Goal: Task Accomplishment & Management: Manage account settings

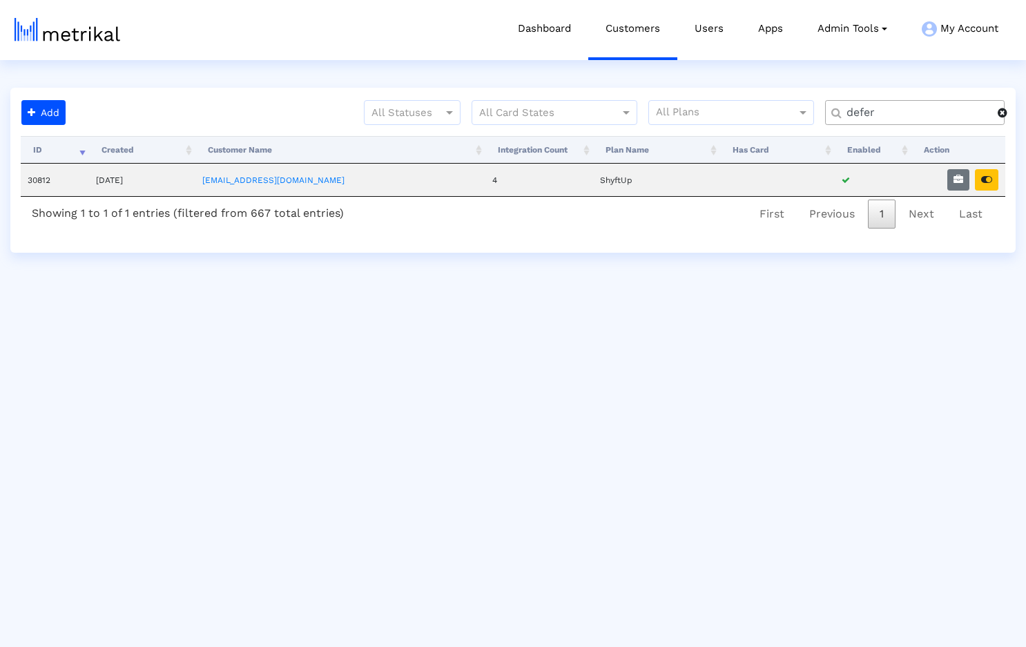
click at [1005, 115] on span at bounding box center [1003, 112] width 10 height 11
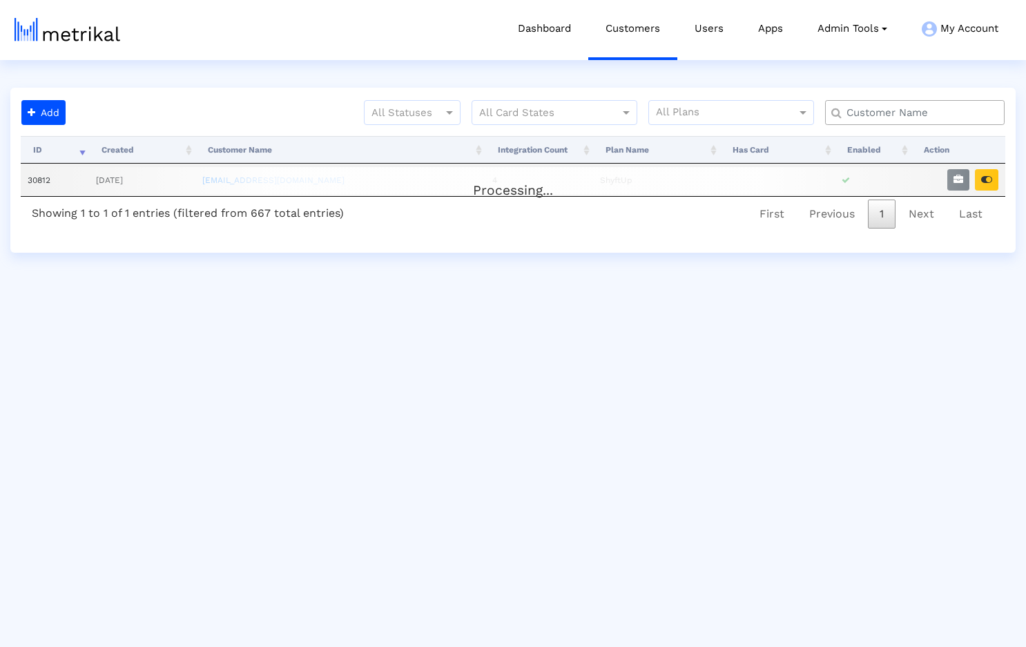
click at [917, 114] on input "text" at bounding box center [918, 113] width 162 height 15
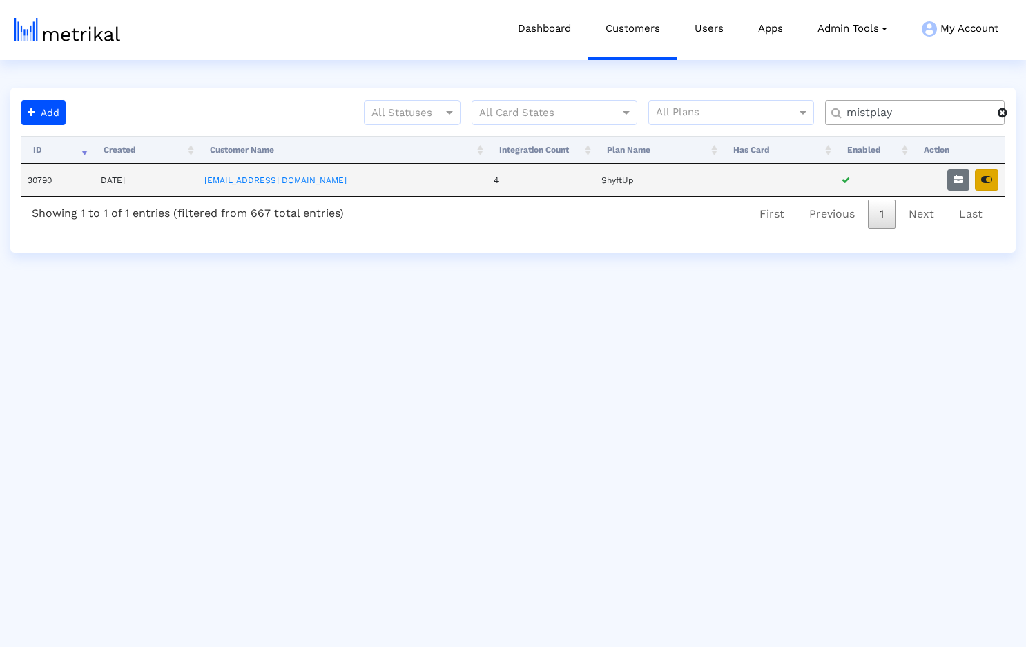
type input "mistplay"
click at [982, 178] on icon "button" at bounding box center [986, 180] width 11 height 10
click at [1008, 115] on span at bounding box center [1003, 112] width 10 height 11
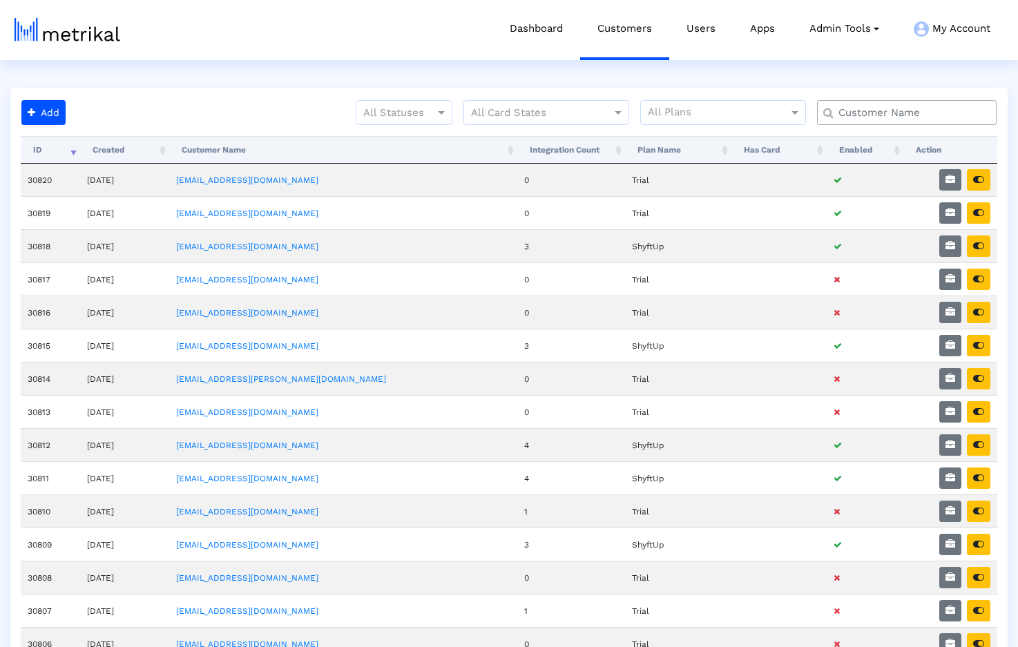
click at [867, 115] on input "text" at bounding box center [910, 113] width 162 height 15
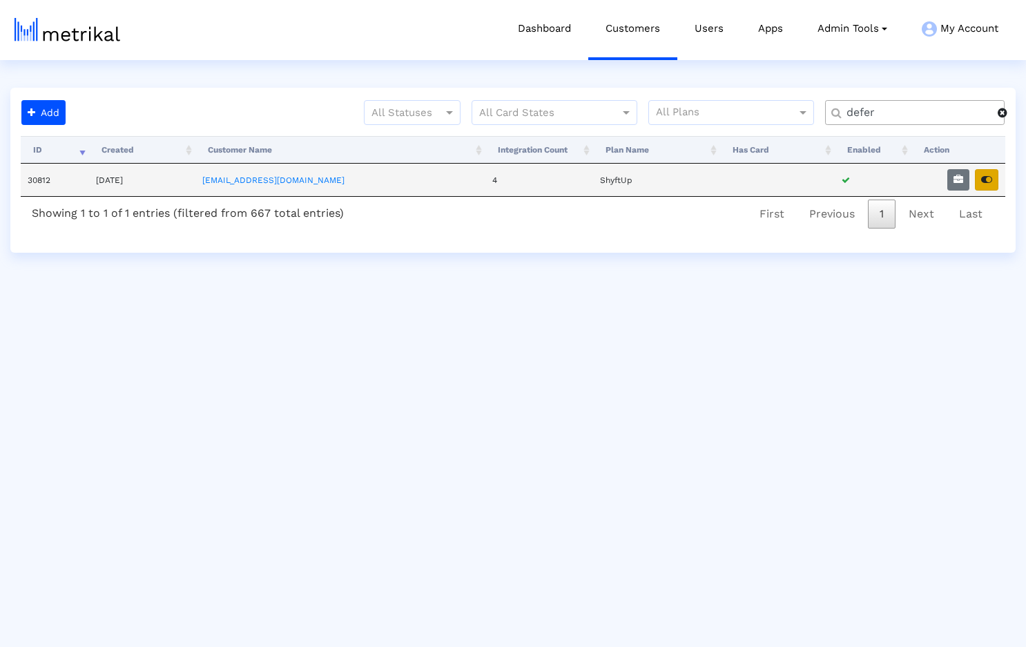
type input "defer"
click at [991, 176] on icon "button" at bounding box center [986, 180] width 11 height 10
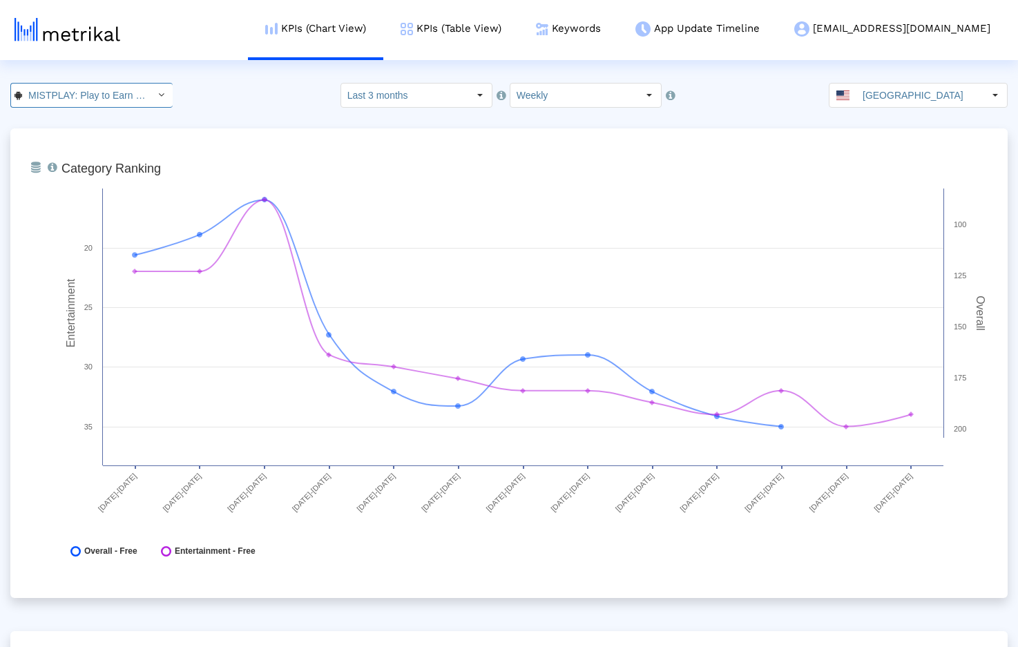
click at [150, 89] on div "Select" at bounding box center [161, 95] width 22 height 22
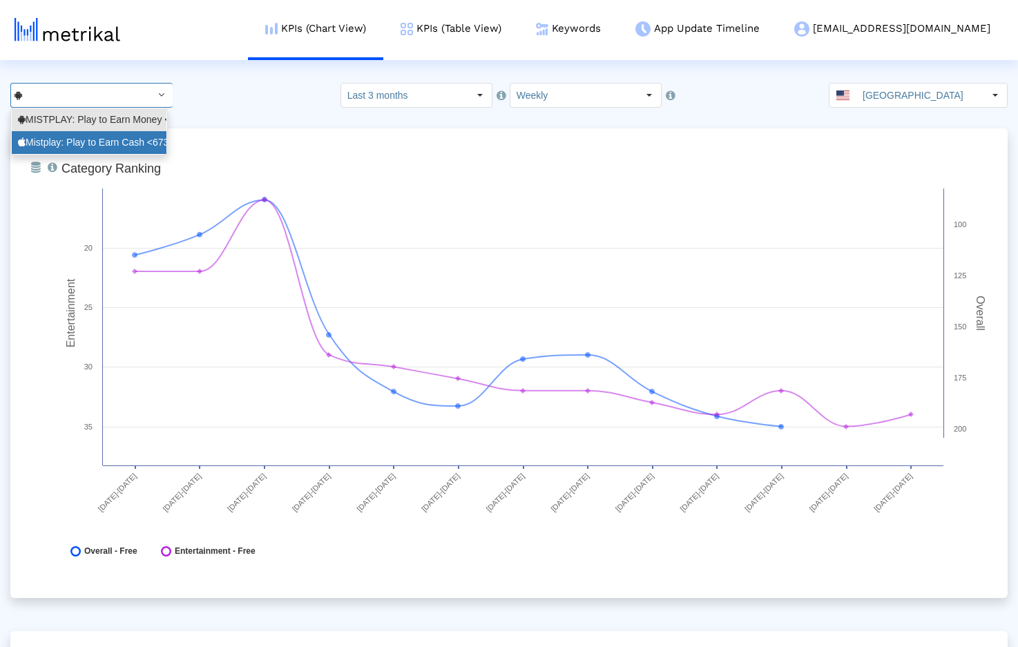
click at [82, 147] on div "Mistplay: Play to Earn Cash <6739352969>" at bounding box center [89, 142] width 142 height 13
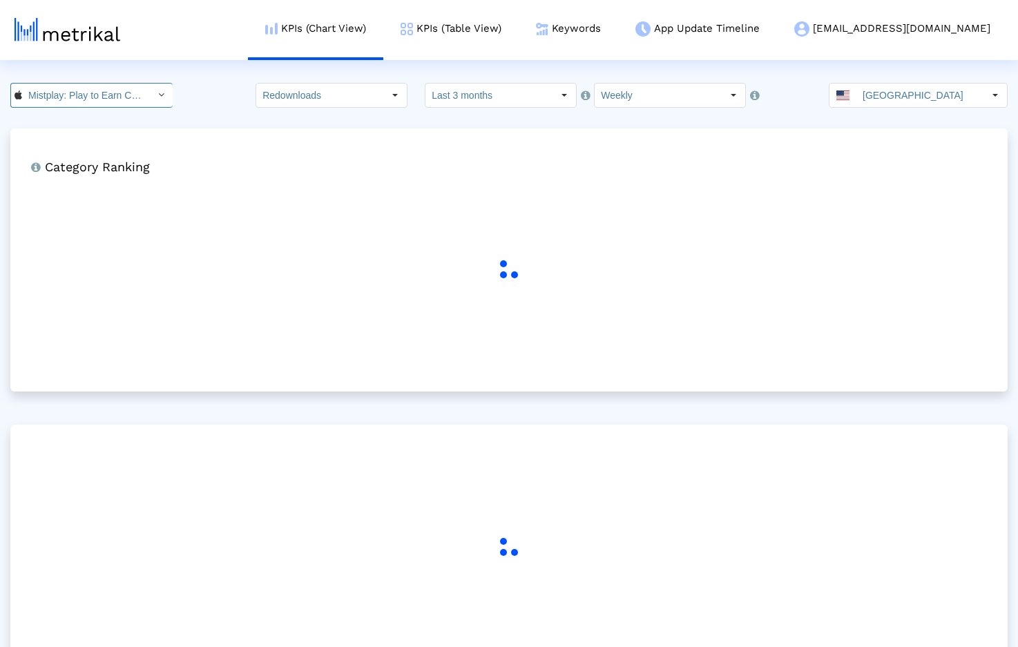
scroll to position [0, 82]
click at [226, 103] on div "21223 Pull down to refresh... Release to refresh... Refreshing... MISTPLAY: Pla…" at bounding box center [509, 95] width 1018 height 25
click at [297, 92] on input "Redownloads" at bounding box center [319, 95] width 127 height 23
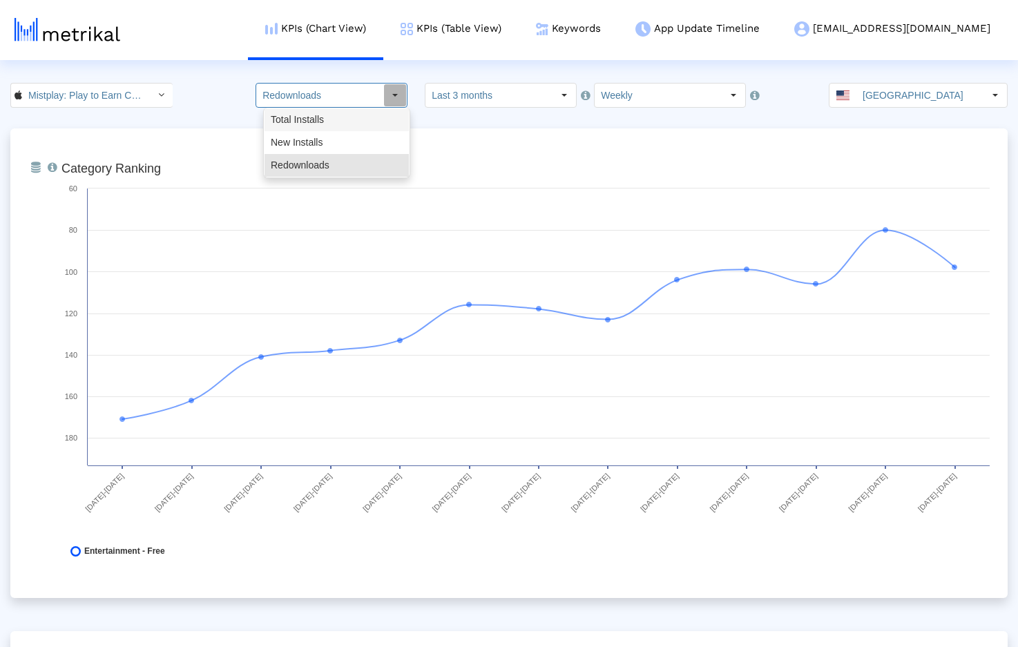
click at [311, 121] on div "Total Installs" at bounding box center [337, 119] width 144 height 23
type input "Total Installs"
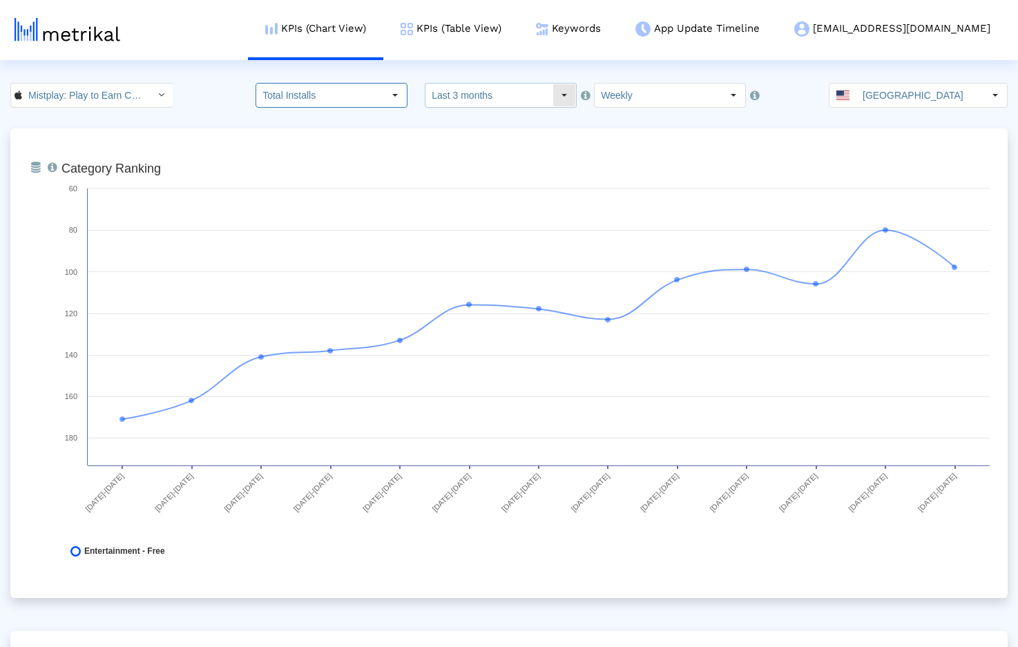
click at [504, 100] on input "Last 3 months" at bounding box center [488, 95] width 127 height 23
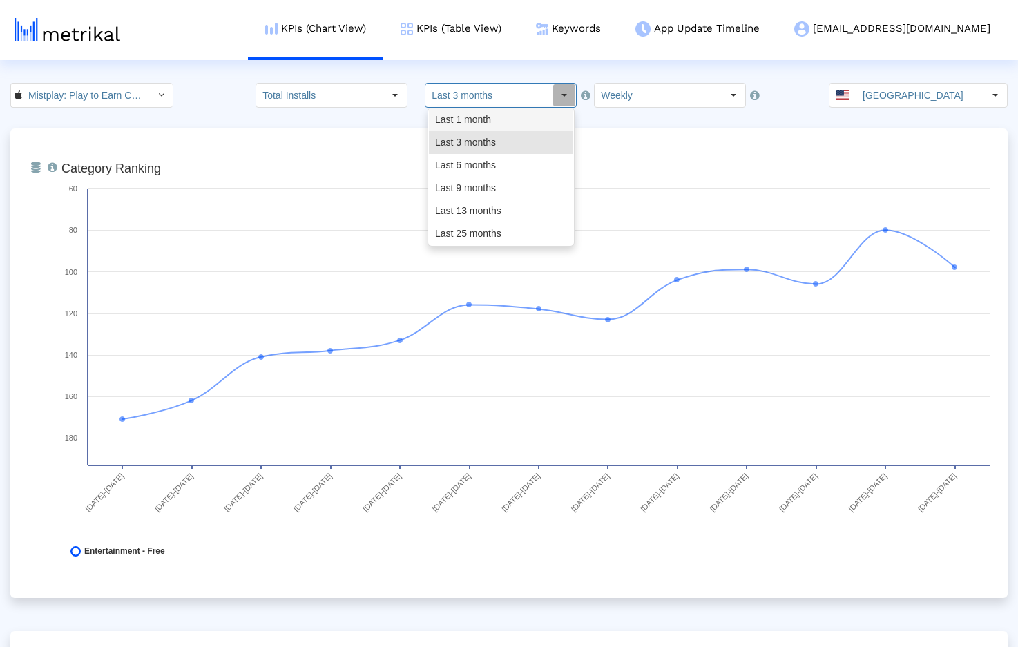
click at [489, 123] on div "Last 1 month" at bounding box center [501, 119] width 144 height 23
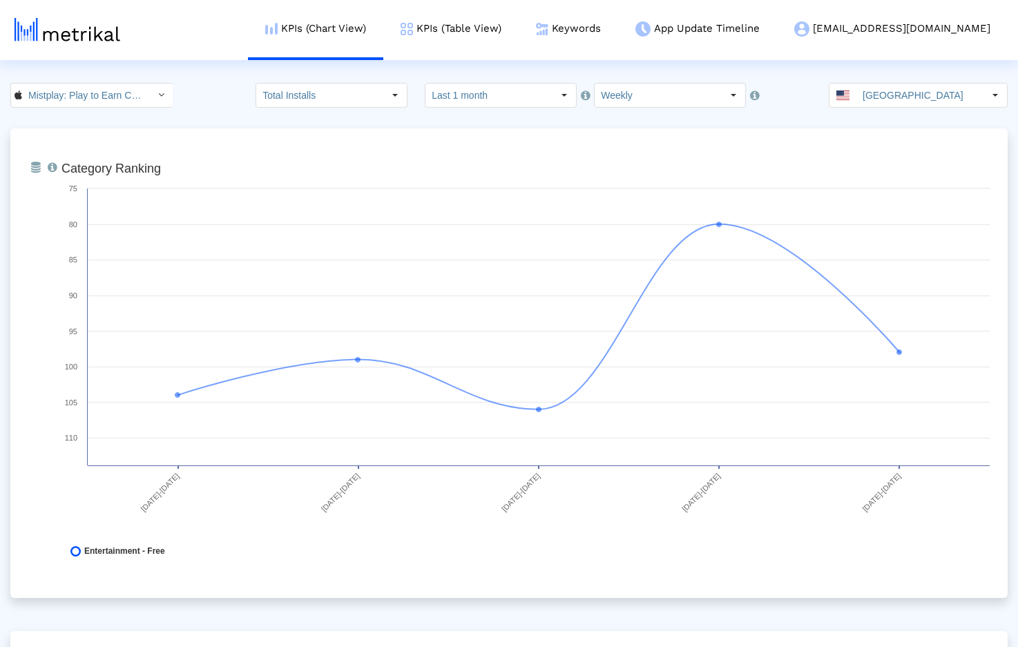
click at [471, 119] on crea-index "Mistplay: Play to Earn Cash < 6739352969 > Pull down to refresh... Release to r…" at bounding box center [509, 496] width 1018 height 826
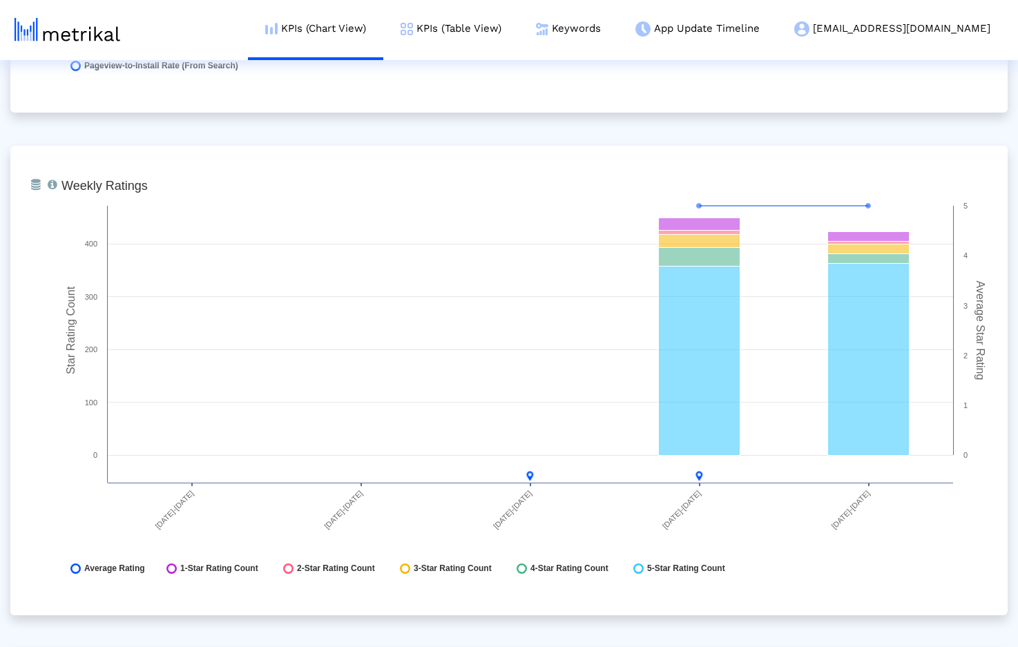
scroll to position [3481, 0]
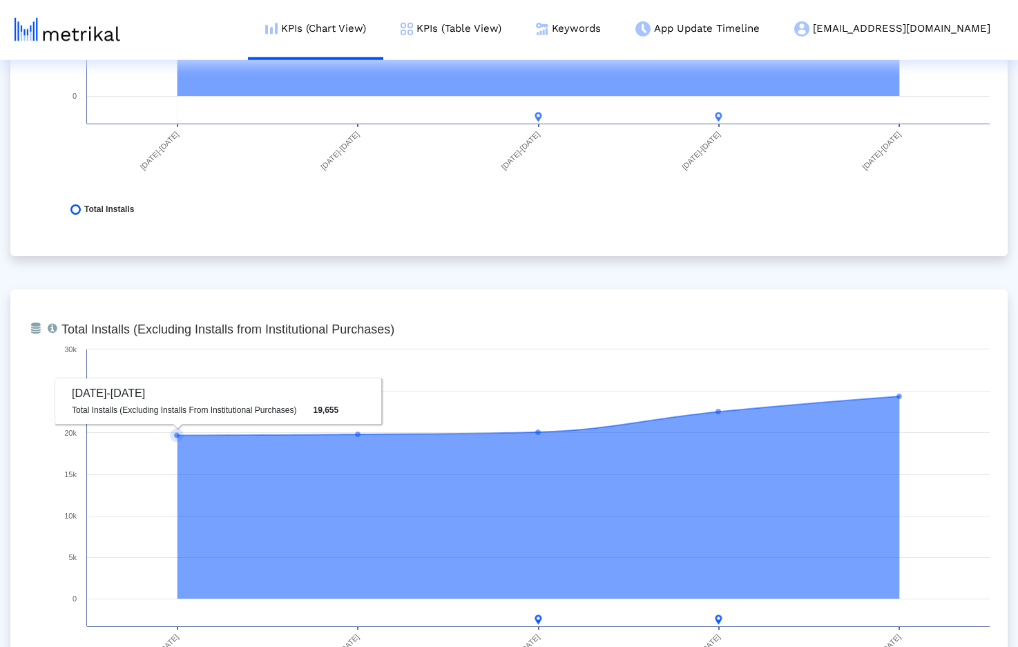
scroll to position [0, 0]
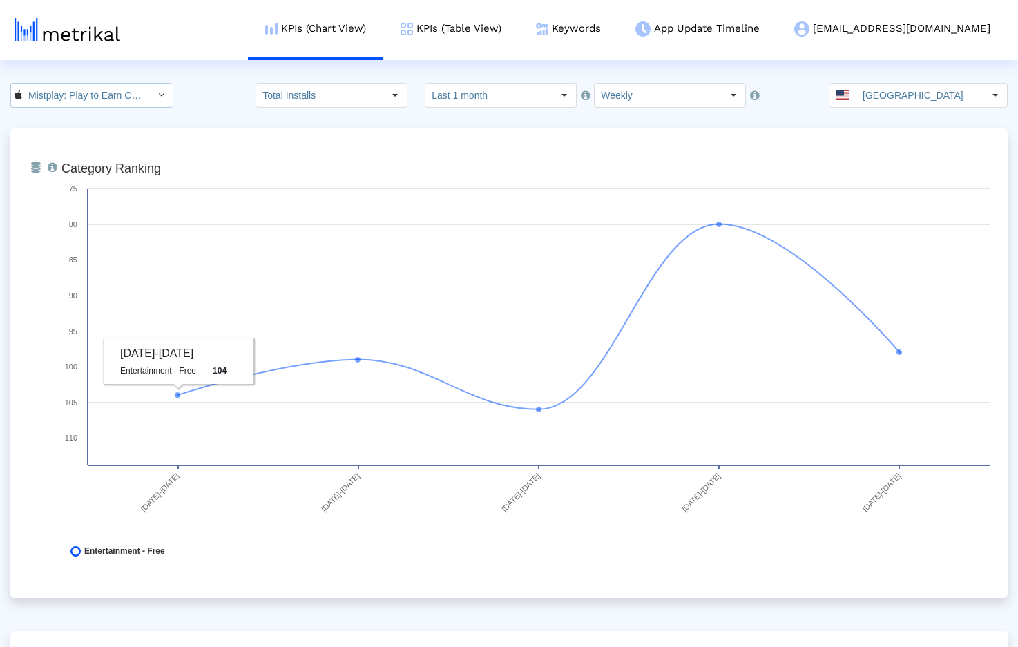
click at [117, 90] on input "Mistplay: Play to Earn Cash < 6739352969 >" at bounding box center [84, 95] width 124 height 23
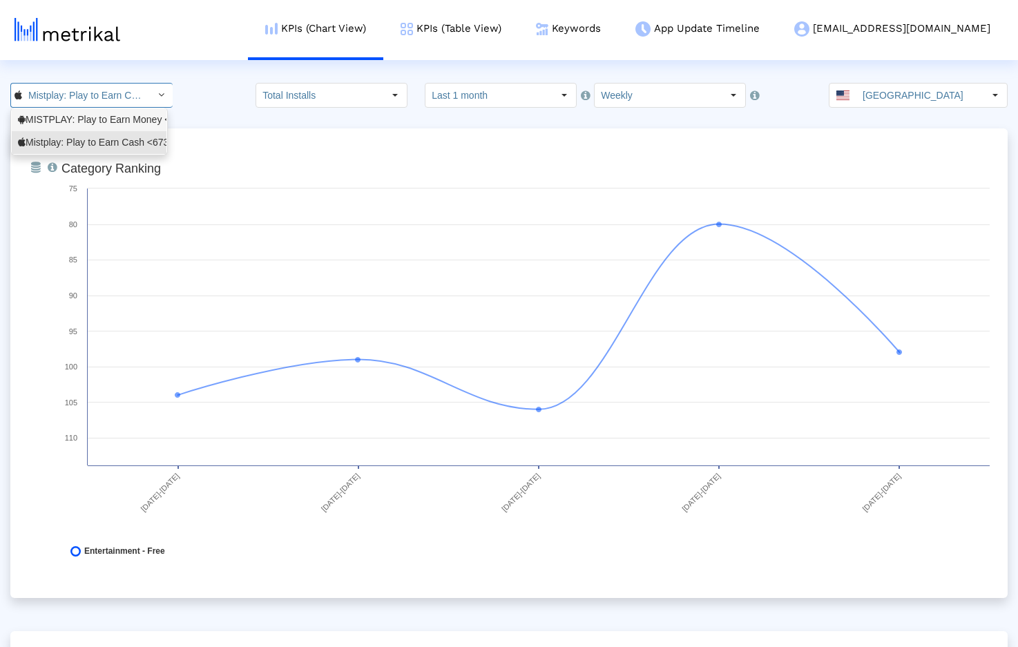
click at [95, 117] on div "MISTPLAY: Play to Earn Money <com.mistplay.mistplay>" at bounding box center [89, 119] width 142 height 13
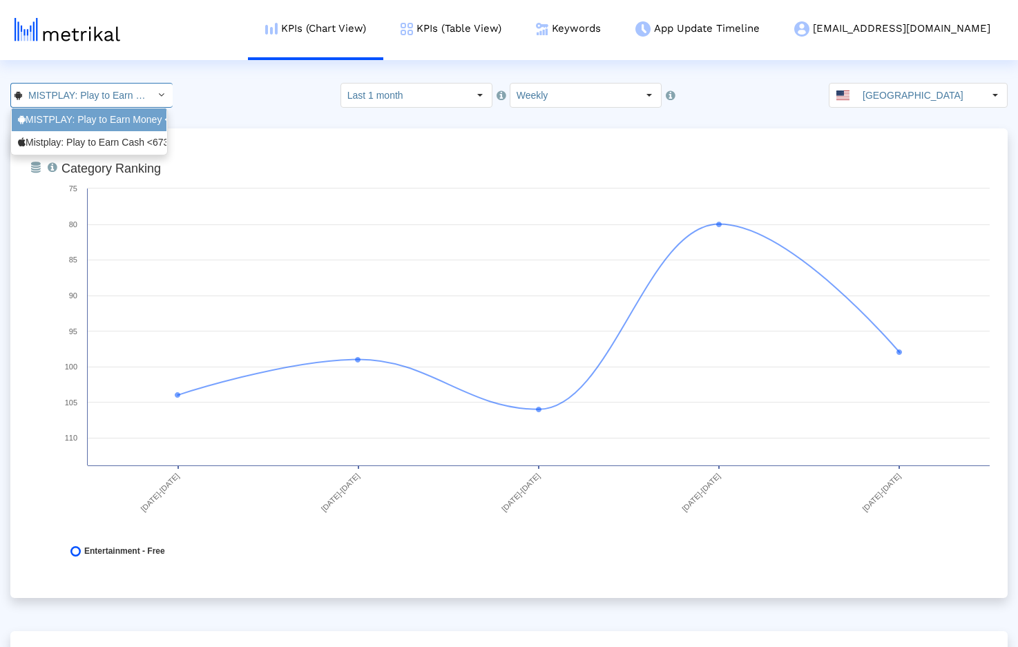
scroll to position [0, 140]
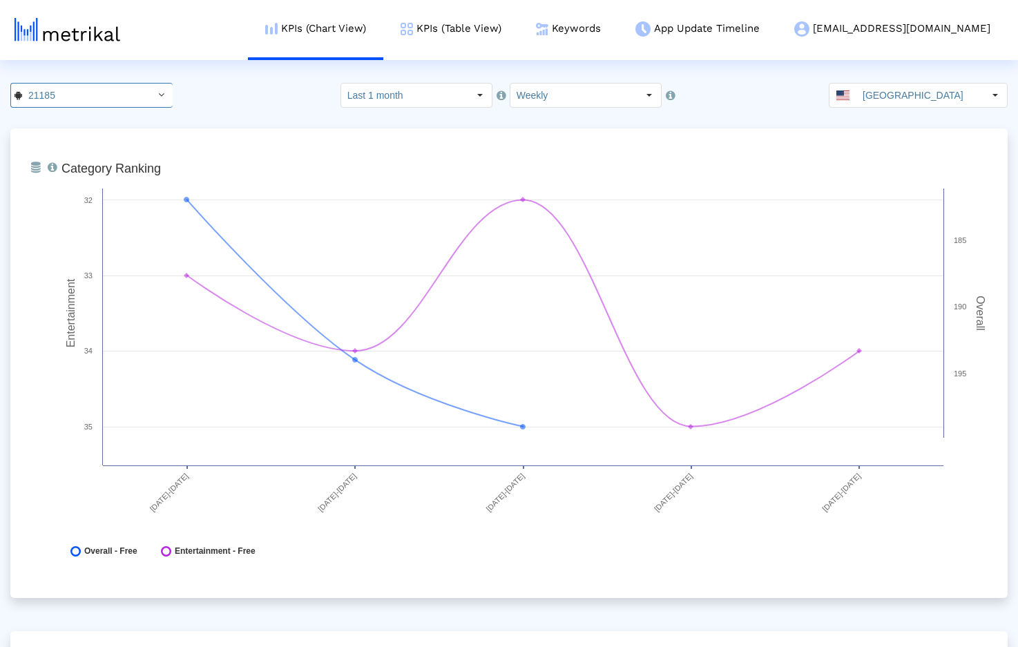
click at [239, 122] on crea-index "21185 Pull down to refresh... Release to refresh... Refreshing... MISTPLAY: Pla…" at bounding box center [509, 496] width 1018 height 826
click at [912, 99] on input "United States" at bounding box center [919, 95] width 127 height 23
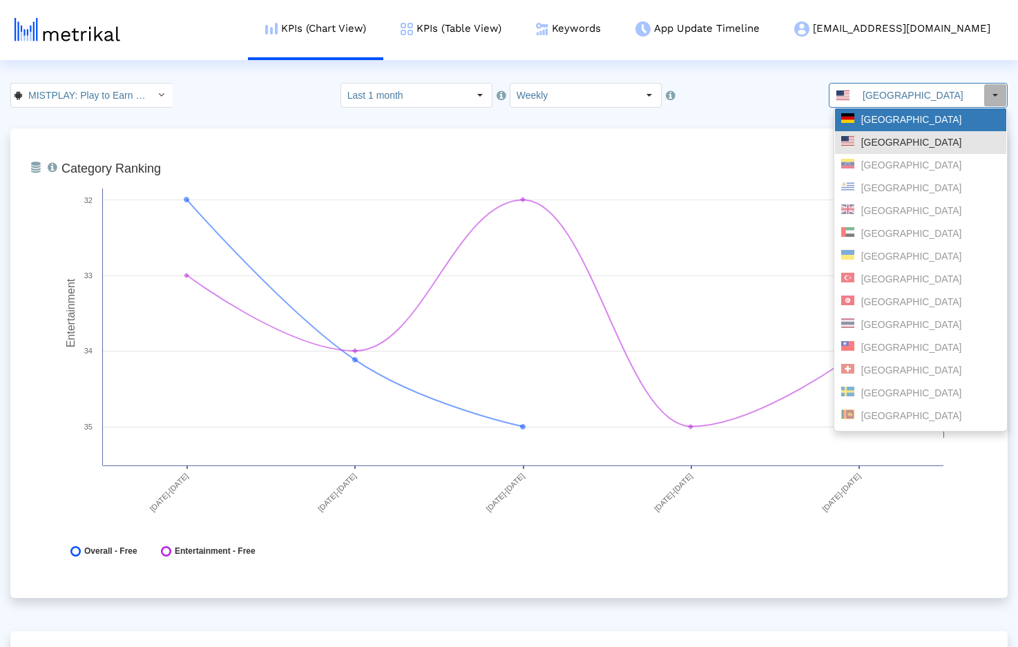
click at [882, 126] on div "Germany" at bounding box center [920, 119] width 159 height 13
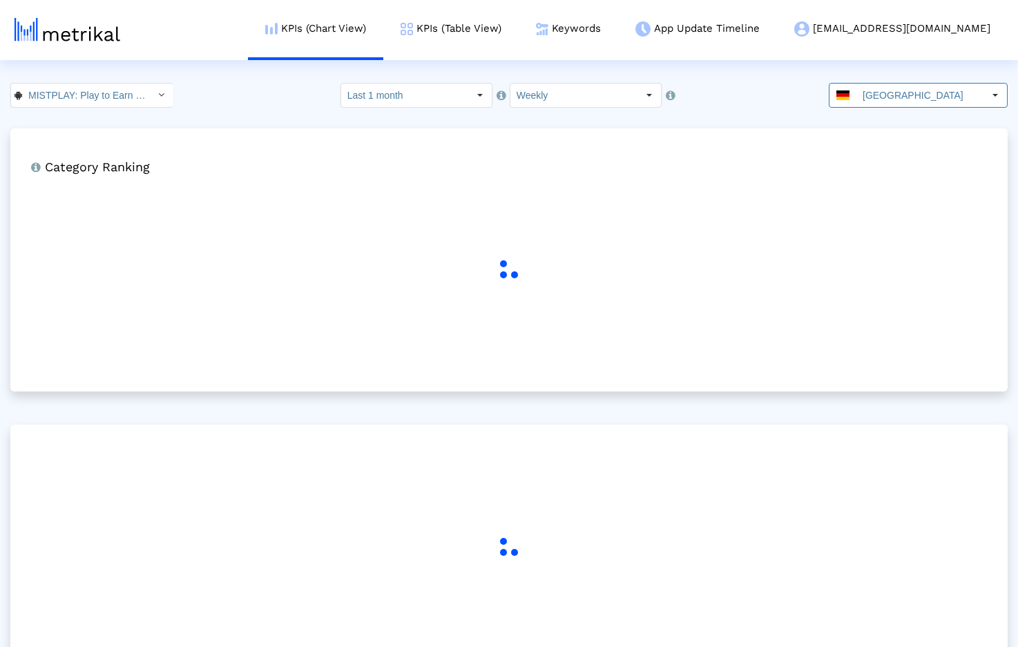
click at [747, 114] on crea-index "MISTPLAY: Play to Earn Money < com.mistplay.mistplay > Pull down to refresh... …" at bounding box center [509, 393] width 1018 height 620
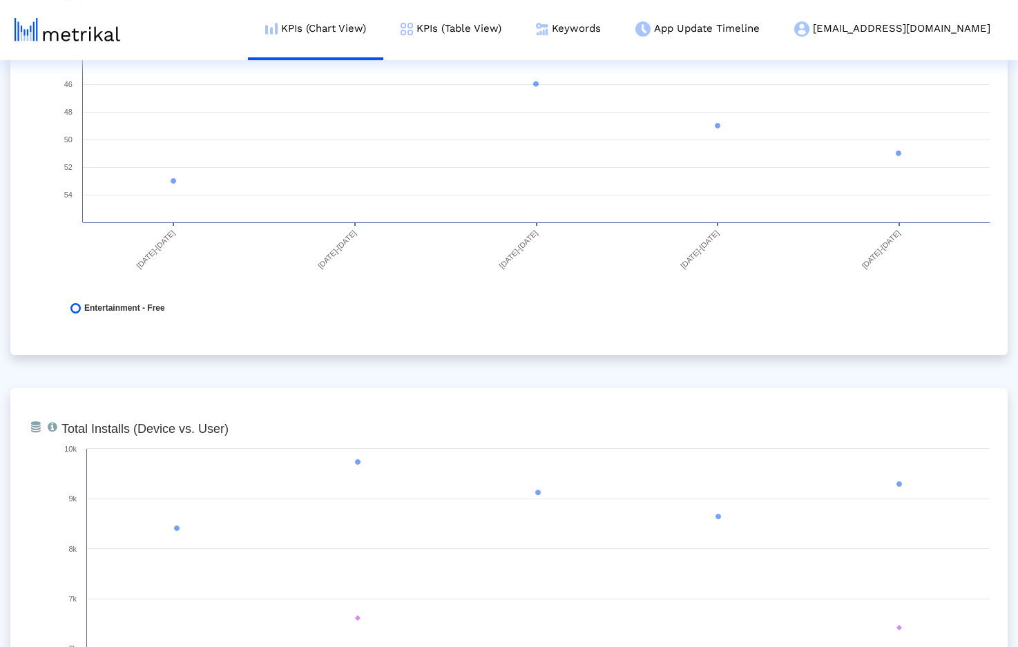
scroll to position [0, 0]
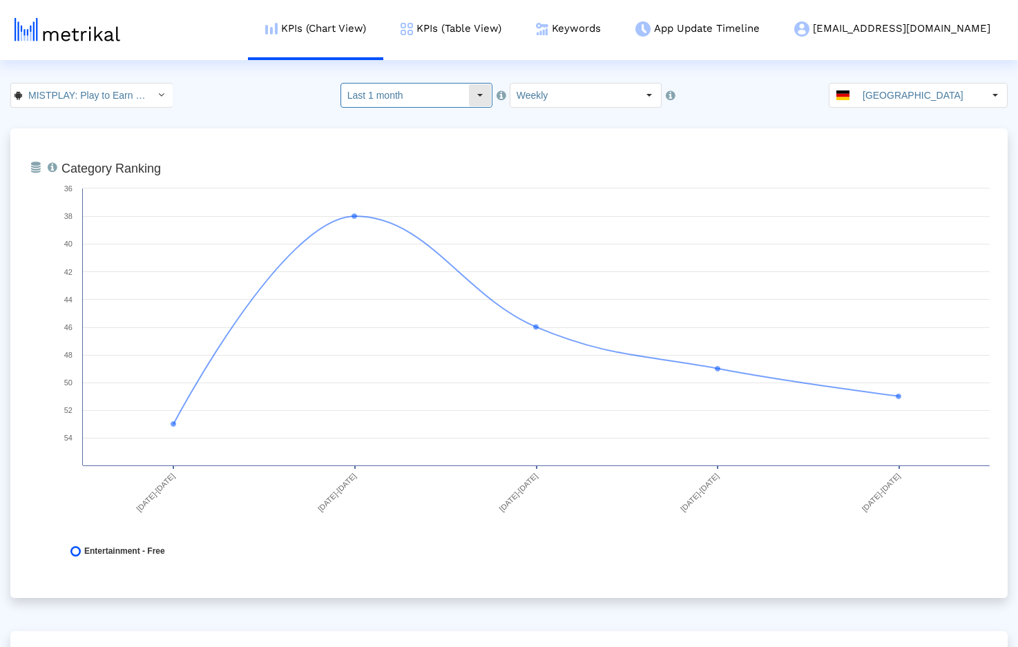
click at [444, 97] on input "Last 1 month" at bounding box center [404, 95] width 127 height 23
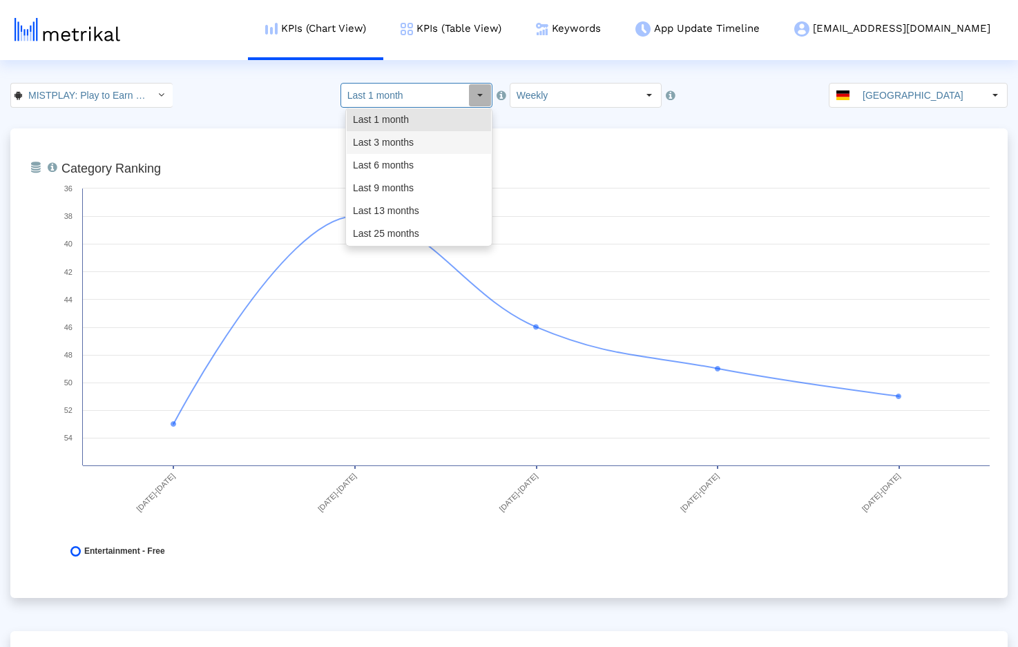
click at [410, 137] on div "Last 3 months" at bounding box center [419, 142] width 144 height 23
type input "Last 3 months"
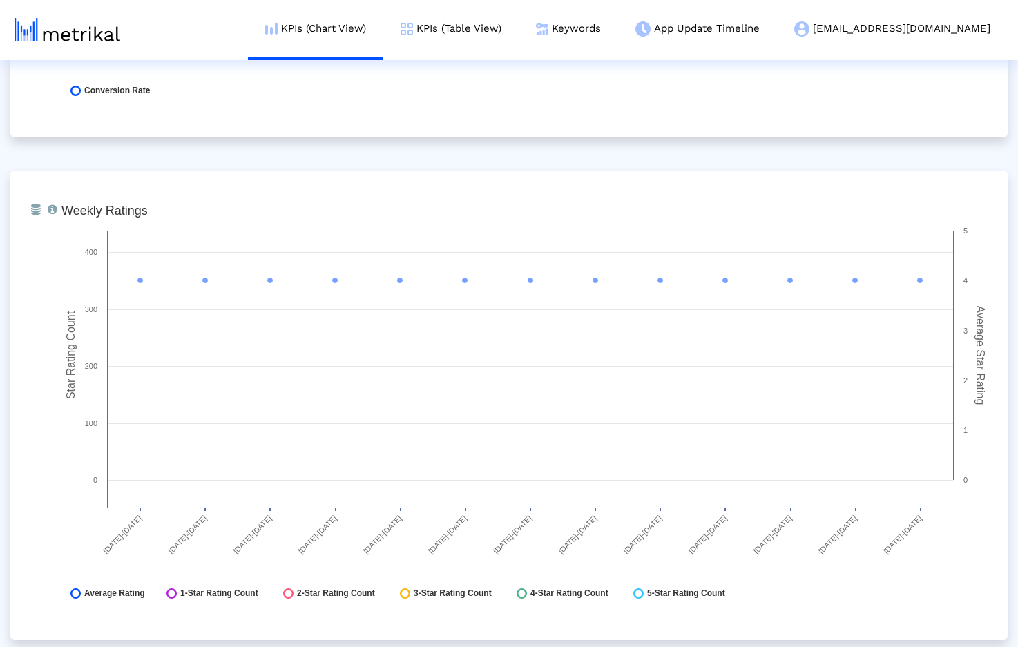
scroll to position [1997, 0]
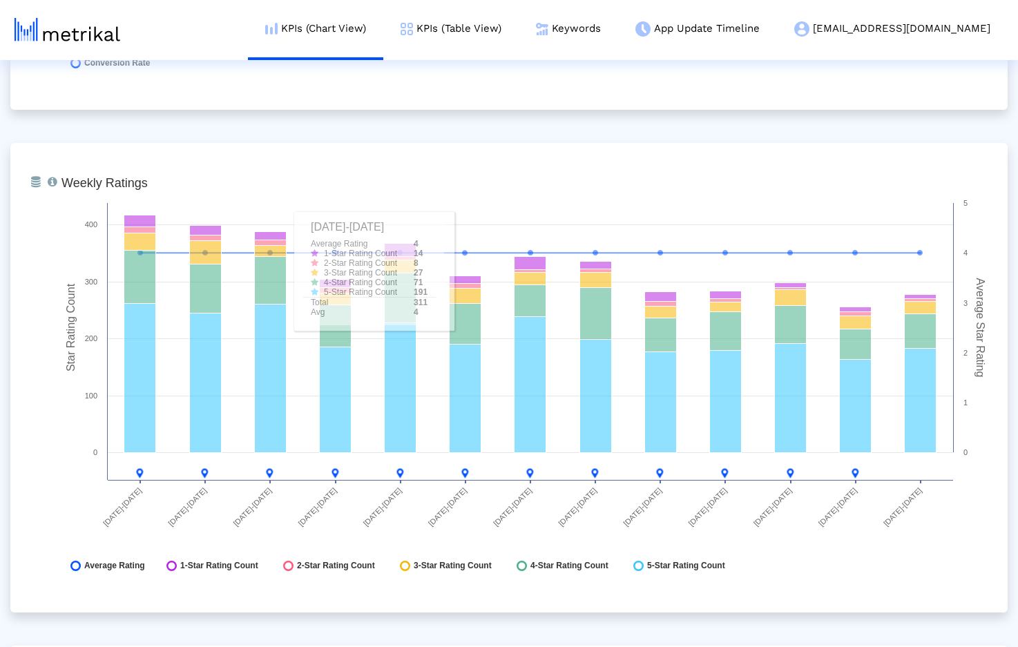
click at [428, 115] on div "From Database Ranking of the app in the Overall and Category Charts. Created wi…" at bounding box center [508, 378] width 997 height 4492
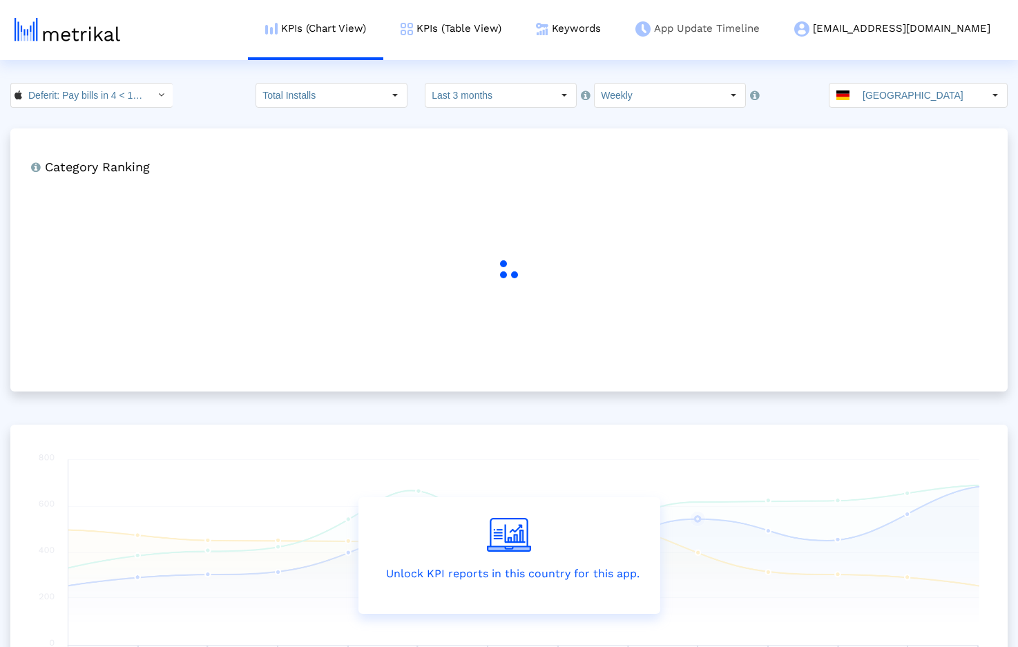
click at [769, 30] on link "App Update Timeline" at bounding box center [697, 28] width 159 height 57
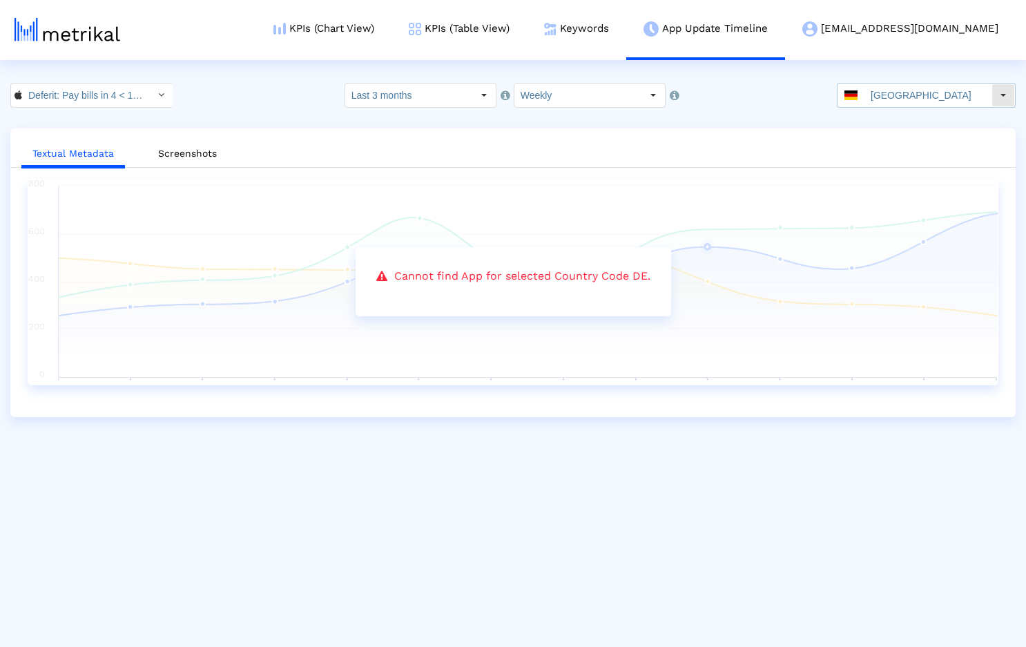
click at [903, 100] on input "Germany" at bounding box center [928, 95] width 127 height 23
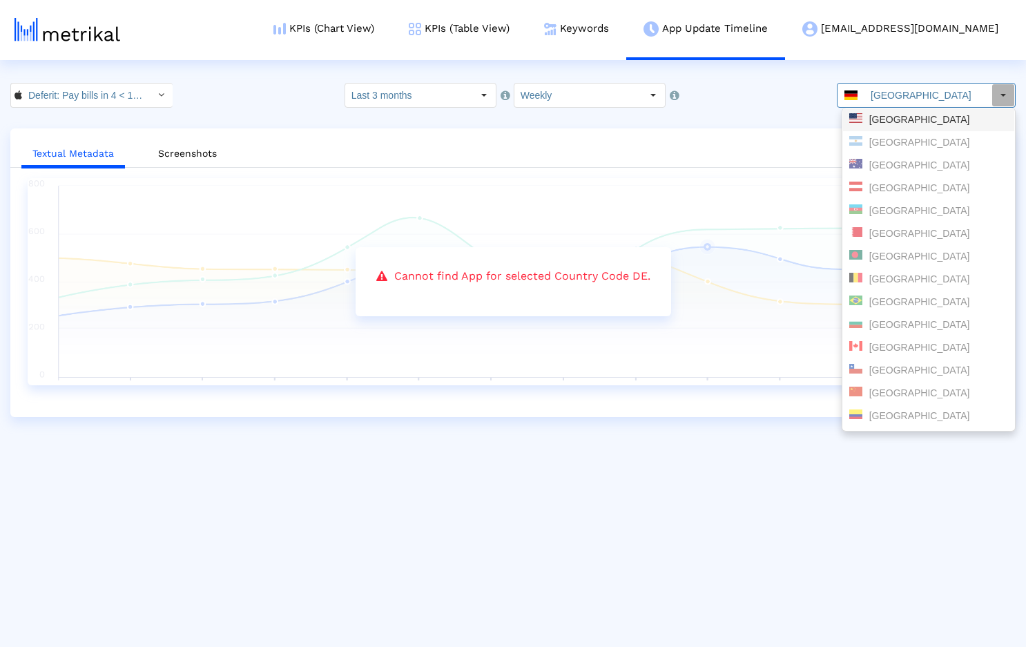
click at [892, 122] on div "United States" at bounding box center [929, 119] width 159 height 13
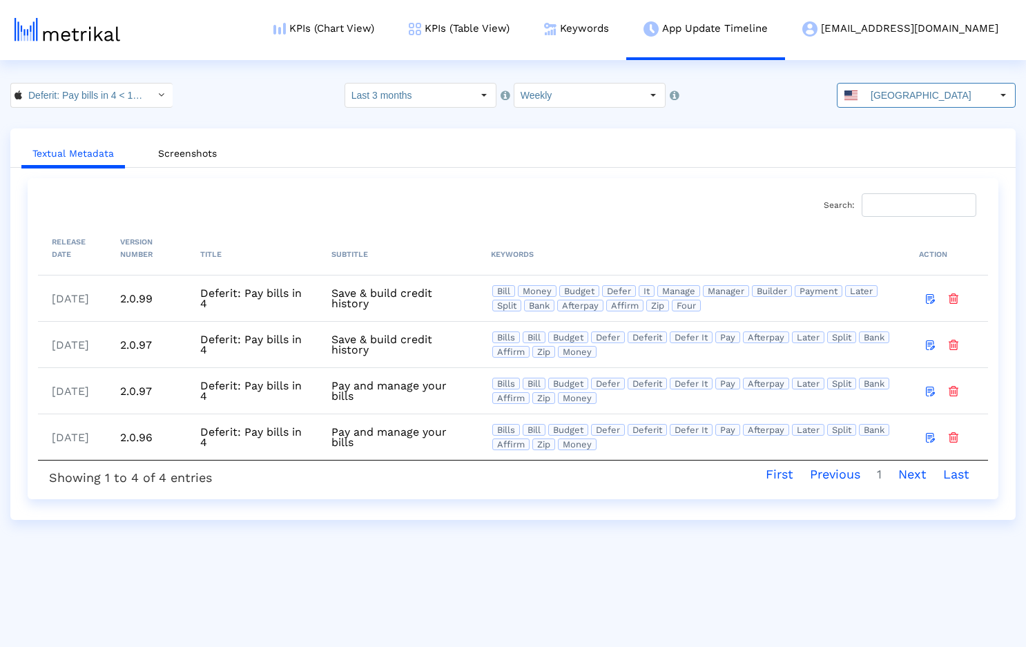
click at [756, 96] on div "Deferit: Pay bills in 4 < 1454473561 > Select how far back from today you would…" at bounding box center [513, 95] width 1026 height 25
click at [372, 28] on link "KPIs (Chart View)" at bounding box center [323, 28] width 135 height 57
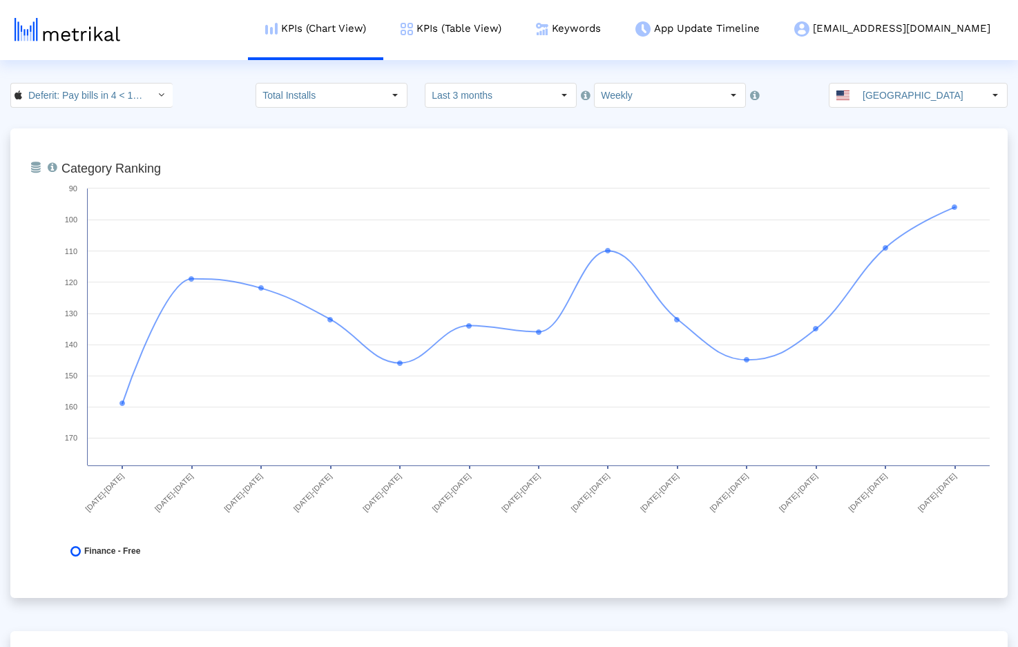
click at [208, 101] on div "Deferit: Pay bills in 4 < 1454473561 > Total Installs Select how far back from …" at bounding box center [509, 95] width 1018 height 25
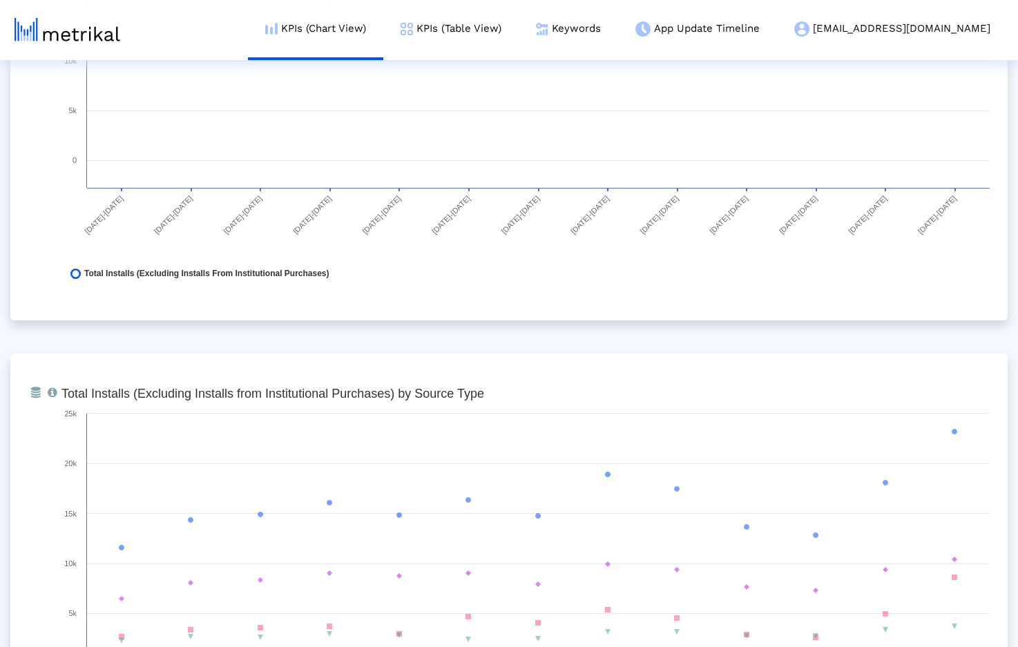
scroll to position [1514, 0]
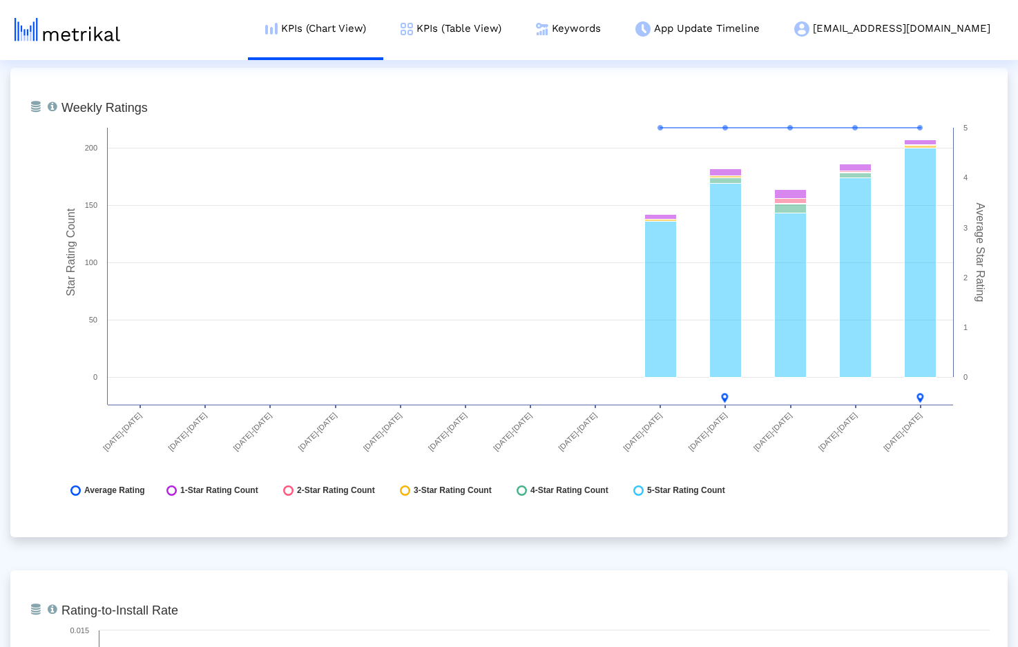
scroll to position [3514, 0]
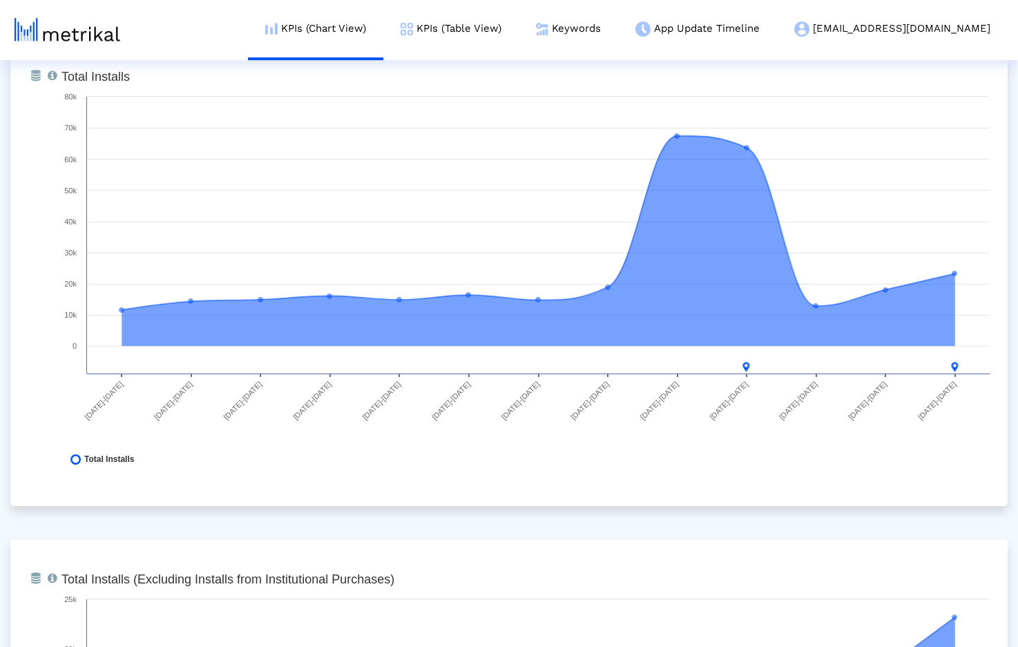
scroll to position [0, 0]
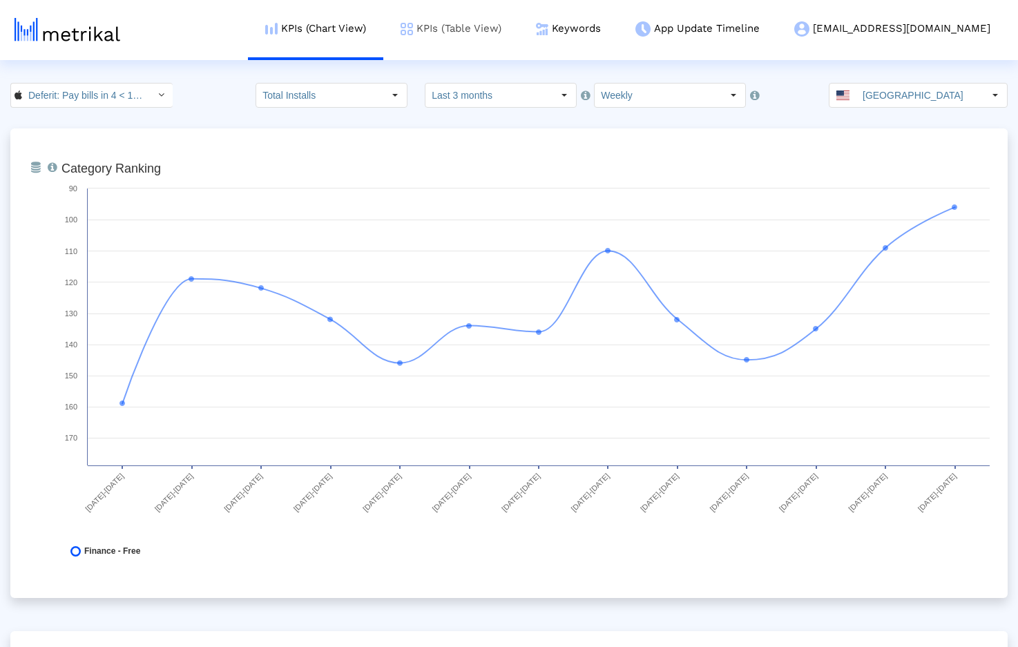
click at [519, 29] on link "KPIs (Table View)" at bounding box center [450, 28] width 135 height 57
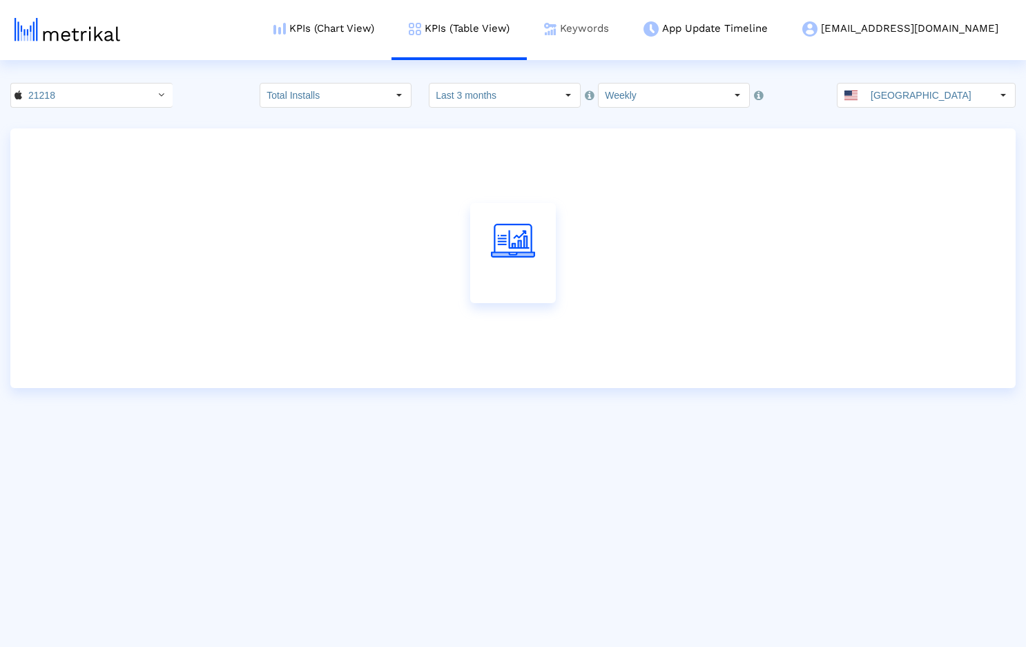
click at [626, 28] on link "Keywords" at bounding box center [576, 28] width 99 height 57
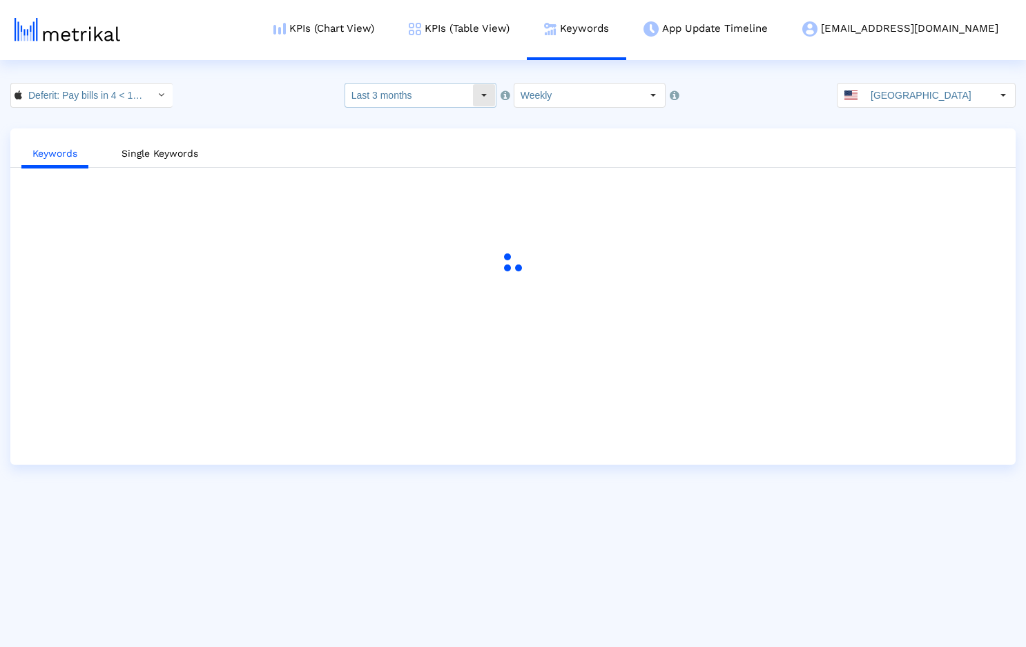
click at [449, 99] on input "Last 3 months" at bounding box center [408, 95] width 127 height 23
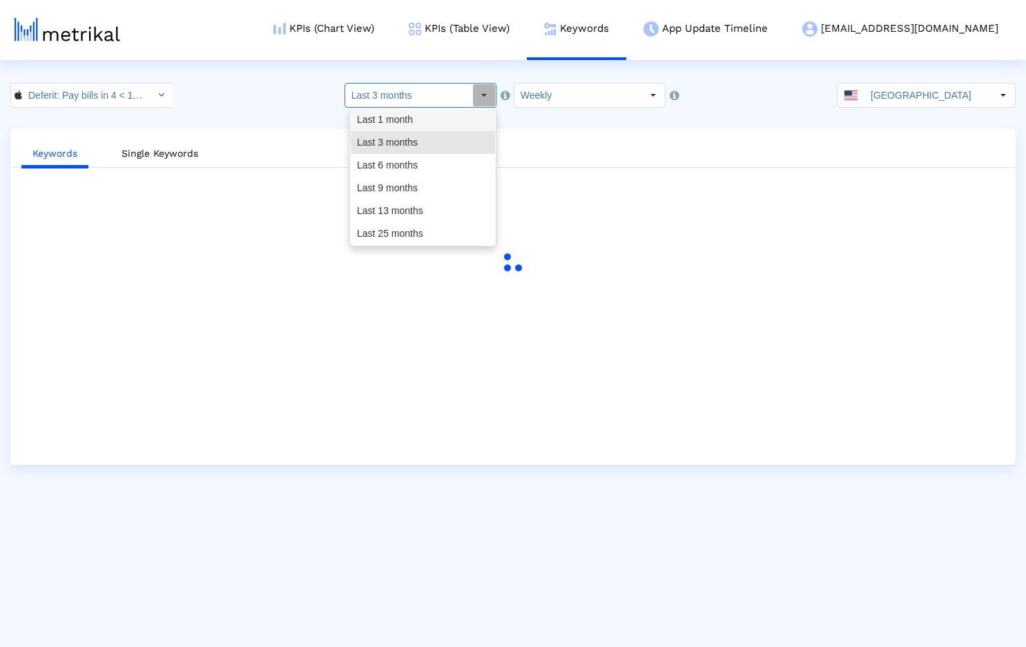
click at [431, 121] on div "Last 1 month" at bounding box center [423, 119] width 144 height 23
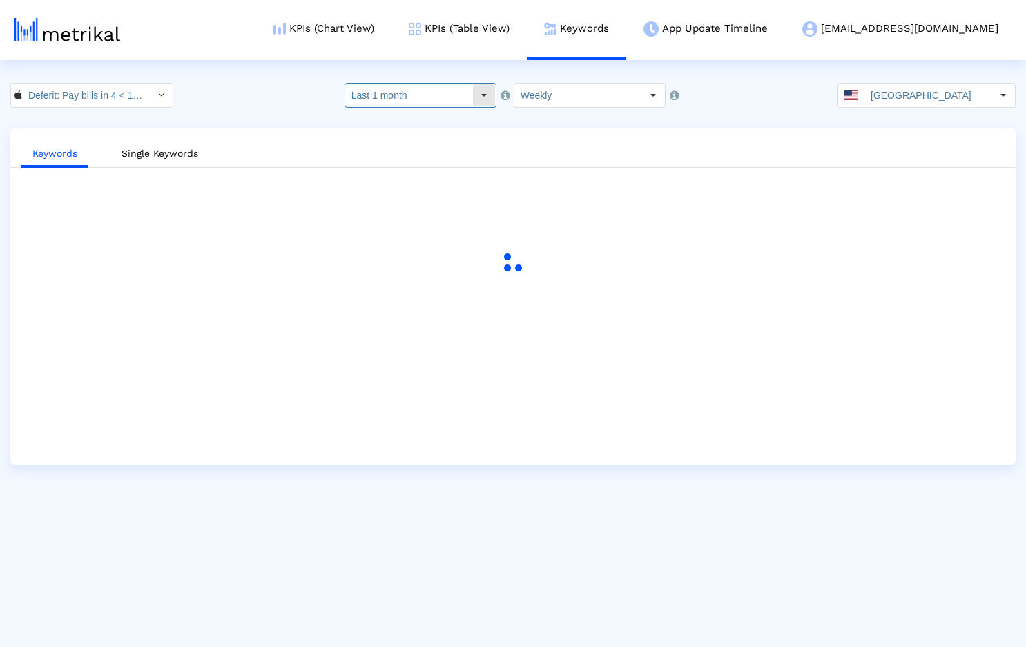
click at [456, 93] on input "Last 1 month" at bounding box center [408, 95] width 127 height 23
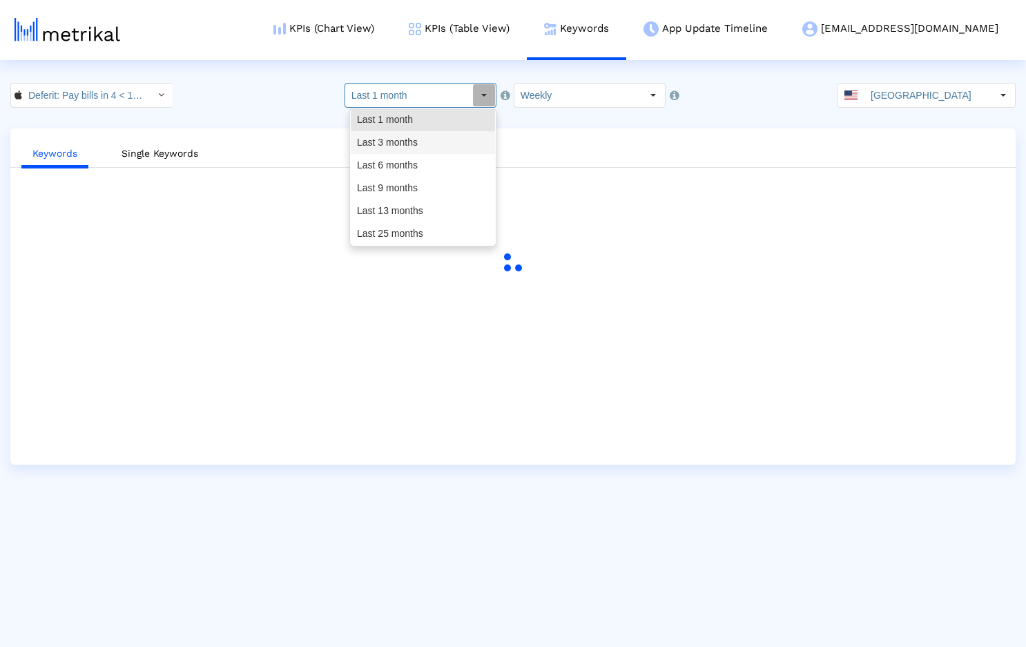
click at [439, 137] on div "Last 3 months" at bounding box center [423, 142] width 144 height 23
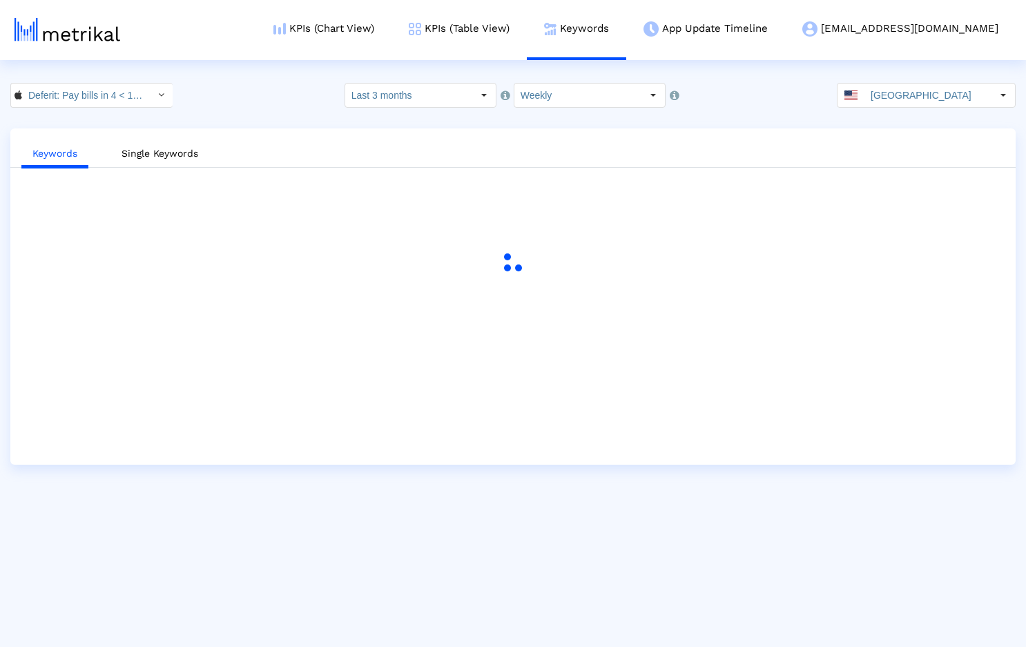
click at [259, 80] on html "KPIs (Chart View) KPIs (Table View) Keywords App Update Timeline deferit@shyftu…" at bounding box center [513, 232] width 1026 height 465
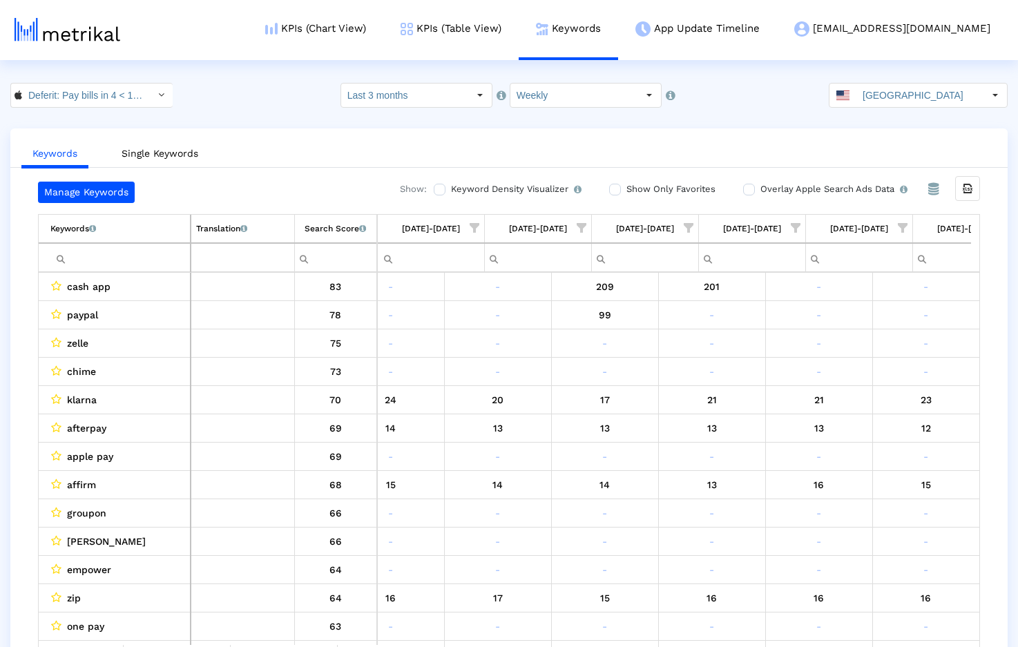
scroll to position [0, 477]
click at [446, 99] on input "Last 3 months" at bounding box center [404, 95] width 127 height 23
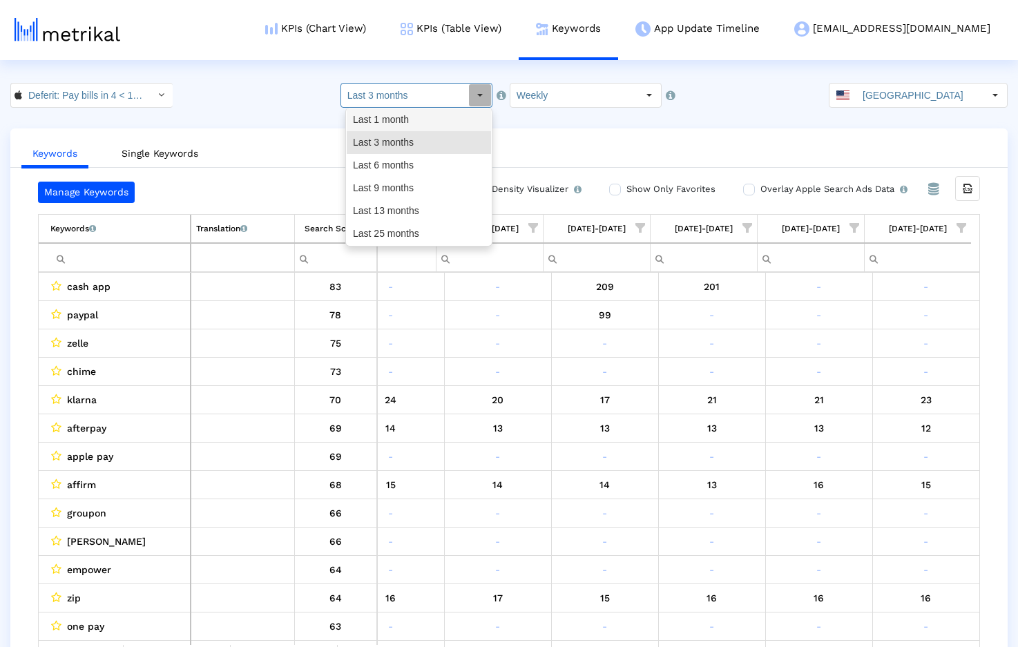
click at [422, 121] on div "Last 1 month" at bounding box center [419, 119] width 144 height 23
type input "Last 1 month"
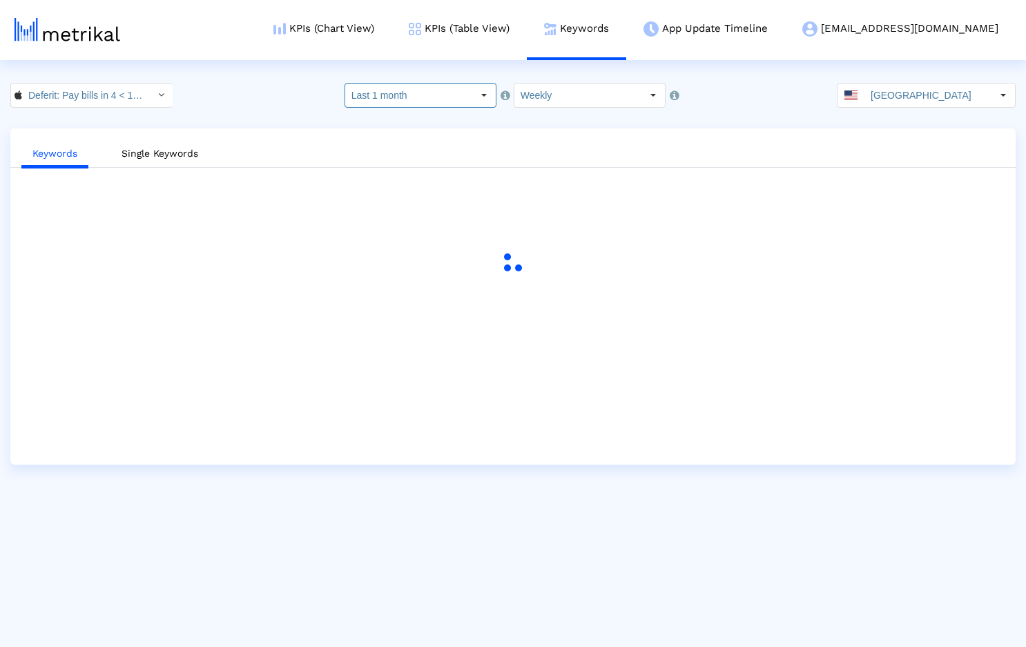
click at [298, 93] on div "Deferit: Pay bills in 4 < 1454473561 > Select how far back from today you would…" at bounding box center [513, 95] width 1026 height 25
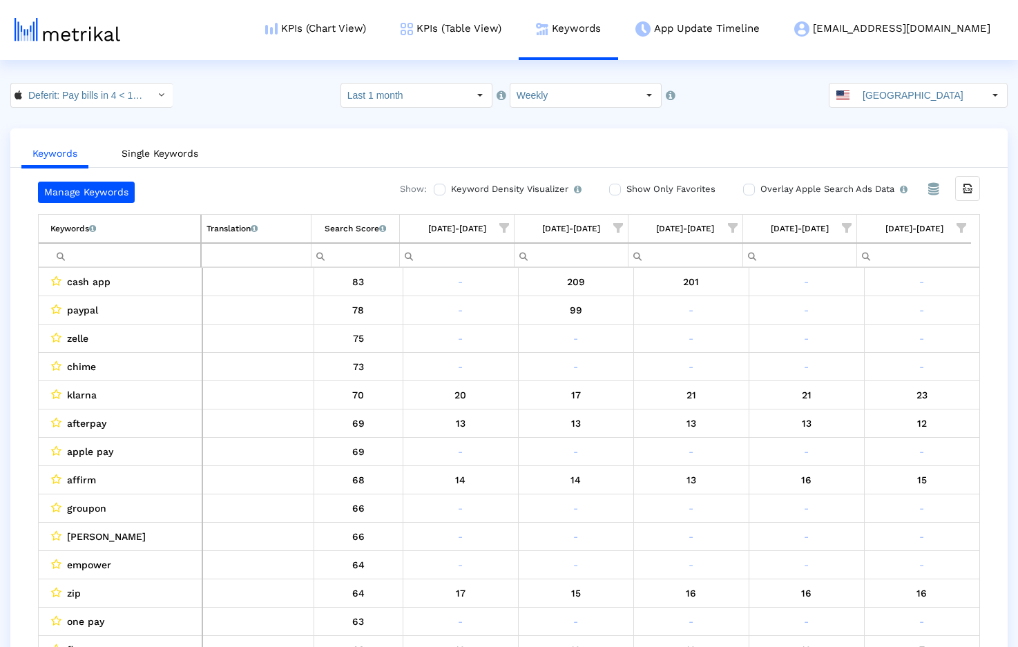
click at [850, 226] on span "Show filter options for column '08/24/25-08/30/25'" at bounding box center [847, 228] width 10 height 10
click at [710, 357] on span "Filter options" at bounding box center [711, 355] width 15 height 15
click at [738, 433] on div "OK" at bounding box center [732, 440] width 68 height 21
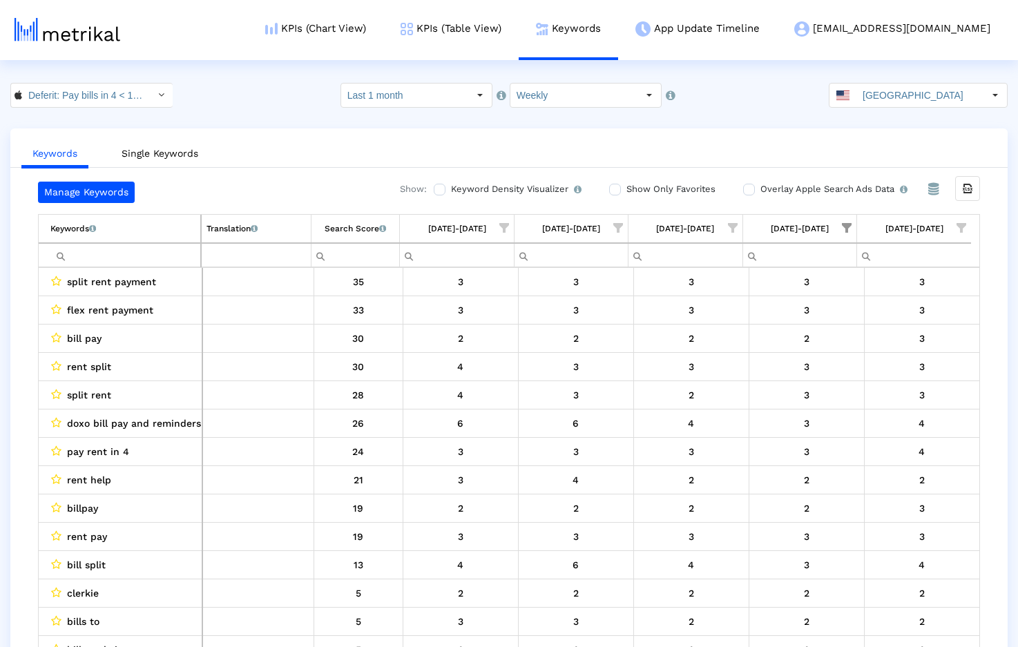
click at [962, 229] on span "Show filter options for column '08/31/25-09/06/25'" at bounding box center [962, 228] width 10 height 10
click at [825, 327] on span "Filter options" at bounding box center [825, 327] width 15 height 15
click at [851, 437] on span "OK" at bounding box center [846, 440] width 13 height 11
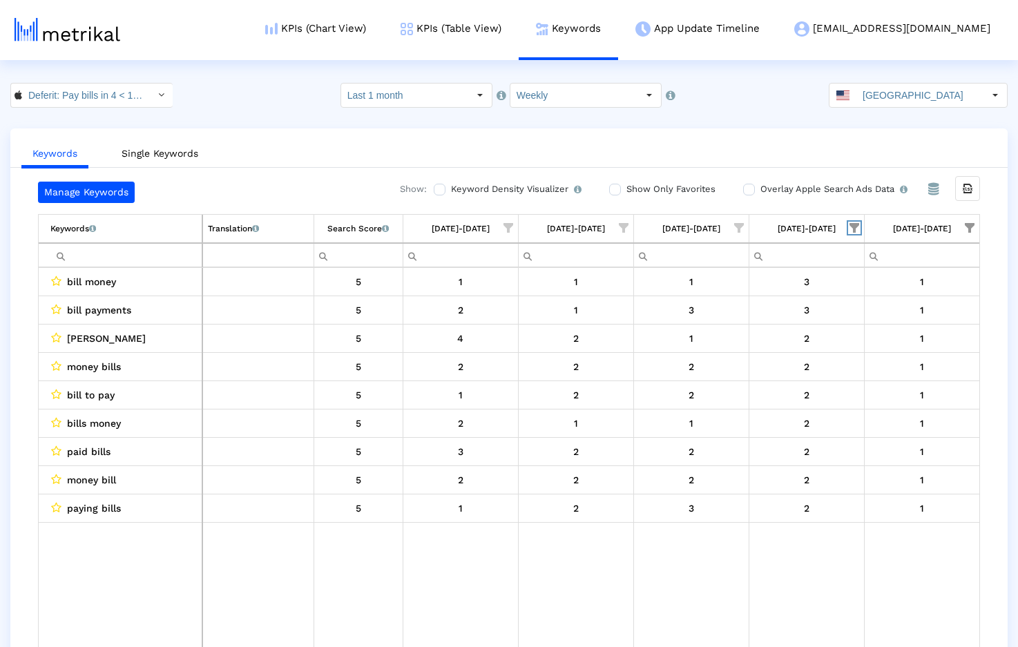
click at [854, 231] on span "Show filter options for column '08/24/25-08/30/25'" at bounding box center [855, 228] width 10 height 10
click at [721, 379] on span "Filter options" at bounding box center [718, 383] width 15 height 15
click at [721, 358] on span "Filter options" at bounding box center [718, 355] width 15 height 15
click at [742, 439] on span "OK" at bounding box center [739, 440] width 13 height 11
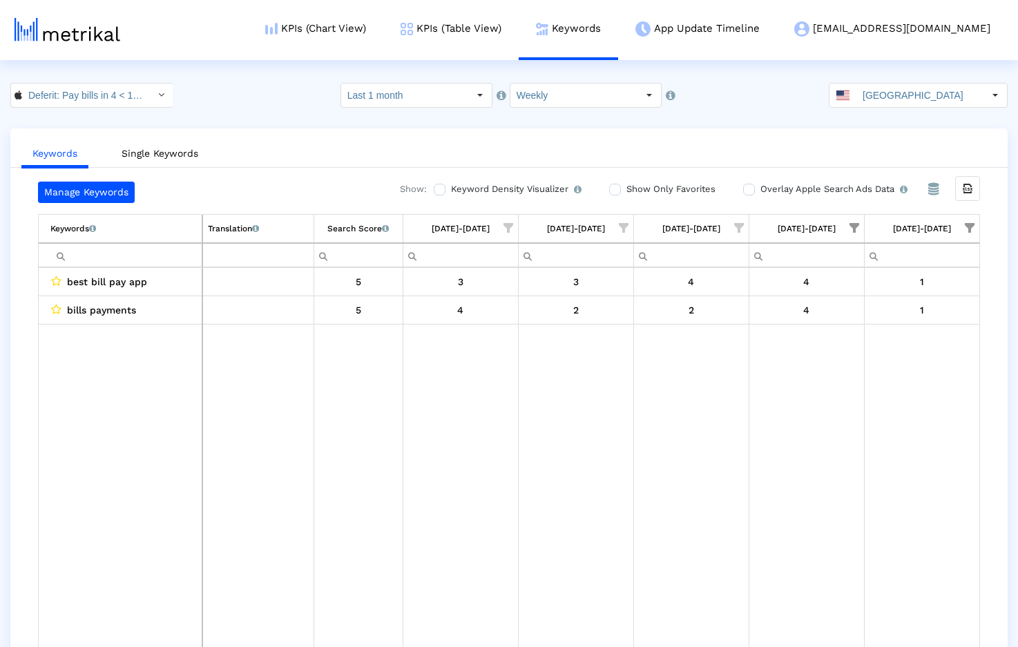
click at [852, 229] on span "Show filter options for column '08/24/25-08/30/25'" at bounding box center [855, 228] width 10 height 10
click at [722, 385] on span "Filter options" at bounding box center [718, 383] width 15 height 15
click at [722, 368] on div "Filter options" at bounding box center [714, 376] width 21 height 27
click at [734, 434] on div "OK" at bounding box center [739, 440] width 68 height 21
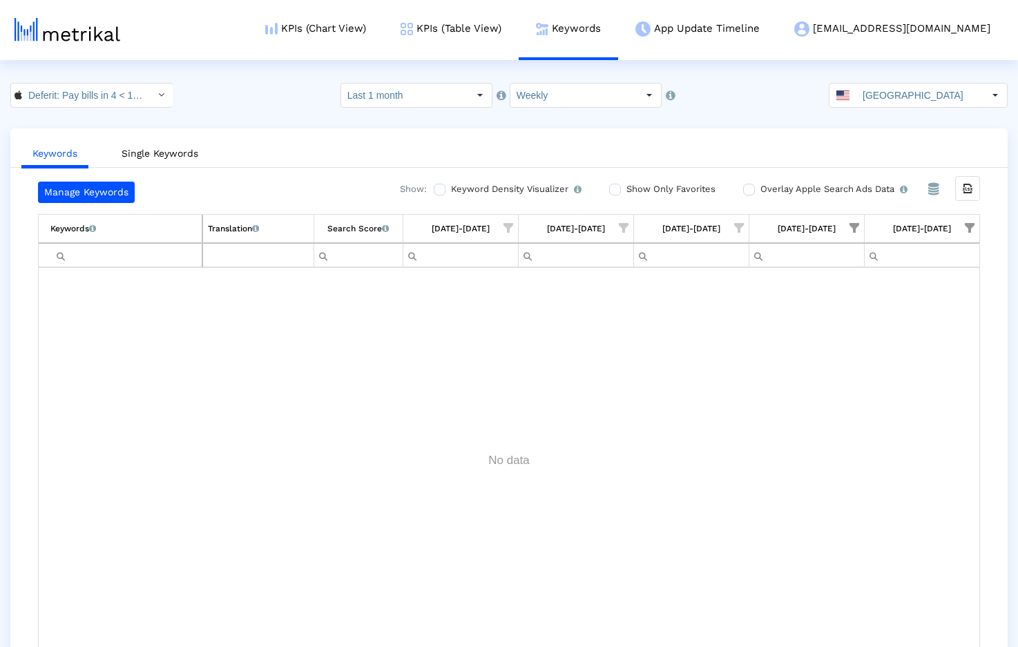
click at [855, 229] on span "Show filter options for column '08/24/25-08/30/25'" at bounding box center [855, 228] width 10 height 10
click at [718, 357] on span "Filter options" at bounding box center [718, 355] width 15 height 15
click at [717, 372] on span "Filter options" at bounding box center [718, 377] width 15 height 15
click at [729, 436] on div "OK" at bounding box center [739, 440] width 68 height 21
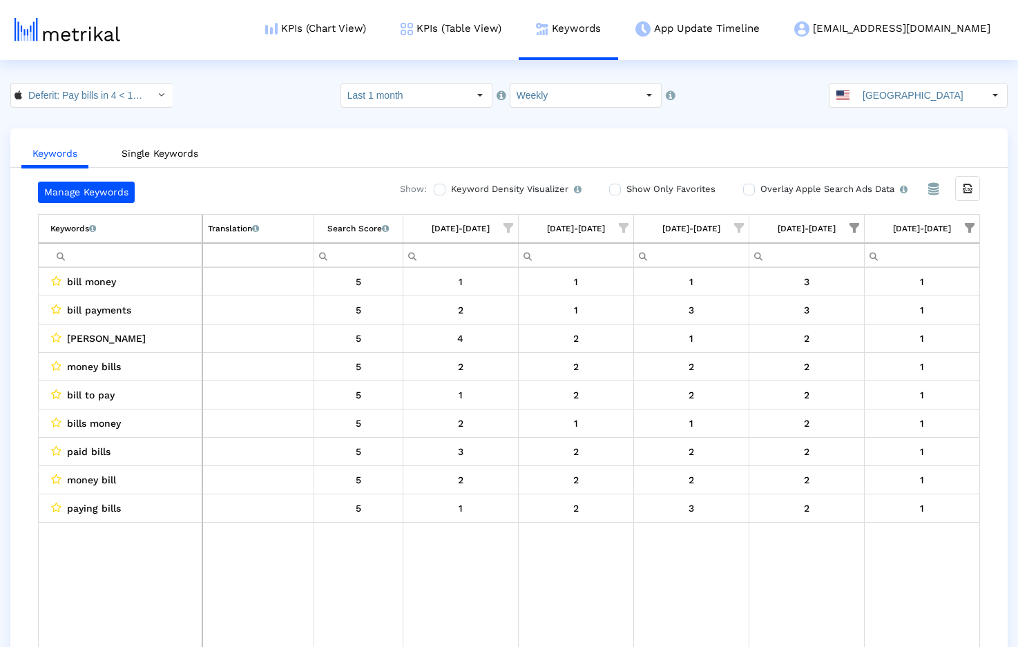
click at [854, 228] on span "Show filter options for column '08/24/25-08/30/25'" at bounding box center [855, 228] width 10 height 10
click at [724, 352] on span "Filter options" at bounding box center [718, 355] width 15 height 15
click at [723, 378] on span "Filter options" at bounding box center [718, 383] width 15 height 15
click at [739, 435] on span "OK" at bounding box center [739, 440] width 13 height 11
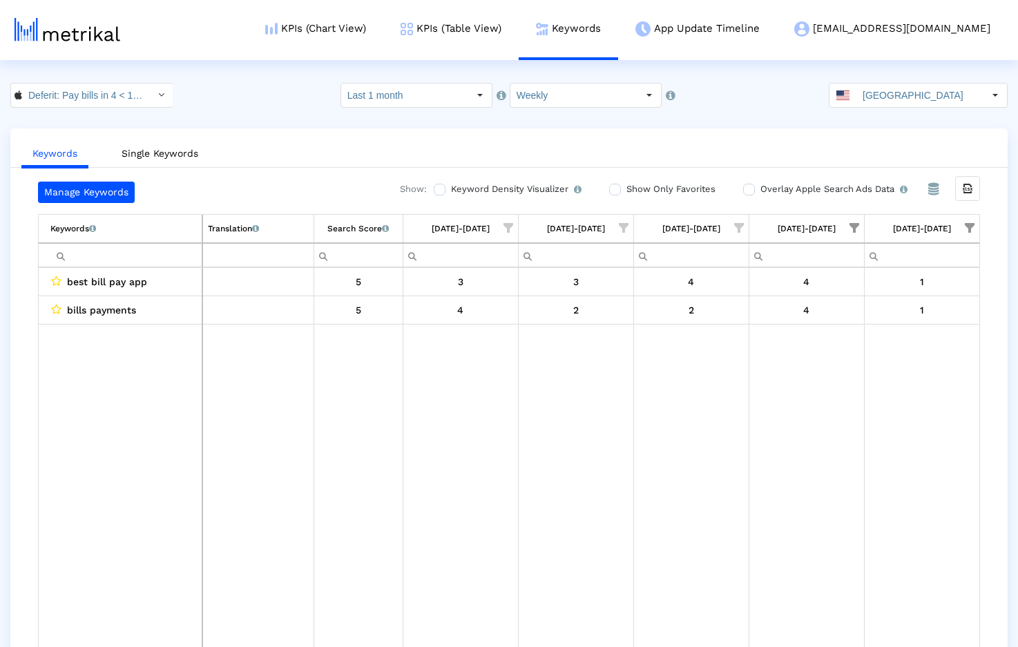
click at [968, 226] on span "Show filter options for column '08/31/25-09/06/25'" at bounding box center [970, 228] width 10 height 10
click at [834, 336] on div "Filter options" at bounding box center [830, 327] width 21 height 27
click at [833, 352] on span "Filter options" at bounding box center [834, 355] width 15 height 15
click at [851, 437] on span "OK" at bounding box center [854, 440] width 13 height 11
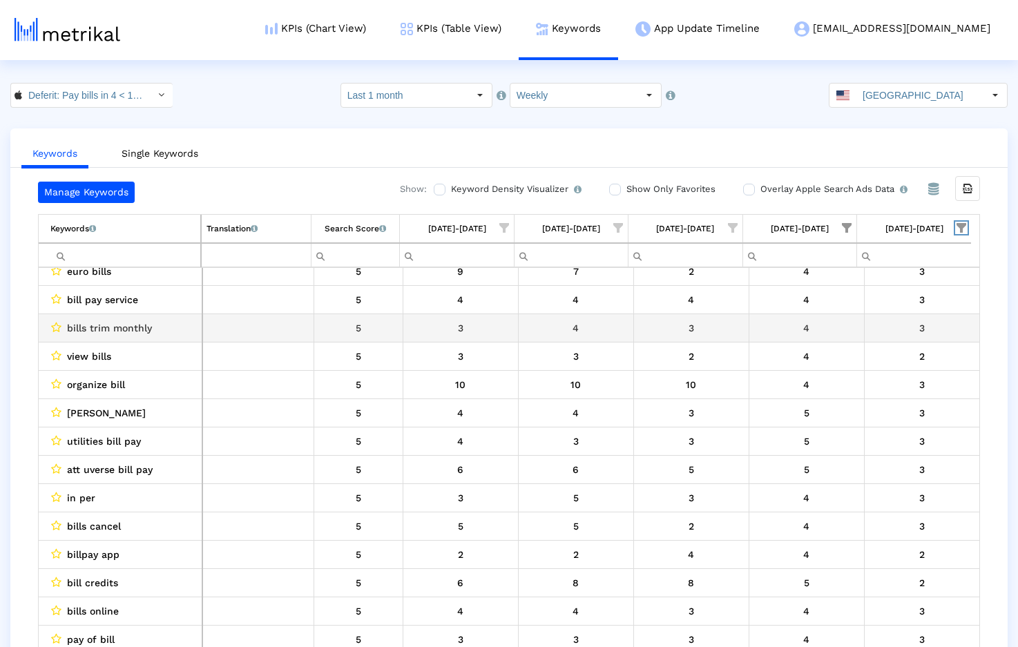
scroll to position [0, 0]
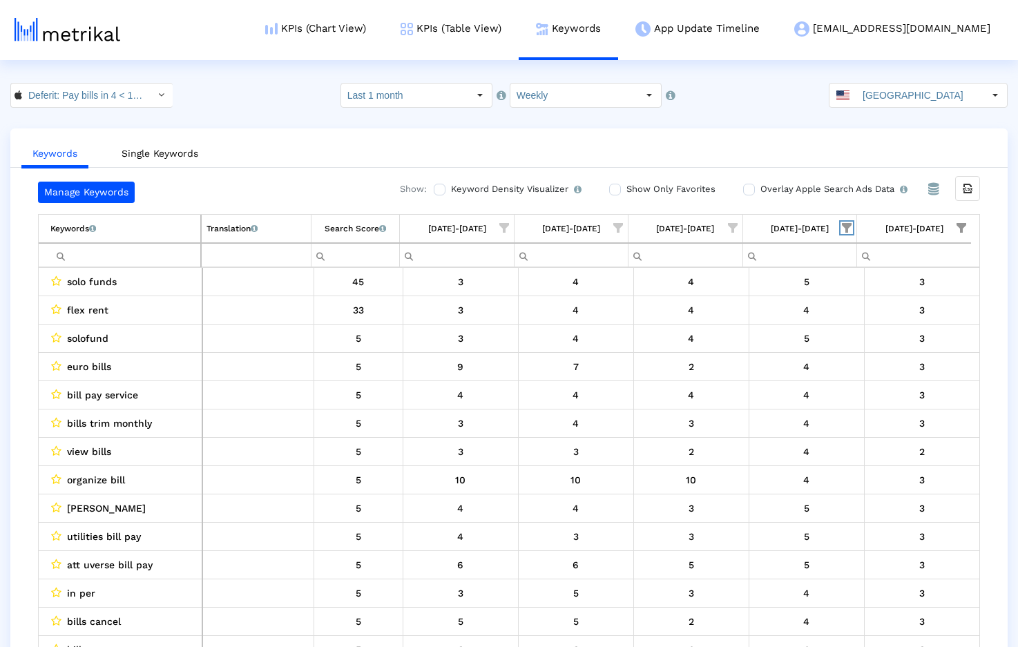
click at [845, 228] on span "Show filter options for column '08/24/25-08/30/25'" at bounding box center [847, 228] width 10 height 10
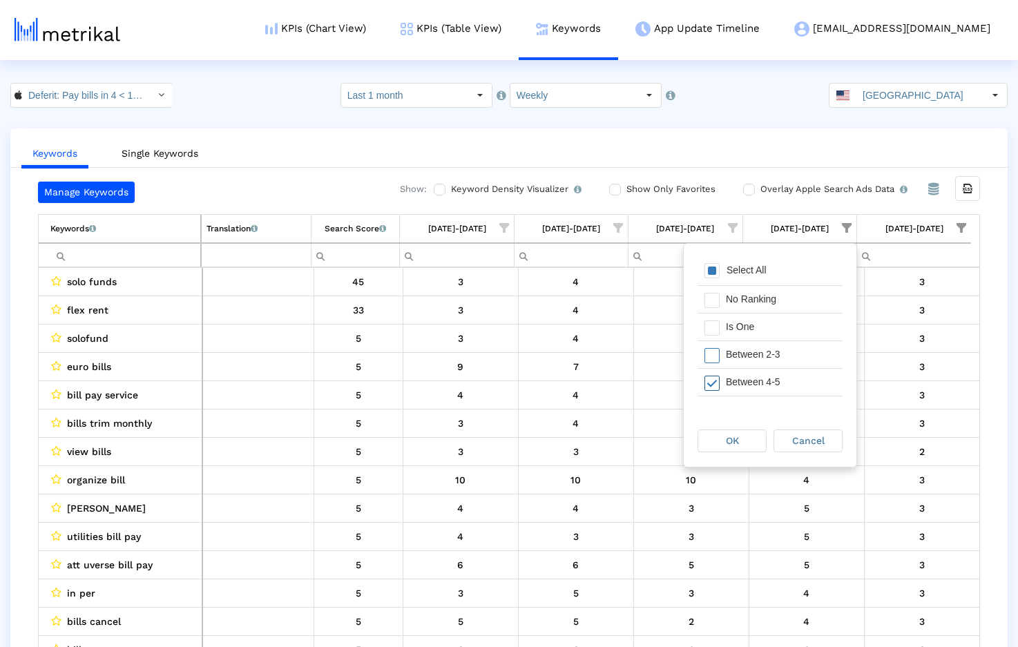
click at [717, 379] on span "Filter options" at bounding box center [711, 383] width 15 height 15
click at [717, 379] on span "Filter options" at bounding box center [711, 377] width 15 height 15
click at [724, 437] on div "OK" at bounding box center [732, 440] width 68 height 21
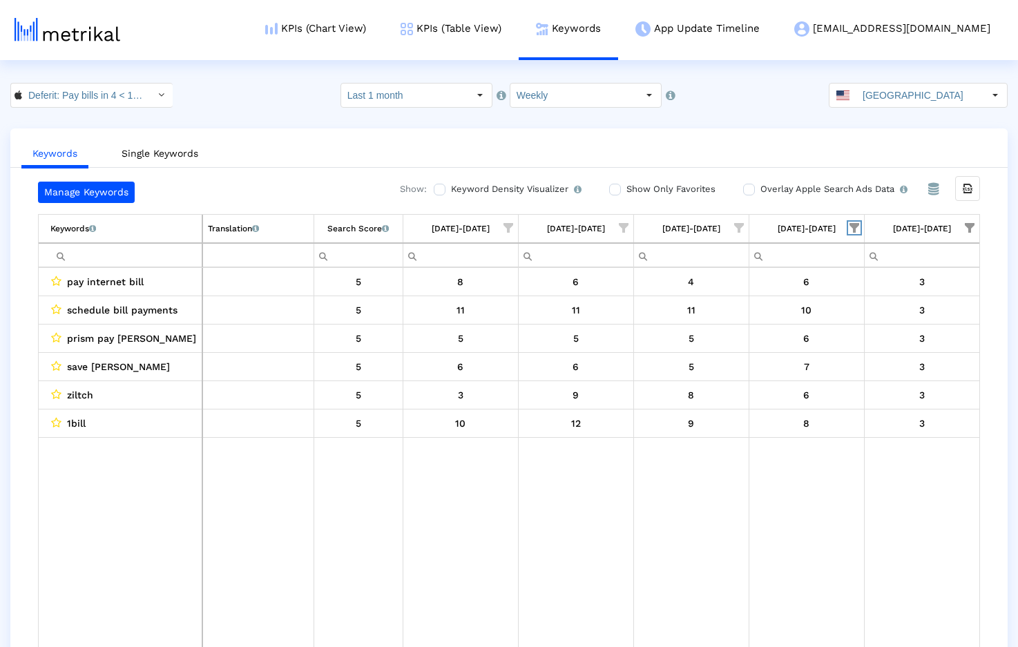
click at [854, 228] on span "Show filter options for column '08/24/25-08/30/25'" at bounding box center [855, 228] width 10 height 10
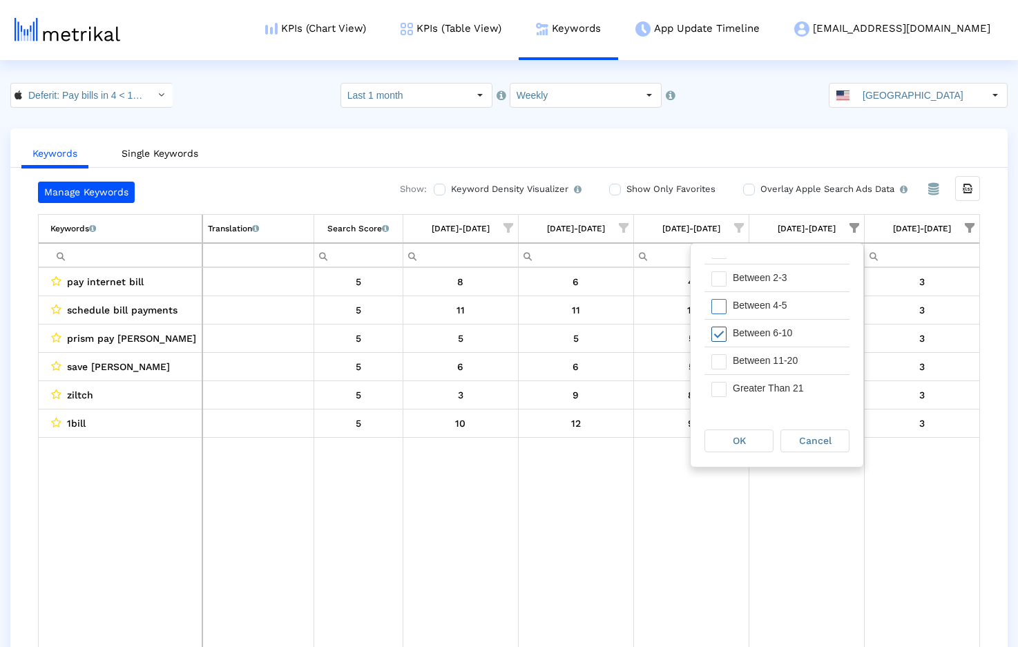
scroll to position [77, 0]
click at [720, 335] on span "Filter options" at bounding box center [718, 333] width 15 height 15
click at [720, 359] on span "Filter options" at bounding box center [718, 361] width 15 height 15
click at [735, 443] on span "OK" at bounding box center [739, 440] width 13 height 11
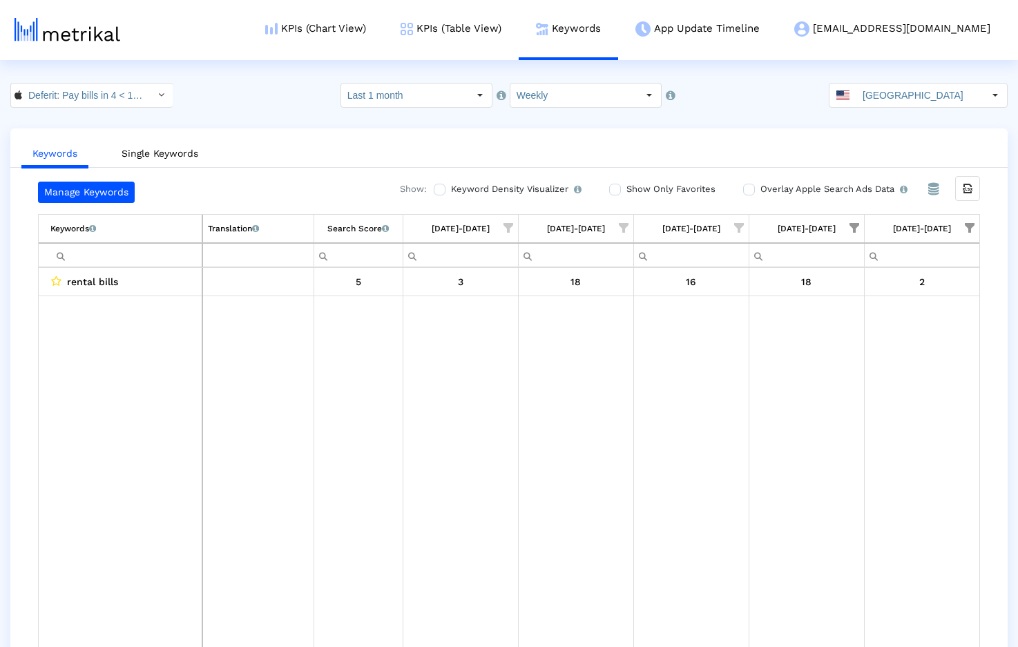
click at [854, 228] on span "Show filter options for column '08/24/25-08/30/25'" at bounding box center [855, 228] width 10 height 10
click at [720, 360] on span "Filter options" at bounding box center [718, 361] width 15 height 15
click at [720, 388] on span "Filter options" at bounding box center [718, 388] width 15 height 15
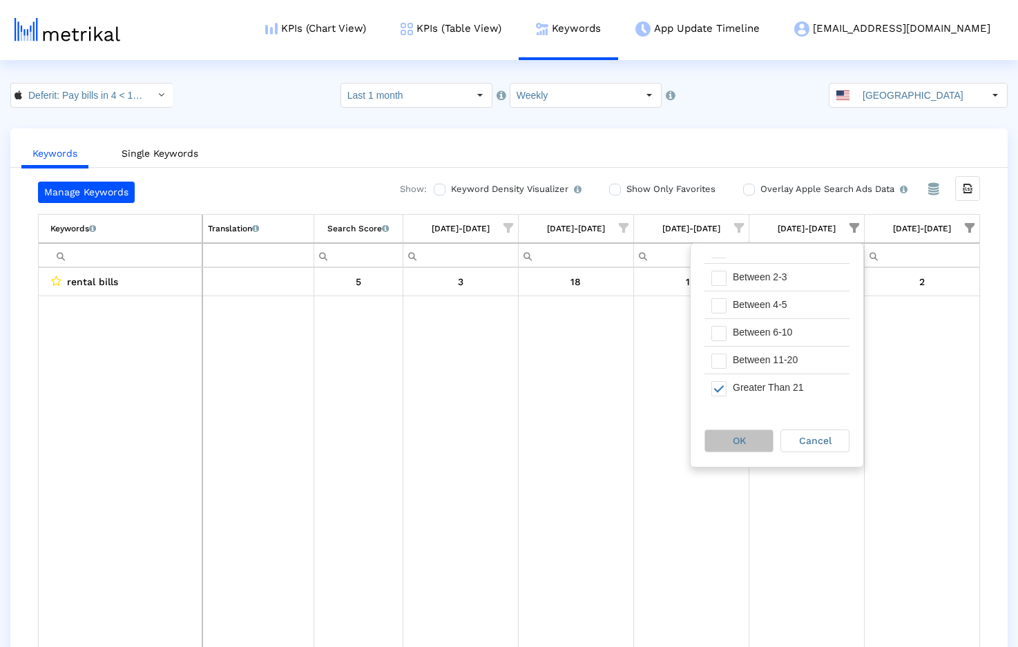
click at [736, 441] on span "OK" at bounding box center [739, 440] width 13 height 11
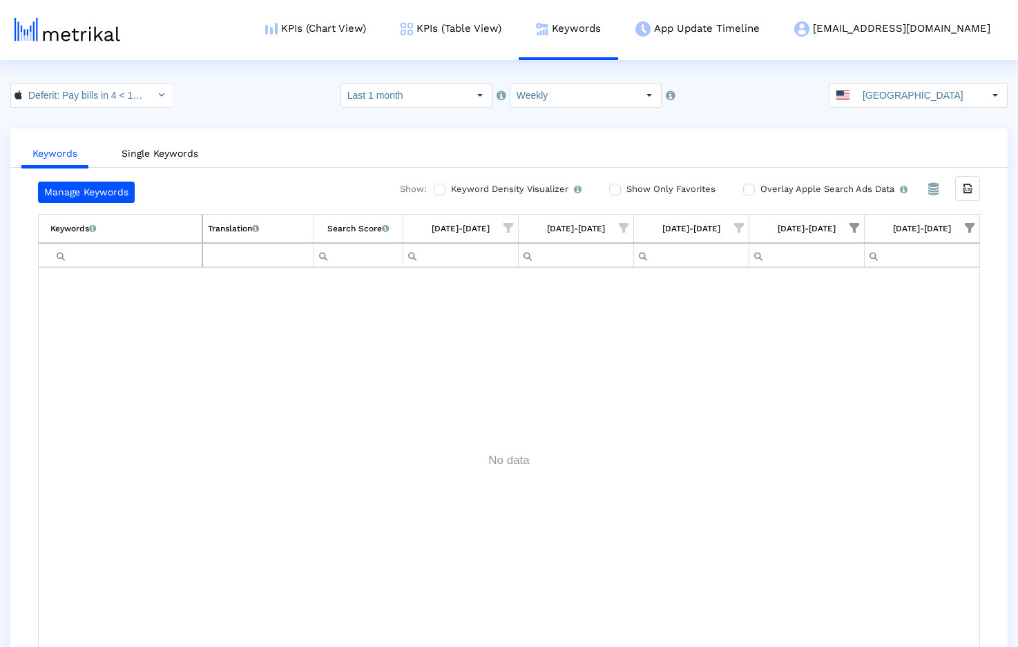
click at [853, 224] on span "Show filter options for column '08/24/25-08/30/25'" at bounding box center [855, 228] width 10 height 10
click at [940, 322] on div "Data grid" at bounding box center [509, 460] width 941 height 385
click at [970, 223] on span "Show filter options for column '08/31/25-09/06/25'" at bounding box center [970, 228] width 10 height 10
click at [838, 358] on span "Filter options" at bounding box center [834, 355] width 15 height 15
click at [835, 381] on span "Filter options" at bounding box center [834, 383] width 15 height 15
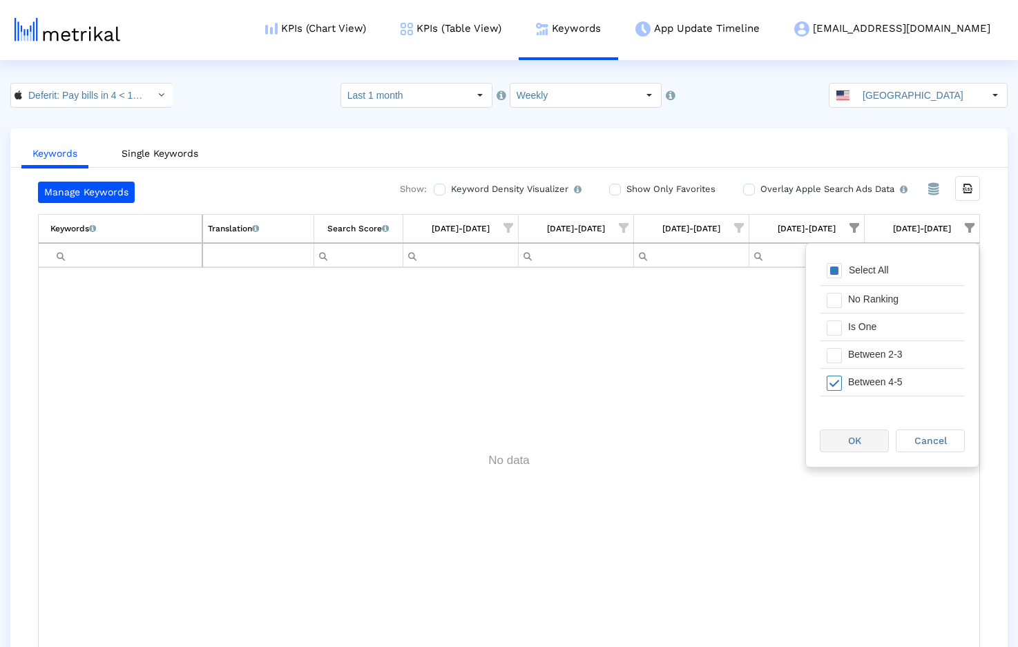
click at [852, 459] on div "OK Cancel" at bounding box center [892, 440] width 173 height 52
click at [852, 448] on div "OK" at bounding box center [855, 440] width 68 height 21
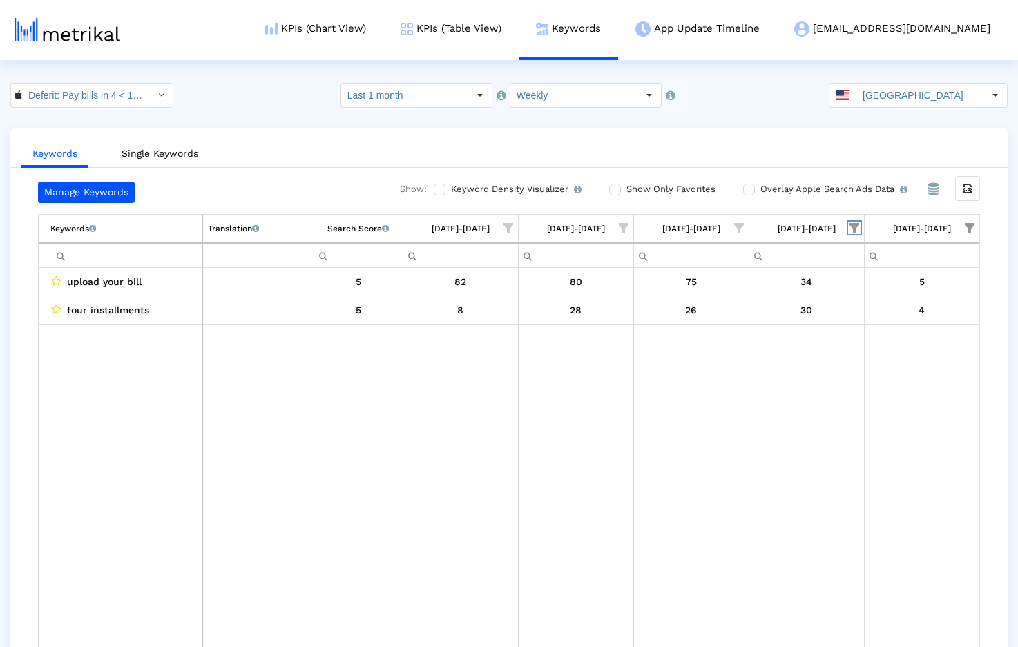
click at [856, 228] on span "Show filter options for column '08/24/25-08/30/25'" at bounding box center [855, 228] width 10 height 10
click at [937, 359] on td "Data grid" at bounding box center [921, 489] width 115 height 329
click at [856, 231] on span "Show filter options for column '08/24/25-08/30/25'" at bounding box center [855, 228] width 10 height 10
click at [720, 386] on span "Filter options" at bounding box center [718, 388] width 15 height 15
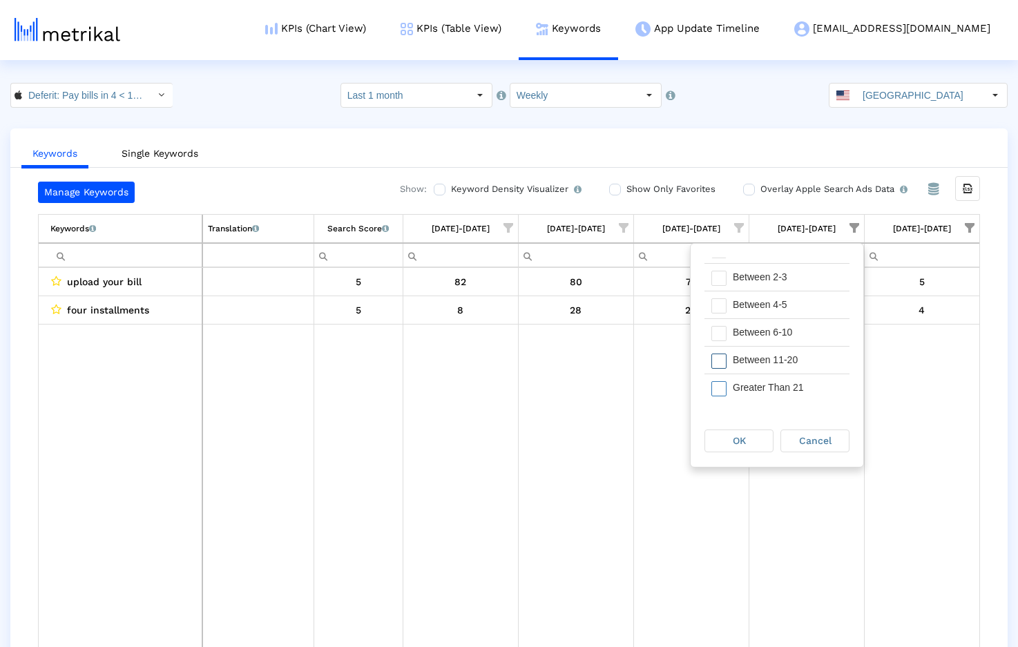
click at [718, 362] on span "Filter options" at bounding box center [718, 361] width 15 height 15
click at [740, 437] on span "OK" at bounding box center [739, 440] width 13 height 11
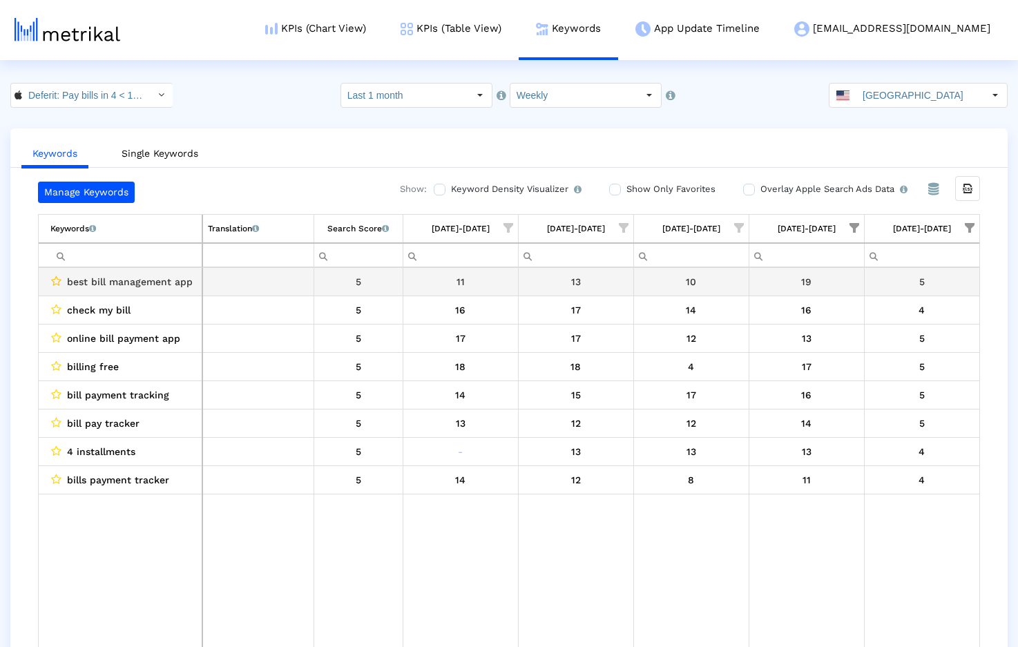
click at [56, 280] on icon "Data grid" at bounding box center [56, 281] width 10 height 11
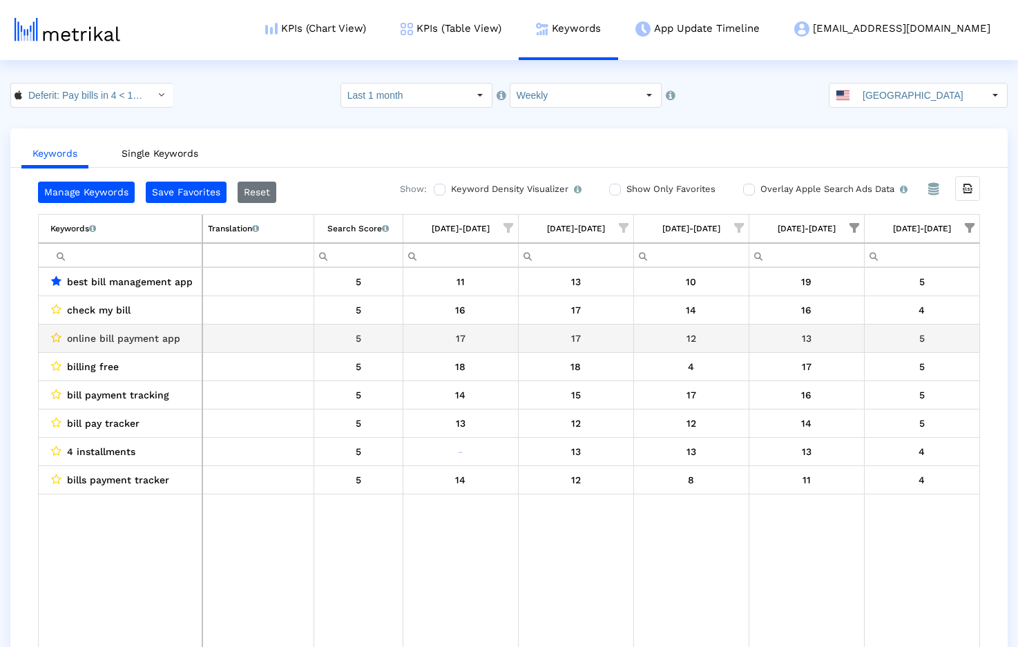
click at [55, 338] on icon "Data grid" at bounding box center [56, 337] width 10 height 11
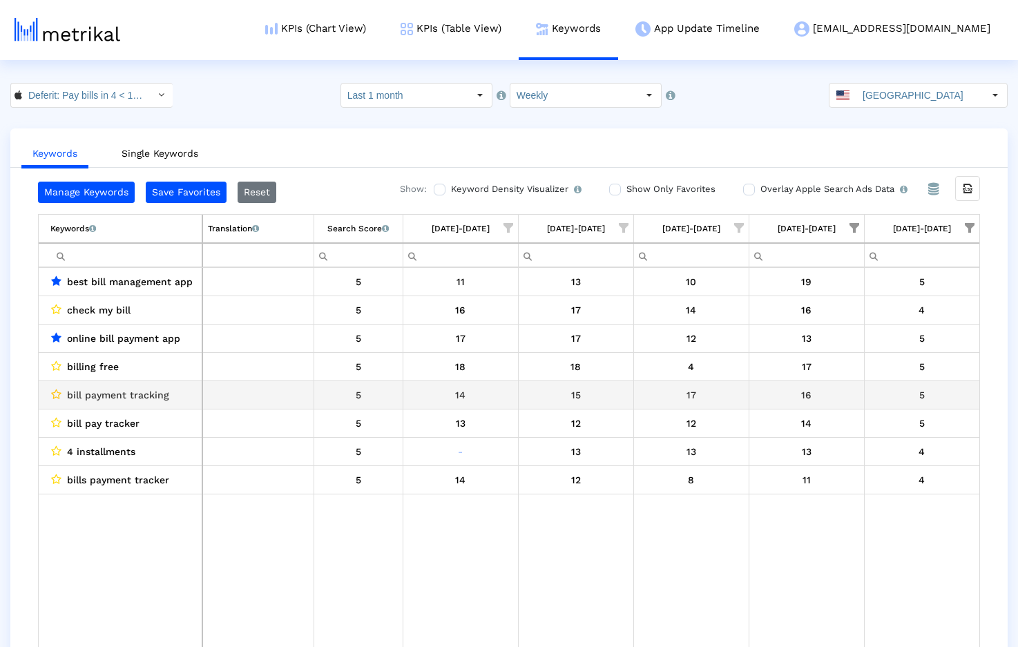
click at [56, 390] on icon "Data grid" at bounding box center [56, 394] width 10 height 11
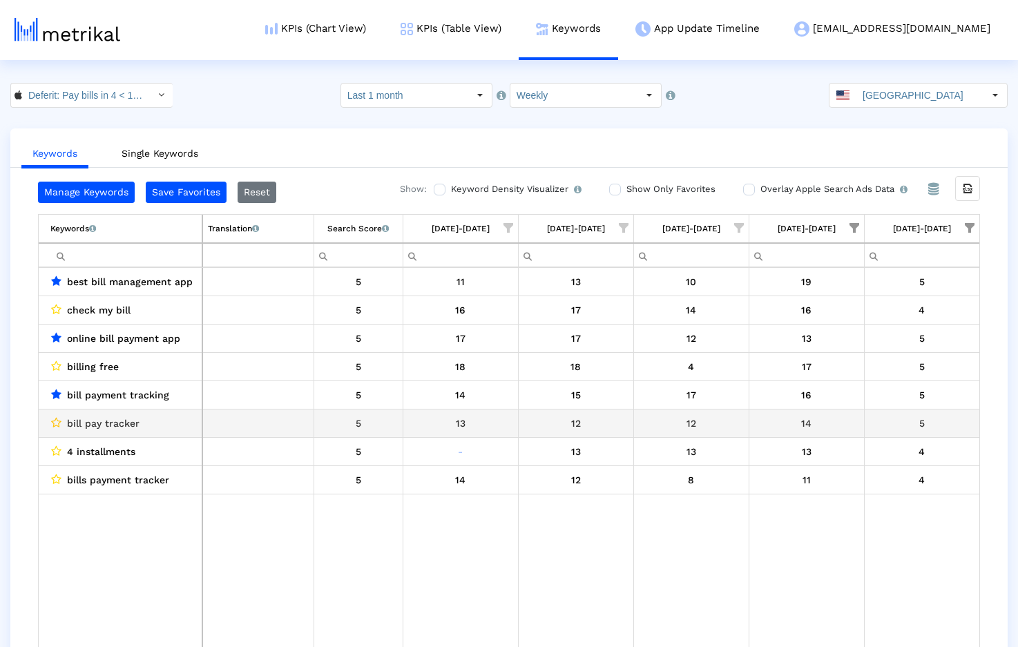
click at [54, 420] on icon "Data grid" at bounding box center [56, 422] width 10 height 11
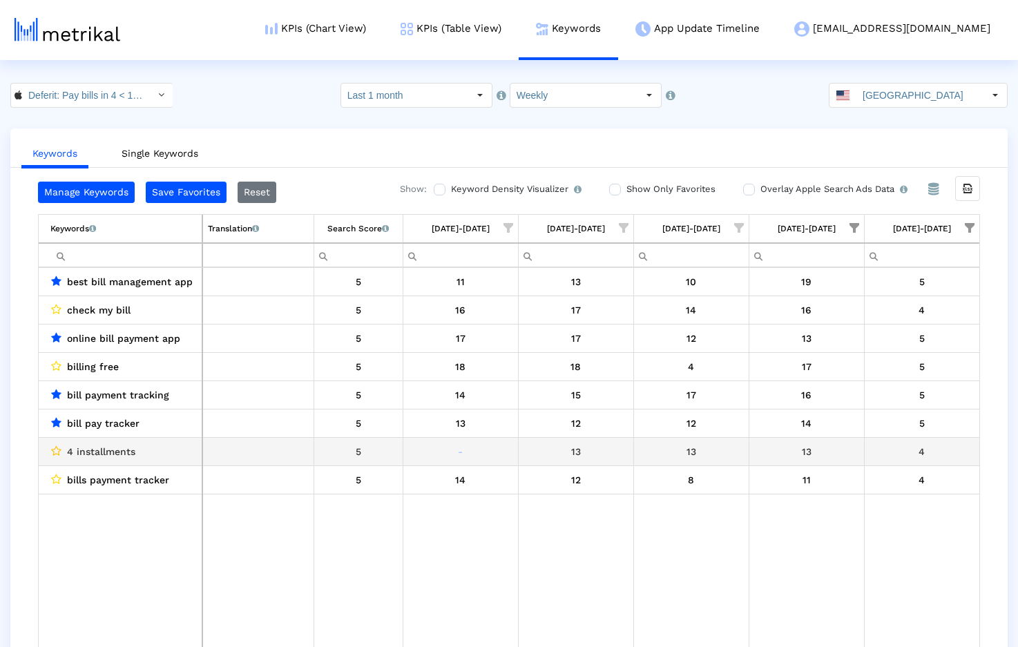
click at [56, 451] on icon "Data grid" at bounding box center [56, 450] width 10 height 11
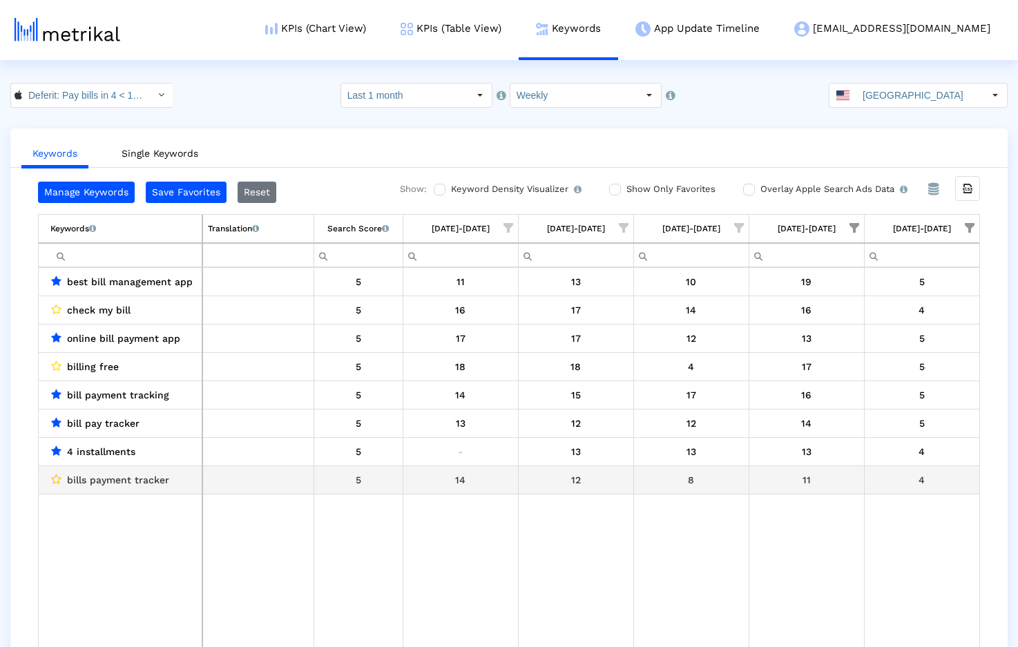
click at [57, 480] on icon "Data grid" at bounding box center [56, 479] width 10 height 11
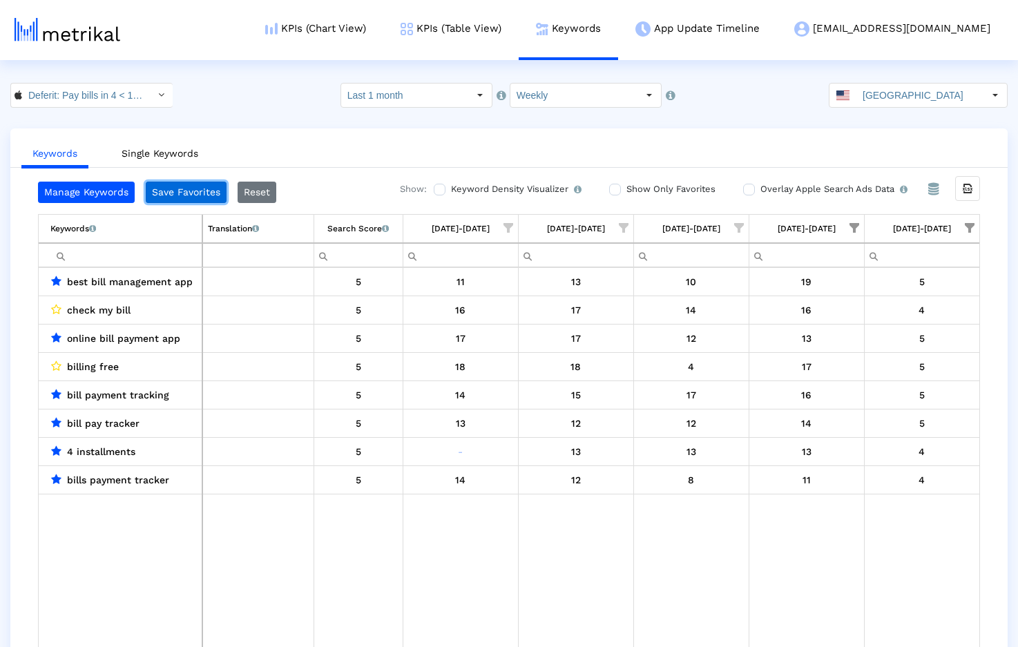
click at [173, 190] on button "Save Favorites" at bounding box center [186, 192] width 81 height 21
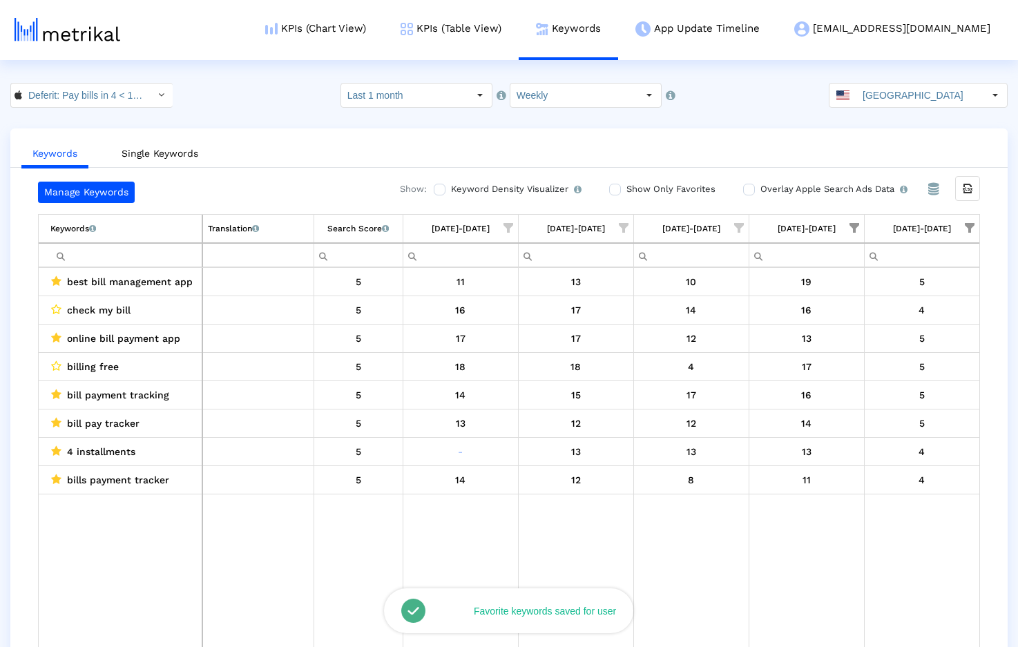
click at [853, 227] on span "Show filter options for column '08/24/25-08/30/25'" at bounding box center [855, 228] width 10 height 10
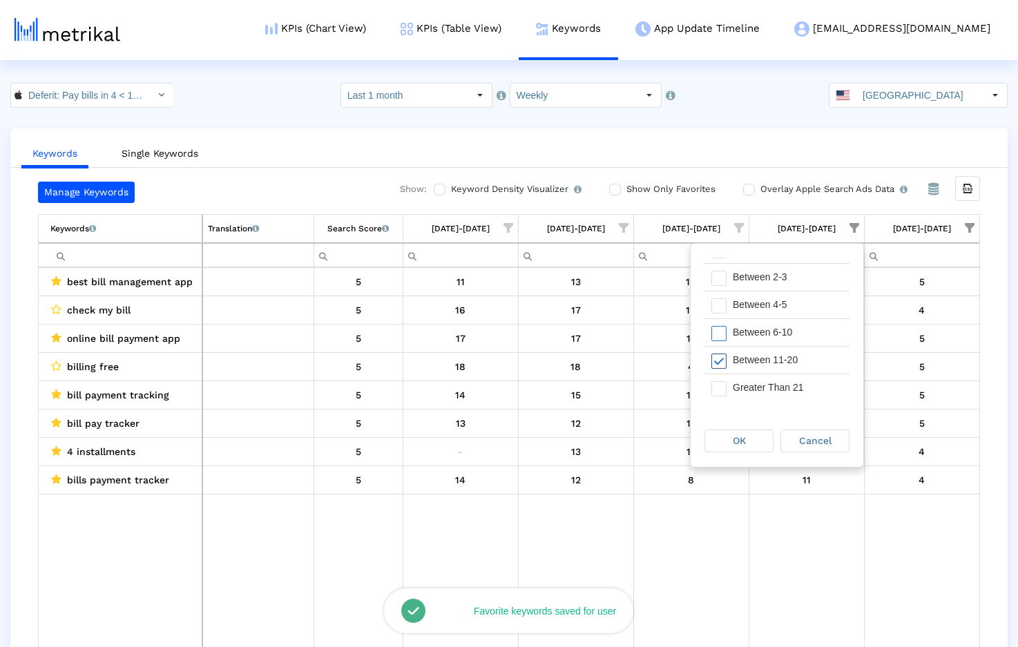
click at [722, 362] on span "Filter options" at bounding box center [718, 361] width 15 height 15
click at [722, 336] on span "Filter options" at bounding box center [718, 333] width 15 height 15
click at [738, 443] on span "OK" at bounding box center [739, 440] width 13 height 11
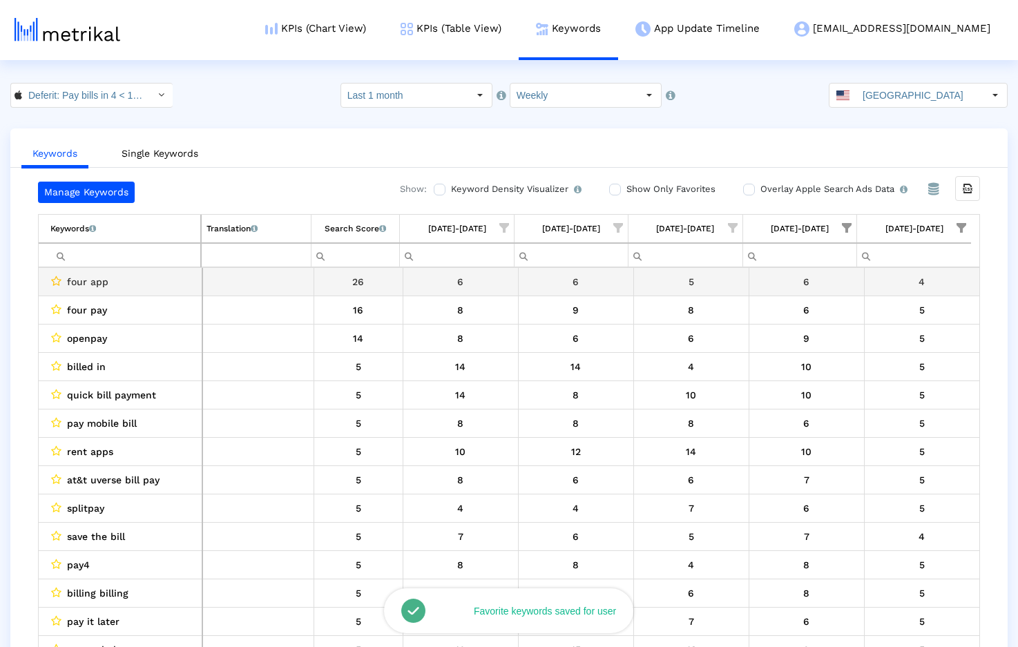
click at [57, 279] on icon "Data grid" at bounding box center [56, 281] width 10 height 11
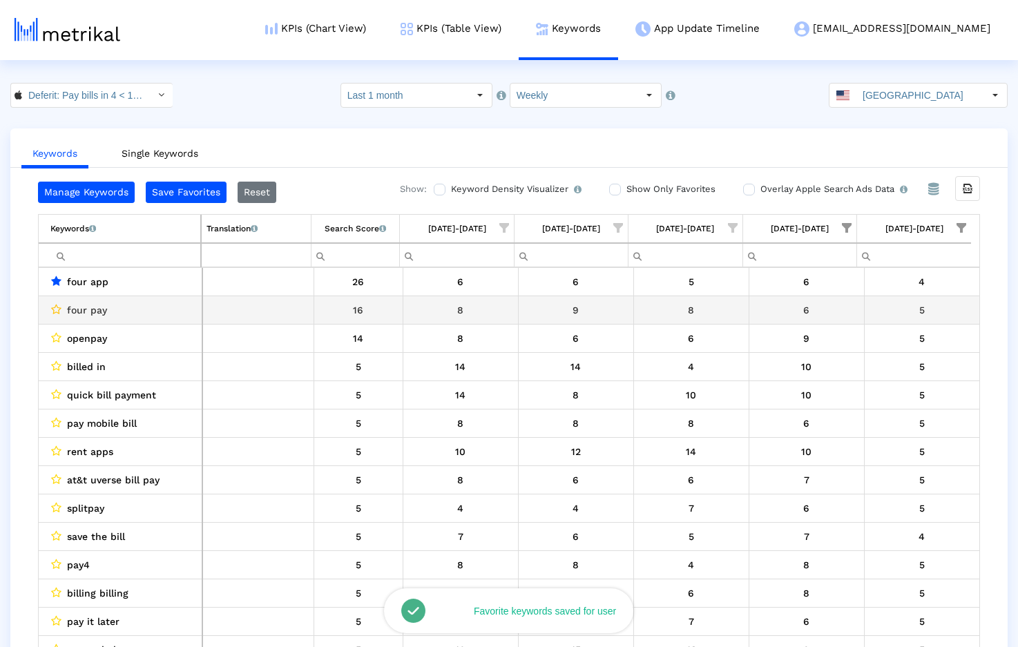
click at [58, 306] on icon "Data grid" at bounding box center [56, 309] width 10 height 11
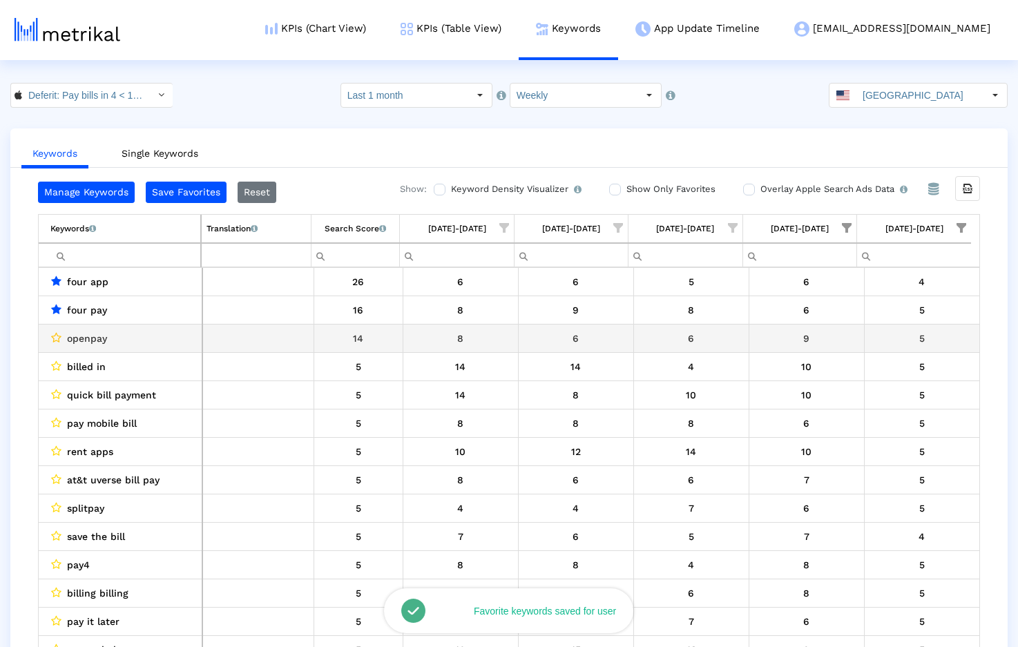
click at [55, 338] on icon "Data grid" at bounding box center [56, 337] width 10 height 11
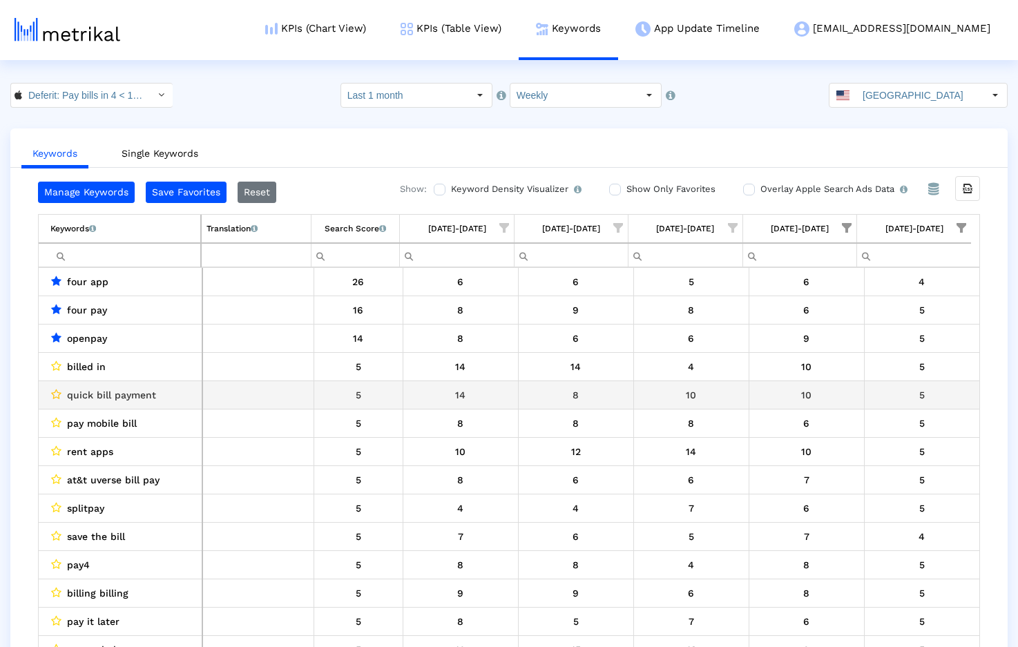
click at [57, 394] on icon "Data grid" at bounding box center [56, 394] width 10 height 11
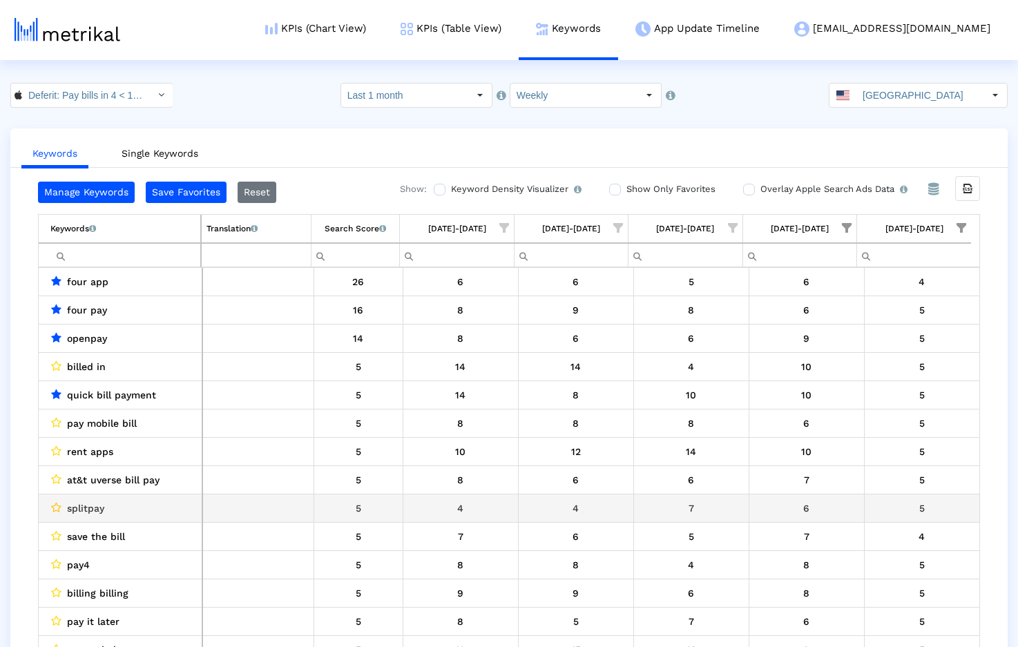
click at [57, 505] on icon "Data grid" at bounding box center [56, 507] width 10 height 11
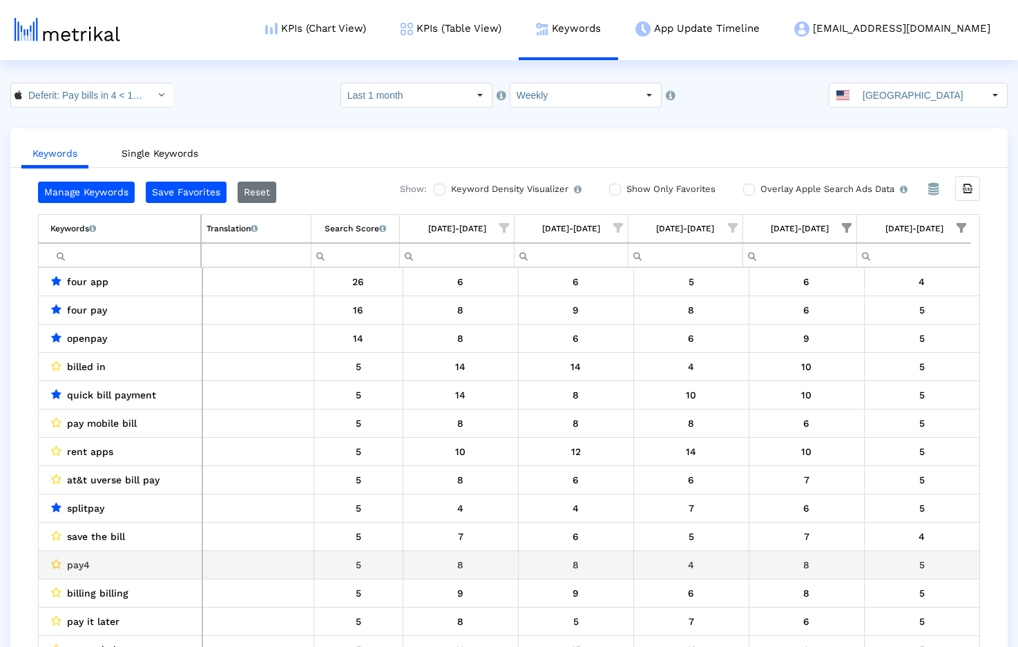
click at [57, 565] on icon "Data grid" at bounding box center [56, 564] width 10 height 11
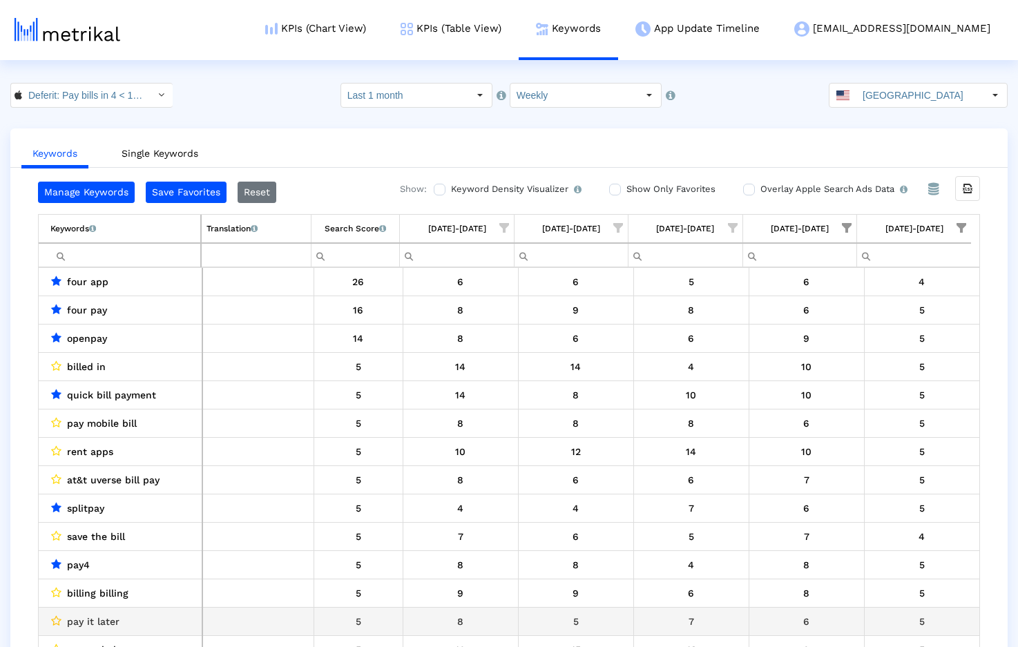
click at [56, 621] on icon "Data grid" at bounding box center [56, 620] width 10 height 11
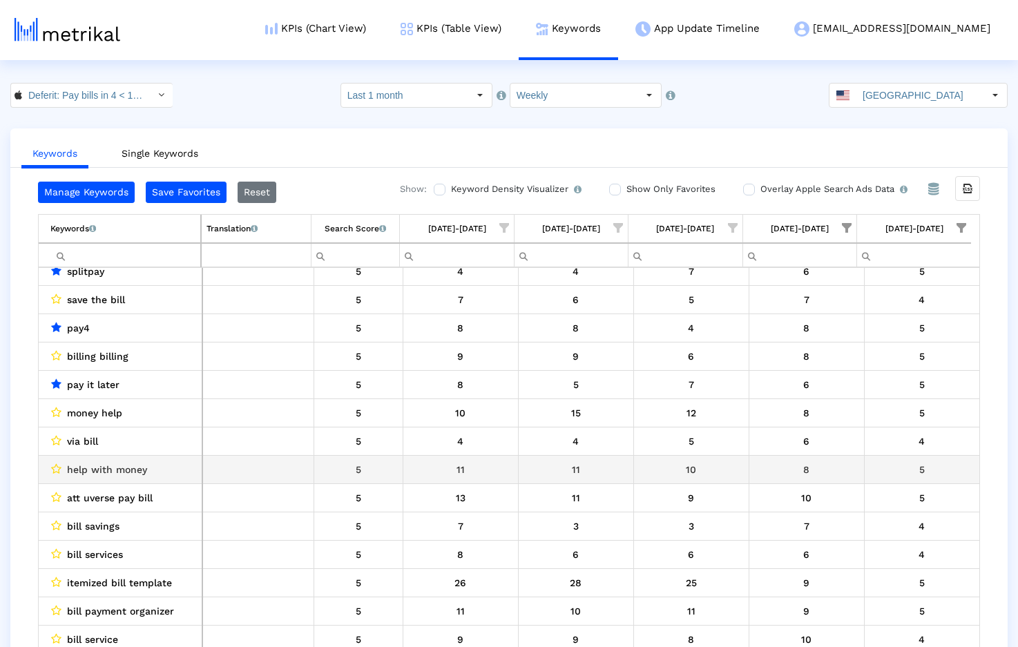
scroll to position [28, 0]
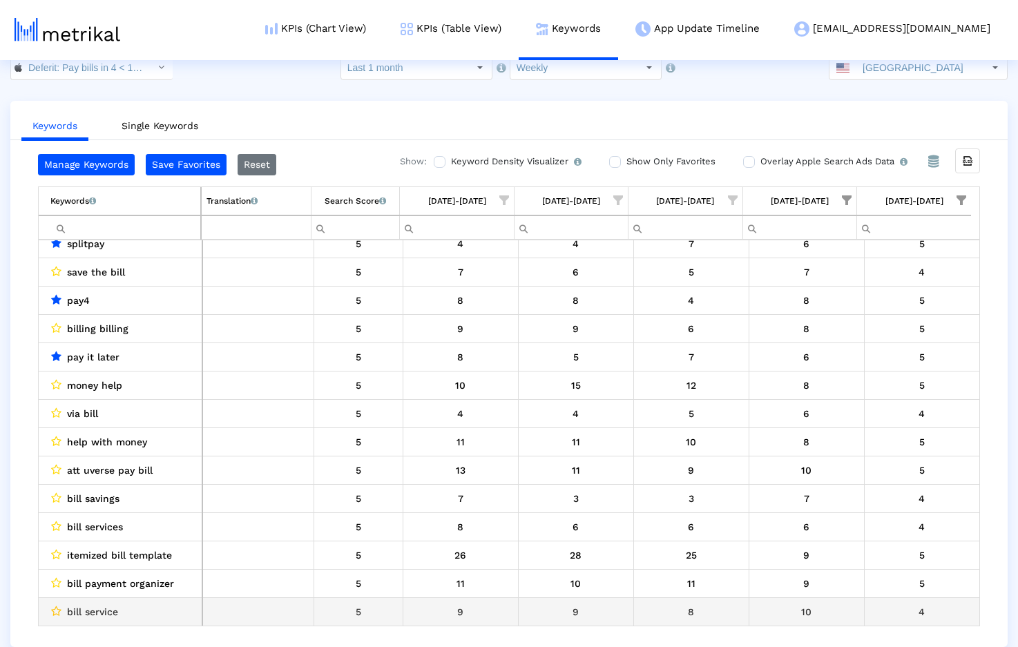
click at [55, 611] on icon "Data grid" at bounding box center [56, 611] width 10 height 11
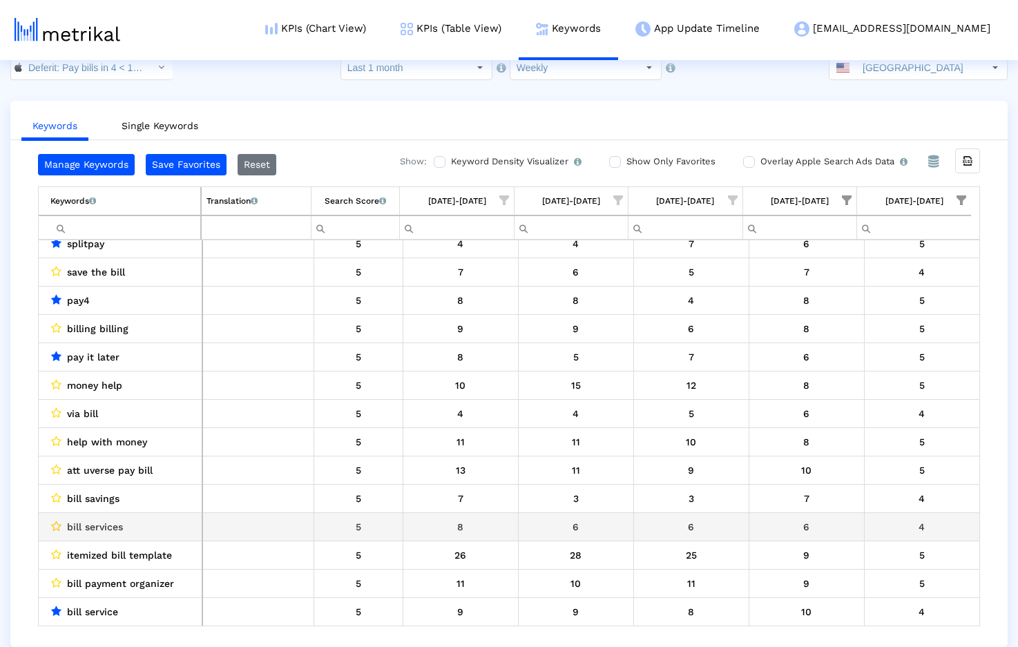
click at [58, 522] on icon "Data grid" at bounding box center [56, 526] width 10 height 11
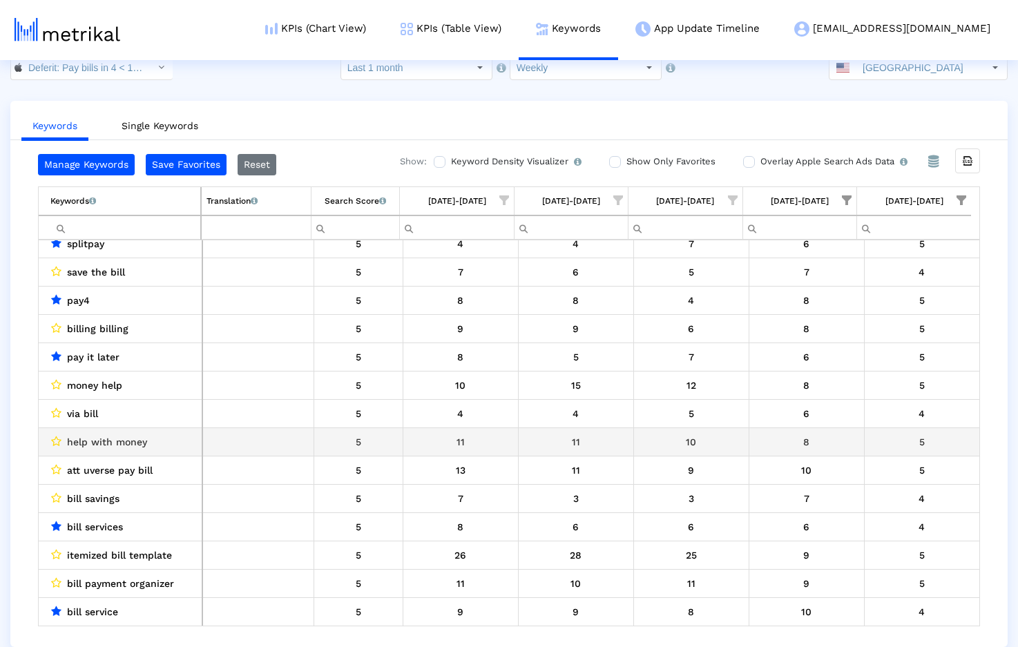
scroll to position [0, 0]
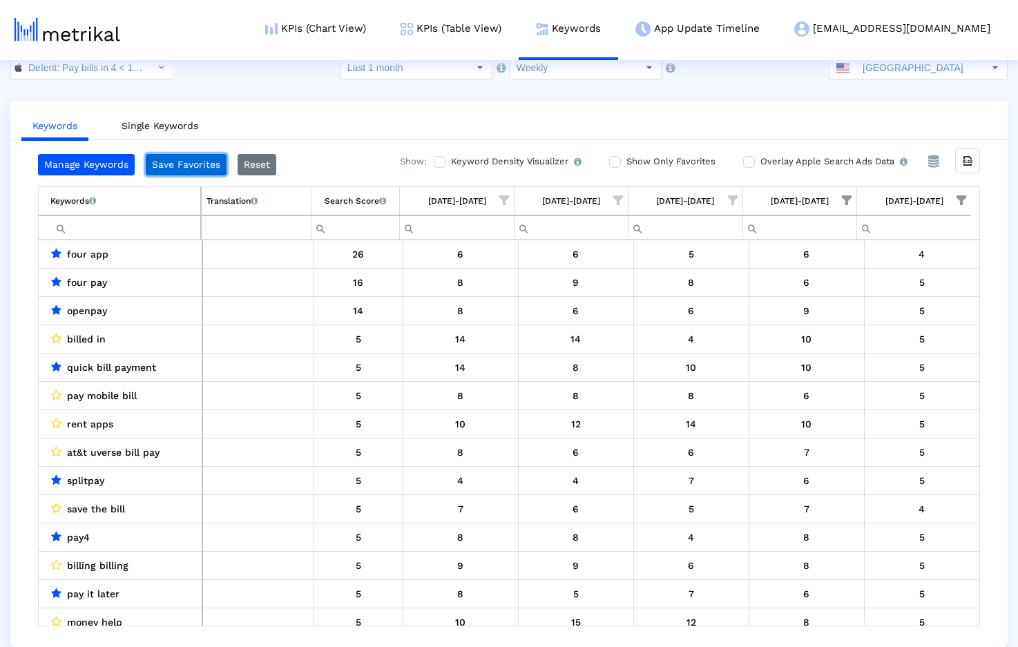
click at [188, 165] on button "Save Favorites" at bounding box center [186, 164] width 81 height 21
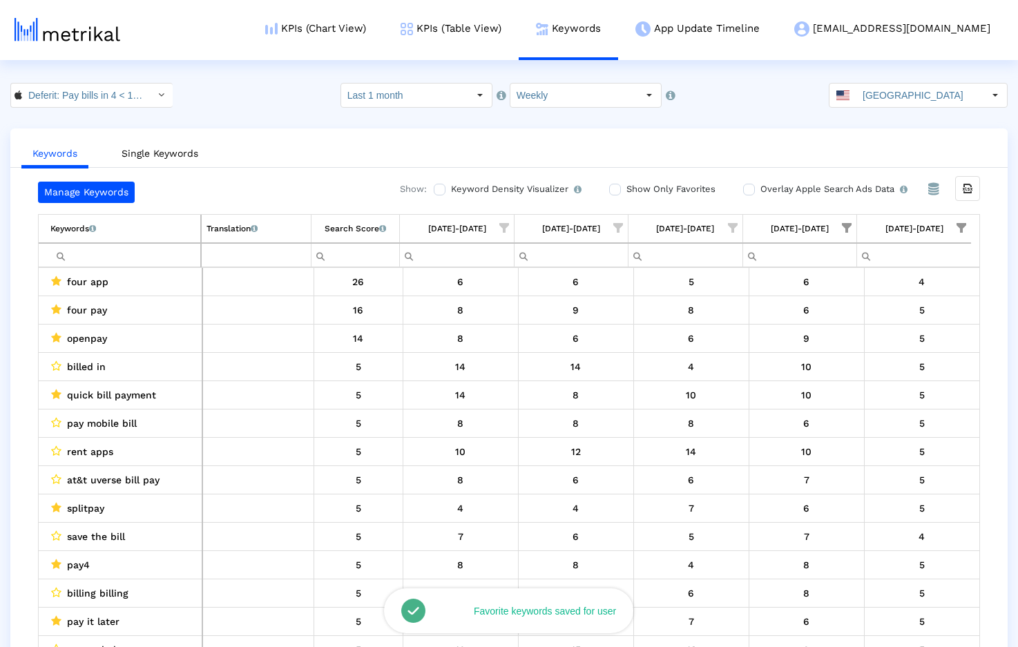
click at [848, 226] on span "Show filter options for column '08/24/25-08/30/25'" at bounding box center [847, 228] width 10 height 10
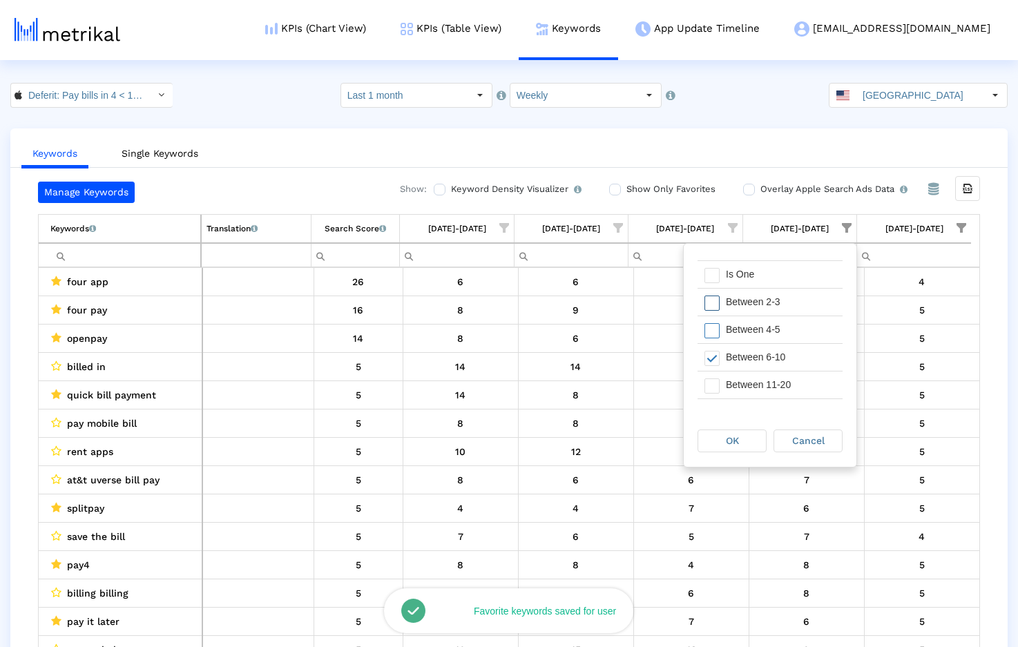
scroll to position [68, 0]
click at [710, 343] on span "Filter options" at bounding box center [711, 342] width 15 height 15
click at [711, 318] on span "Filter options" at bounding box center [711, 314] width 15 height 15
click at [724, 440] on div "OK" at bounding box center [732, 440] width 68 height 21
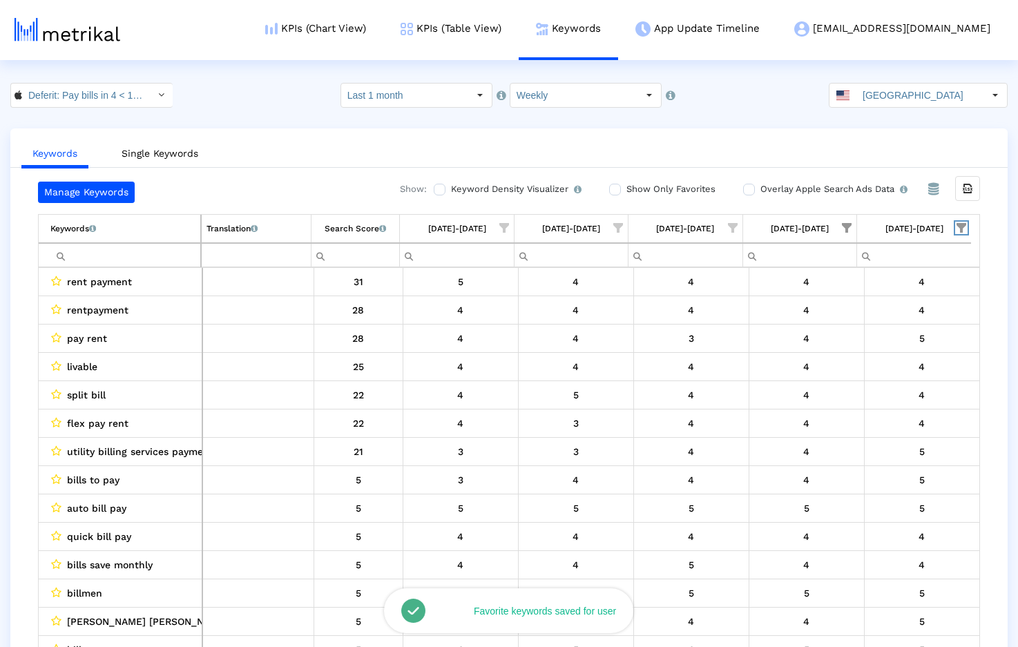
click at [961, 227] on span "Show filter options for column '08/31/25-09/06/25'" at bounding box center [962, 228] width 10 height 10
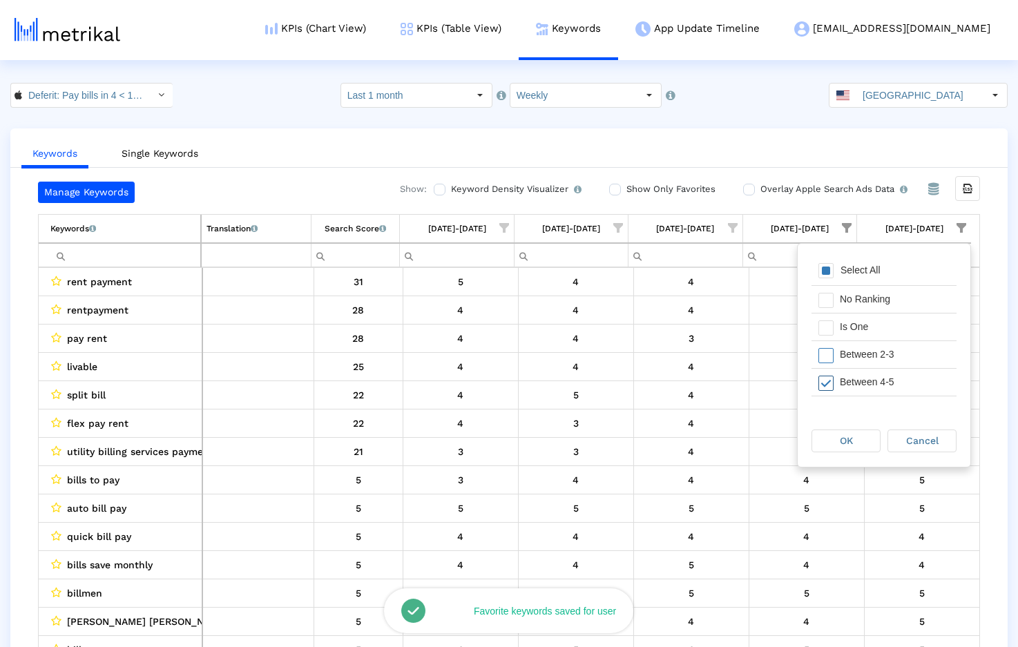
click at [827, 376] on span "Filter options" at bounding box center [825, 383] width 15 height 15
click at [827, 359] on span "Filter options" at bounding box center [825, 355] width 15 height 15
click at [834, 436] on div "OK" at bounding box center [846, 440] width 68 height 21
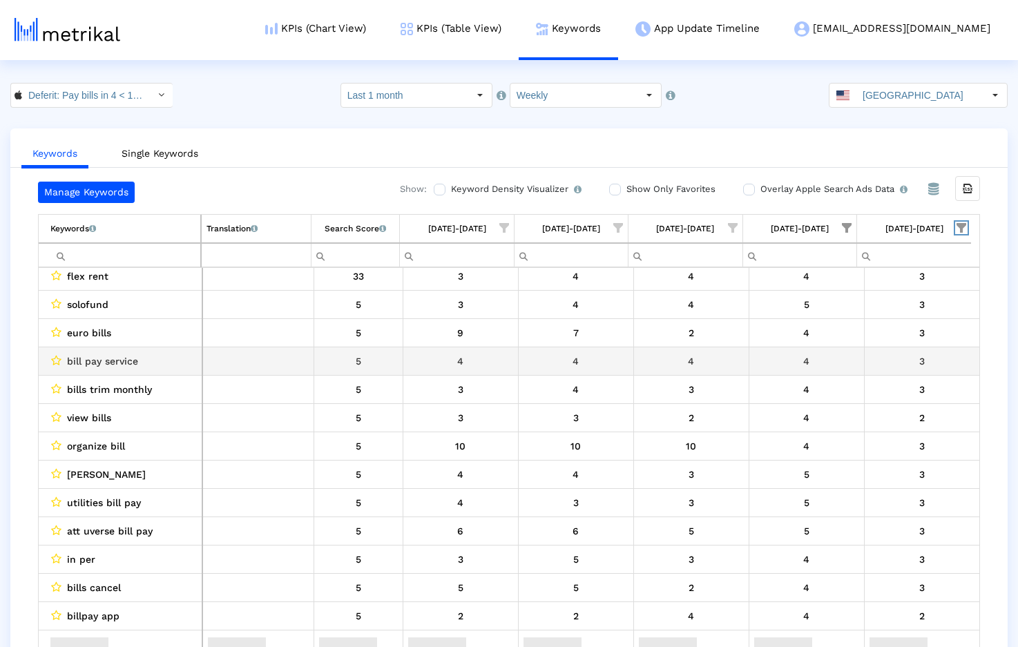
scroll to position [0, 0]
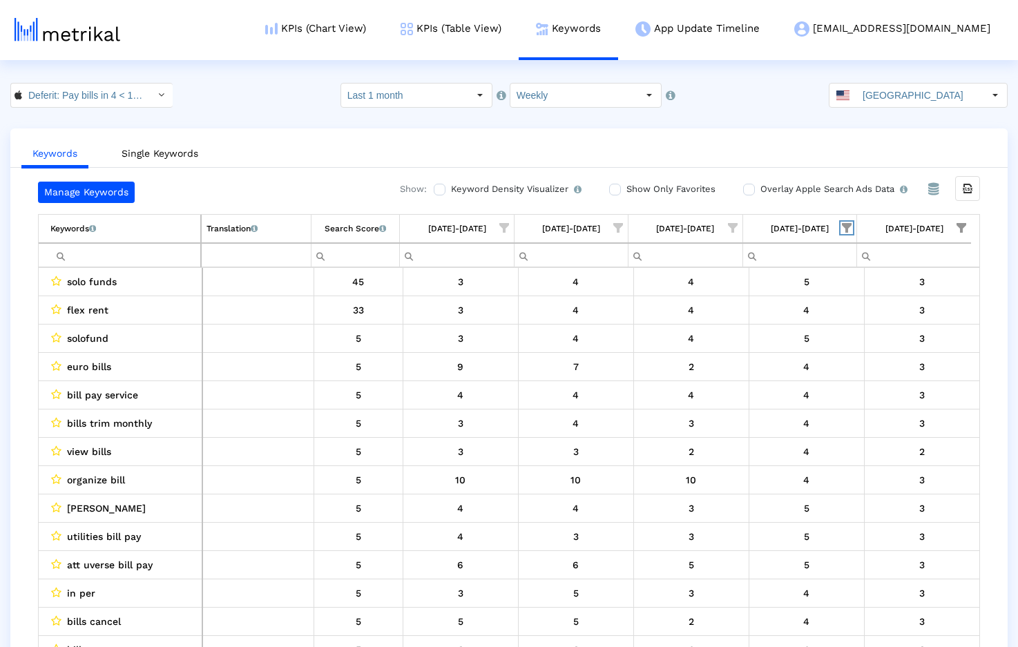
click at [849, 228] on span "Show filter options for column '08/24/25-08/30/25'" at bounding box center [847, 228] width 10 height 10
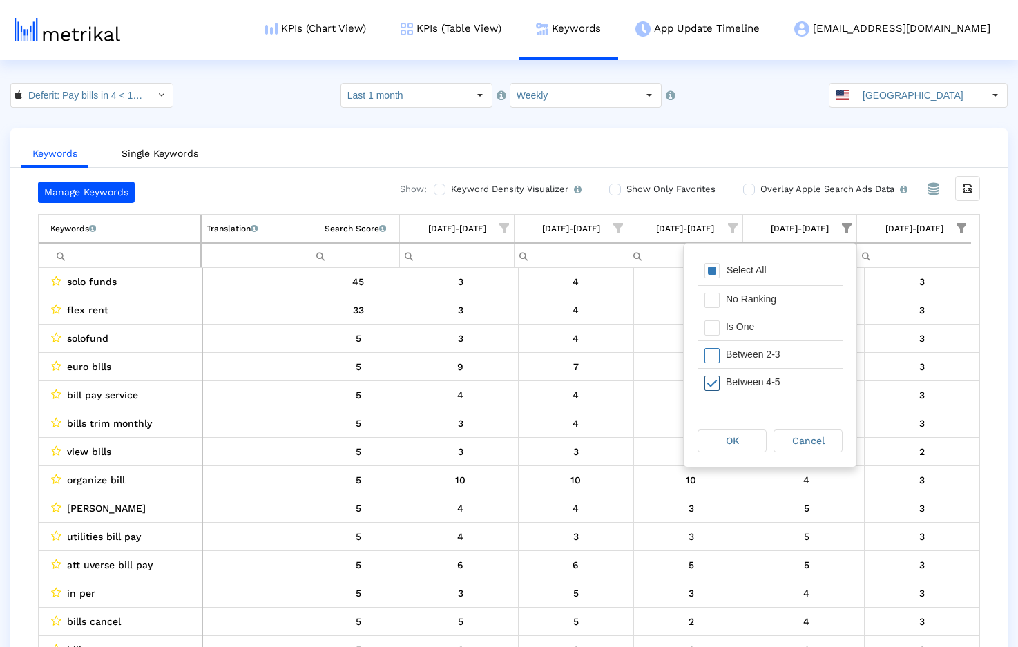
click at [714, 381] on span "Filter options" at bounding box center [711, 383] width 15 height 15
click at [716, 356] on span "Filter options" at bounding box center [711, 355] width 15 height 15
click at [729, 458] on div "OK Cancel" at bounding box center [770, 440] width 173 height 52
click at [744, 438] on div "OK" at bounding box center [732, 440] width 68 height 21
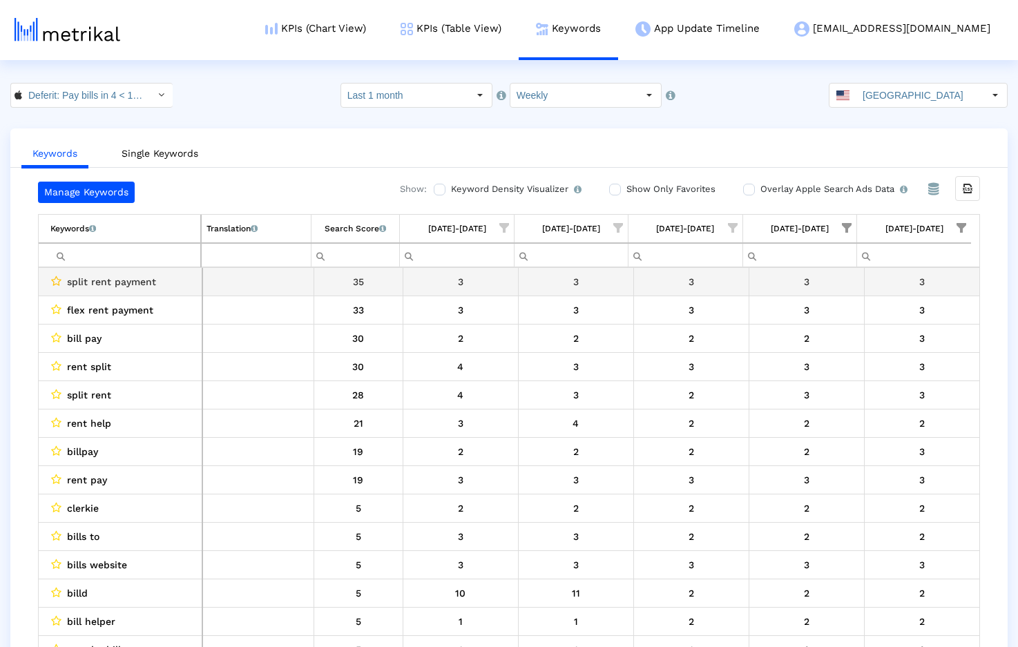
click at [57, 280] on icon "Data grid" at bounding box center [56, 281] width 10 height 11
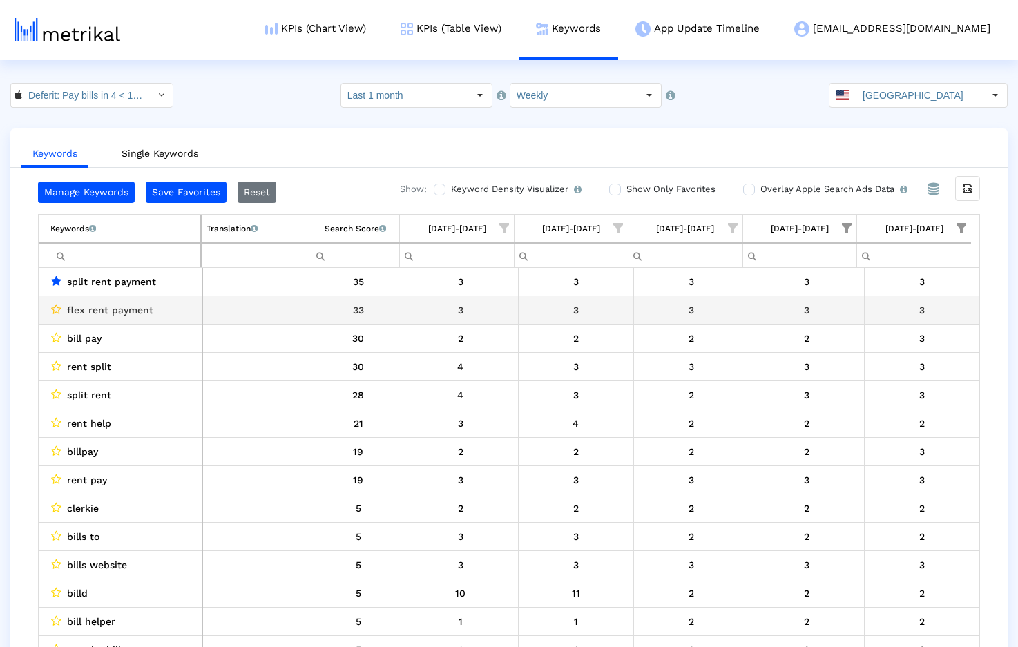
click at [53, 311] on icon "Data grid" at bounding box center [56, 309] width 10 height 11
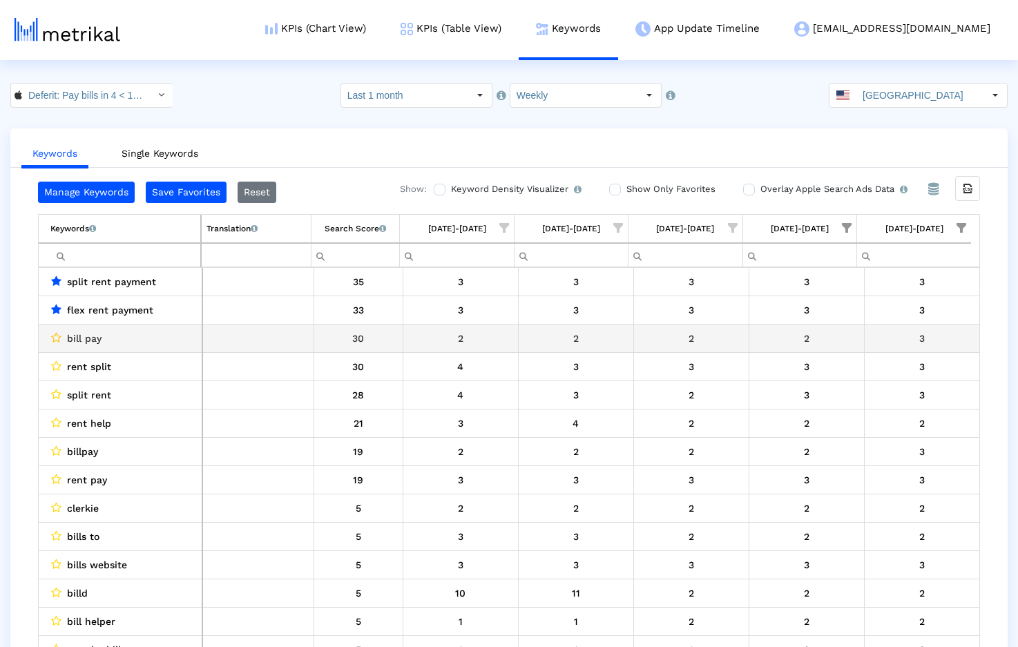
click at [56, 336] on icon "Data grid" at bounding box center [56, 337] width 10 height 11
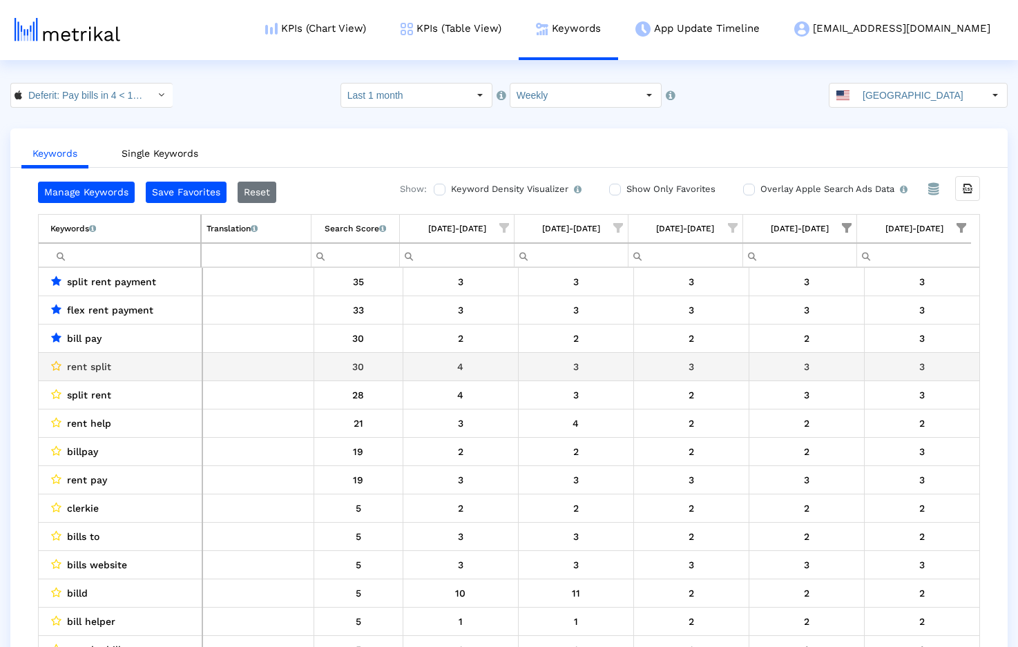
click at [57, 361] on icon "Data grid" at bounding box center [56, 366] width 10 height 11
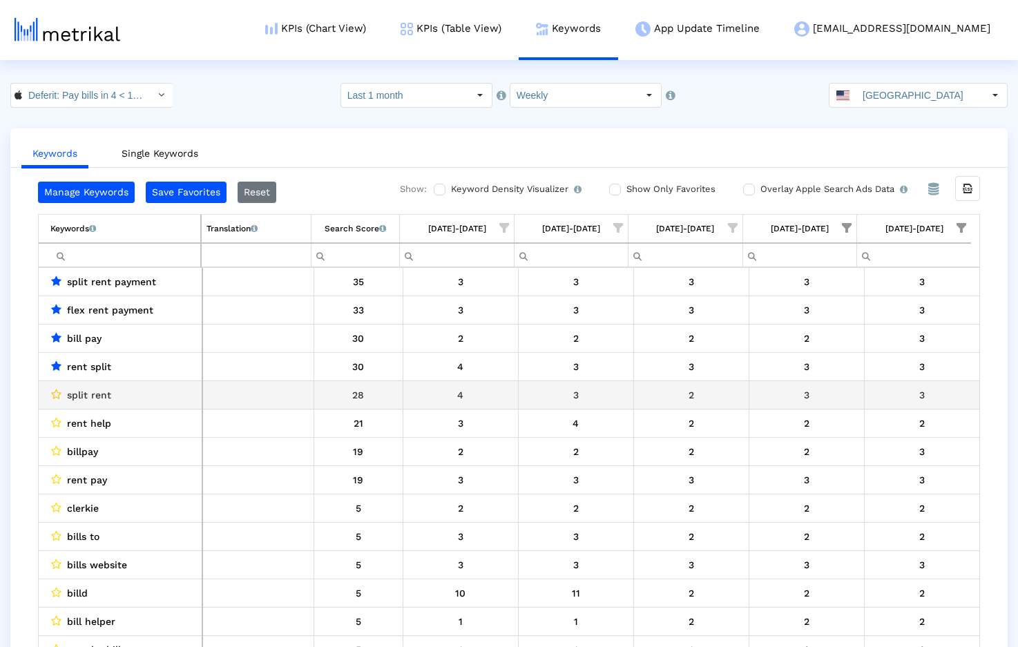
click at [58, 395] on icon "Data grid" at bounding box center [56, 394] width 10 height 11
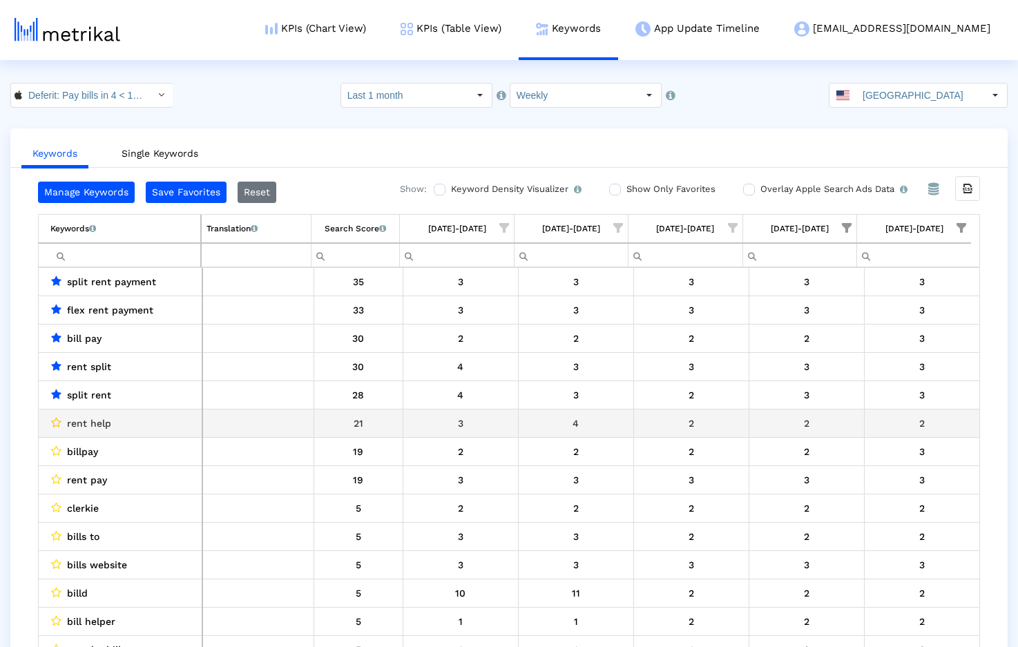
click at [58, 423] on icon "Data grid" at bounding box center [56, 422] width 10 height 11
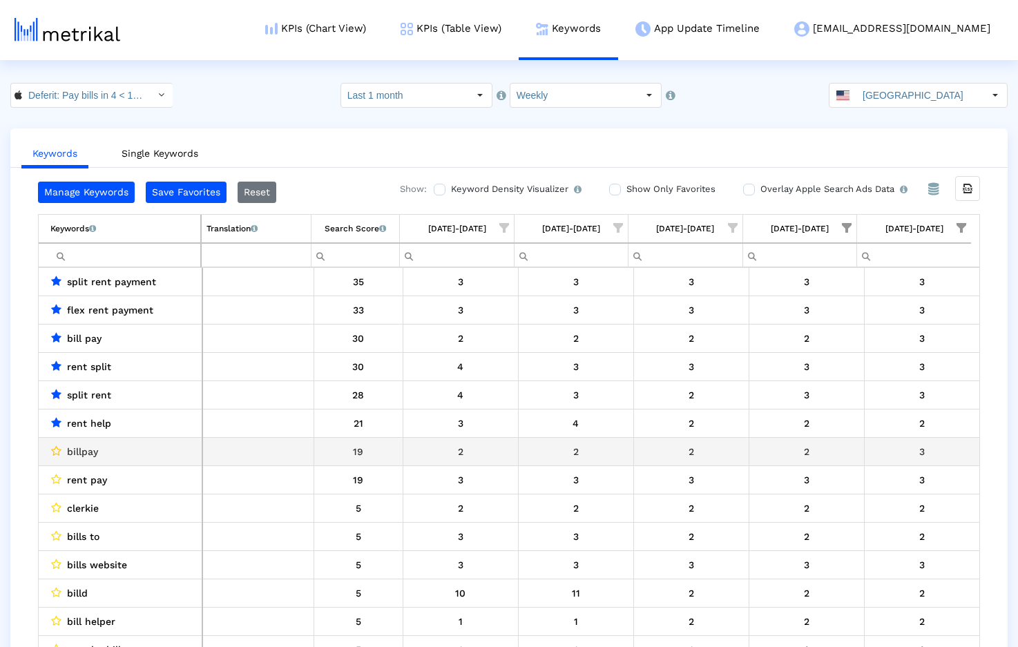
click at [59, 452] on icon "Data grid" at bounding box center [56, 450] width 10 height 11
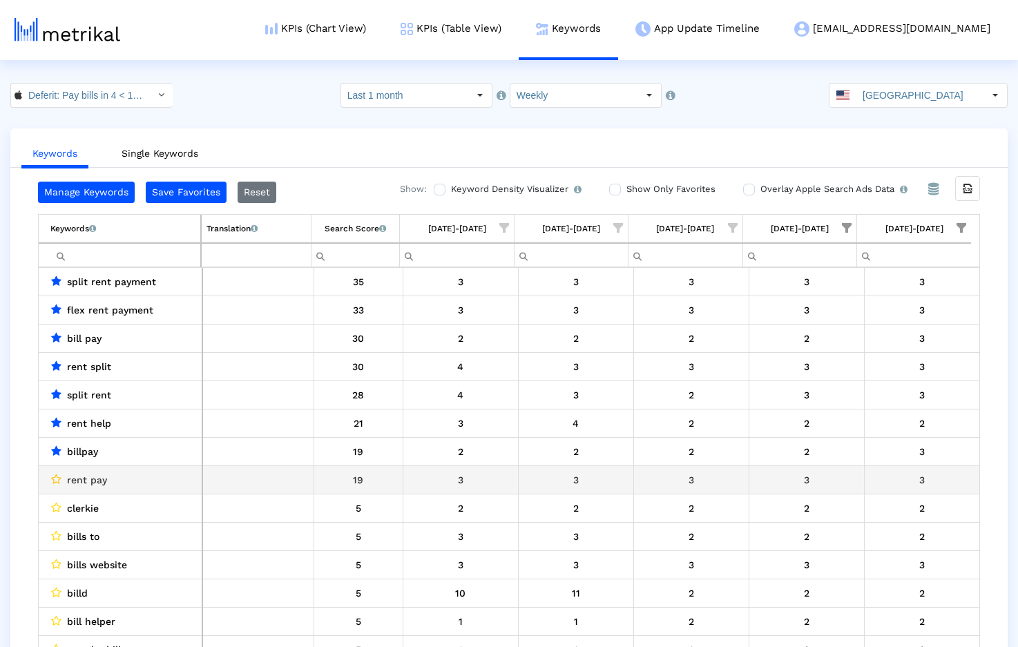
click at [59, 476] on icon "Data grid" at bounding box center [56, 479] width 10 height 11
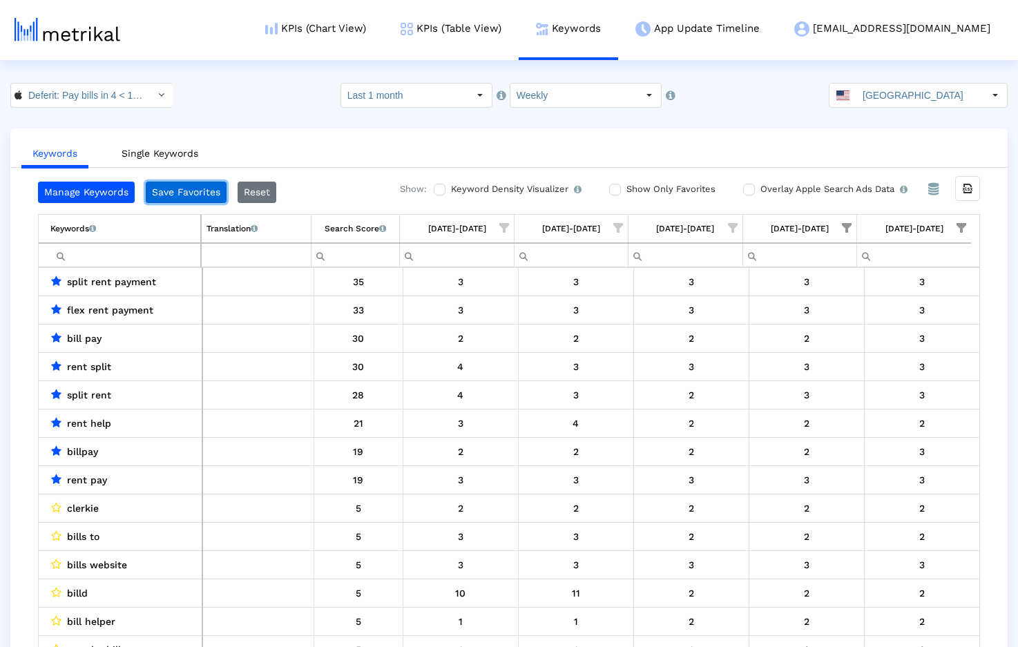
click at [197, 195] on button "Save Favorites" at bounding box center [186, 192] width 81 height 21
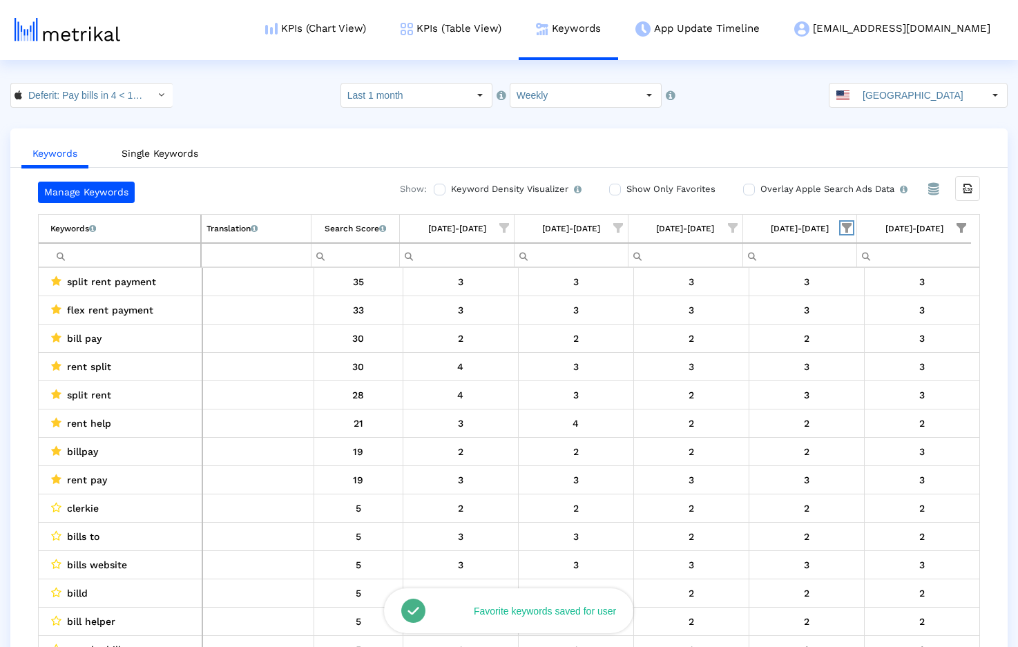
click at [847, 227] on span "Show filter options for column '08/24/25-08/30/25'" at bounding box center [847, 228] width 10 height 10
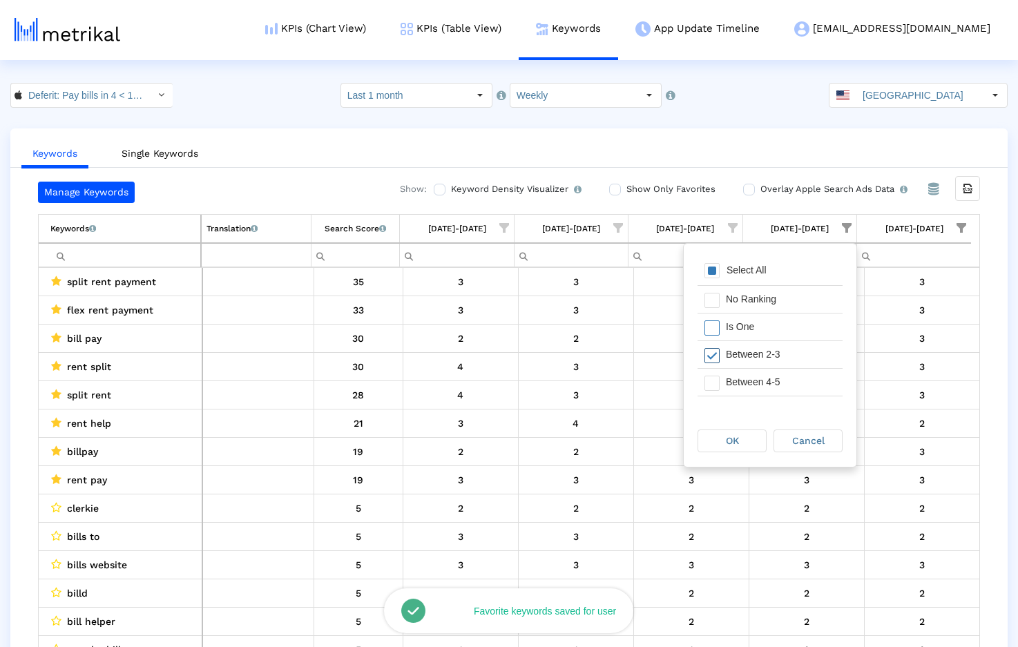
click at [716, 354] on span "Filter options" at bounding box center [711, 355] width 15 height 15
click at [718, 329] on span "Filter options" at bounding box center [711, 327] width 15 height 15
click at [722, 436] on div "OK" at bounding box center [732, 440] width 68 height 21
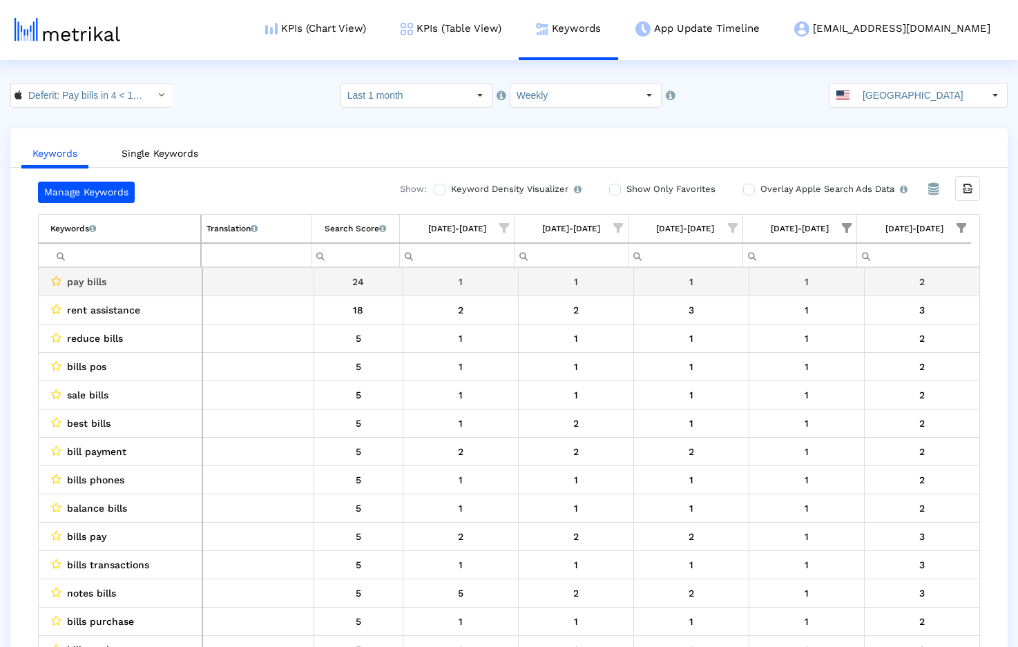
click at [58, 282] on icon "Data grid" at bounding box center [56, 281] width 10 height 11
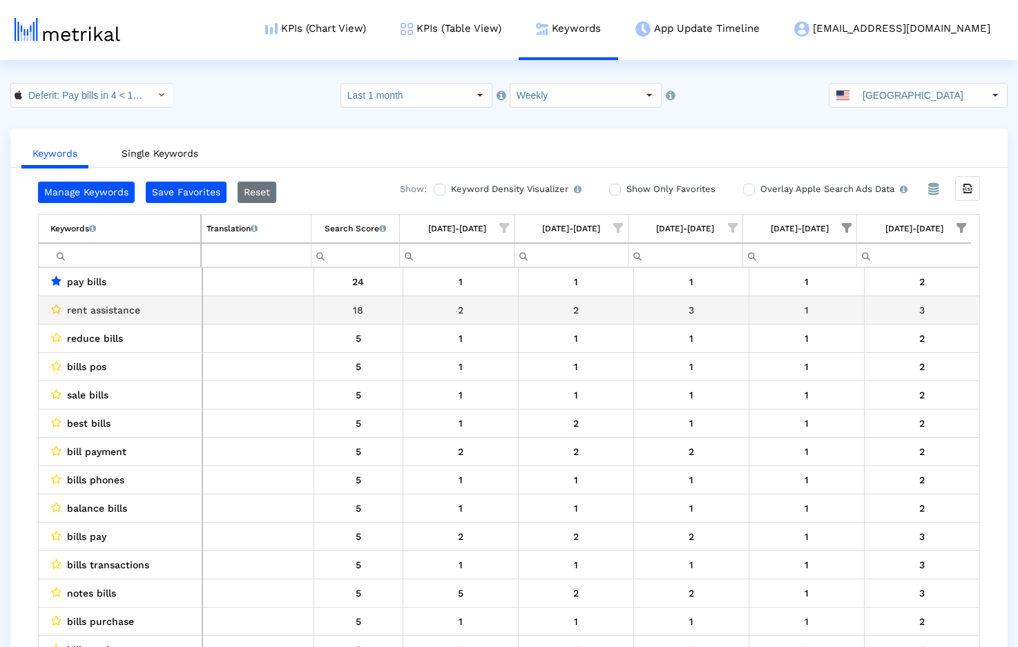
click at [55, 310] on icon "Data grid" at bounding box center [56, 309] width 10 height 11
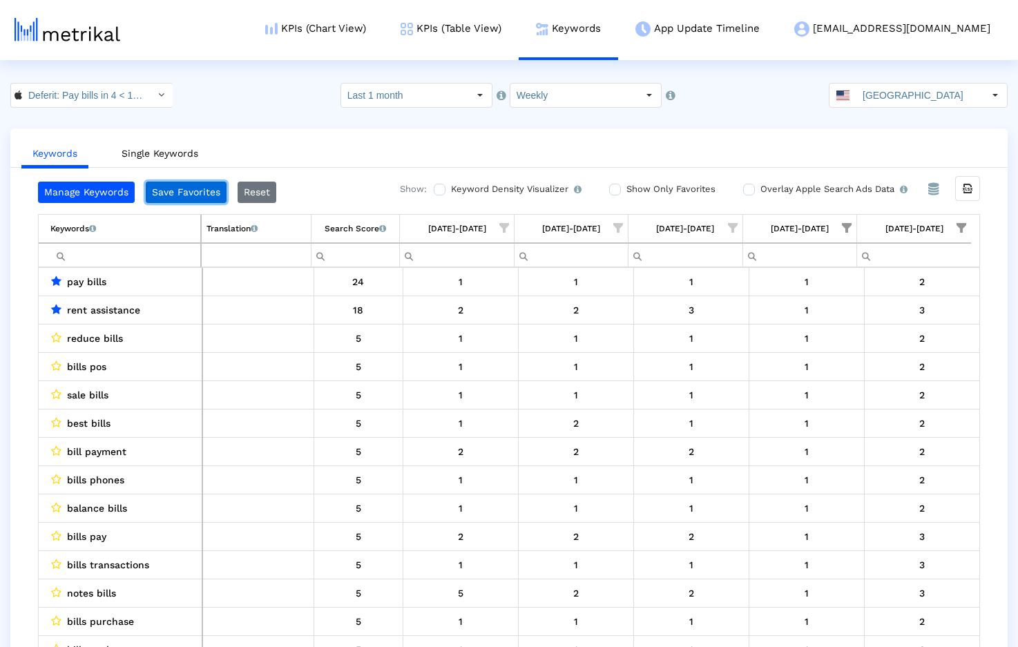
click at [174, 192] on button "Save Favorites" at bounding box center [186, 192] width 81 height 21
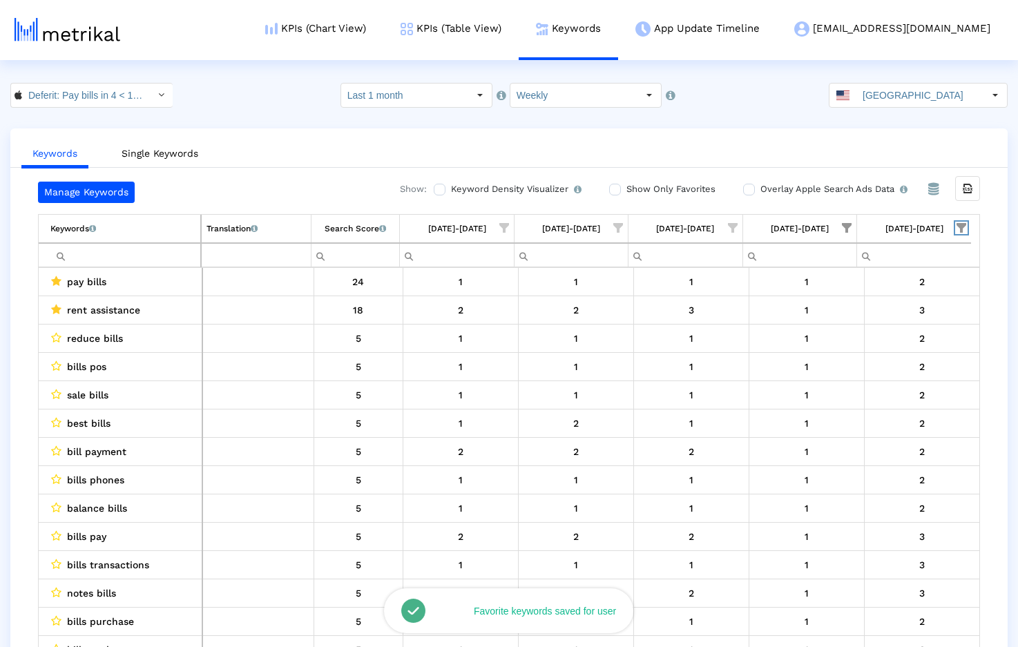
click at [960, 229] on span "Show filter options for column '08/31/25-09/06/25'" at bounding box center [962, 228] width 10 height 10
click at [829, 353] on span "Filter options" at bounding box center [825, 355] width 15 height 15
click at [829, 331] on span "Filter options" at bounding box center [825, 327] width 15 height 15
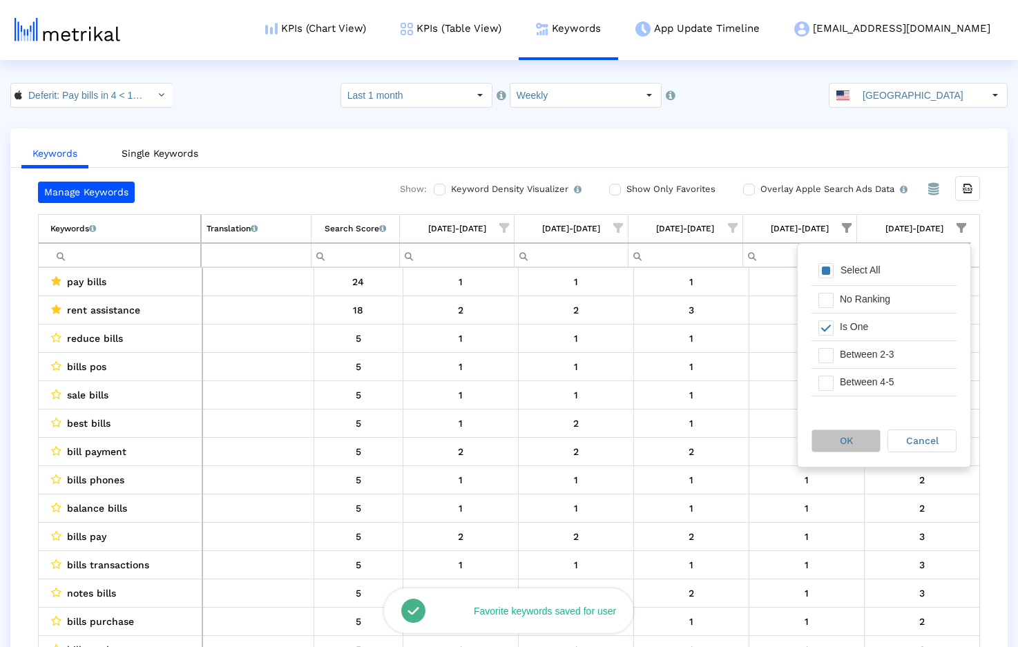
click at [845, 432] on div "OK" at bounding box center [846, 440] width 68 height 21
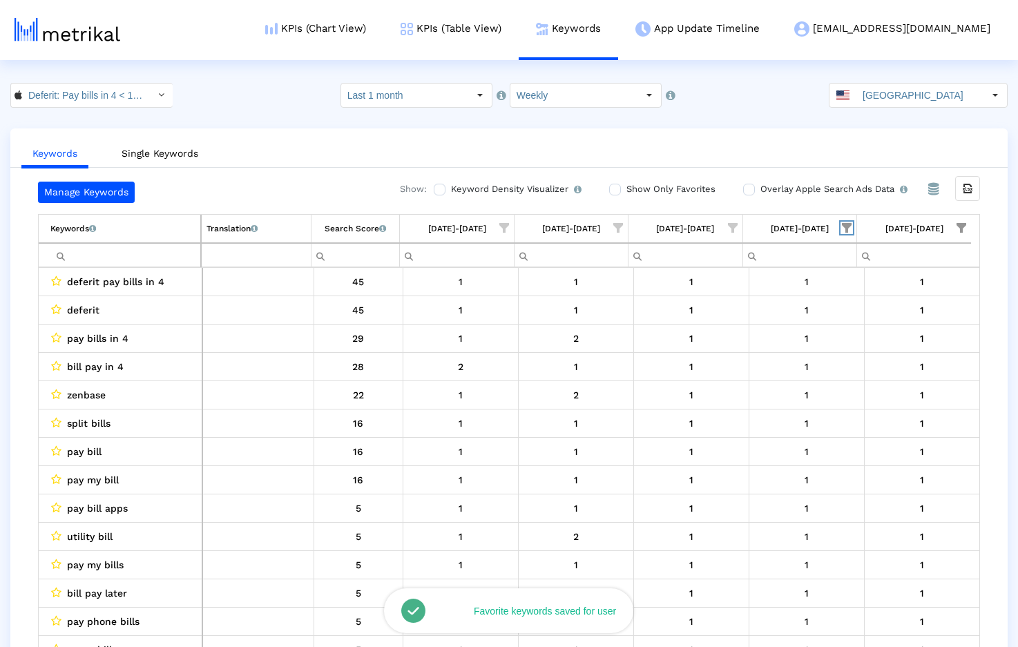
click at [845, 229] on span "Show filter options for column '08/24/25-08/30/25'" at bounding box center [847, 228] width 10 height 10
click at [716, 327] on span "Filter options" at bounding box center [711, 327] width 15 height 15
click at [722, 379] on div "Between 4-5" at bounding box center [781, 382] width 124 height 27
click at [713, 374] on div "Filter options" at bounding box center [708, 382] width 21 height 27
click at [712, 354] on span "Filter options" at bounding box center [711, 355] width 15 height 15
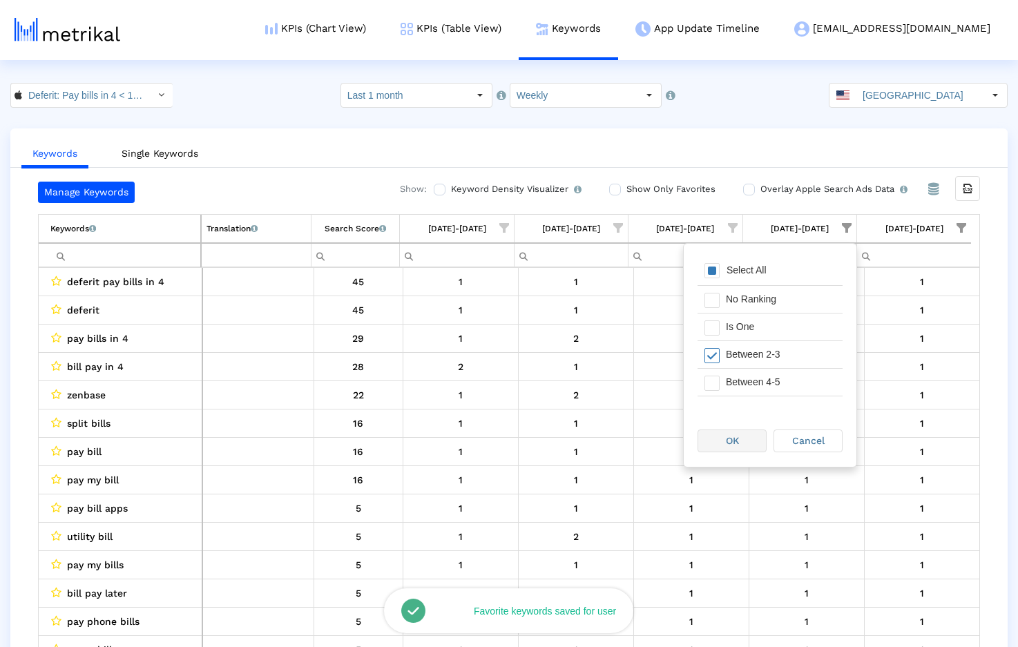
click at [726, 435] on span "OK" at bounding box center [732, 440] width 13 height 11
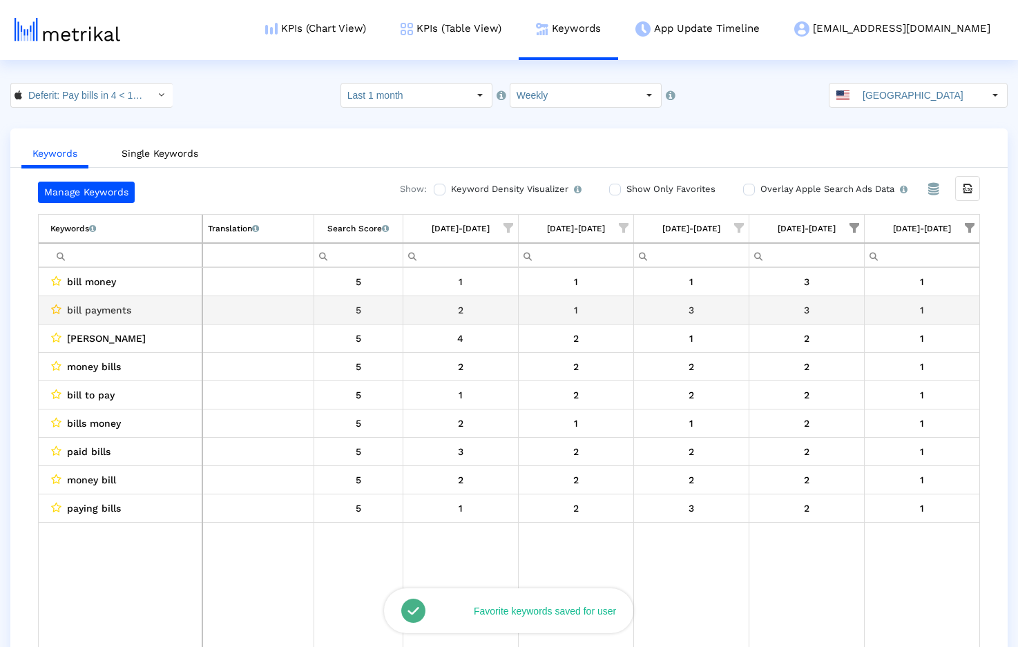
click at [57, 307] on icon "Data grid" at bounding box center [56, 309] width 10 height 11
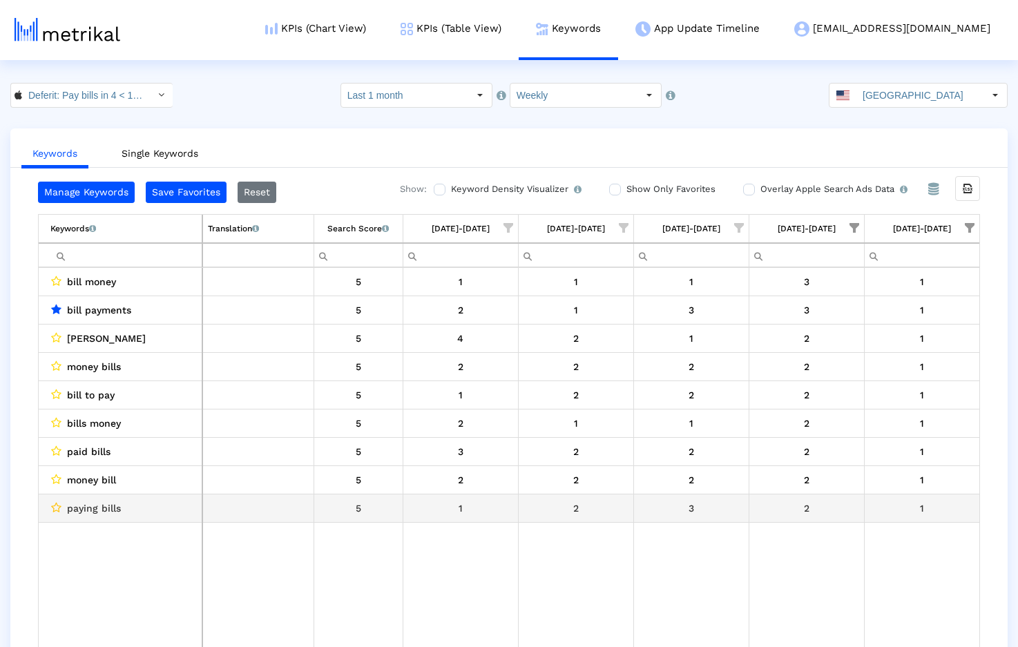
click at [55, 508] on icon "Data grid" at bounding box center [56, 507] width 10 height 11
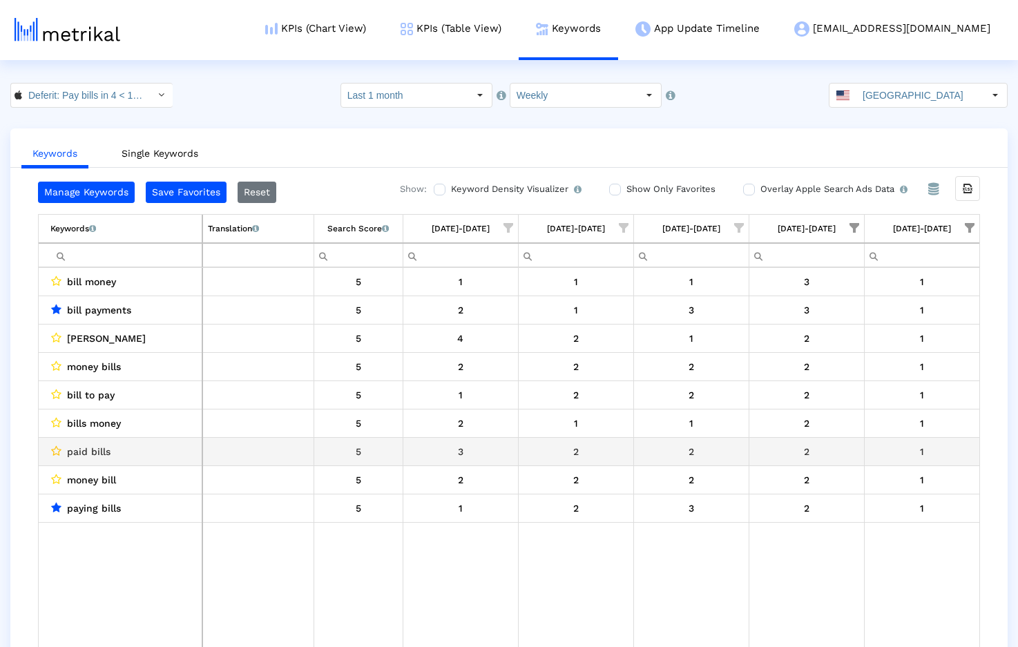
click at [56, 449] on icon "Data grid" at bounding box center [56, 450] width 10 height 11
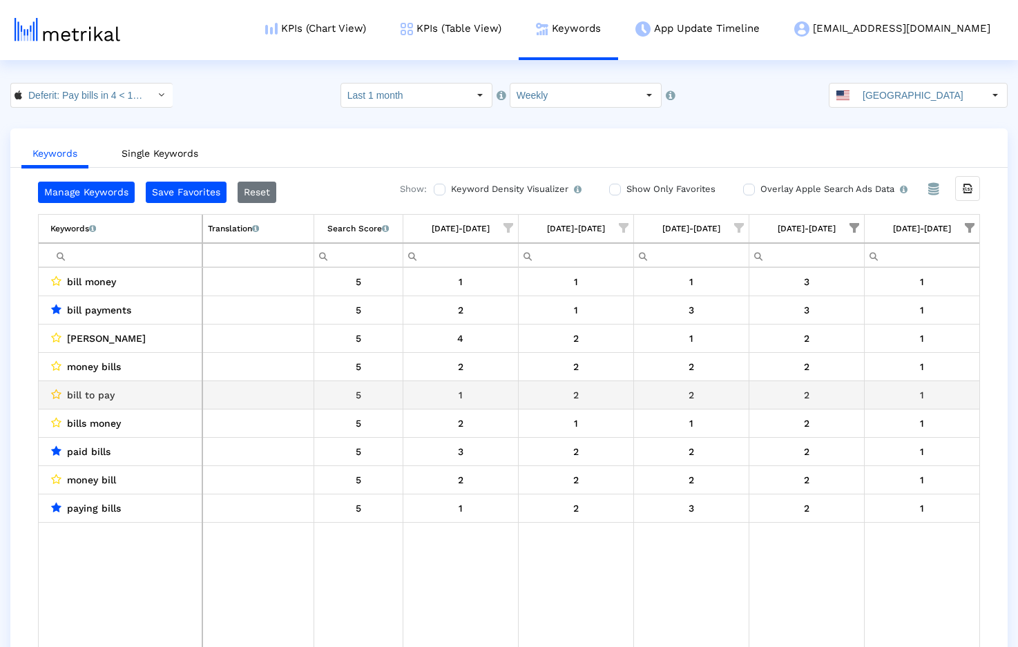
click at [54, 392] on icon "Data grid" at bounding box center [56, 394] width 10 height 11
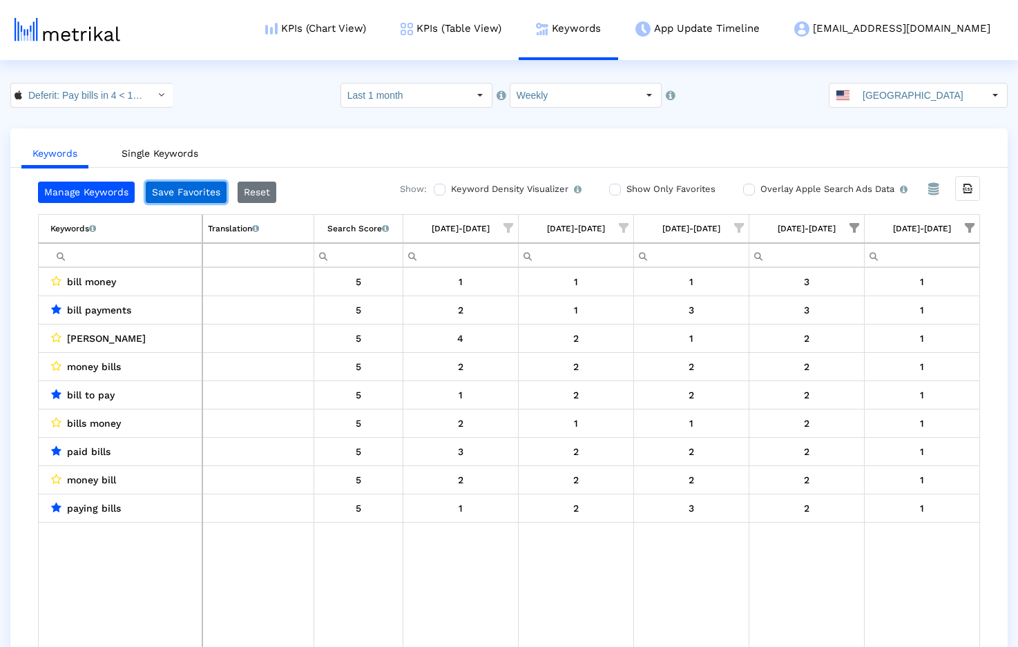
click at [171, 191] on button "Save Favorites" at bounding box center [186, 192] width 81 height 21
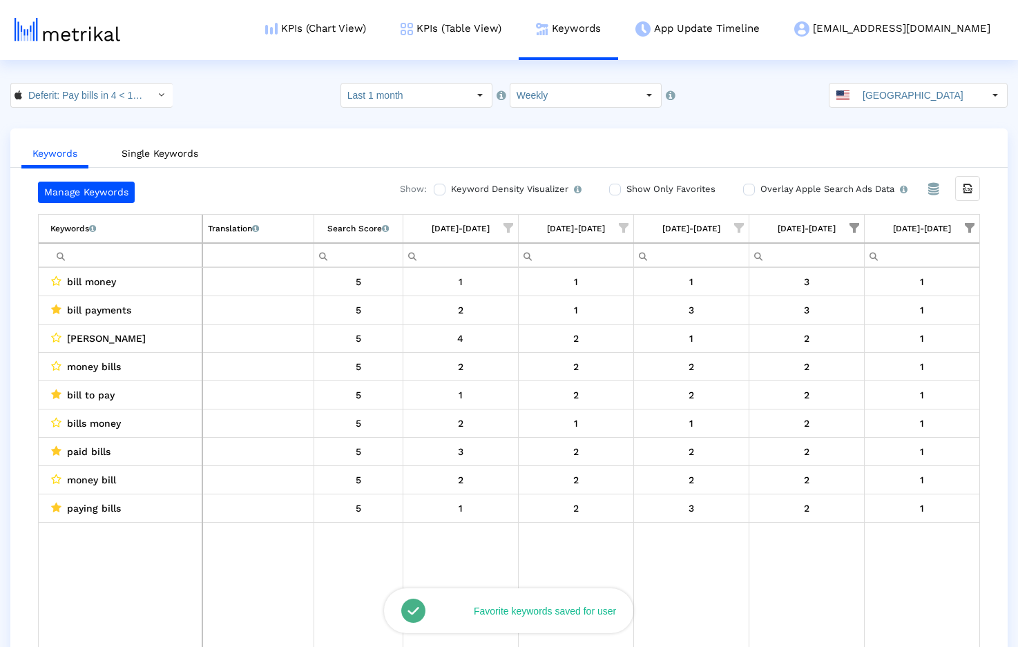
click at [972, 230] on span "Show filter options for column '08/31/25-09/06/25'" at bounding box center [970, 228] width 10 height 10
click at [840, 320] on span "Filter options" at bounding box center [834, 327] width 15 height 15
click at [836, 327] on span "Filter options" at bounding box center [834, 327] width 15 height 15
click at [846, 434] on div "OK" at bounding box center [855, 440] width 68 height 21
click at [853, 223] on span "Show filter options for column '08/24/25-08/30/25'" at bounding box center [855, 228] width 10 height 10
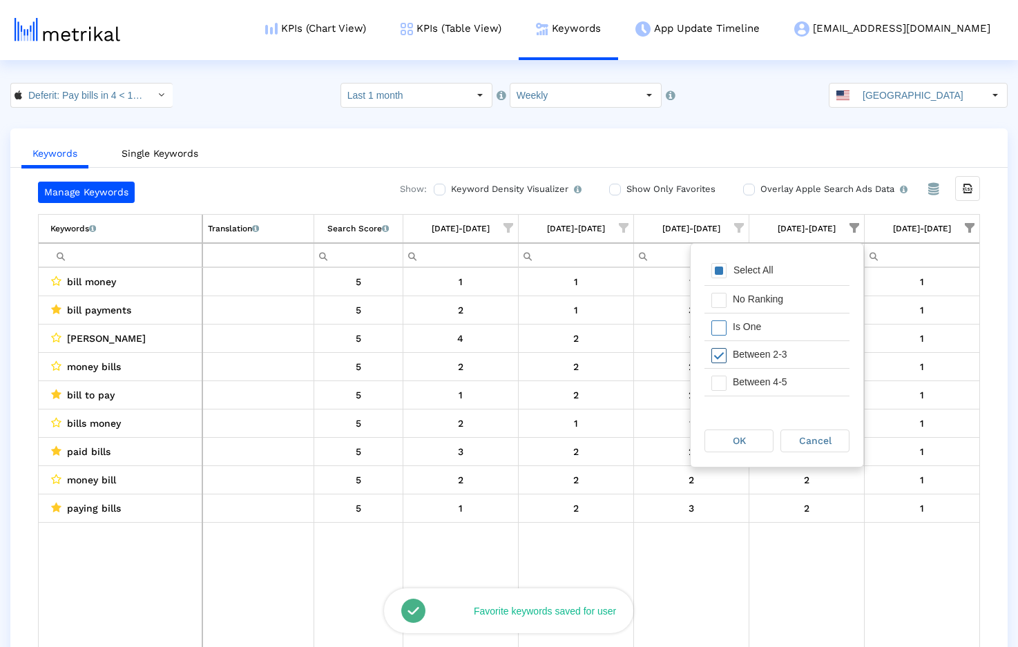
click at [722, 352] on span "Filter options" at bounding box center [718, 355] width 15 height 15
click at [722, 303] on span "Filter options" at bounding box center [718, 300] width 15 height 15
click at [733, 441] on span "OK" at bounding box center [739, 440] width 13 height 11
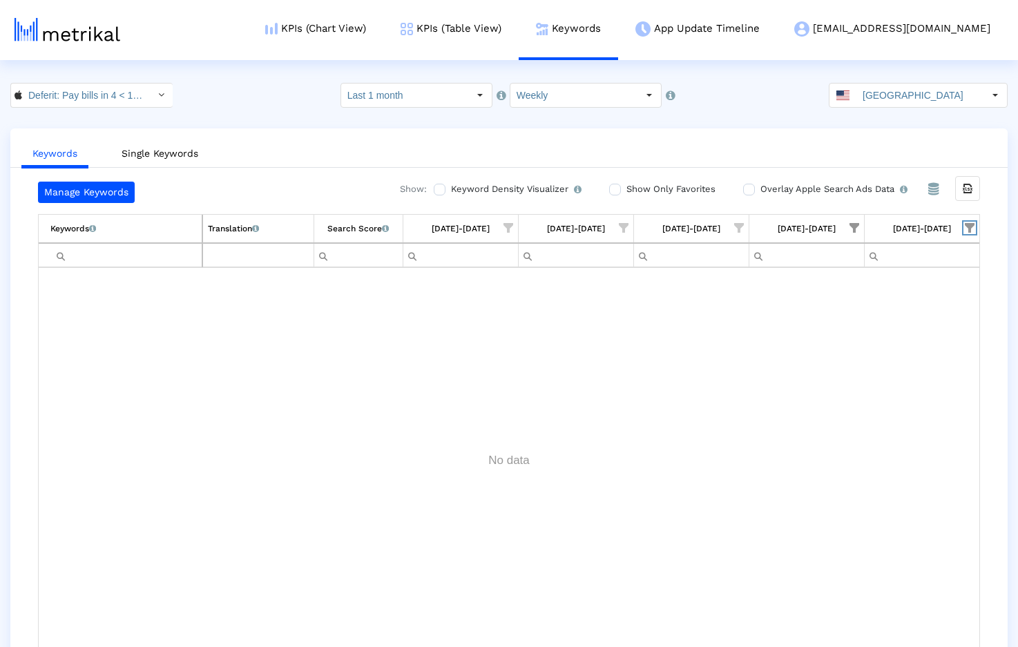
click at [971, 227] on span "Show filter options for column '08/31/25-09/06/25'" at bounding box center [970, 228] width 10 height 10
click at [839, 329] on span "Filter options" at bounding box center [834, 327] width 15 height 15
click at [840, 352] on span "Filter options" at bounding box center [834, 355] width 15 height 15
click at [856, 444] on span "OK" at bounding box center [854, 440] width 13 height 11
click at [972, 224] on span "Show filter options for column '08/31/25-09/06/25'" at bounding box center [970, 228] width 10 height 10
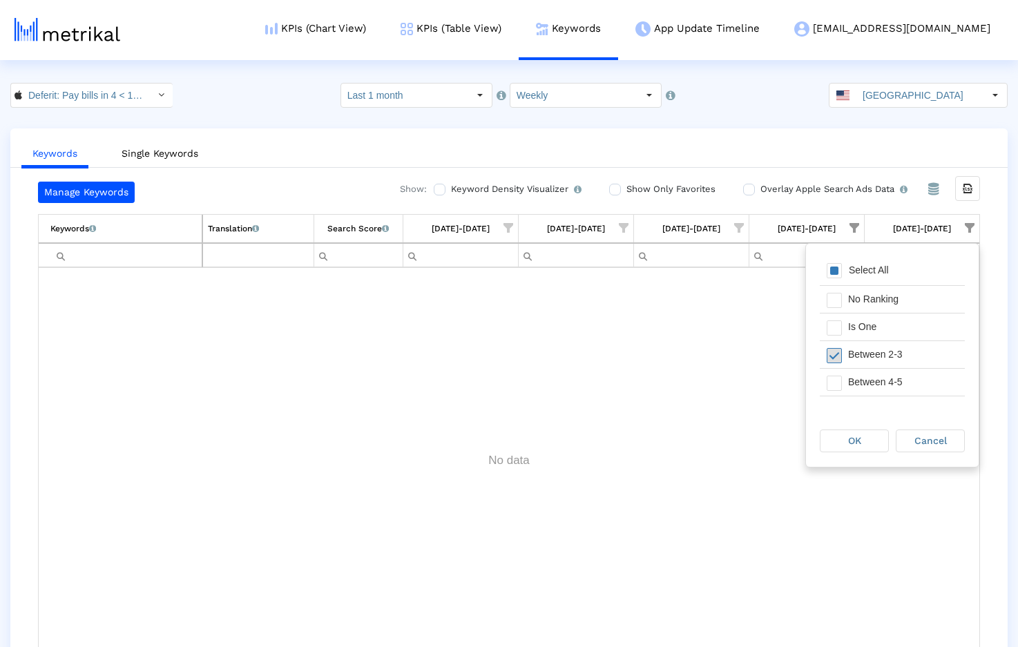
click at [832, 356] on span "Filter options" at bounding box center [834, 355] width 15 height 15
click at [834, 384] on span "Filter options" at bounding box center [834, 383] width 15 height 15
click at [847, 430] on div "OK" at bounding box center [854, 441] width 69 height 23
click at [971, 223] on span "Show filter options for column '08/31/25-09/06/25'" at bounding box center [970, 228] width 10 height 10
click at [835, 385] on span "Filter options" at bounding box center [834, 383] width 15 height 15
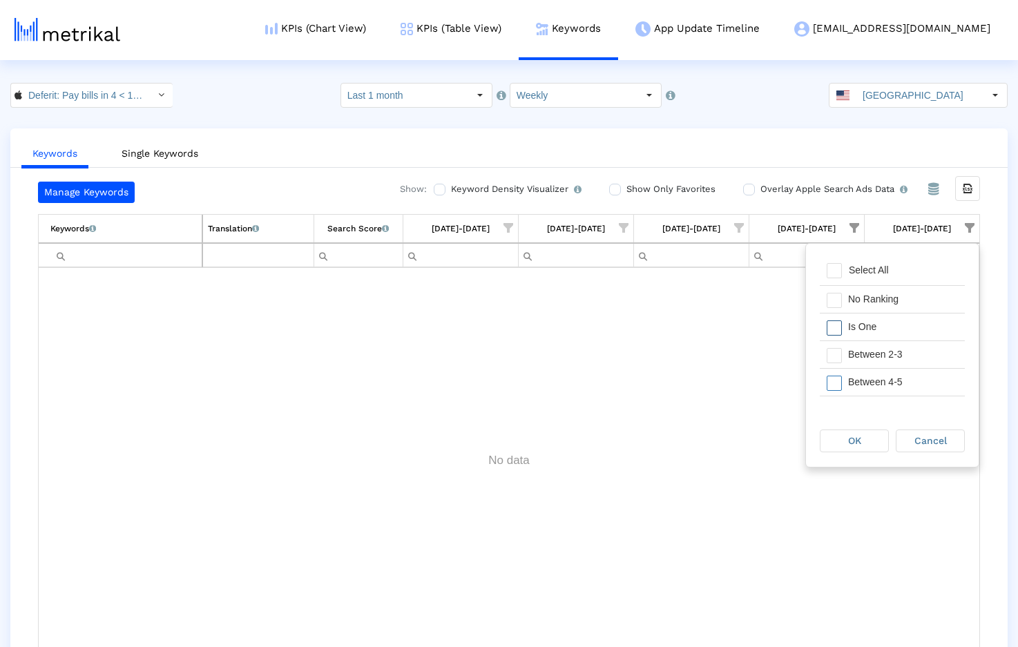
scroll to position [34, 0]
click at [834, 374] on span "Filter options" at bounding box center [834, 377] width 15 height 15
click at [838, 440] on div "OK" at bounding box center [855, 440] width 68 height 21
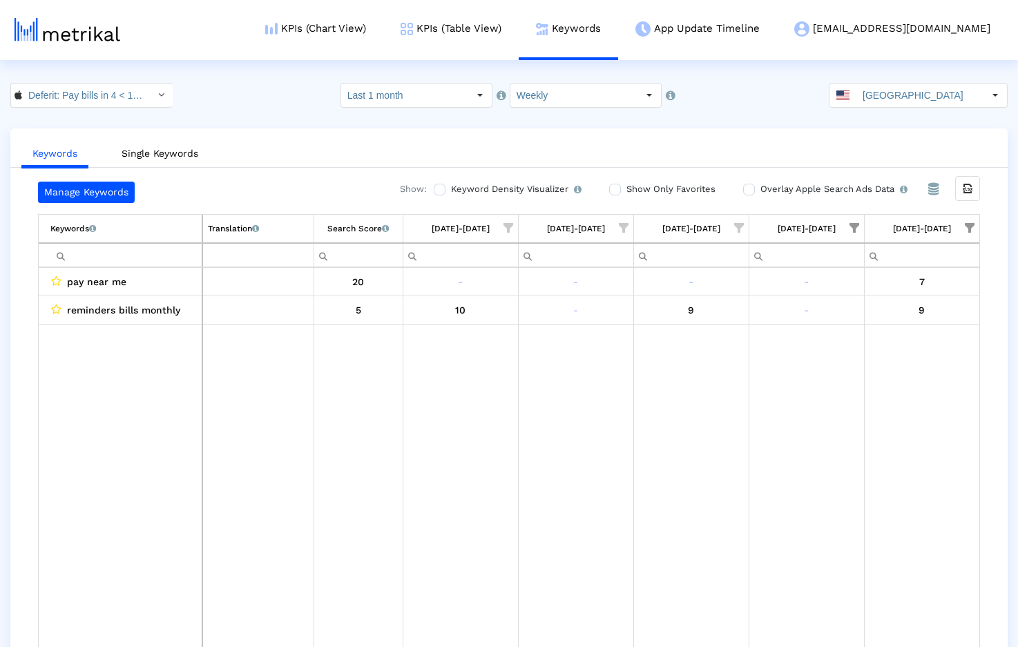
click at [972, 224] on span "Show filter options for column '08/31/25-09/06/25'" at bounding box center [970, 228] width 10 height 10
click at [838, 334] on span "Filter options" at bounding box center [834, 333] width 15 height 15
click at [836, 363] on span "Filter options" at bounding box center [834, 361] width 15 height 15
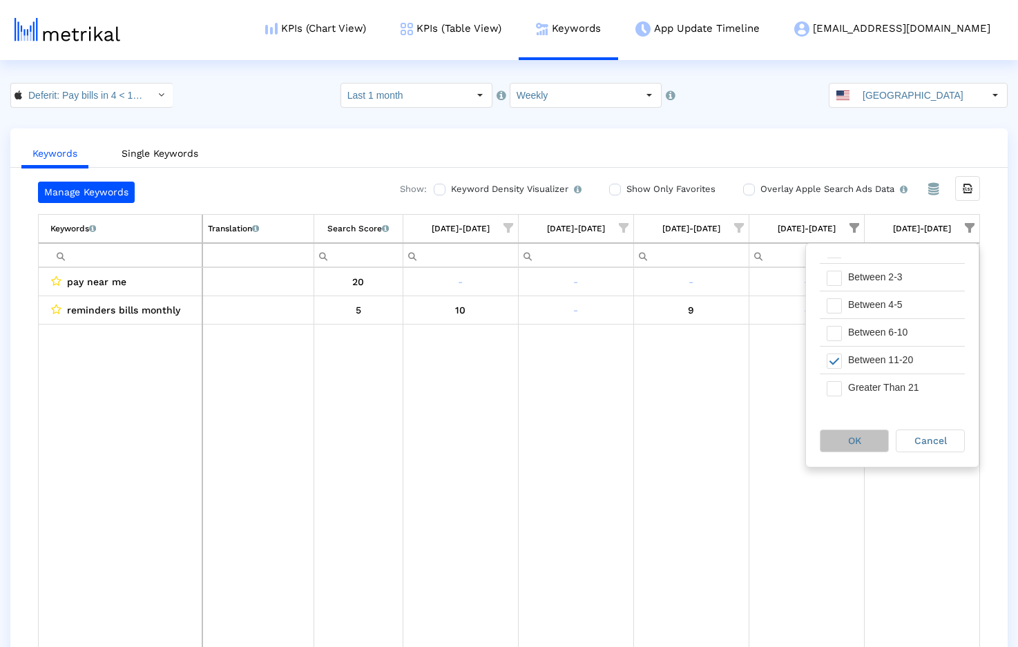
click at [848, 447] on div "OK" at bounding box center [855, 440] width 68 height 21
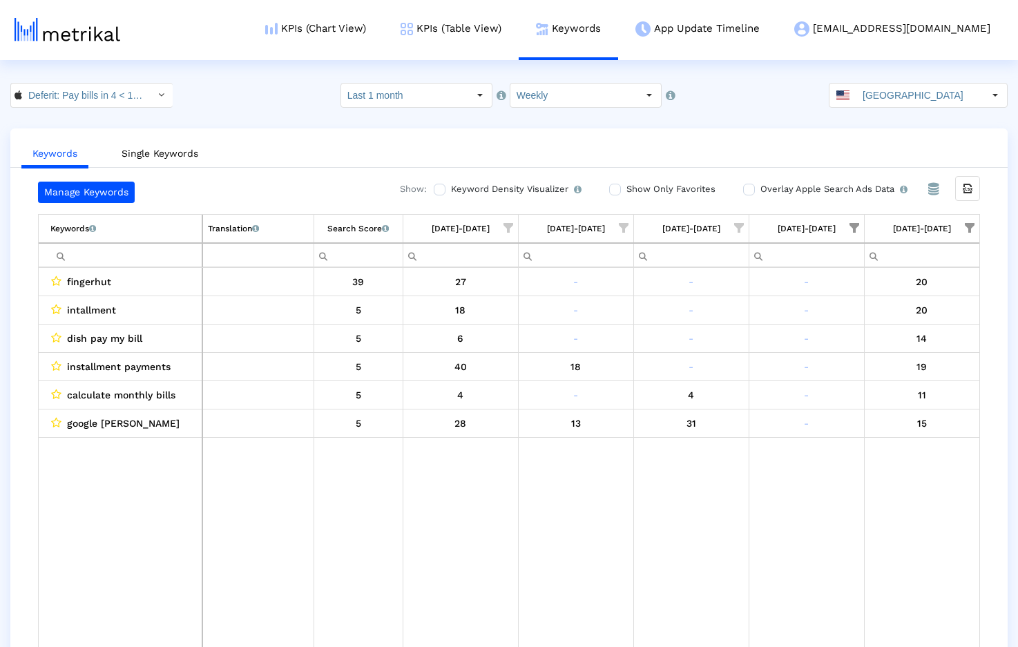
click at [974, 229] on span "Show filter options for column '08/31/25-09/06/25'" at bounding box center [970, 228] width 10 height 10
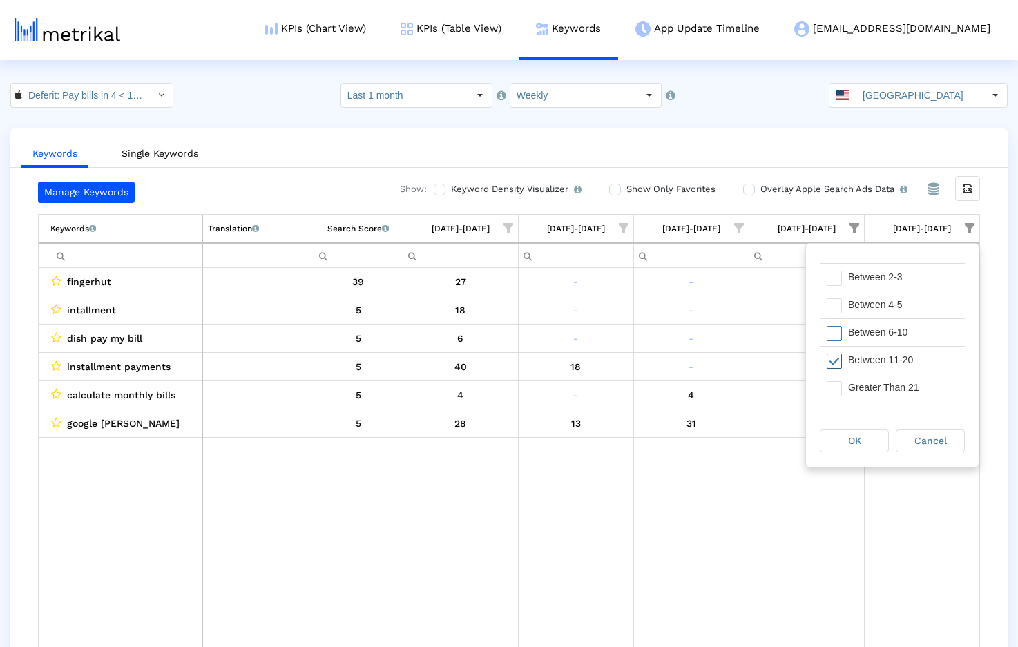
click at [839, 356] on span "Filter options" at bounding box center [834, 361] width 15 height 15
click at [836, 384] on span "Filter options" at bounding box center [834, 388] width 15 height 15
click at [846, 434] on div "OK" at bounding box center [855, 440] width 68 height 21
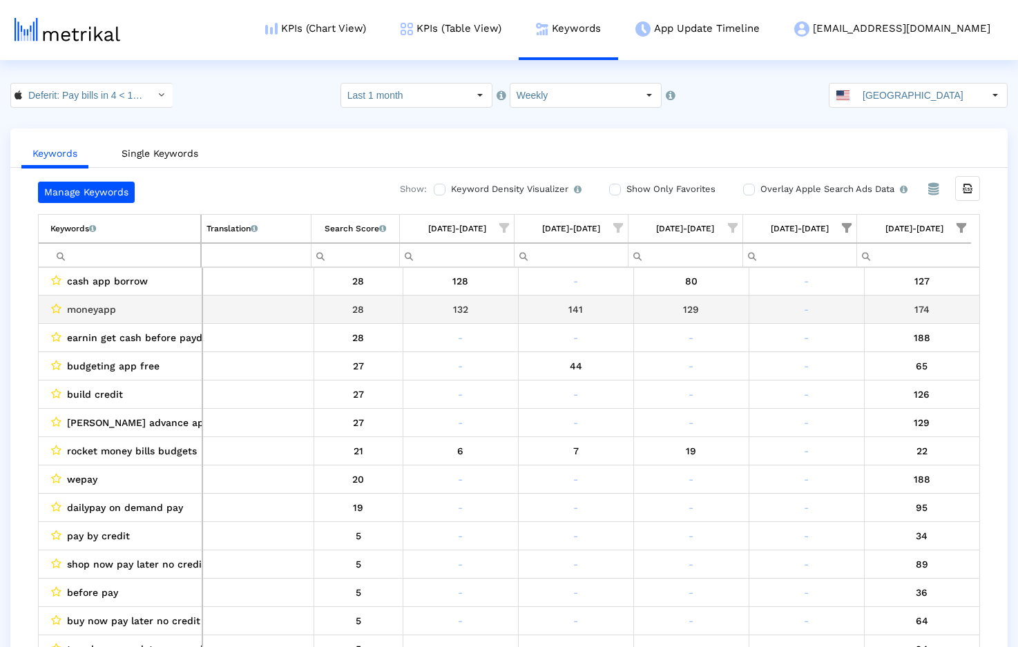
scroll to position [0, 0]
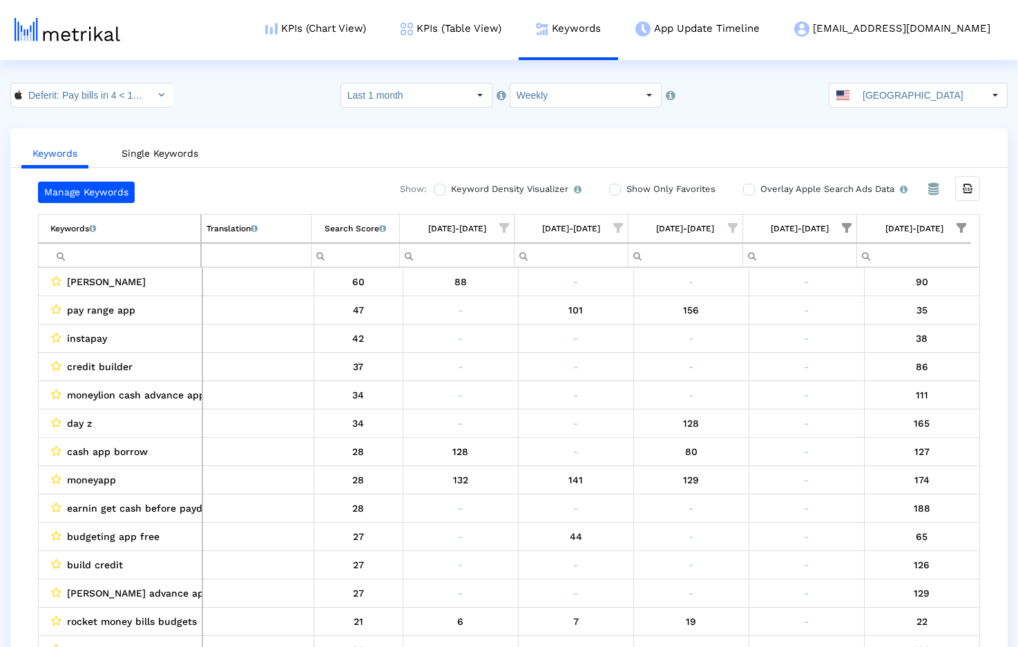
click at [848, 230] on span "Show filter options for column '08/24/25-08/30/25'" at bounding box center [847, 228] width 10 height 10
click at [717, 298] on span "Filter options" at bounding box center [711, 300] width 15 height 15
click at [717, 275] on span "Filter options" at bounding box center [711, 270] width 15 height 15
click at [733, 440] on span "OK" at bounding box center [732, 440] width 13 height 11
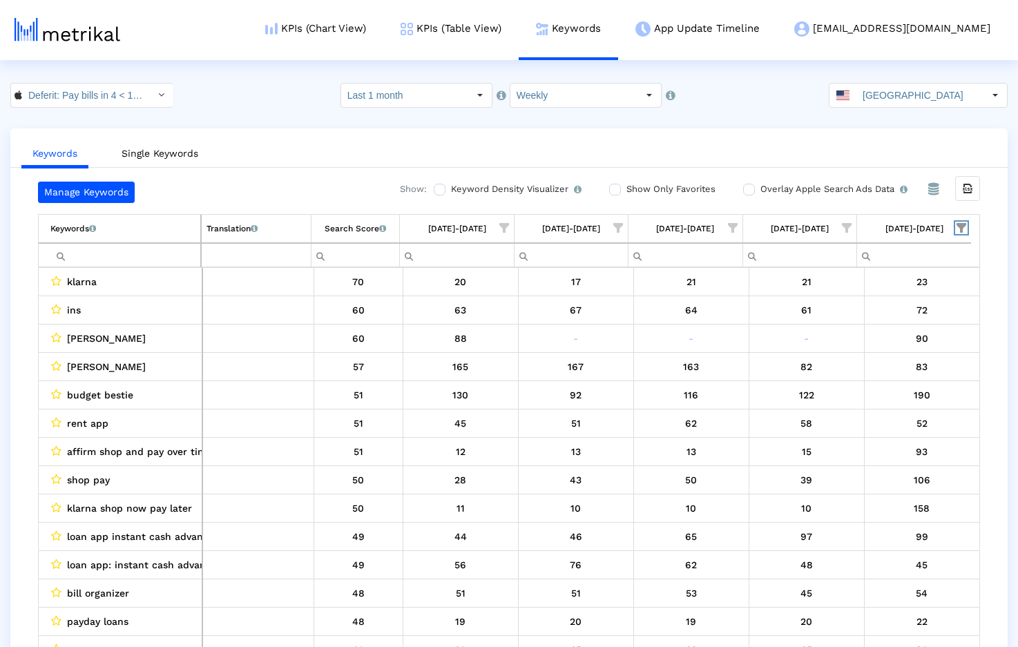
click at [962, 231] on span "Show filter options for column '08/31/25-09/06/25'" at bounding box center [962, 228] width 10 height 10
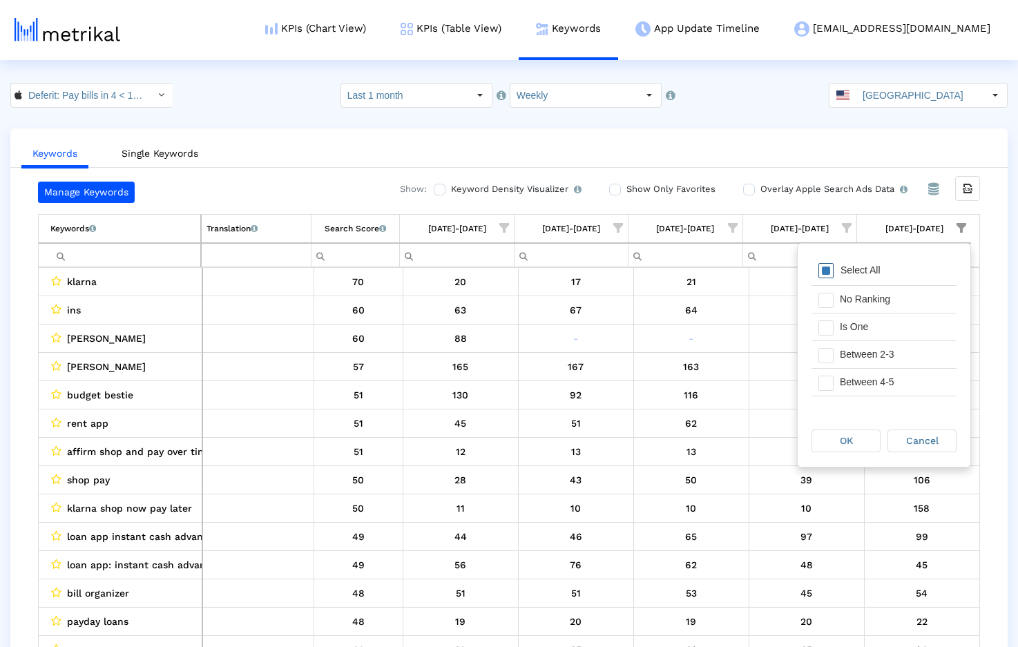
click at [830, 271] on span "Filter options" at bounding box center [825, 270] width 15 height 15
click at [828, 269] on span "Filter options" at bounding box center [825, 270] width 15 height 15
click at [827, 328] on span "Filter options" at bounding box center [825, 327] width 15 height 15
click at [839, 439] on div "OK" at bounding box center [846, 440] width 68 height 21
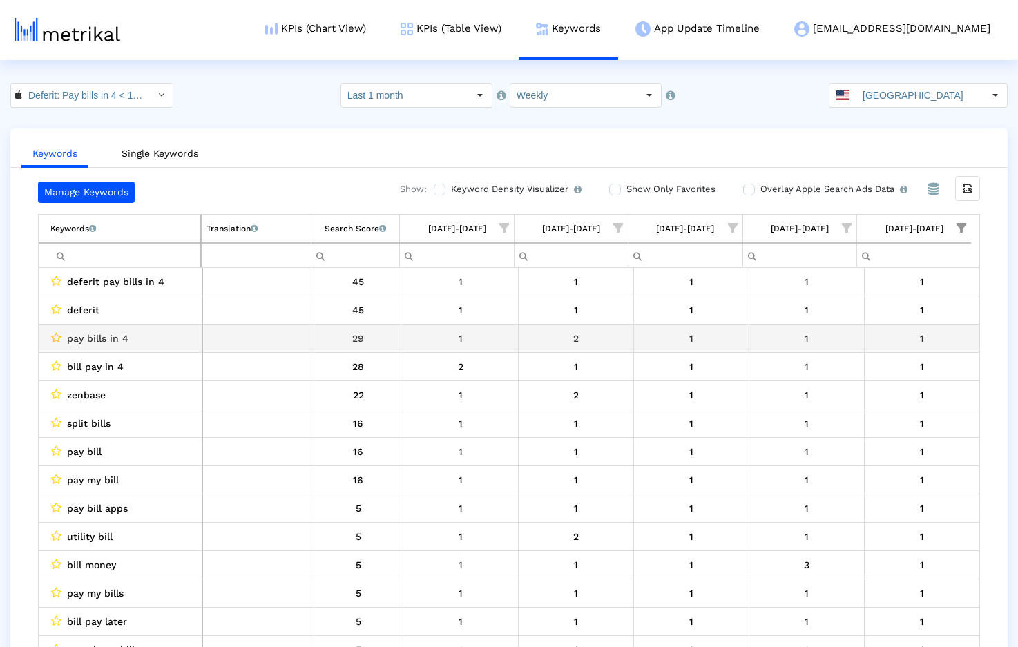
click at [58, 340] on icon "Data grid" at bounding box center [56, 337] width 10 height 11
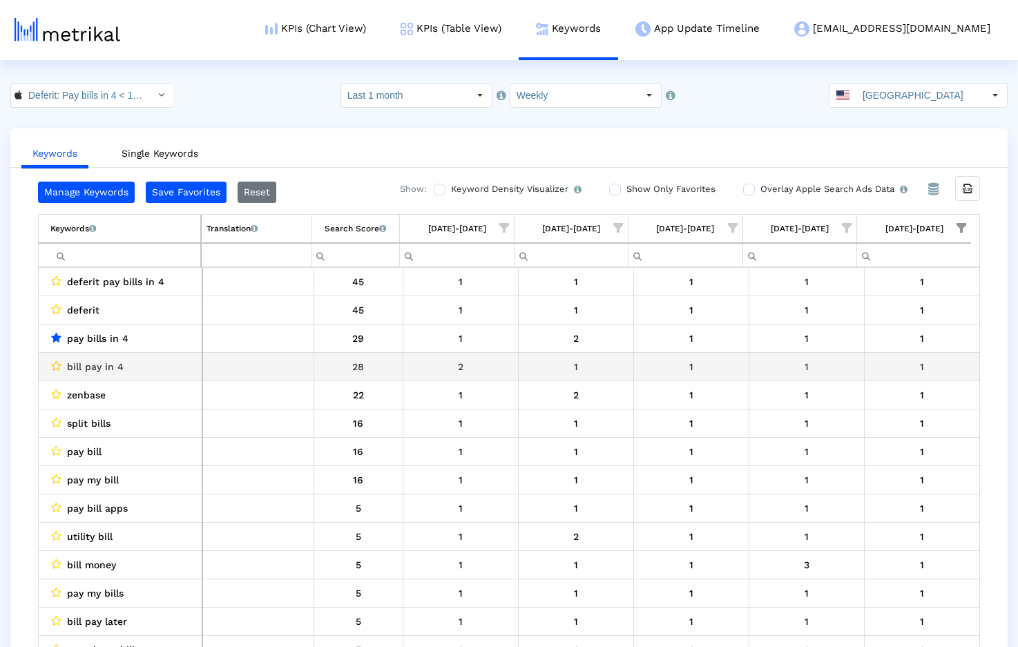
click at [56, 363] on icon "Data grid" at bounding box center [56, 366] width 10 height 11
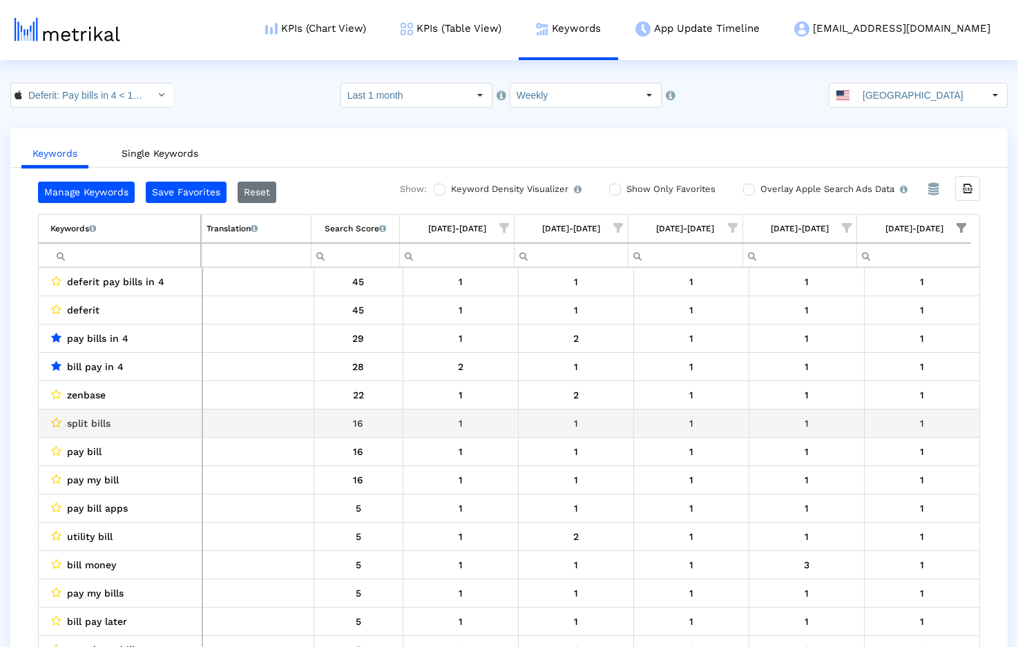
click at [55, 420] on icon "Data grid" at bounding box center [56, 422] width 10 height 11
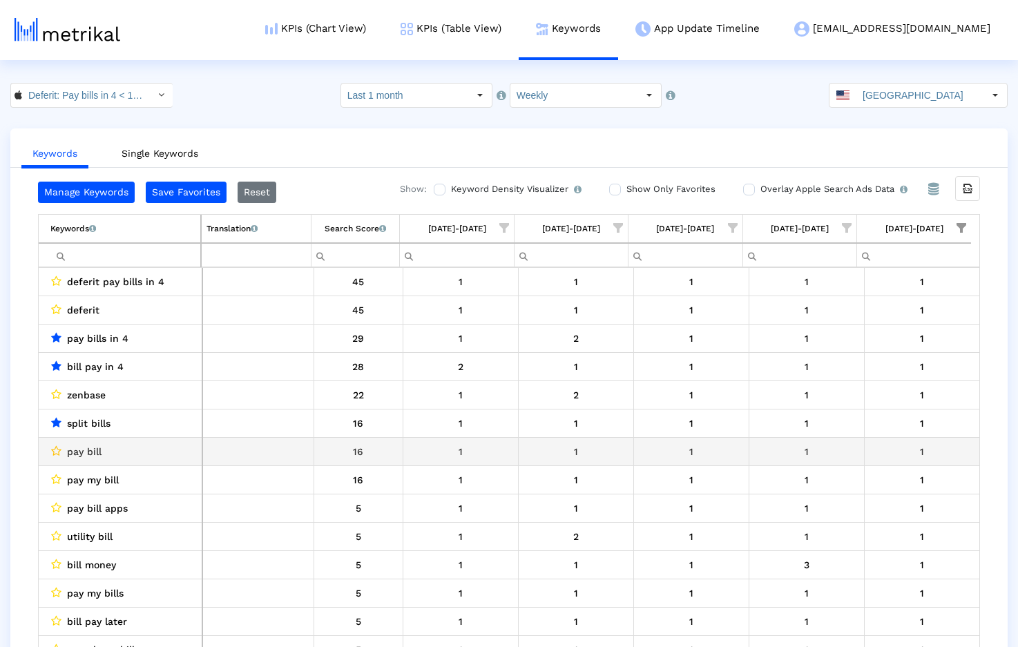
click at [57, 448] on icon "Data grid" at bounding box center [56, 450] width 10 height 11
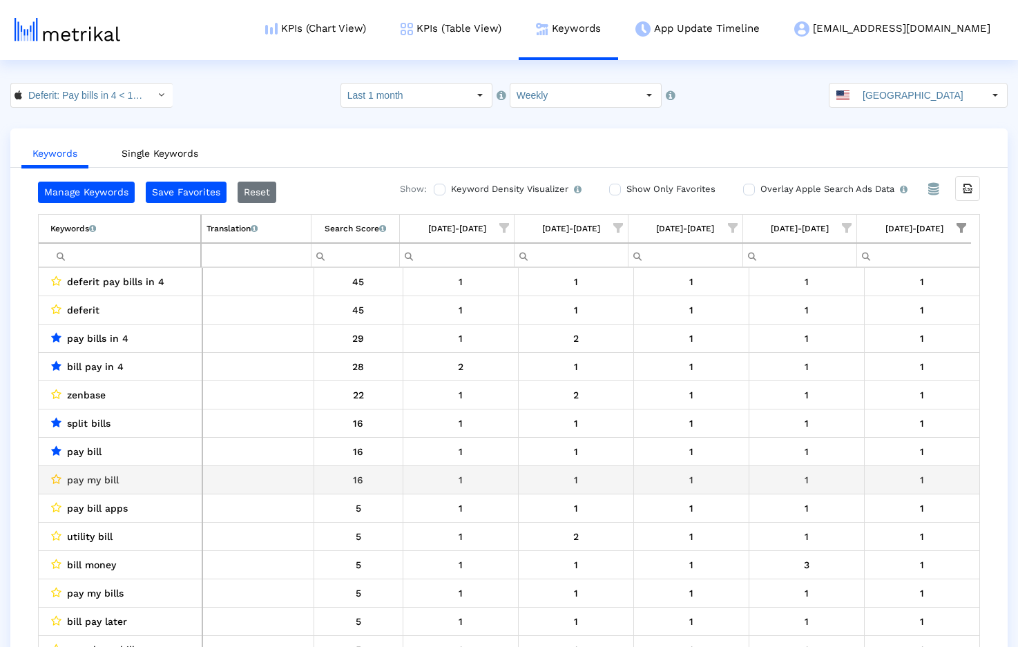
click at [56, 477] on icon "Data grid" at bounding box center [56, 479] width 10 height 11
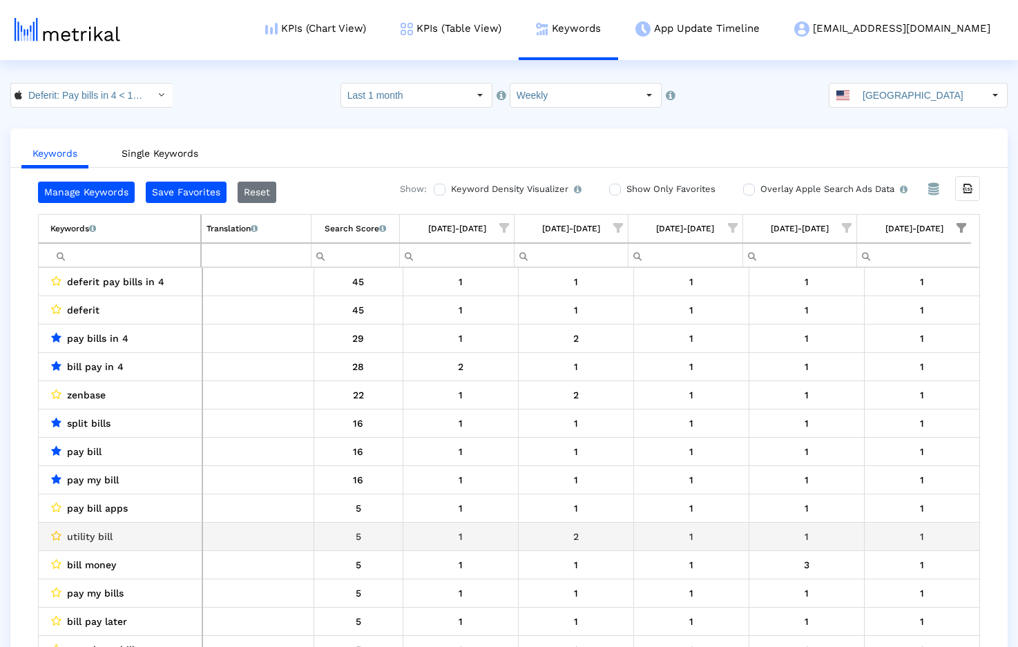
click at [55, 531] on icon "Data grid" at bounding box center [56, 535] width 10 height 11
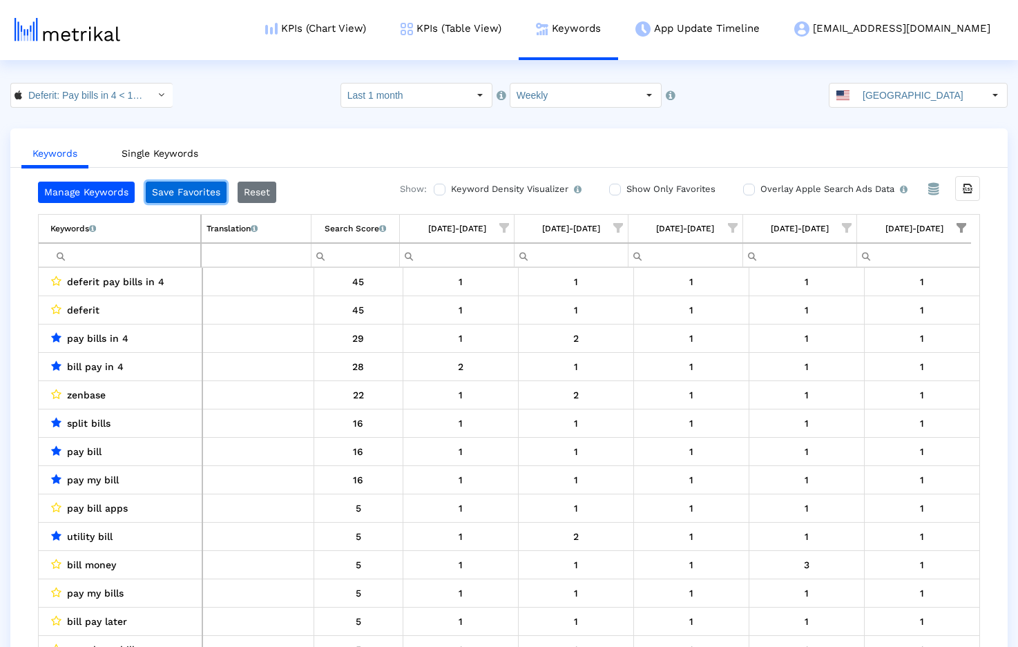
click at [171, 198] on button "Save Favorites" at bounding box center [186, 192] width 81 height 21
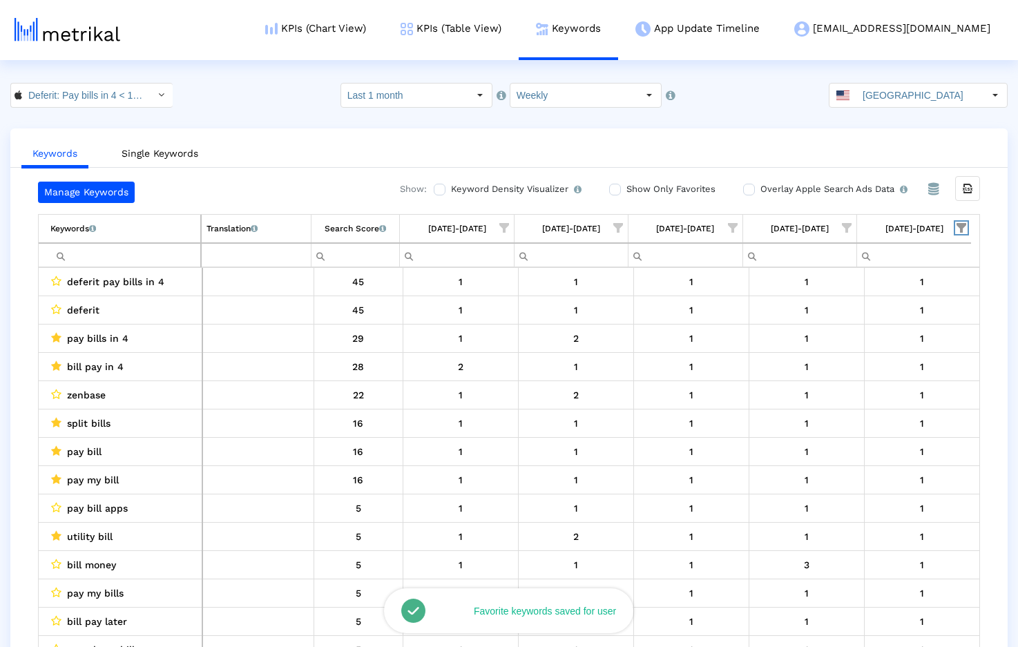
click at [960, 225] on span "Show filter options for column '08/31/25-09/06/25'" at bounding box center [962, 228] width 10 height 10
click at [831, 326] on span "Filter options" at bounding box center [825, 327] width 15 height 15
click at [830, 351] on span "Filter options" at bounding box center [825, 355] width 15 height 15
click at [838, 439] on div "OK" at bounding box center [846, 440] width 68 height 21
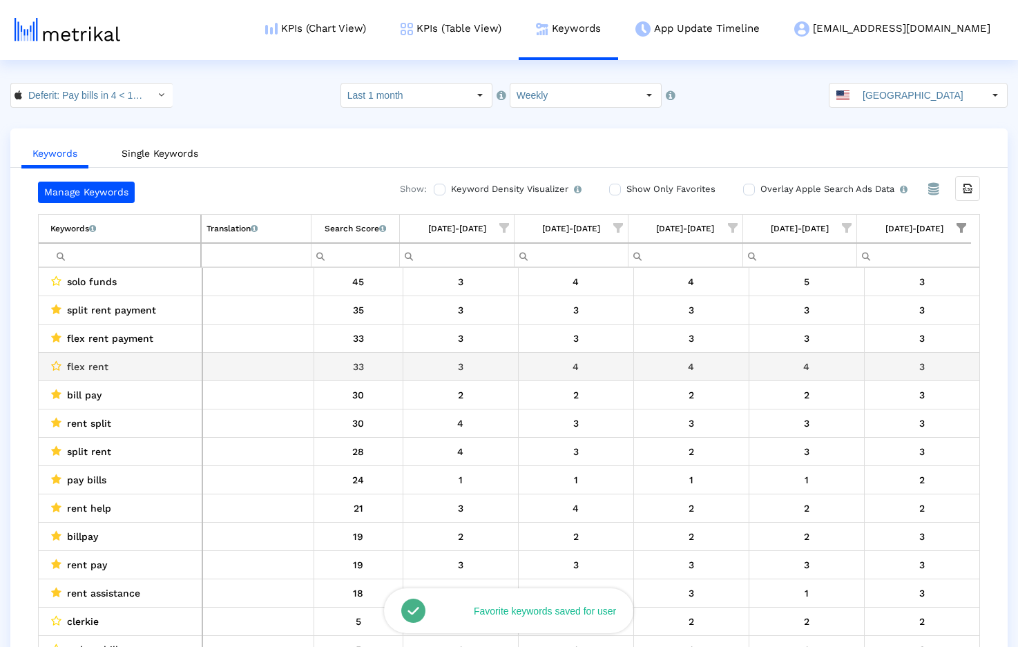
click at [57, 367] on icon "Data grid" at bounding box center [56, 366] width 10 height 11
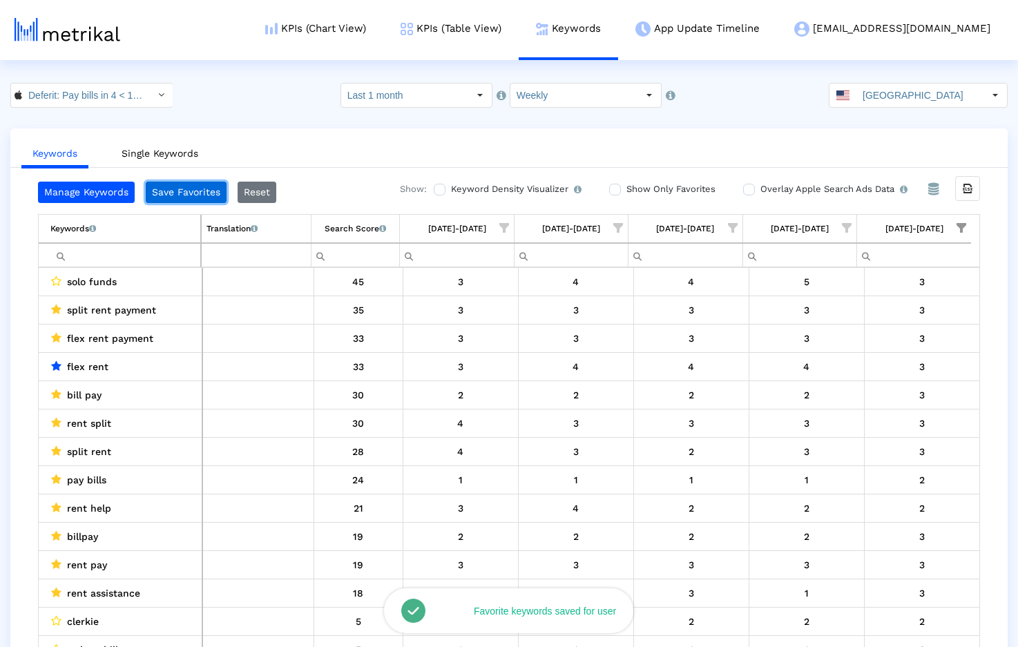
click at [183, 193] on button "Save Favorites" at bounding box center [186, 192] width 81 height 21
click at [963, 228] on span "Show filter options for column '08/31/25-09/06/25'" at bounding box center [962, 228] width 10 height 10
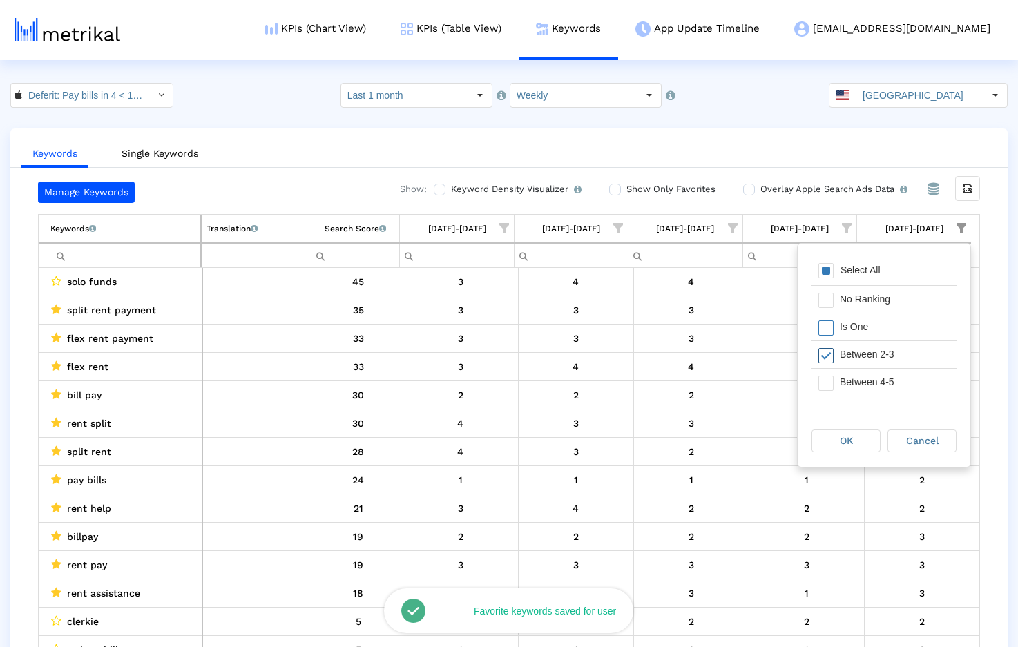
click at [826, 355] on span "Filter options" at bounding box center [825, 355] width 15 height 15
click at [830, 383] on span "Filter options" at bounding box center [825, 383] width 15 height 15
click at [844, 439] on span "OK" at bounding box center [846, 440] width 13 height 11
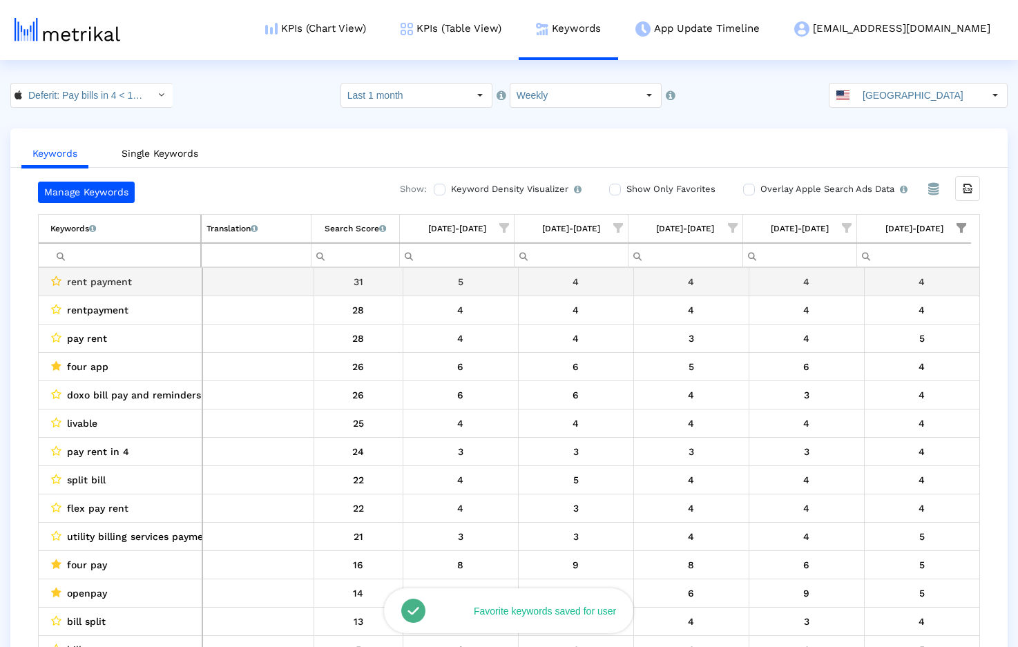
click at [57, 283] on icon "Data grid" at bounding box center [56, 281] width 10 height 11
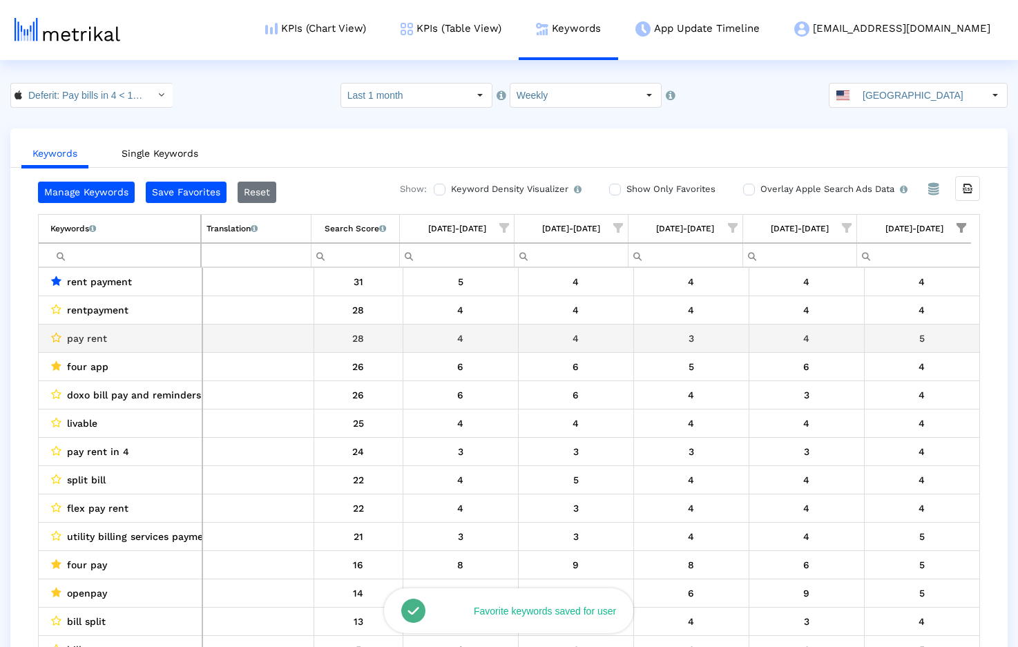
click at [59, 338] on icon "Data grid" at bounding box center [56, 337] width 10 height 11
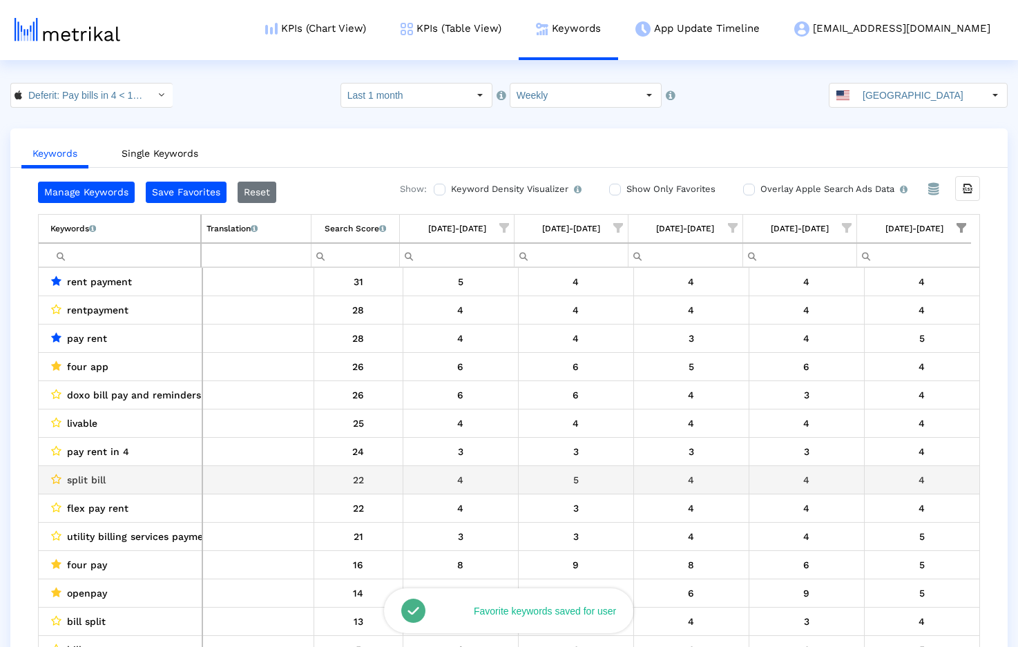
click at [55, 480] on icon "Data grid" at bounding box center [56, 479] width 10 height 11
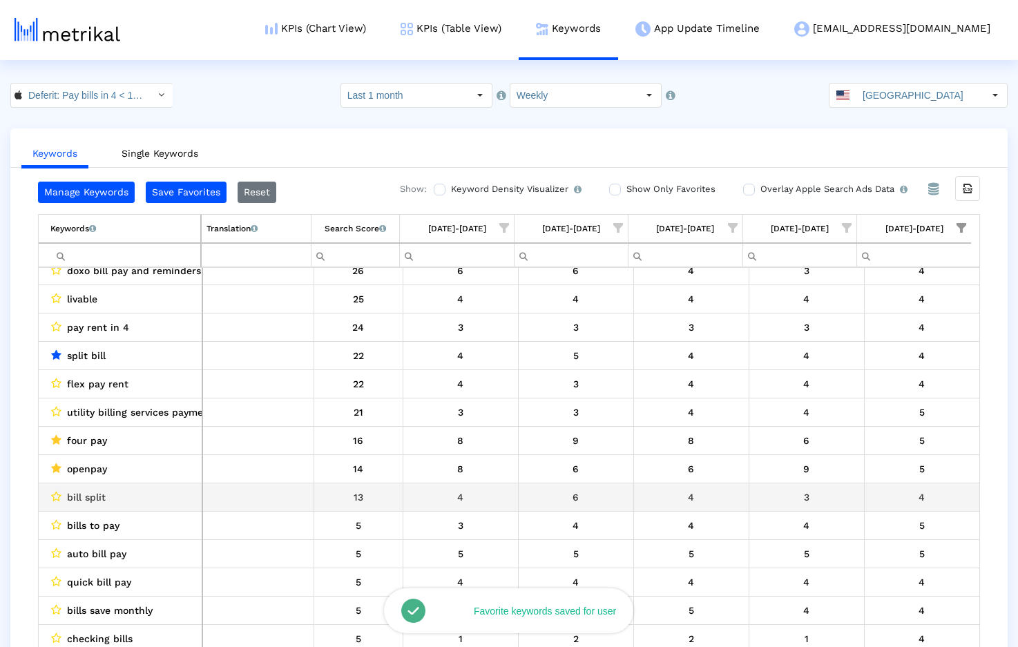
scroll to position [137, 0]
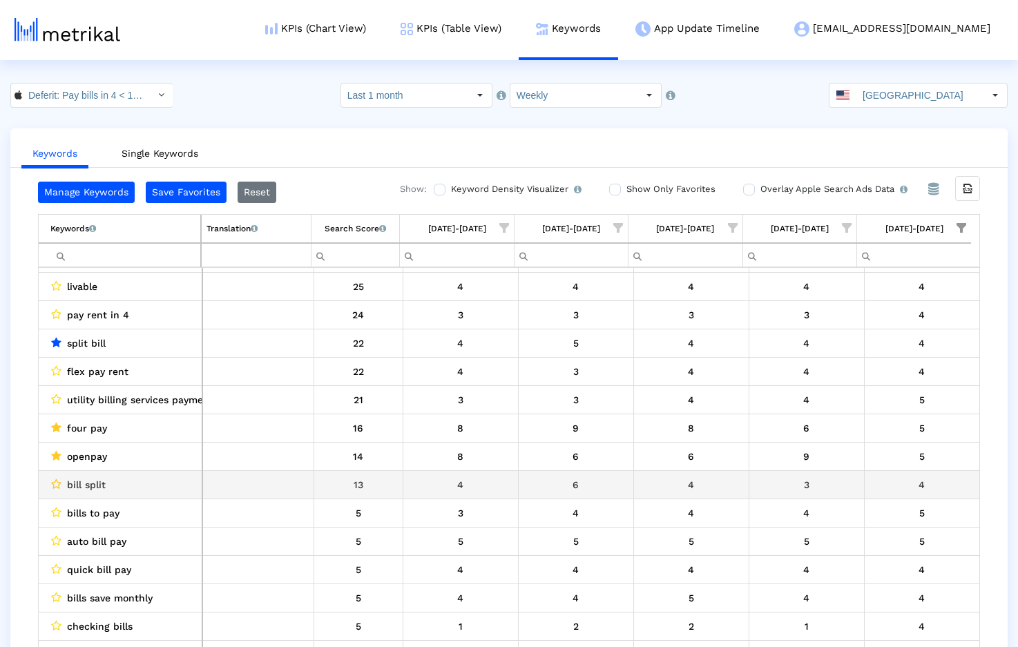
click at [59, 484] on icon "Data grid" at bounding box center [56, 484] width 10 height 11
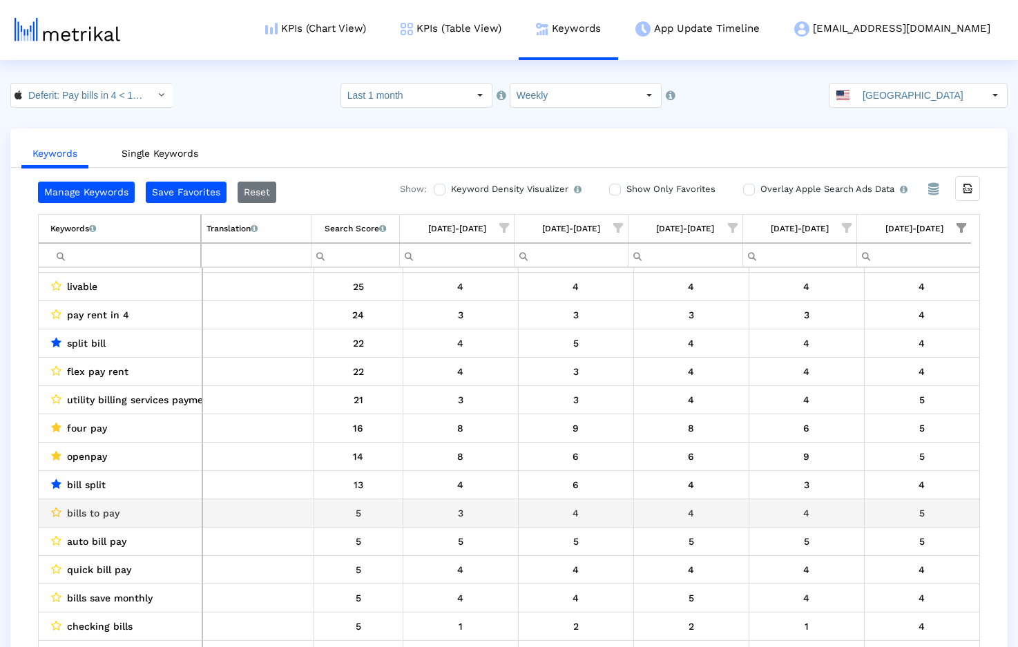
click at [56, 510] on icon "Data grid" at bounding box center [56, 512] width 10 height 11
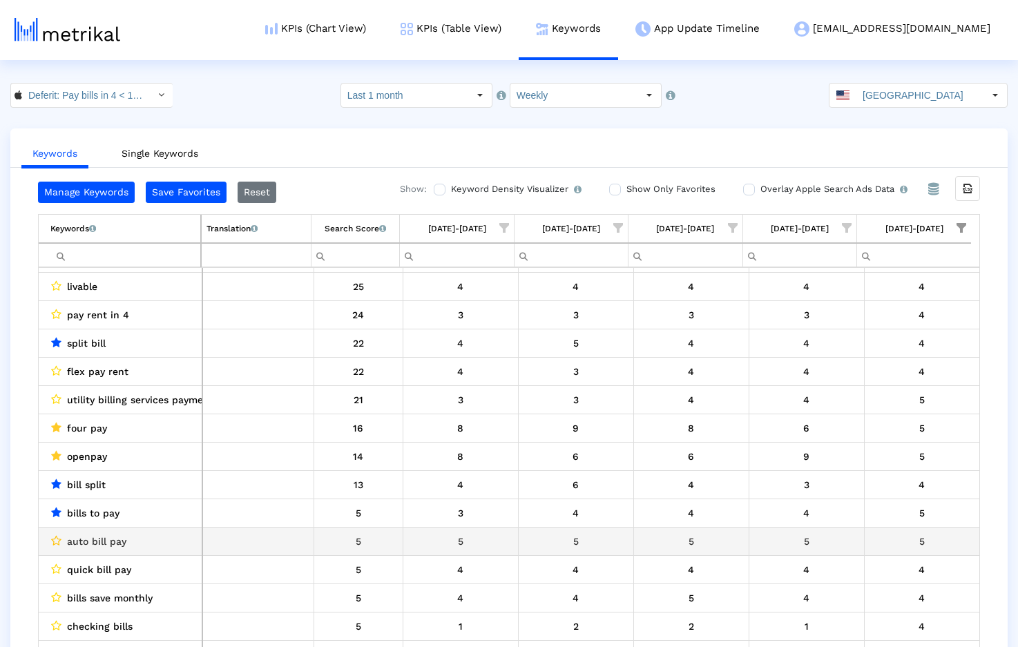
click at [55, 541] on icon "Data grid" at bounding box center [56, 540] width 10 height 11
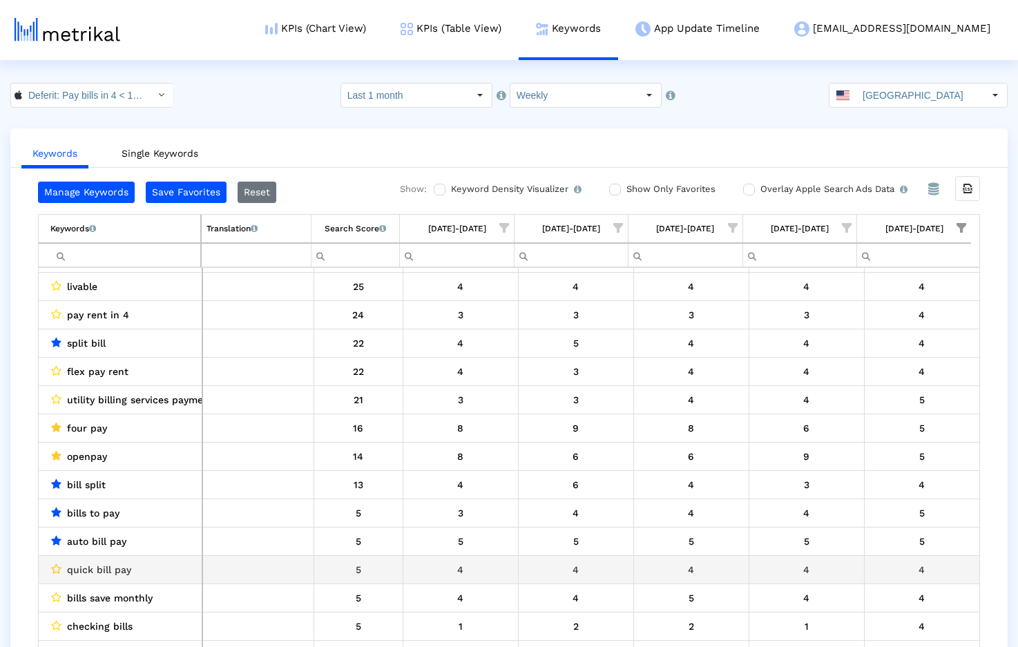
click at [57, 567] on icon "Data grid" at bounding box center [56, 569] width 10 height 11
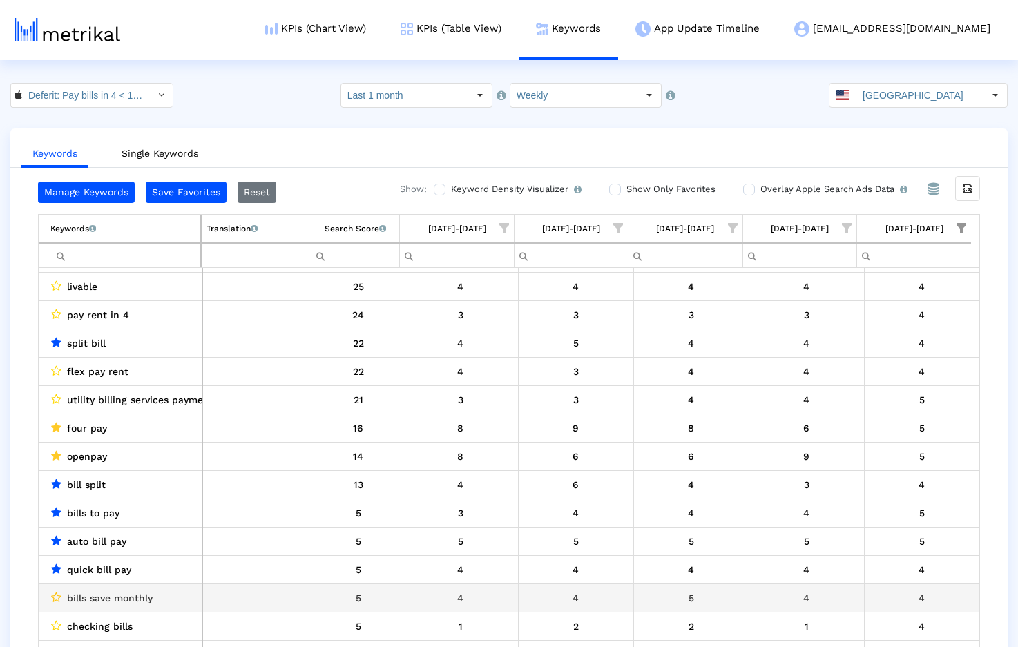
click at [54, 597] on icon "Data grid" at bounding box center [56, 597] width 10 height 11
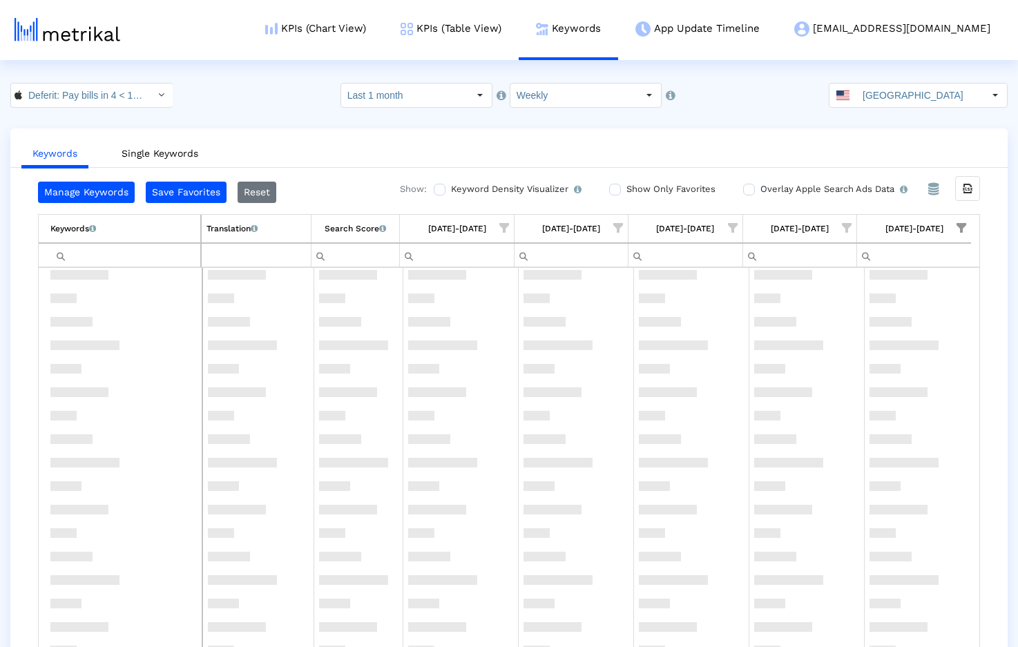
scroll to position [0, 0]
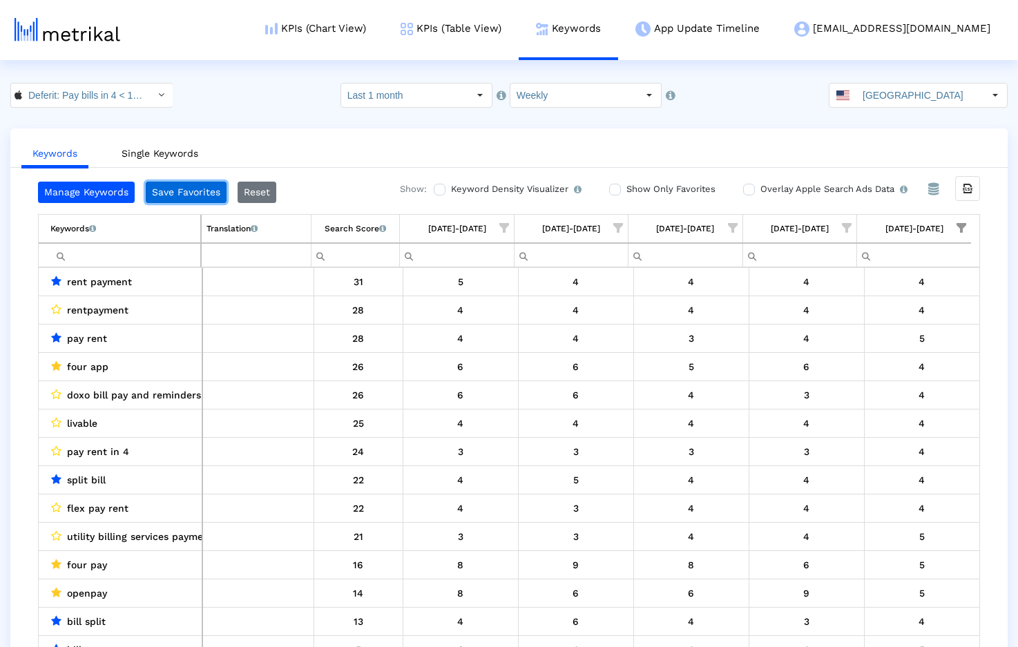
click at [179, 191] on button "Save Favorites" at bounding box center [186, 192] width 81 height 21
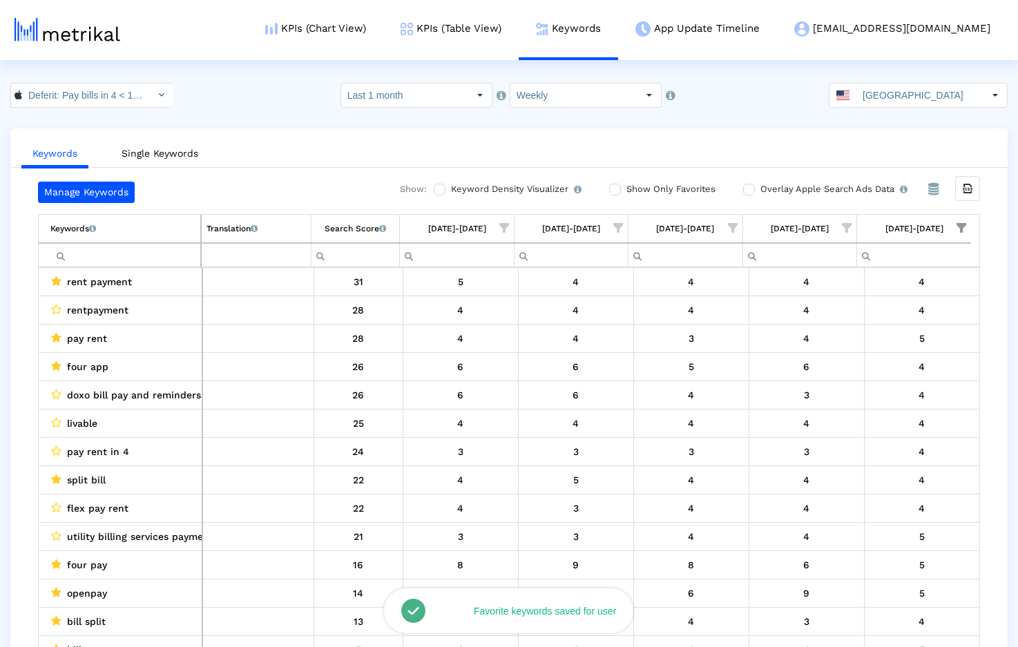
click at [311, 138] on ul "Keywords Single Keywords" at bounding box center [508, 151] width 997 height 32
click at [339, 143] on ul "Keywords Single Keywords" at bounding box center [508, 151] width 997 height 32
click at [673, 186] on label "Show Only Favorites" at bounding box center [669, 189] width 93 height 15
click at [618, 186] on input "Show Only Favorites" at bounding box center [613, 189] width 9 height 9
click at [970, 191] on icon "Export all data" at bounding box center [967, 188] width 12 height 12
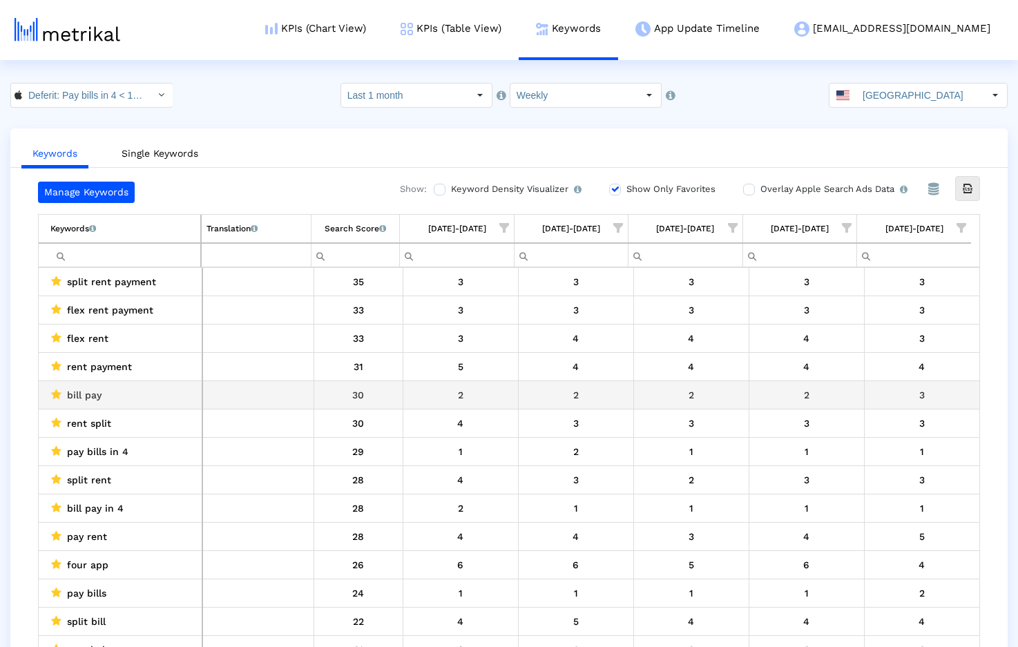
scroll to position [34, 0]
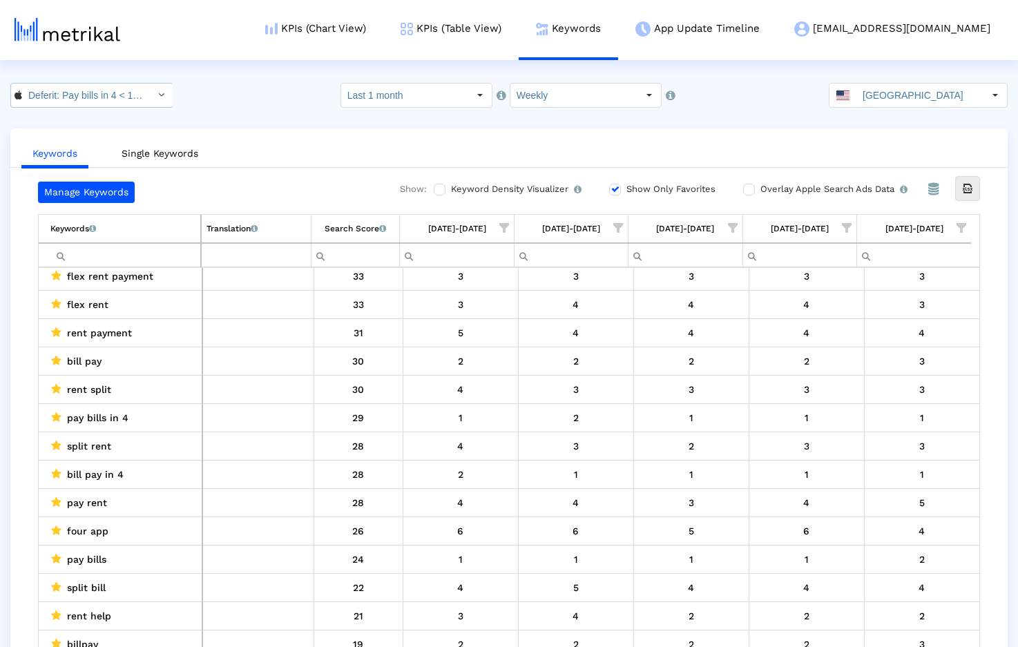
click at [117, 93] on input "Deferit: Pay bills in 4 < 1454473561 >" at bounding box center [84, 95] width 124 height 23
click at [276, 70] on html "KPIs (Chart View) KPIs (Table View) Keywords App Update Timeline deferit@shyftu…" at bounding box center [509, 337] width 1018 height 675
click at [378, 30] on link "KPIs (Chart View)" at bounding box center [315, 28] width 135 height 57
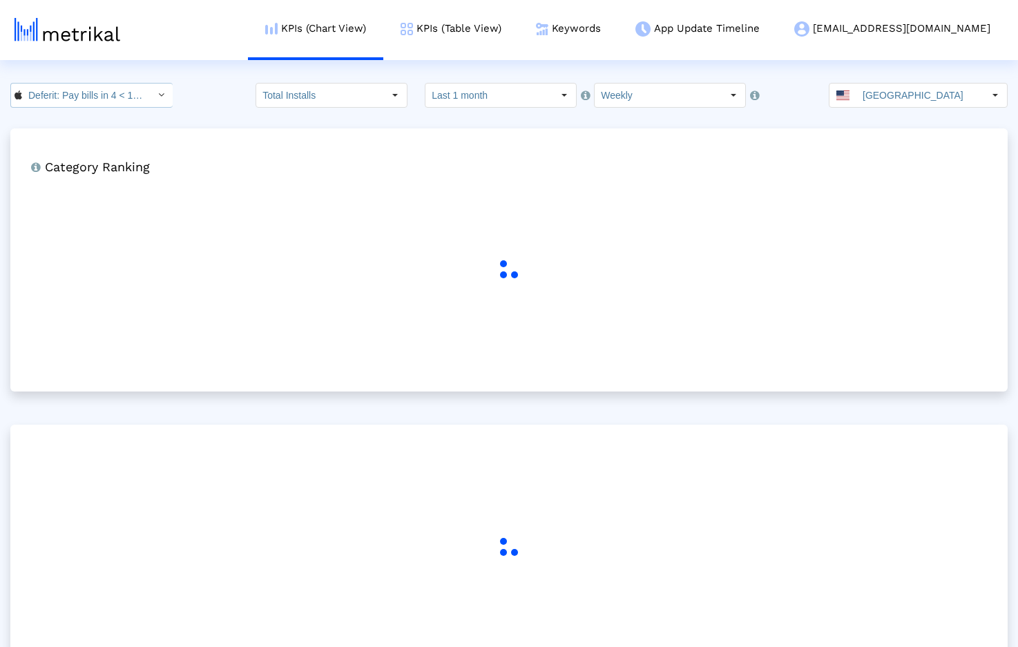
click at [106, 94] on input "Deferit: Pay bills in 4 < 1454473561 >" at bounding box center [84, 95] width 124 height 23
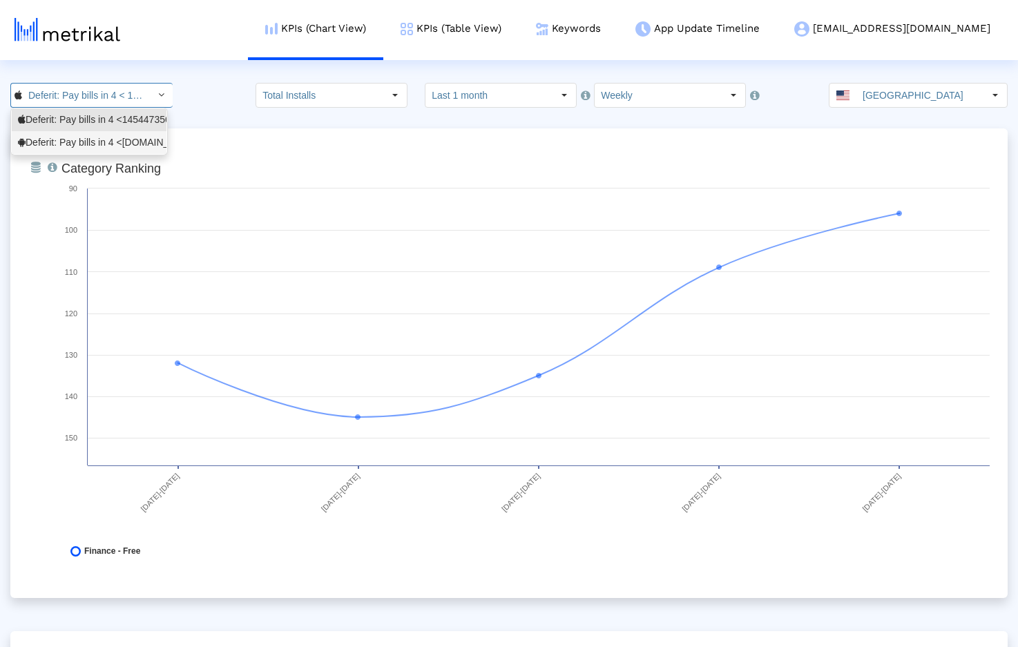
click at [80, 140] on div "Deferit: Pay bills in 4 <au.com.deferit.app>" at bounding box center [89, 142] width 142 height 13
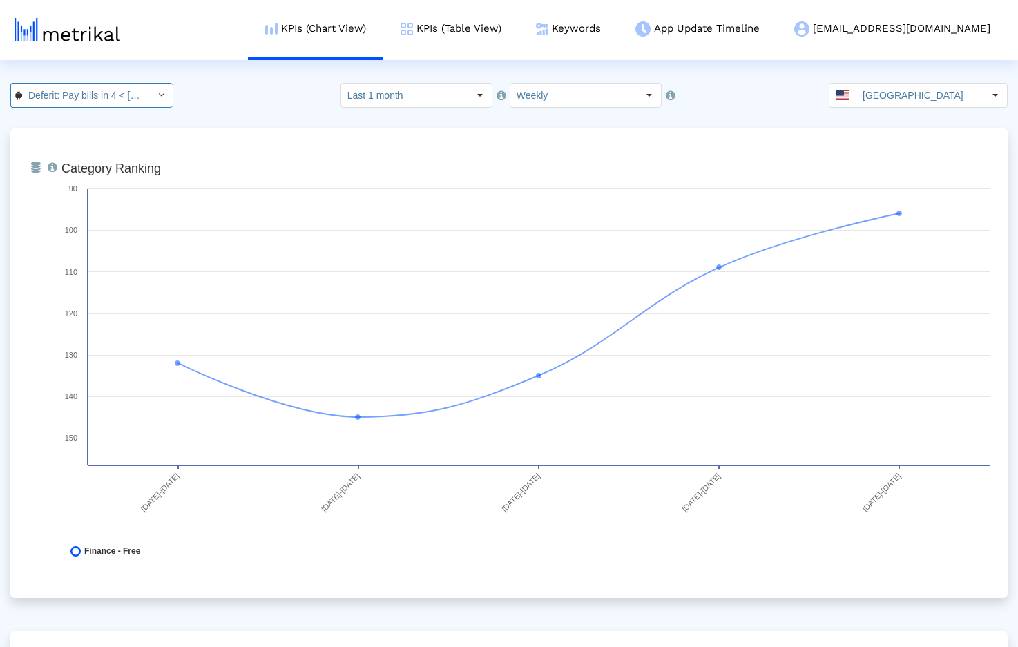
scroll to position [0, 79]
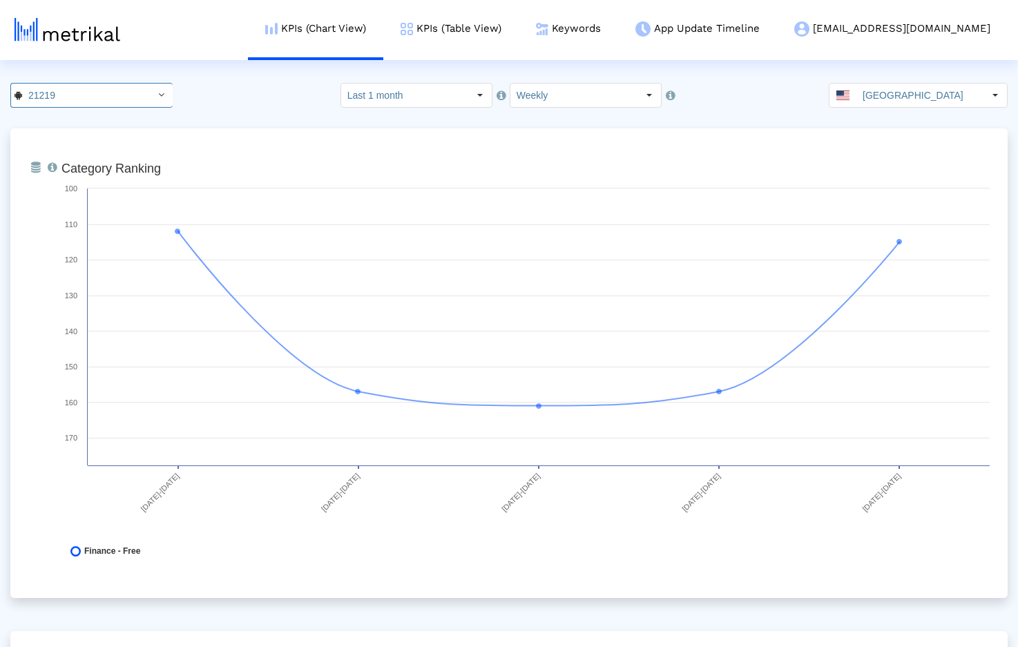
click at [206, 97] on div "21219 Pull down to refresh... Release to refresh... Refreshing... Deferit: Pay …" at bounding box center [509, 95] width 1018 height 25
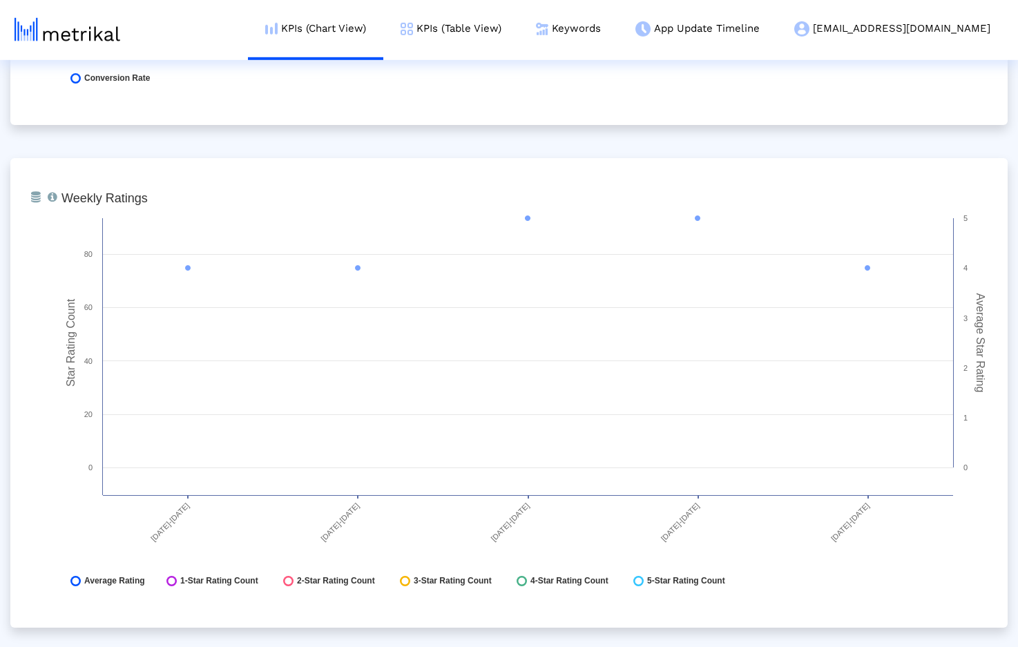
scroll to position [1989, 0]
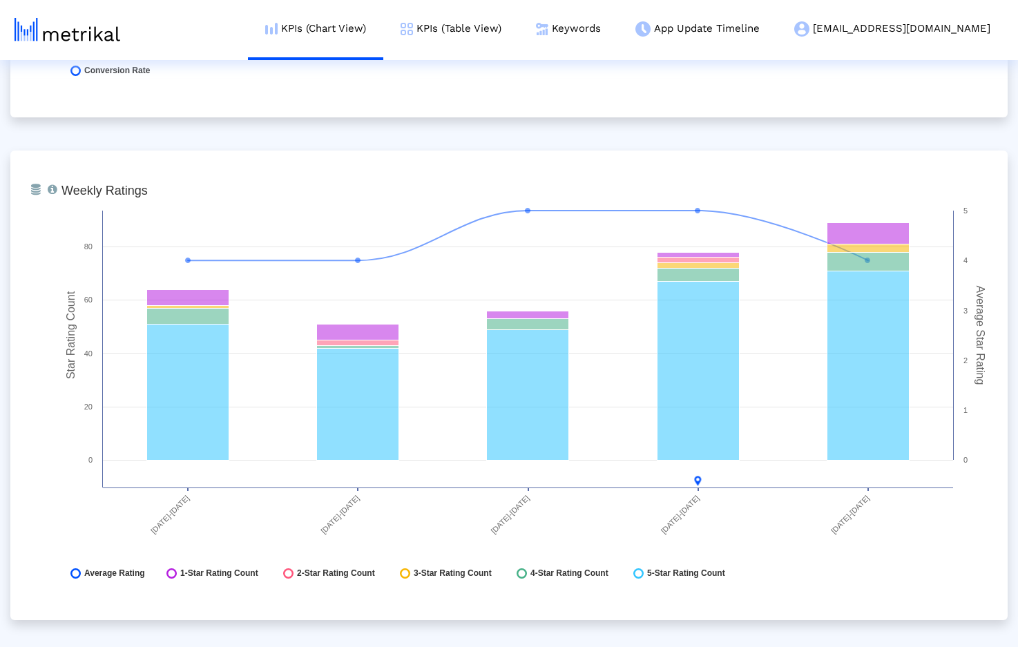
click at [236, 124] on div "From Database Ranking of the app in the Overall and Category Charts. Created wi…" at bounding box center [508, 636] width 997 height 4995
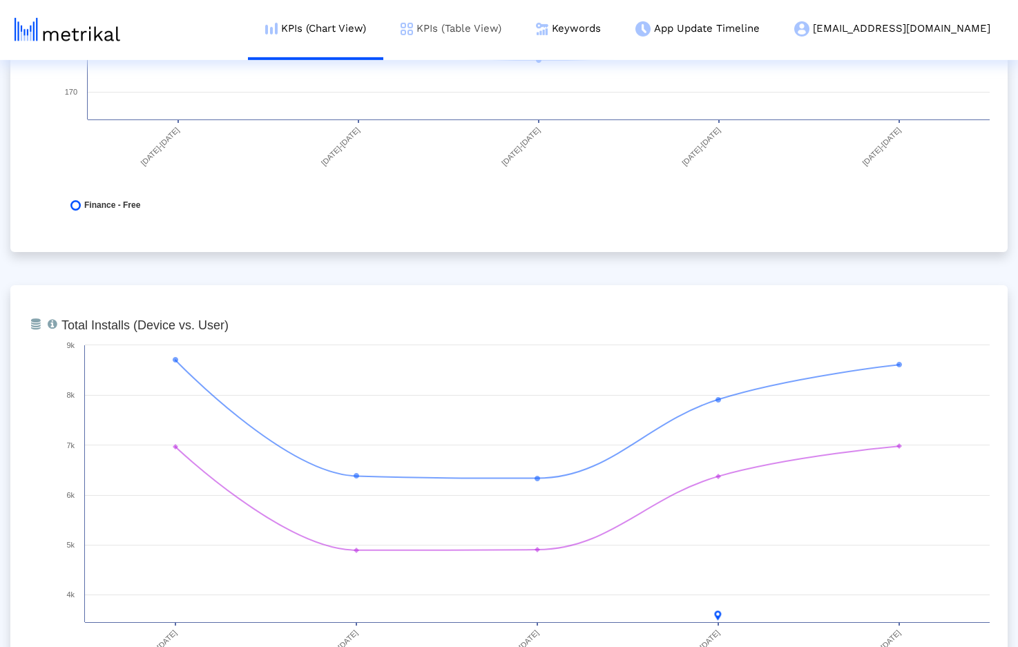
scroll to position [0, 0]
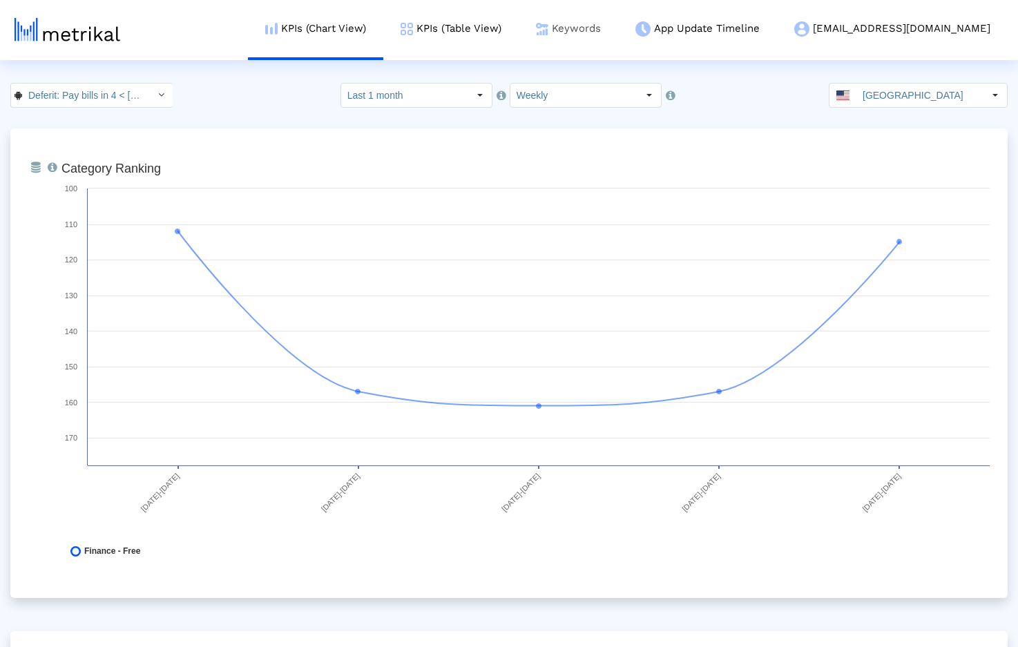
click at [618, 30] on link "Keywords" at bounding box center [568, 28] width 99 height 57
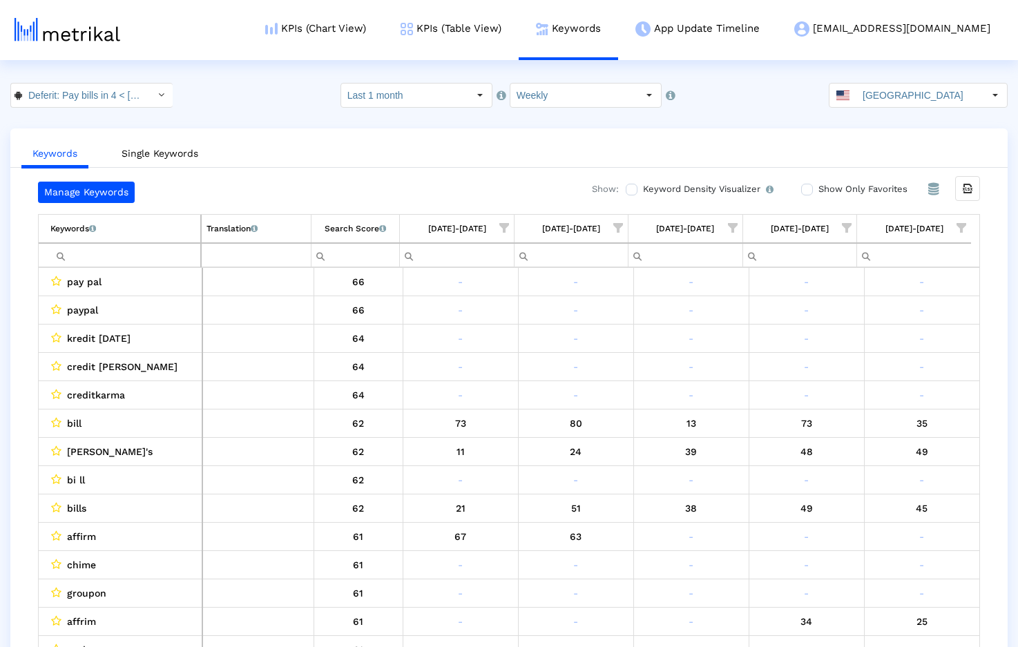
click at [850, 231] on span "Show filter options for column '08/24/25-08/30/25'" at bounding box center [847, 228] width 10 height 10
click at [721, 351] on div "Between 2-3" at bounding box center [781, 354] width 124 height 27
click at [731, 443] on span "OK" at bounding box center [732, 440] width 13 height 11
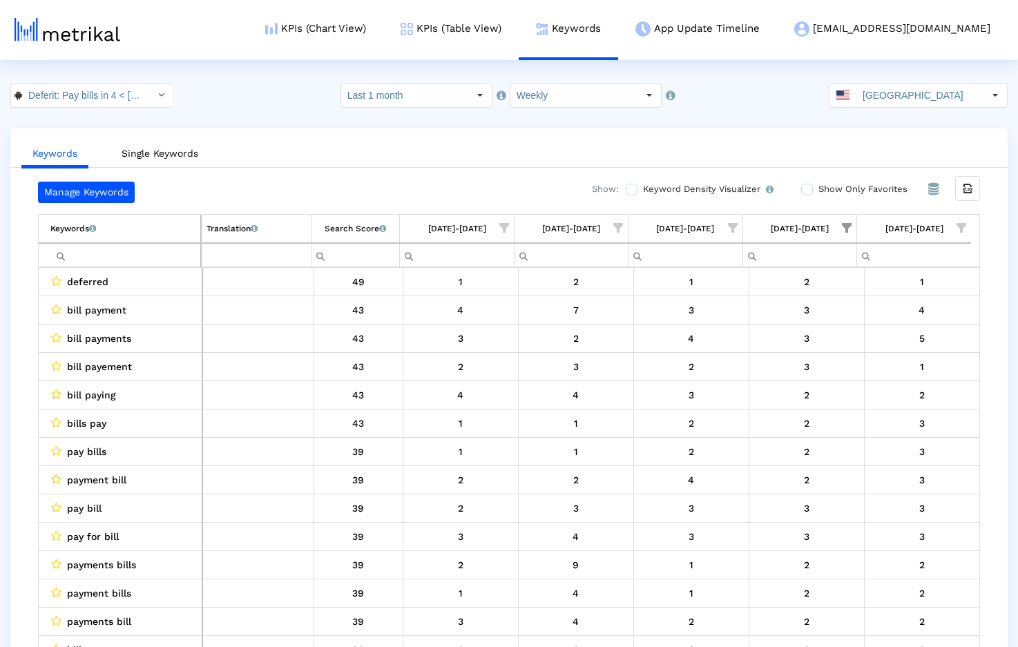
click at [964, 225] on span "Show filter options for column '08/31/25-09/06/25'" at bounding box center [962, 228] width 10 height 10
click at [829, 329] on span "Filter options" at bounding box center [825, 327] width 15 height 15
click at [843, 446] on div "OK" at bounding box center [846, 440] width 68 height 21
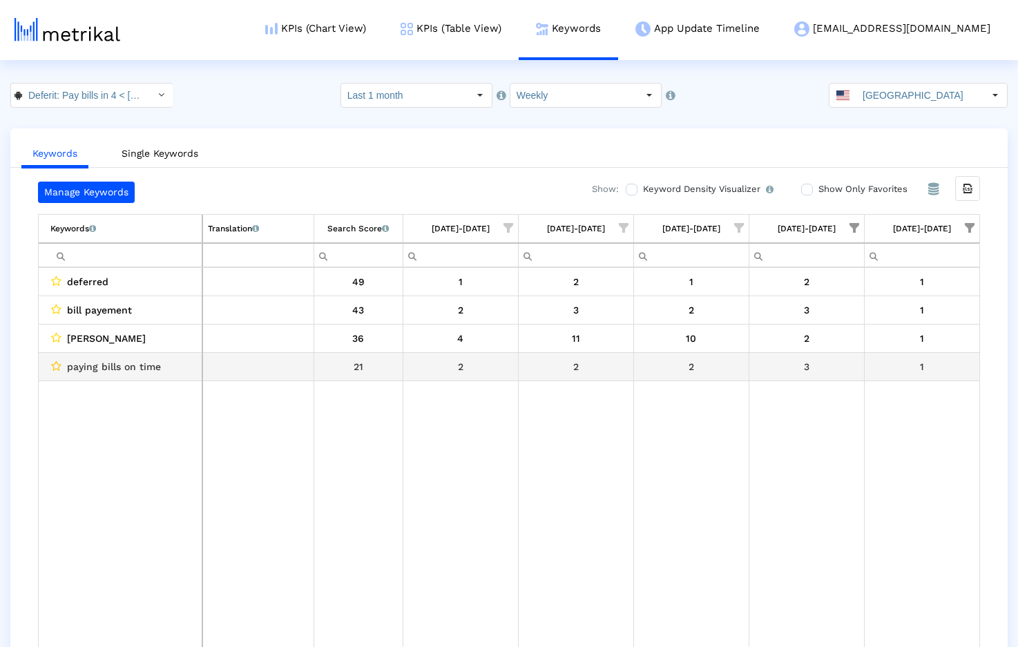
click at [57, 367] on icon "Data grid" at bounding box center [56, 366] width 10 height 11
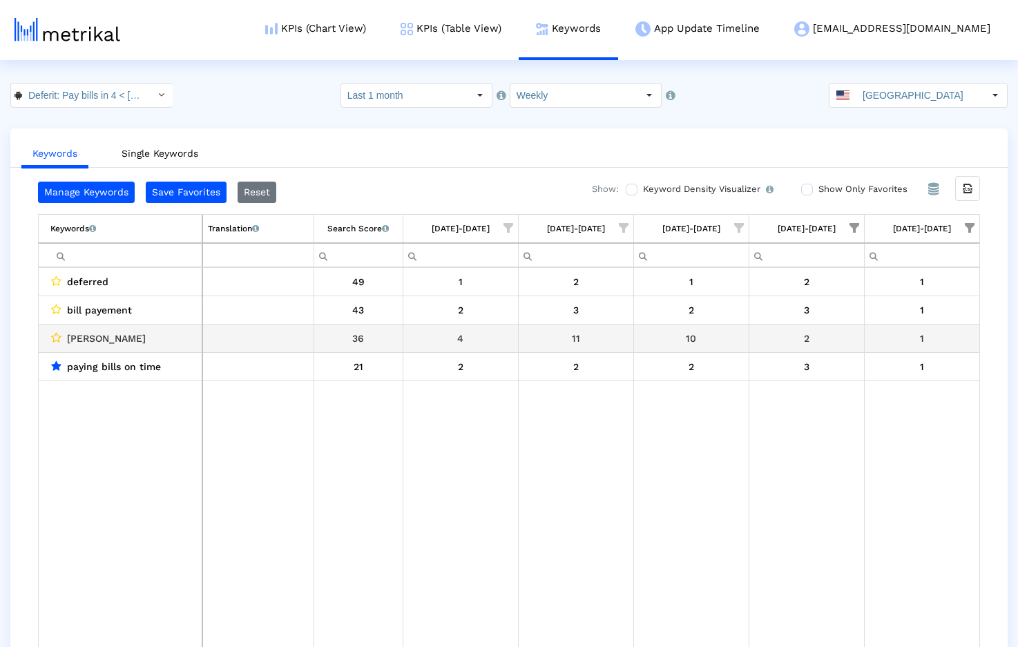
click at [57, 339] on icon "Data grid" at bounding box center [56, 337] width 10 height 11
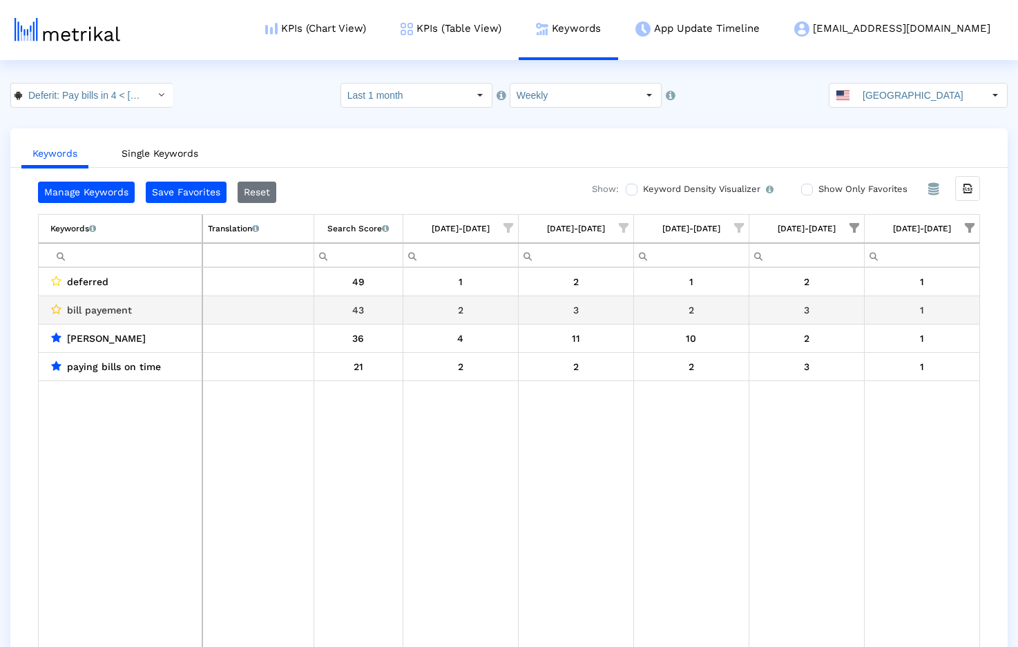
click at [58, 309] on icon "Data grid" at bounding box center [56, 309] width 10 height 11
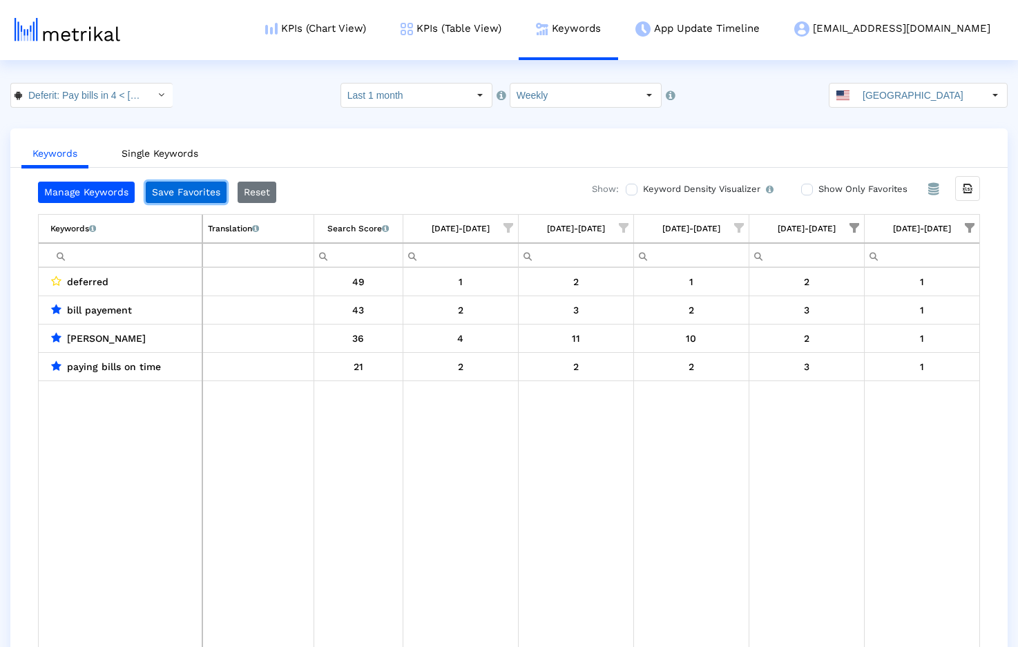
click at [186, 189] on button "Save Favorites" at bounding box center [186, 192] width 81 height 21
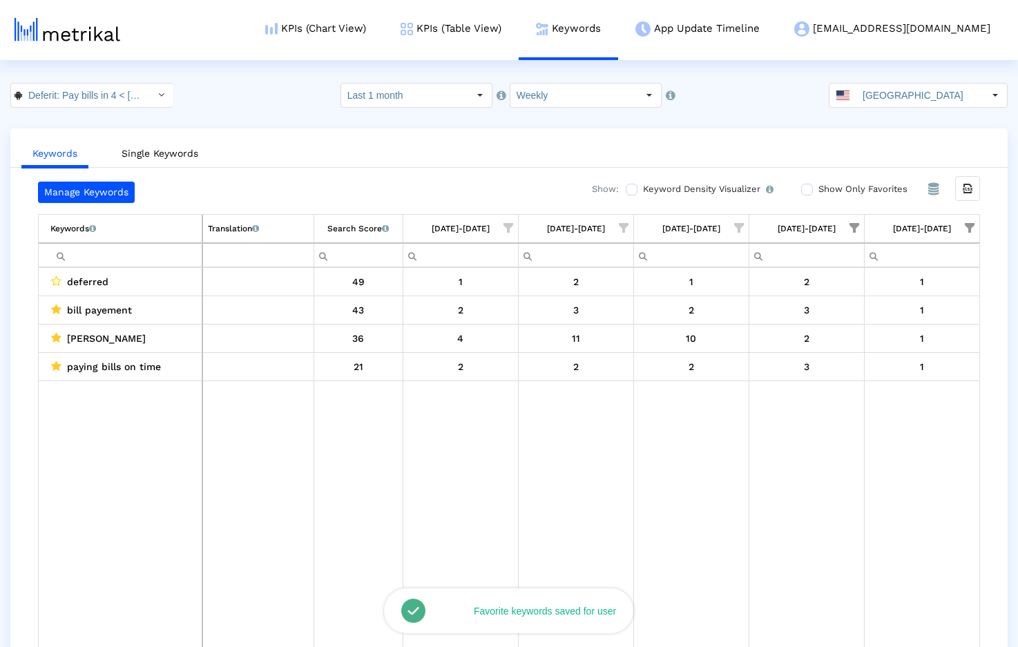
click at [854, 225] on span "Show filter options for column '08/24/25-08/30/25'" at bounding box center [855, 228] width 10 height 10
click at [718, 357] on span "Filter options" at bounding box center [718, 355] width 15 height 15
click at [718, 381] on span "Filter options" at bounding box center [718, 383] width 15 height 15
click at [735, 435] on span "OK" at bounding box center [739, 440] width 13 height 11
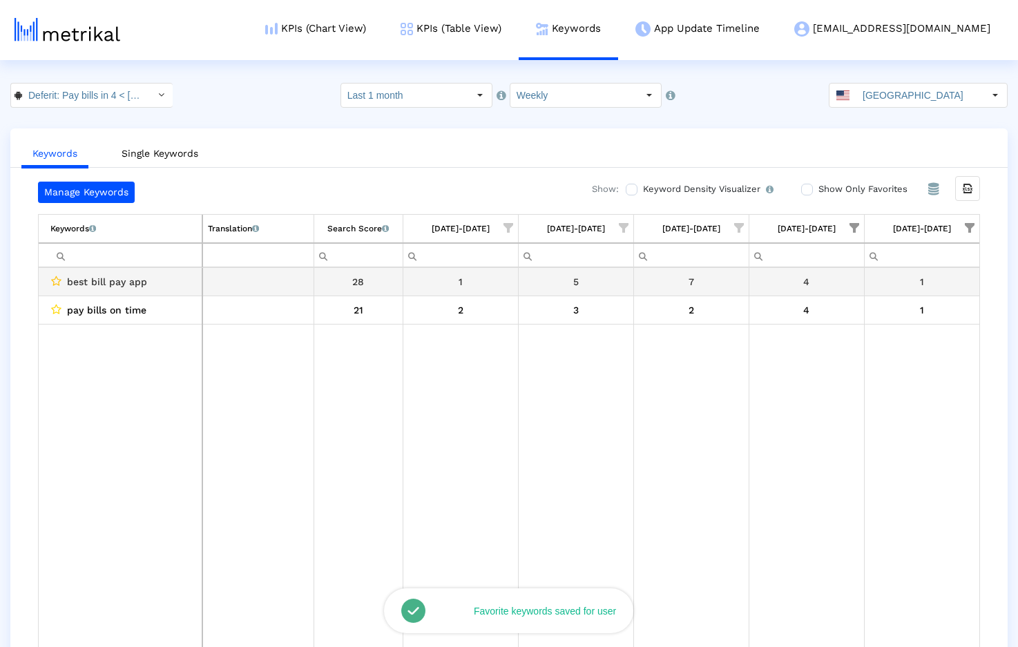
click at [53, 282] on icon "Data grid" at bounding box center [56, 281] width 10 height 11
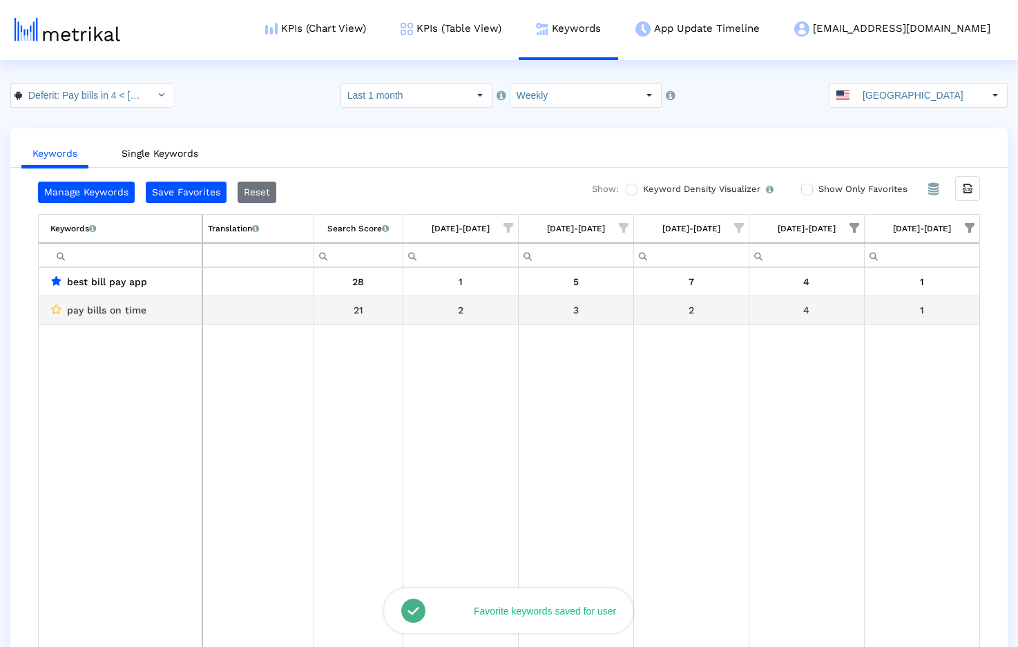
click at [55, 309] on icon "Data grid" at bounding box center [56, 309] width 10 height 11
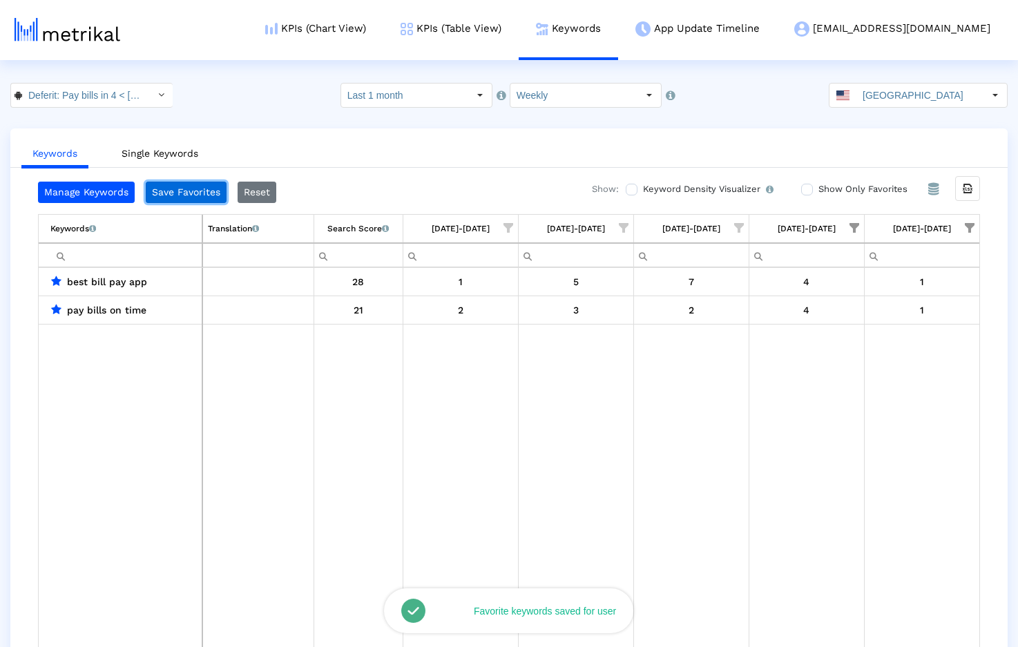
click at [178, 194] on button "Save Favorites" at bounding box center [186, 192] width 81 height 21
click at [852, 226] on span "Show filter options for column '08/24/25-08/30/25'" at bounding box center [855, 228] width 10 height 10
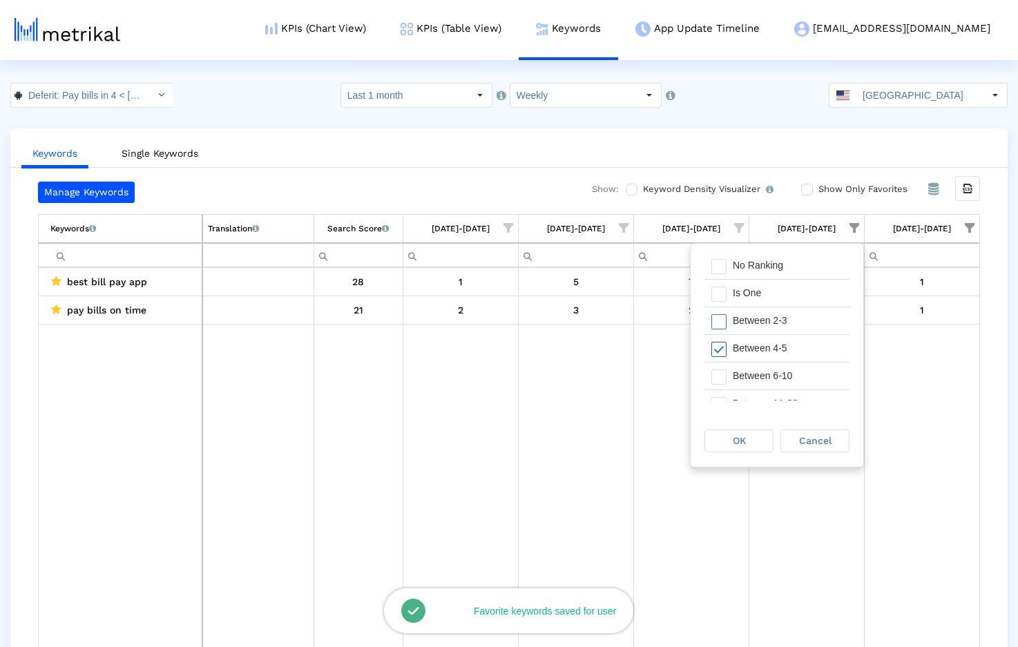
scroll to position [68, 0]
click at [722, 318] on span "Filter options" at bounding box center [718, 314] width 15 height 15
click at [719, 337] on span "Filter options" at bounding box center [718, 342] width 15 height 15
click at [744, 435] on span "OK" at bounding box center [739, 440] width 13 height 11
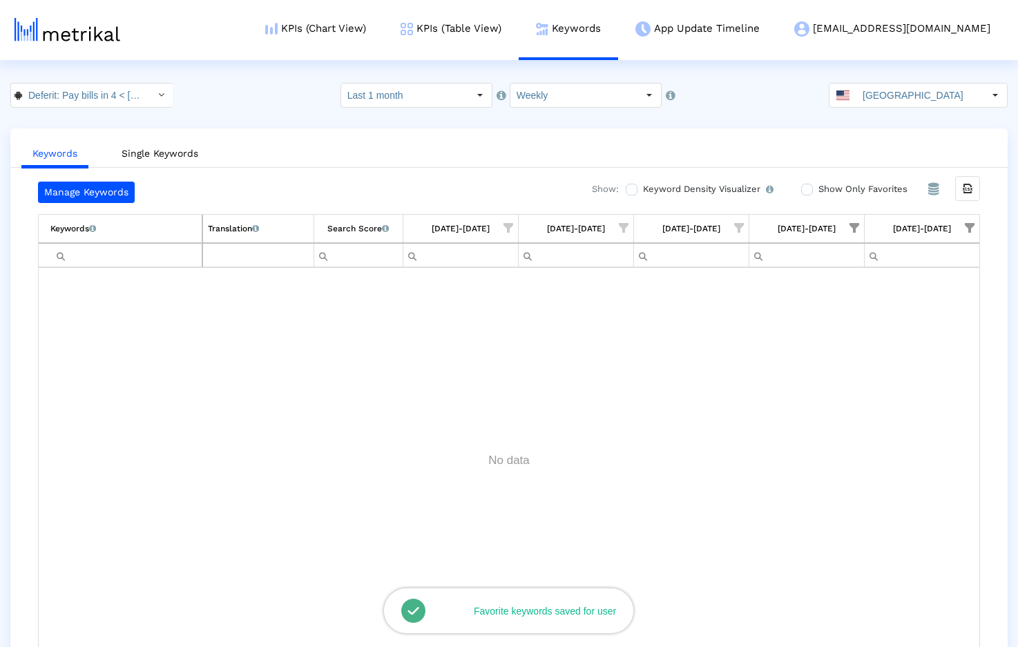
click at [969, 227] on span "Show filter options for column '08/31/25-09/06/25'" at bounding box center [970, 228] width 10 height 10
click at [871, 327] on div "Is One" at bounding box center [903, 327] width 124 height 27
click at [876, 361] on div "Between 2-3" at bounding box center [903, 354] width 124 height 27
click at [866, 440] on div "OK" at bounding box center [855, 440] width 68 height 21
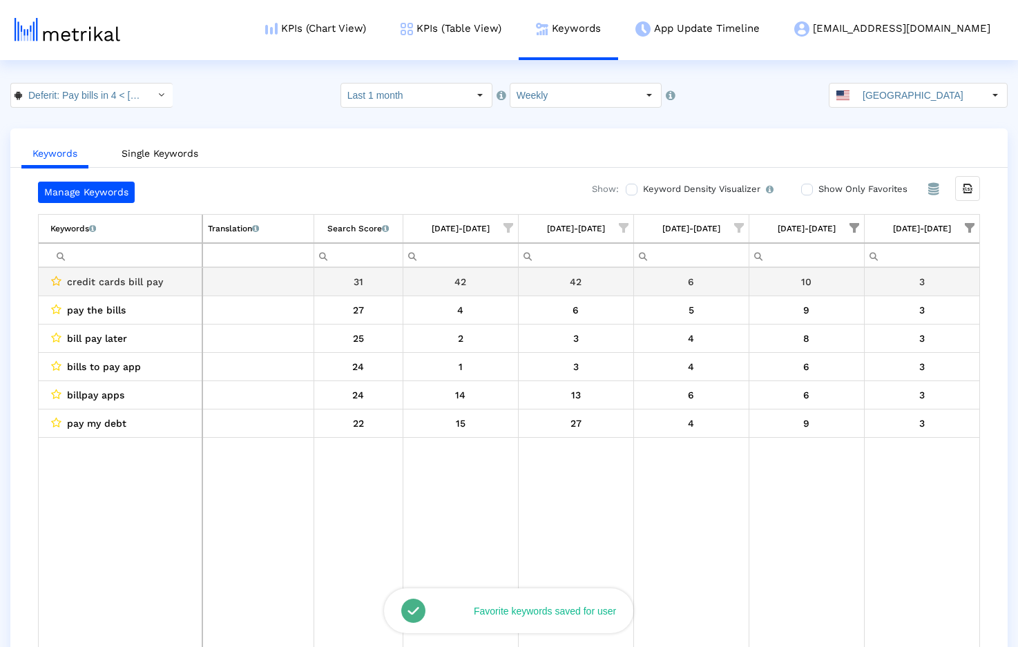
click at [55, 284] on icon "Data grid" at bounding box center [56, 281] width 10 height 11
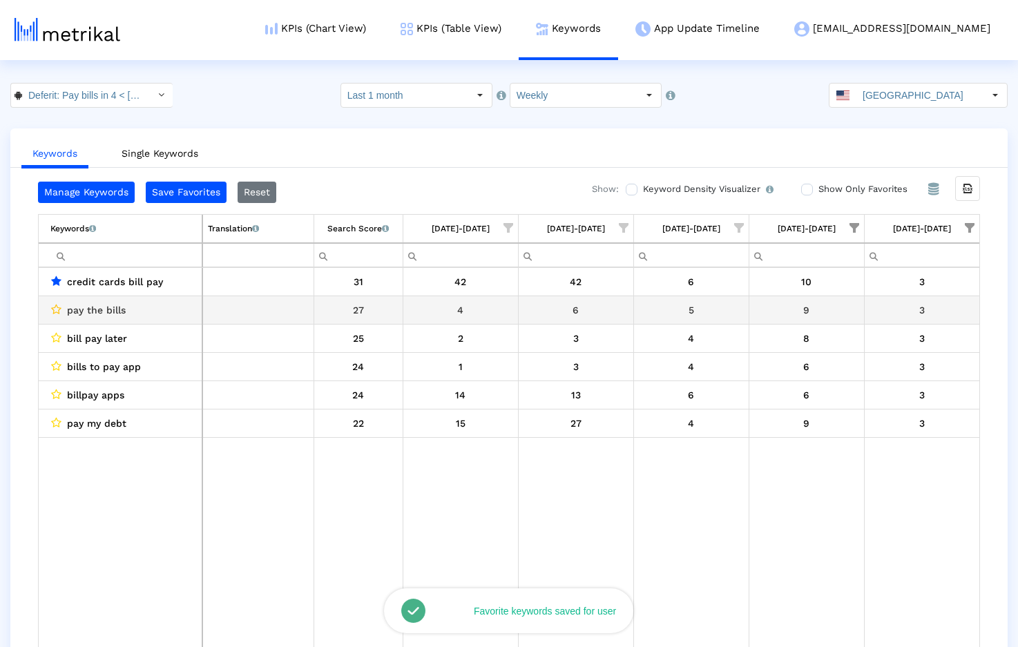
click at [55, 309] on icon "Data grid" at bounding box center [56, 309] width 10 height 11
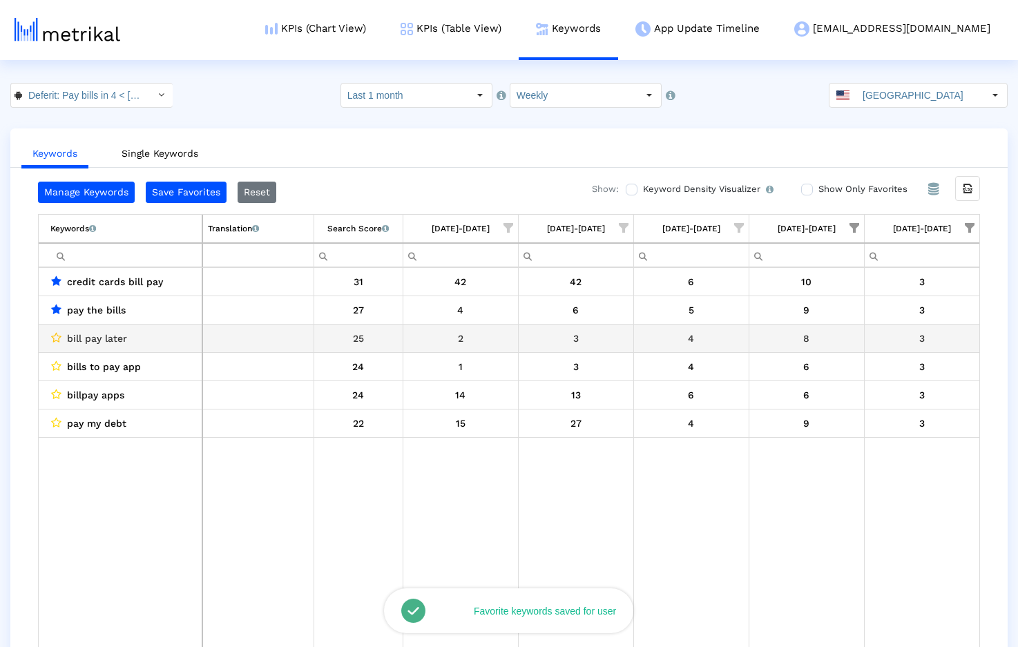
click at [54, 336] on icon "Data grid" at bounding box center [56, 337] width 10 height 11
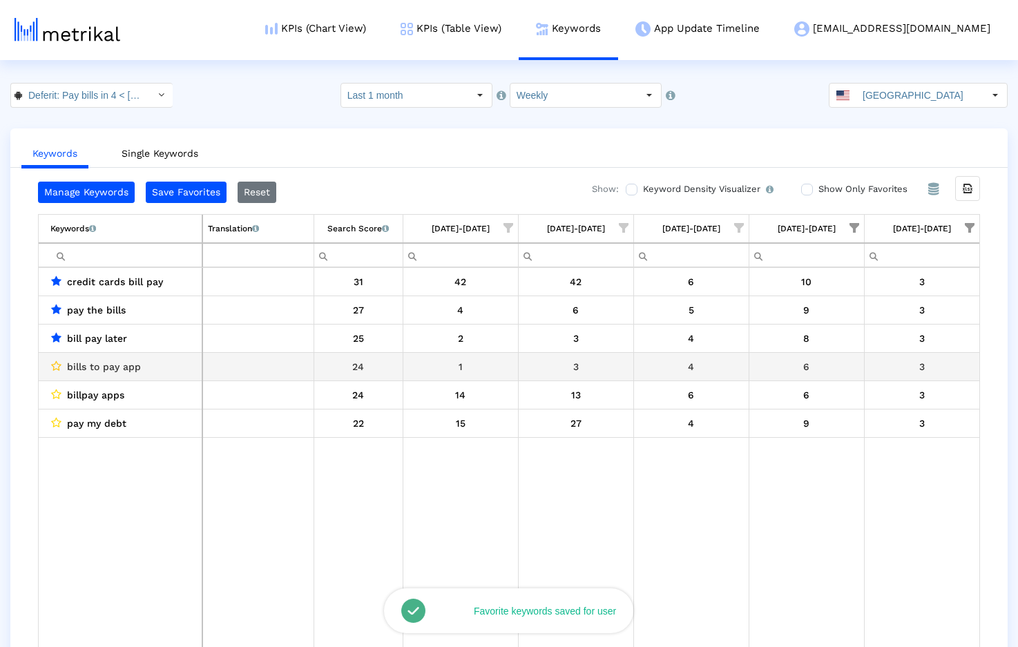
click at [53, 370] on icon "Data grid" at bounding box center [56, 366] width 10 height 11
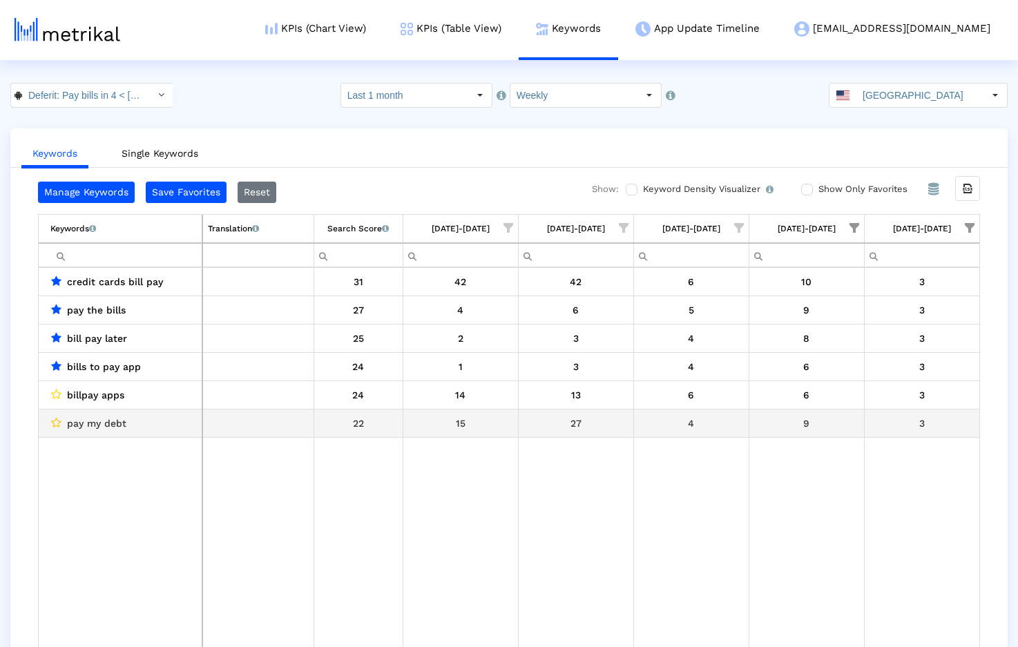
click at [53, 422] on icon "Data grid" at bounding box center [56, 422] width 10 height 11
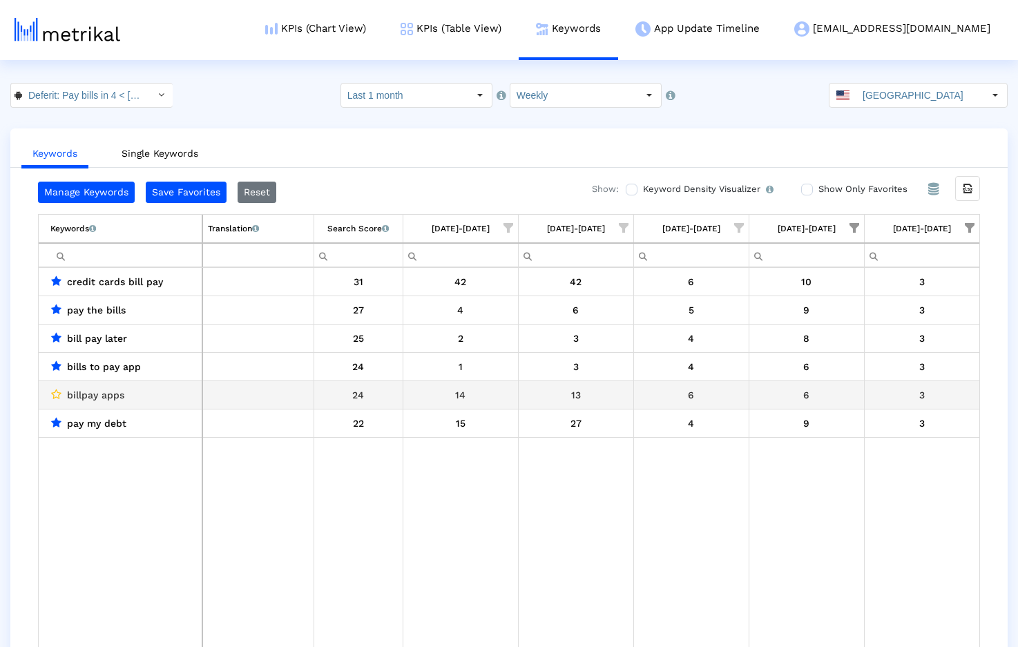
click at [55, 392] on icon "Data grid" at bounding box center [56, 394] width 10 height 11
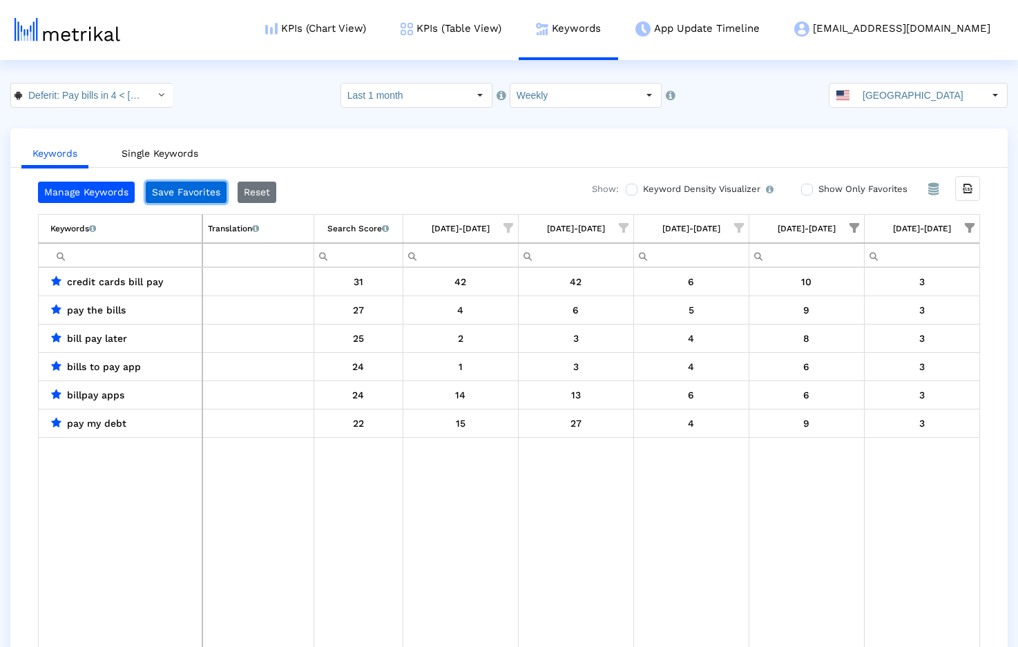
click at [189, 189] on button "Save Favorites" at bounding box center [186, 192] width 81 height 21
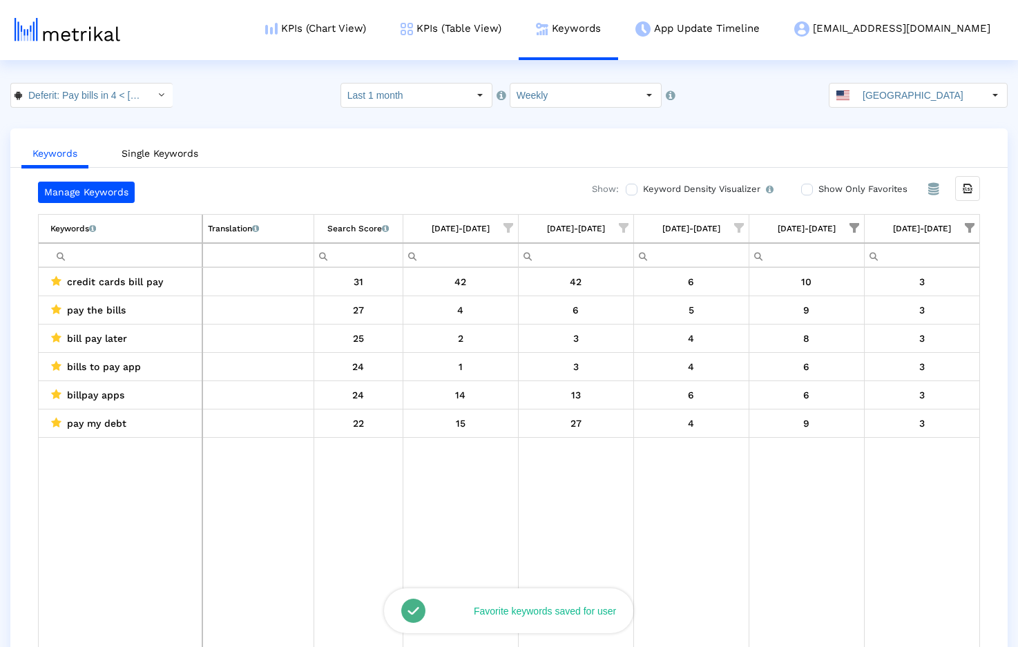
click at [853, 226] on span "Show filter options for column '08/24/25-08/30/25'" at bounding box center [855, 228] width 10 height 10
click at [722, 370] on span "Filter options" at bounding box center [718, 377] width 15 height 15
click at [723, 347] on span "Filter options" at bounding box center [718, 349] width 15 height 15
click at [735, 440] on span "OK" at bounding box center [739, 440] width 13 height 11
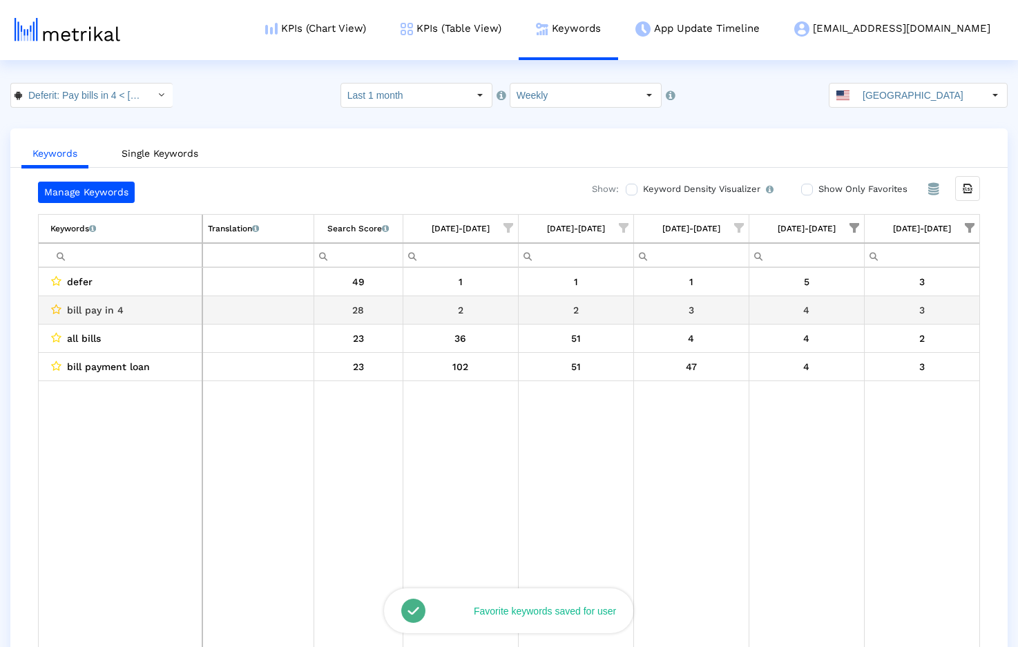
click at [58, 309] on icon "Data grid" at bounding box center [56, 309] width 10 height 11
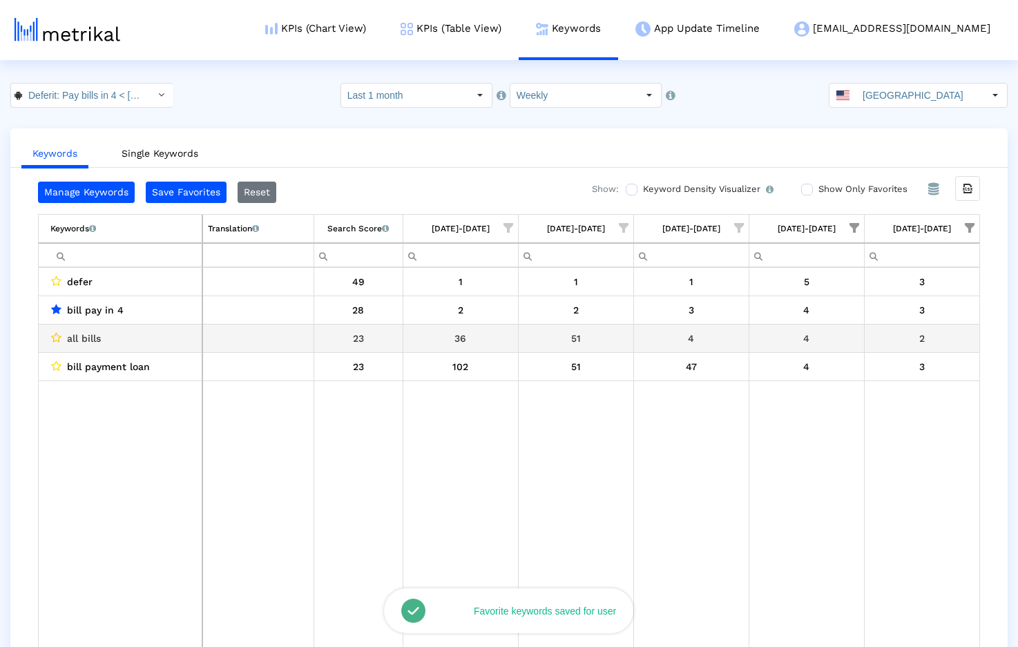
click at [58, 338] on icon "Data grid" at bounding box center [56, 337] width 10 height 11
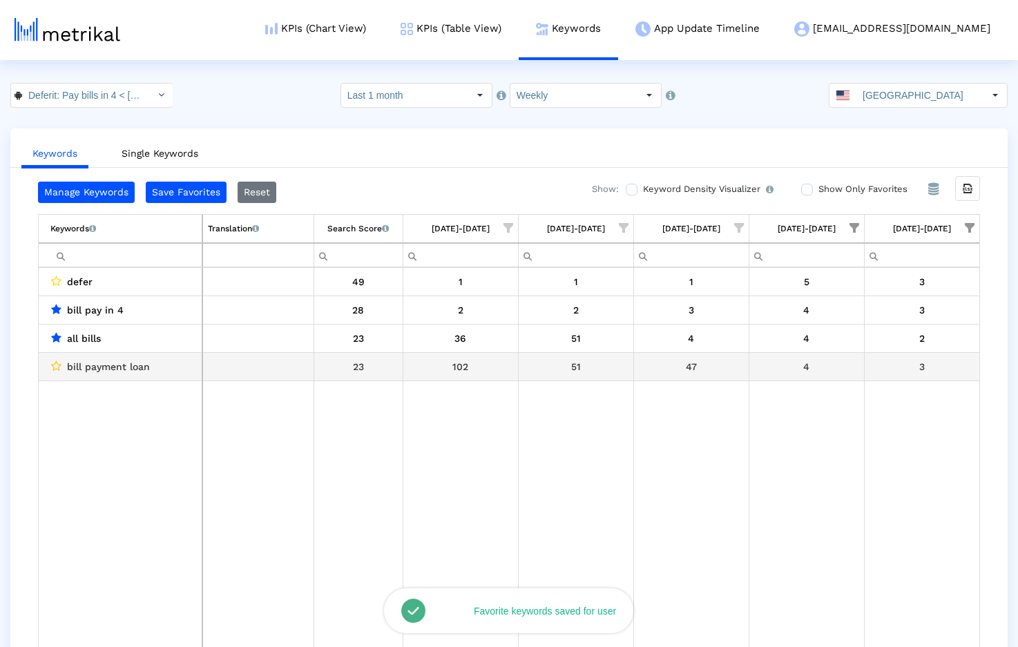
click at [56, 364] on icon "Data grid" at bounding box center [56, 366] width 10 height 11
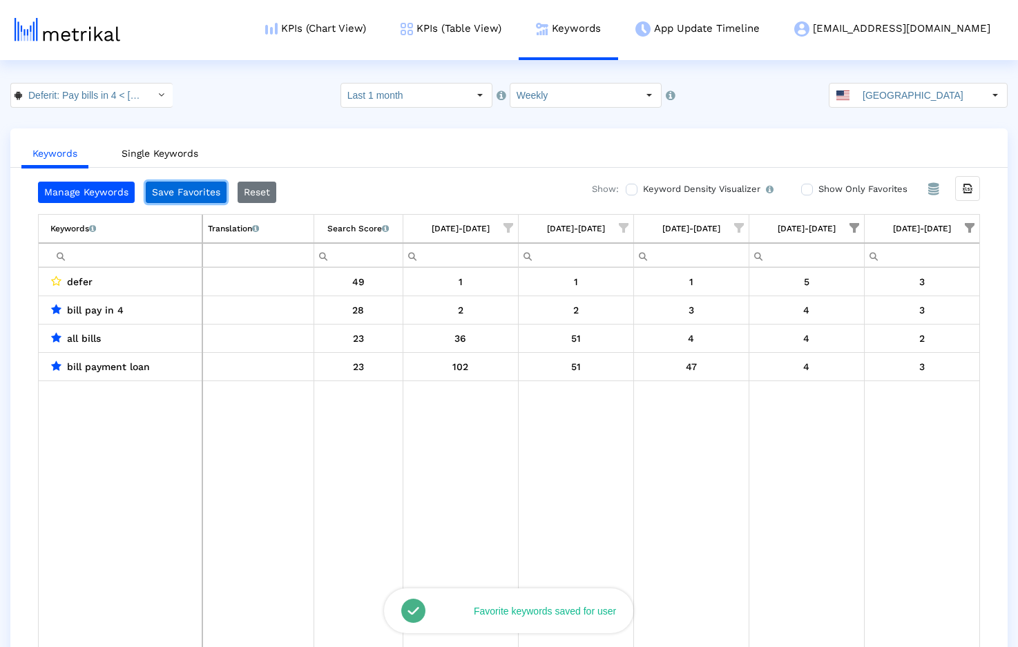
click at [189, 191] on button "Save Favorites" at bounding box center [186, 192] width 81 height 21
click at [970, 227] on span "Show filter options for column '08/31/25-09/06/25'" at bounding box center [970, 228] width 10 height 10
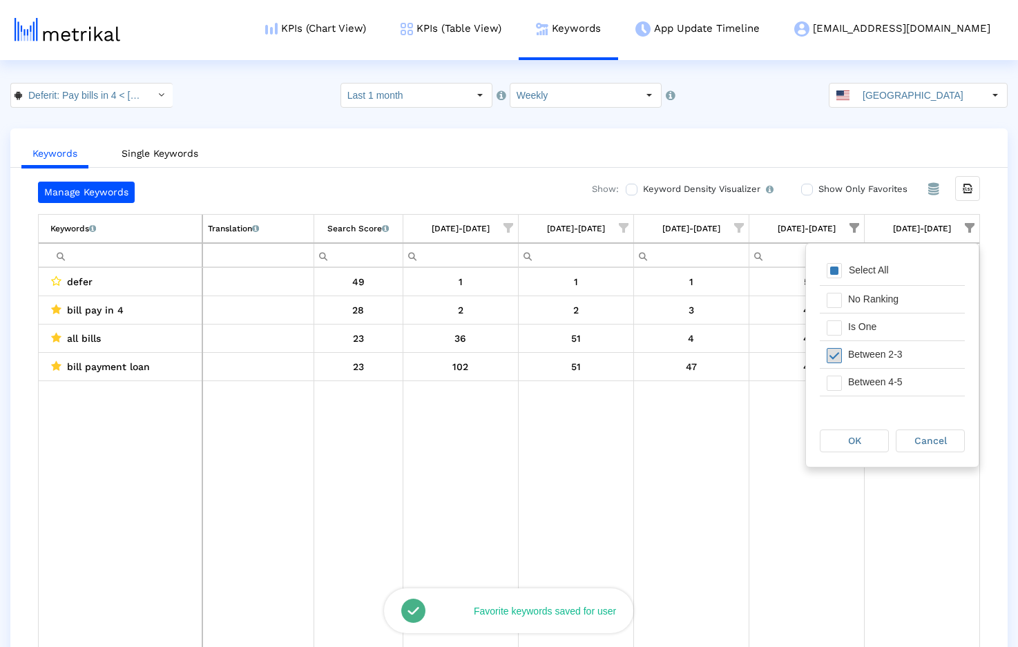
click at [839, 356] on span "Filter options" at bounding box center [834, 355] width 15 height 15
click at [840, 385] on span "Filter options" at bounding box center [834, 383] width 15 height 15
click at [838, 383] on span "Filter options" at bounding box center [834, 383] width 15 height 15
click at [839, 353] on span "Filter options" at bounding box center [834, 355] width 15 height 15
click at [836, 358] on span "Filter options" at bounding box center [834, 355] width 15 height 15
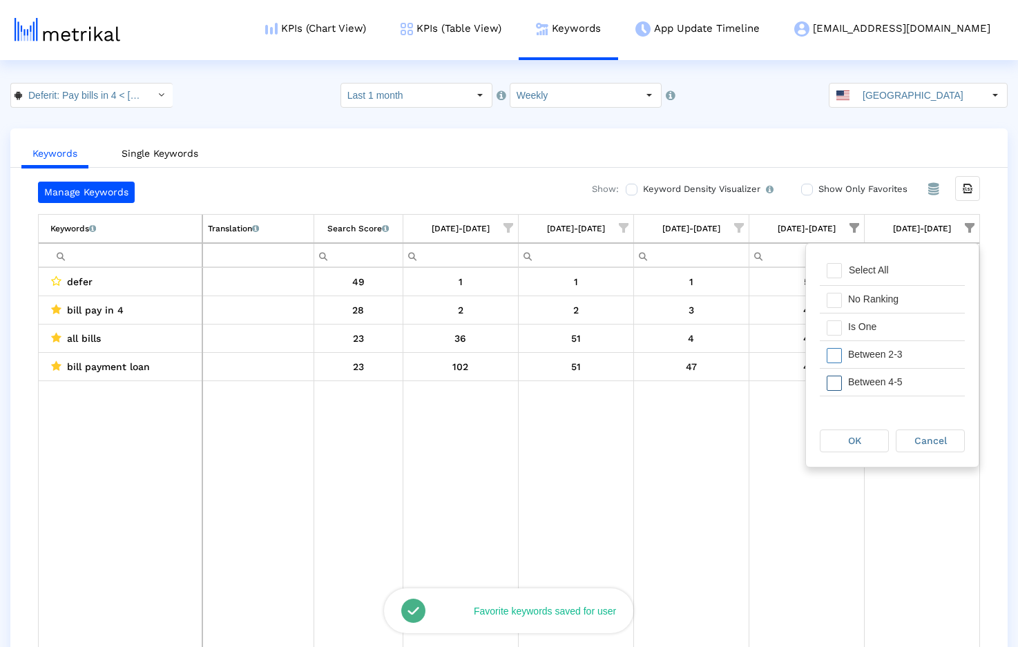
click at [836, 376] on span "Filter options" at bounding box center [834, 383] width 15 height 15
click at [854, 435] on span "OK" at bounding box center [854, 440] width 13 height 11
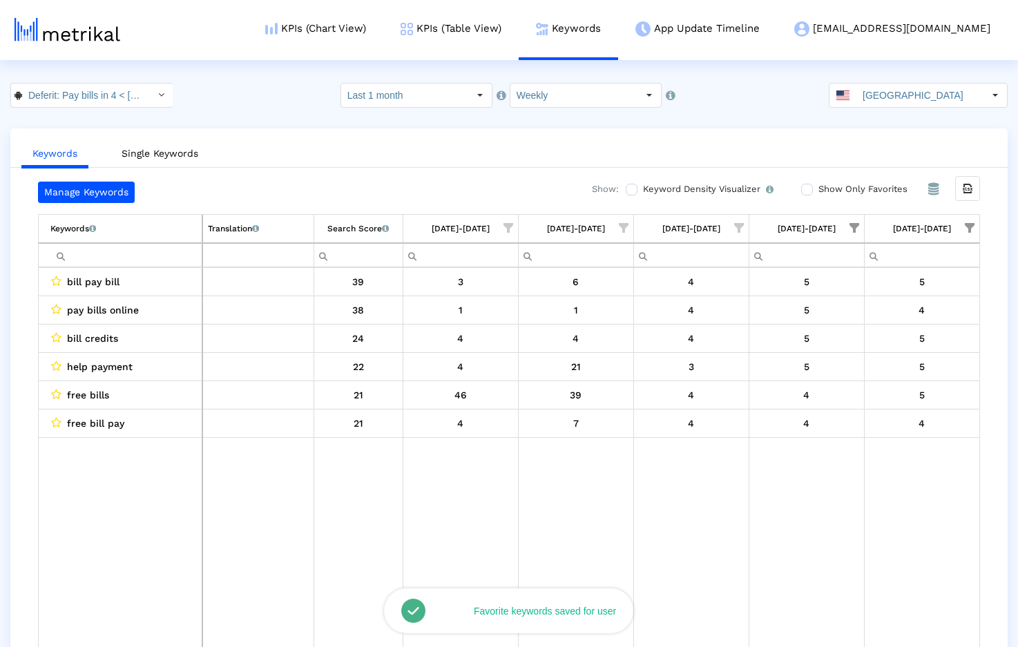
click at [856, 227] on span "Show filter options for column '08/24/25-08/30/25'" at bounding box center [855, 228] width 10 height 10
click at [719, 379] on span "Filter options" at bounding box center [718, 383] width 15 height 15
click at [720, 376] on span "Filter options" at bounding box center [718, 377] width 15 height 15
click at [736, 436] on span "OK" at bounding box center [739, 440] width 13 height 11
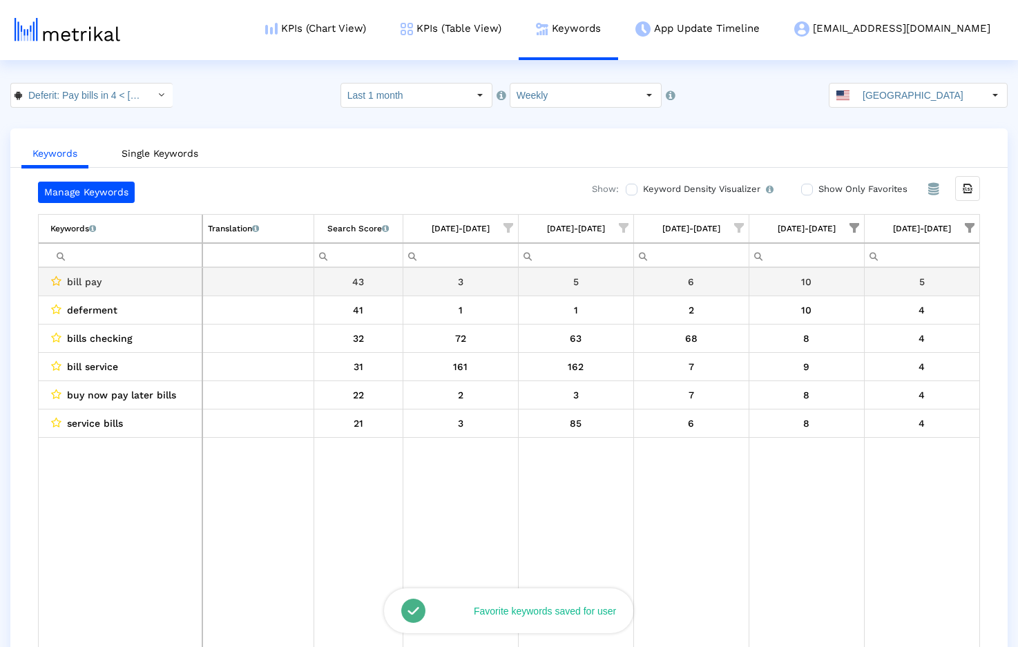
click at [56, 281] on icon "Data grid" at bounding box center [56, 281] width 10 height 11
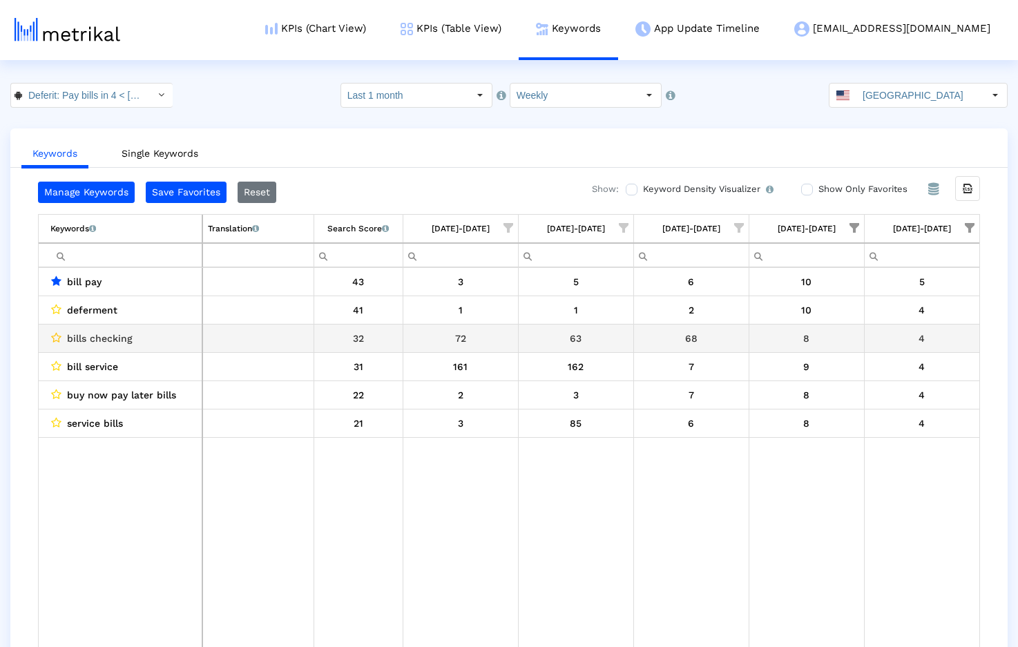
click at [52, 337] on icon "Data grid" at bounding box center [56, 337] width 10 height 11
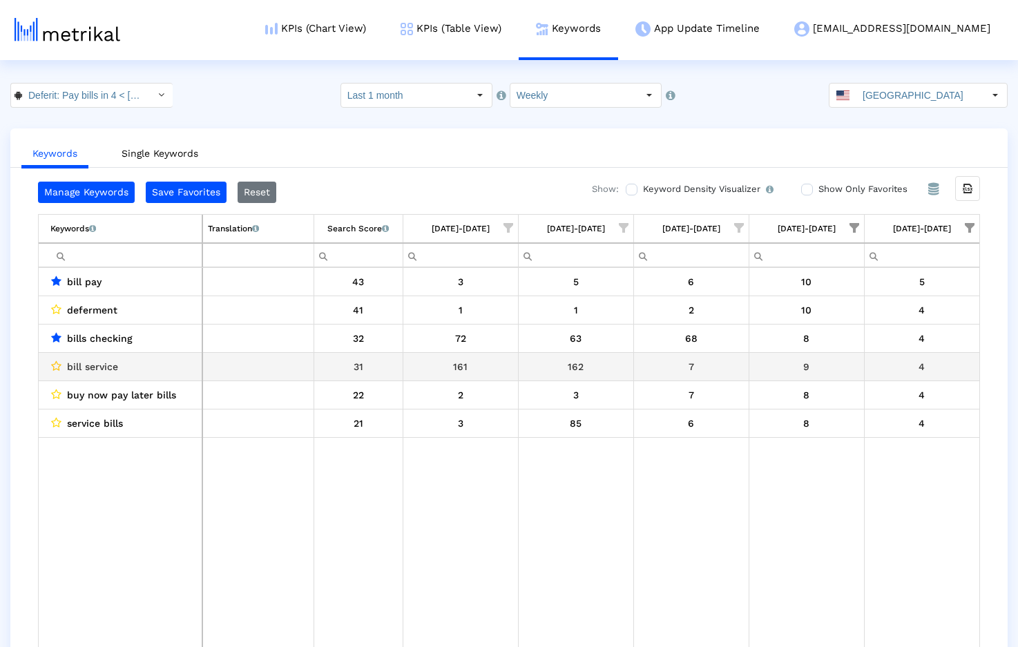
click at [53, 362] on icon "Data grid" at bounding box center [56, 366] width 10 height 11
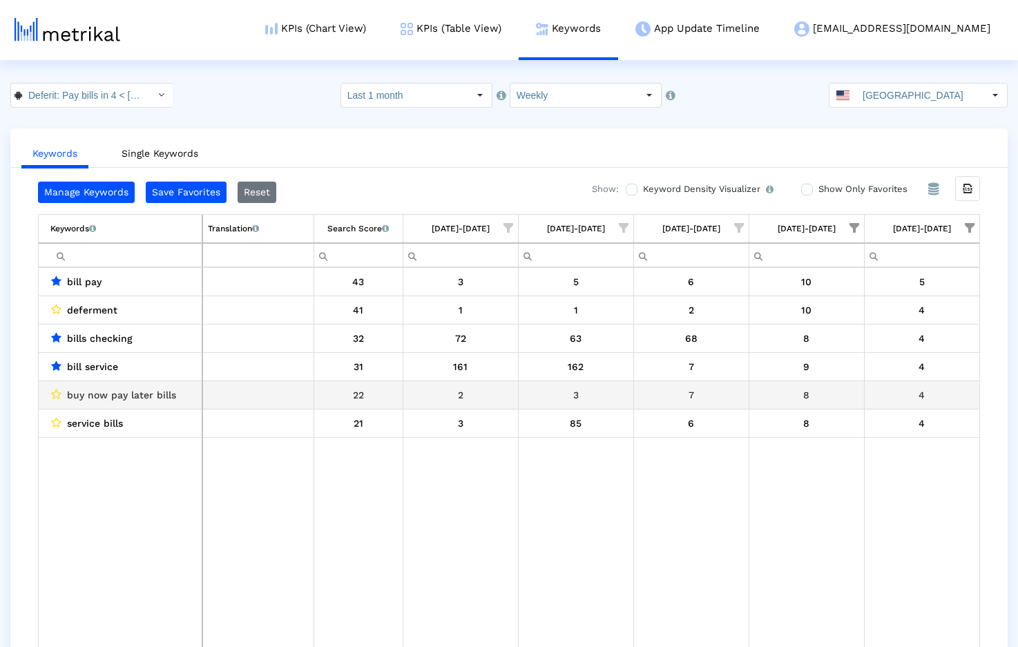
click at [50, 394] on td "buy now pay later bills" at bounding box center [121, 395] width 164 height 28
click at [55, 393] on icon "Data grid" at bounding box center [56, 394] width 10 height 11
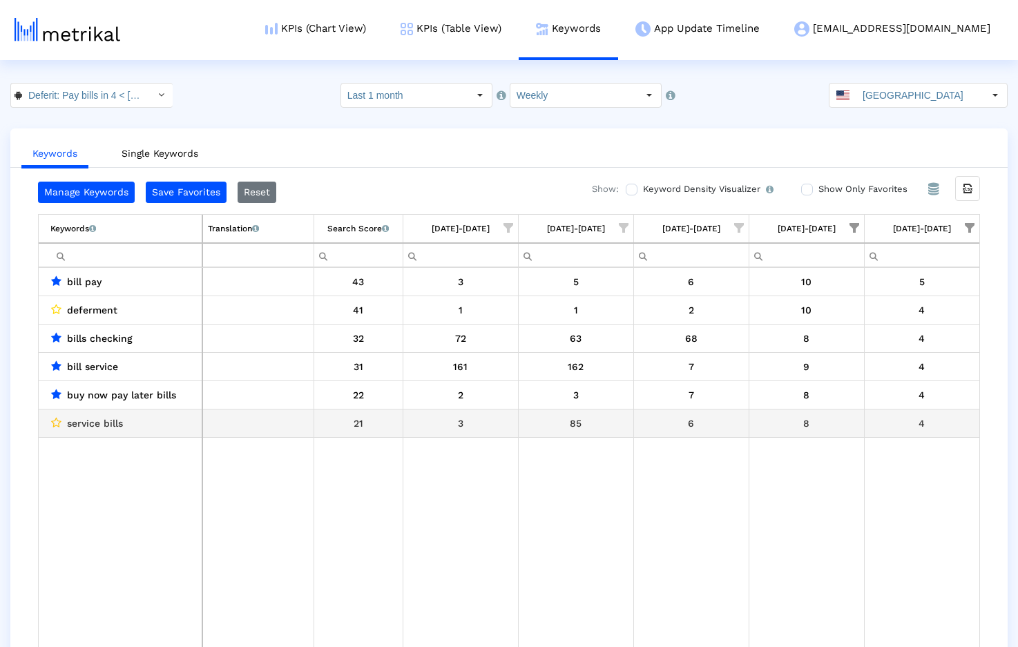
click at [53, 423] on icon "Data grid" at bounding box center [56, 422] width 10 height 11
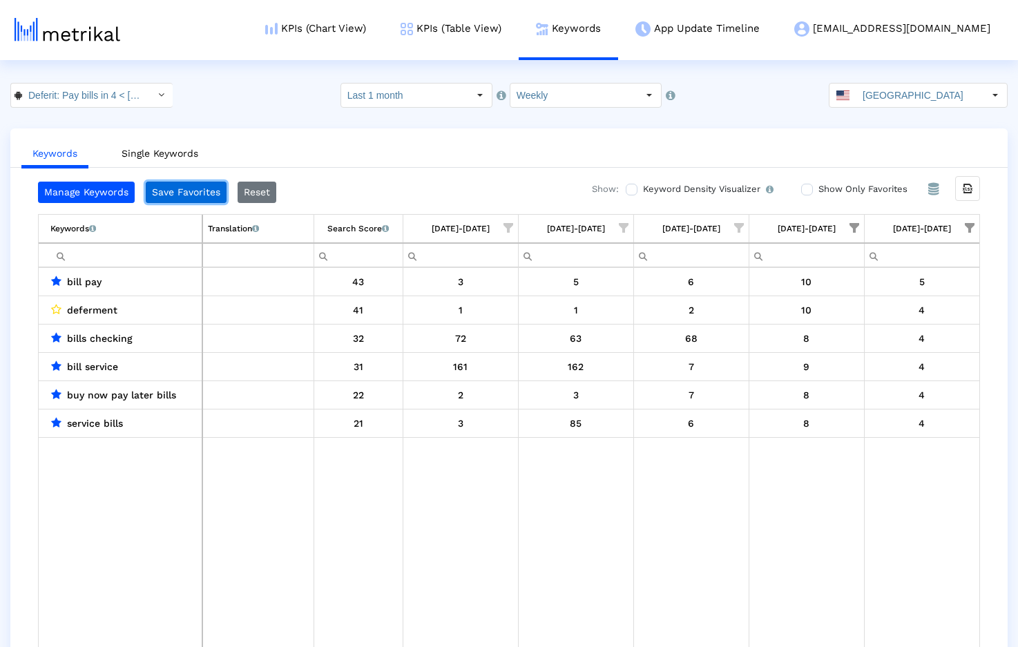
click at [193, 195] on button "Save Favorites" at bounding box center [186, 192] width 81 height 21
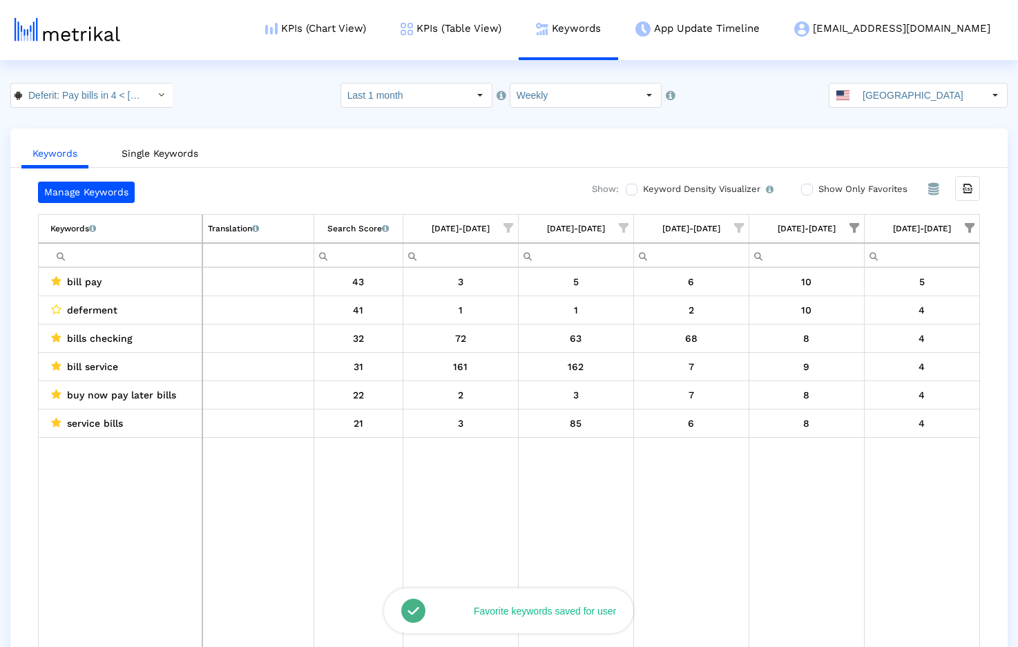
click at [854, 226] on span "Show filter options for column '08/24/25-08/30/25'" at bounding box center [855, 228] width 10 height 10
click at [720, 273] on span "Filter options" at bounding box center [718, 270] width 15 height 15
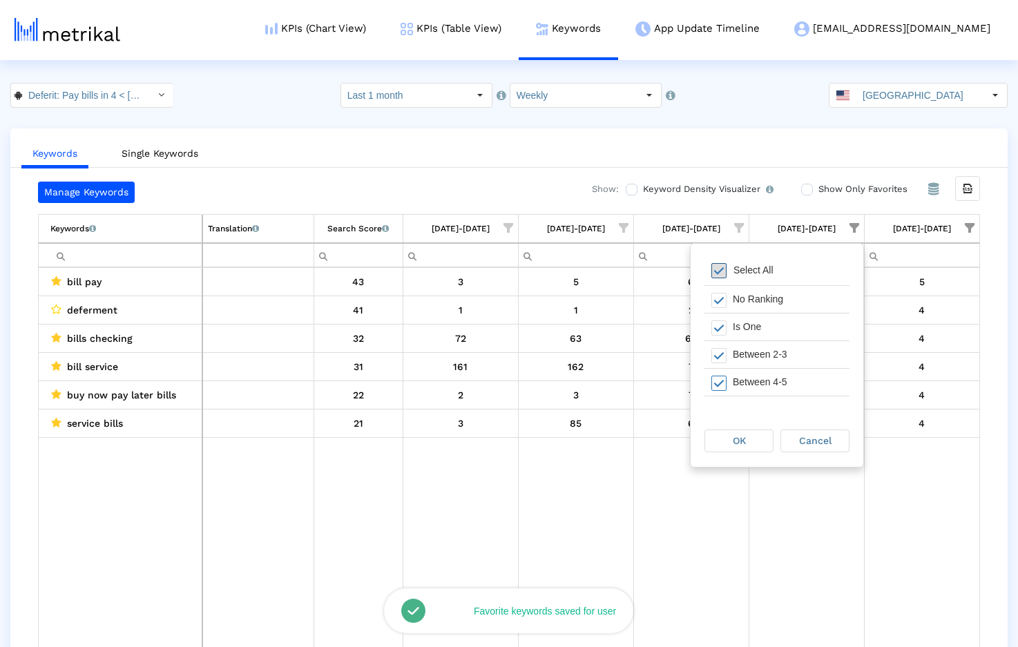
click at [720, 273] on span "Filter options" at bounding box center [718, 270] width 15 height 15
click at [742, 442] on span "OK" at bounding box center [739, 440] width 13 height 11
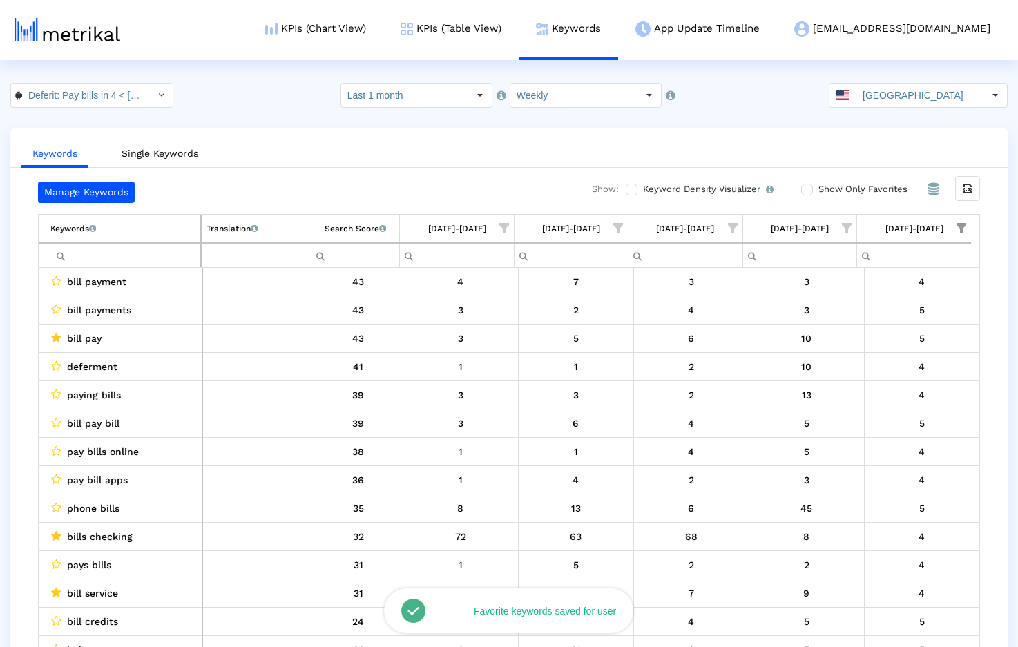
click at [961, 228] on span "Show filter options for column '08/31/25-09/06/25'" at bounding box center [962, 228] width 10 height 10
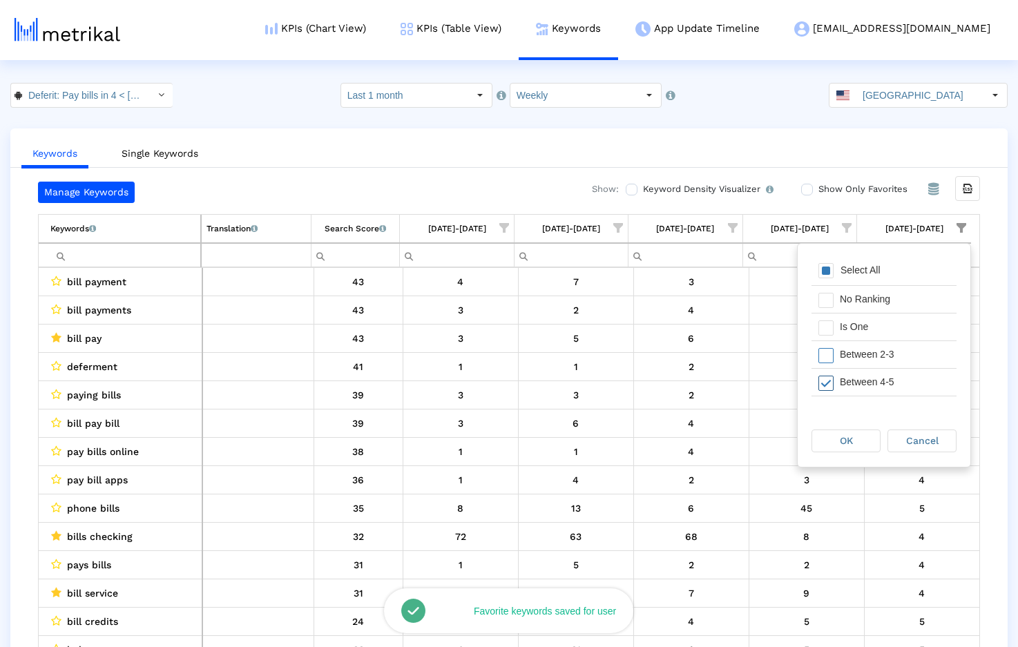
click at [832, 381] on span "Filter options" at bounding box center [825, 383] width 15 height 15
click at [832, 332] on span "Filter options" at bounding box center [825, 327] width 15 height 15
click at [841, 439] on span "OK" at bounding box center [846, 440] width 13 height 11
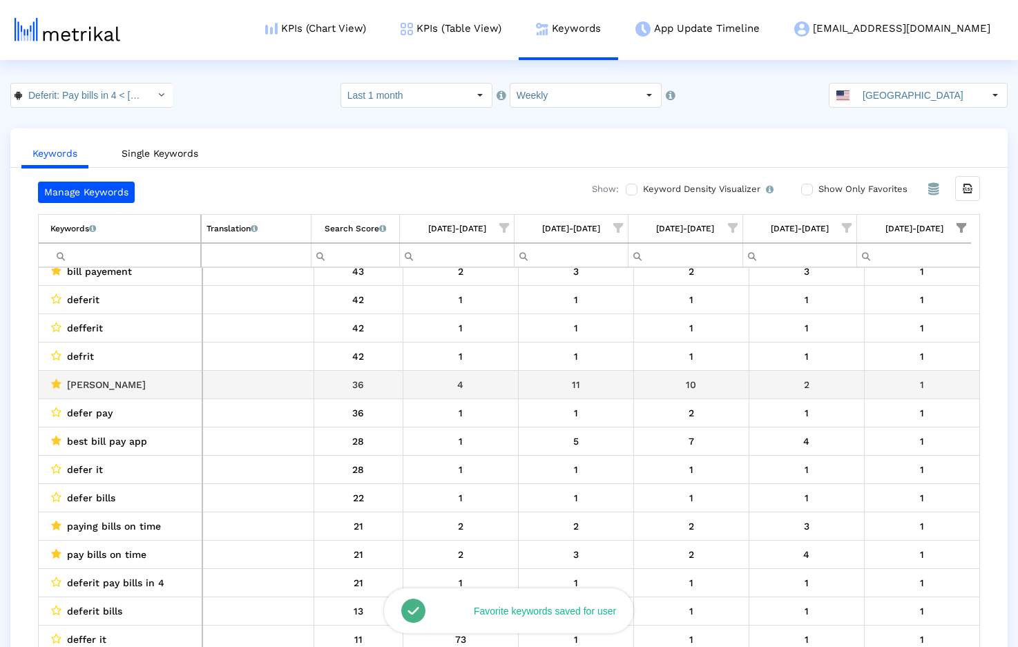
scroll to position [39, 0]
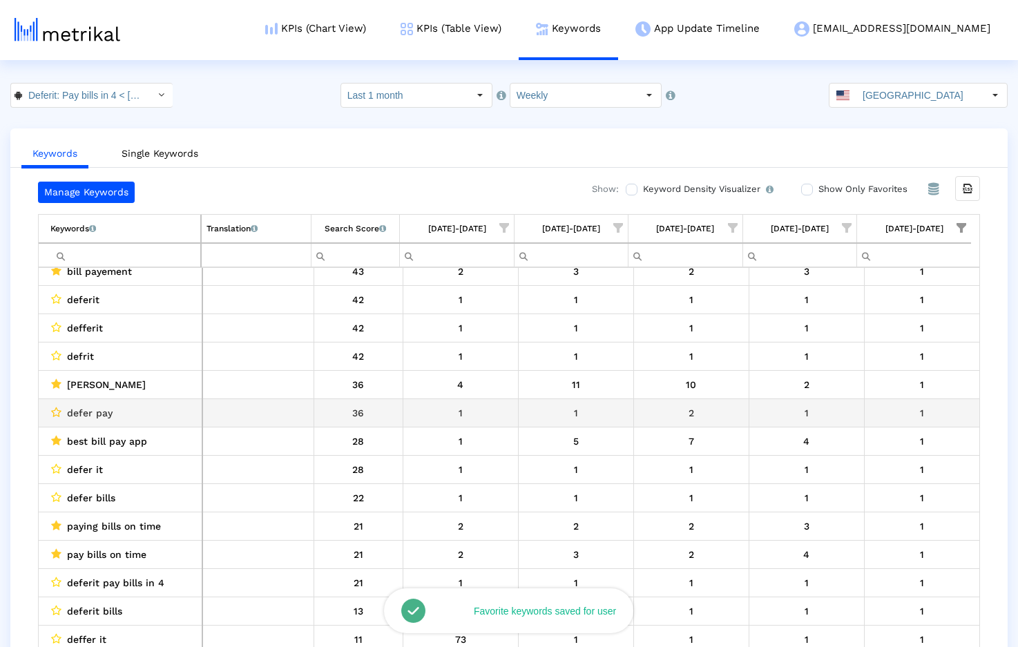
click at [59, 411] on icon "Data grid" at bounding box center [56, 412] width 10 height 11
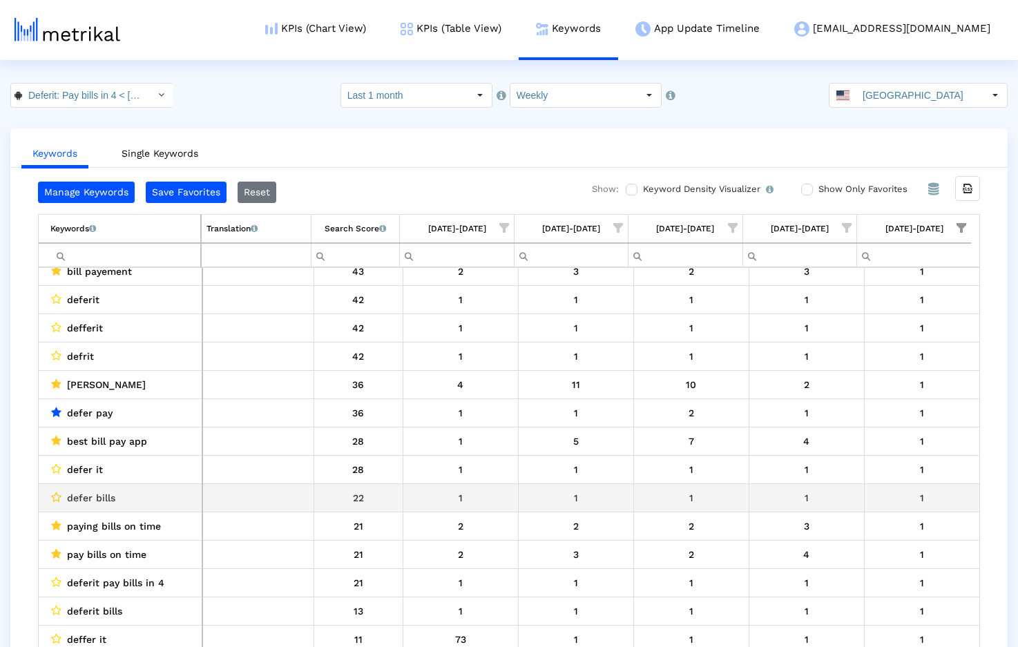
click at [57, 498] on icon "Data grid" at bounding box center [56, 497] width 10 height 11
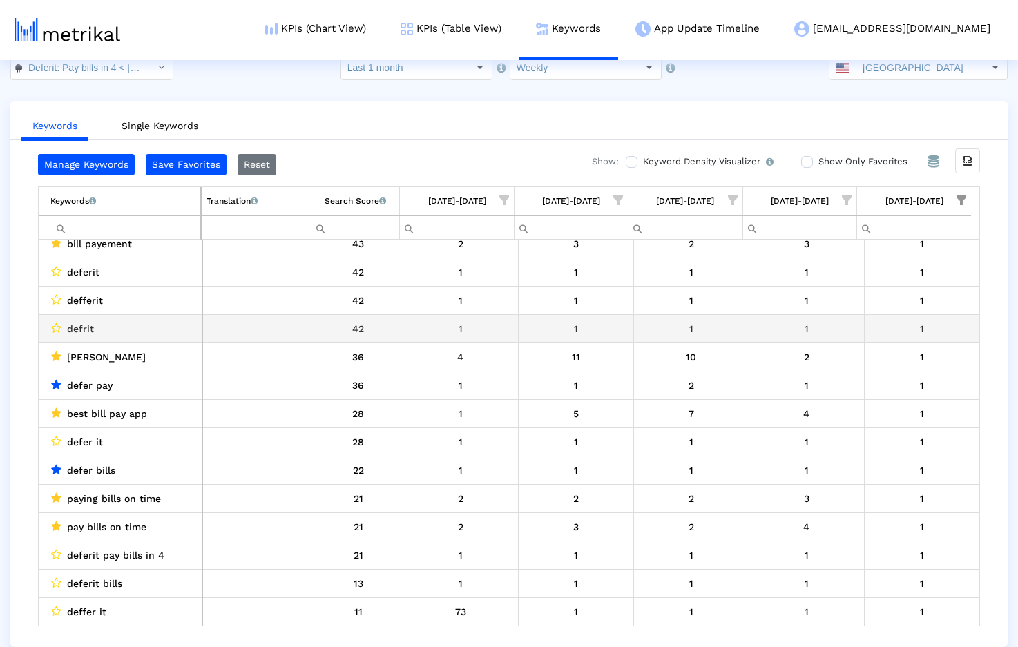
scroll to position [0, 0]
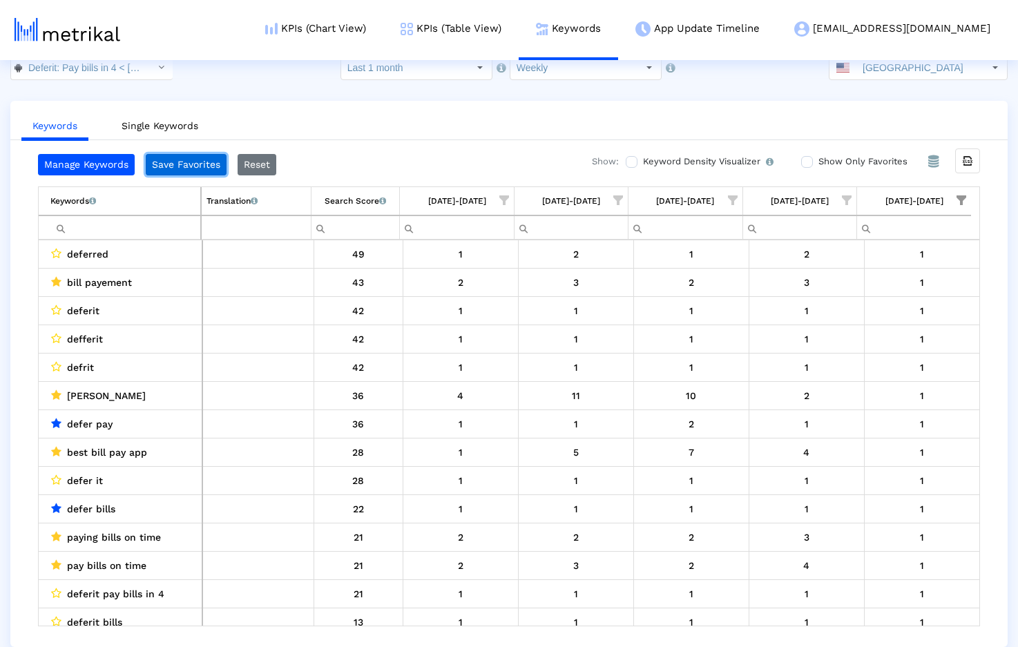
click at [209, 164] on button "Save Favorites" at bounding box center [186, 164] width 81 height 21
click at [958, 195] on span "Show filter options for column '08/31/25-09/06/25'" at bounding box center [962, 200] width 10 height 10
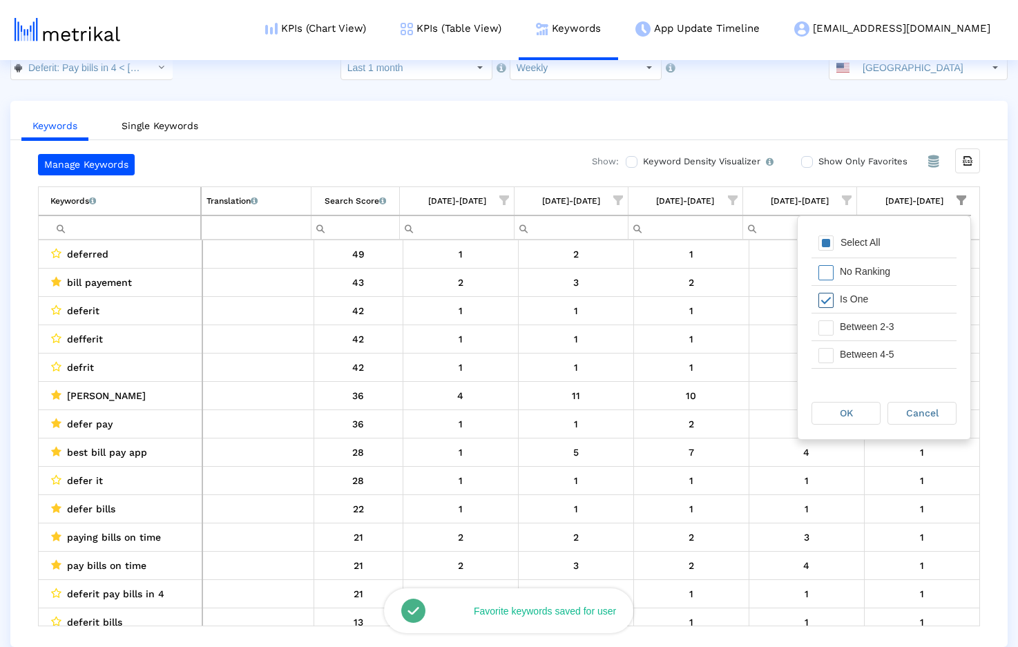
click at [854, 298] on div "Is One" at bounding box center [895, 299] width 124 height 27
click at [848, 329] on div "Between 2-3" at bounding box center [895, 327] width 124 height 27
click at [846, 412] on span "OK" at bounding box center [846, 413] width 13 height 11
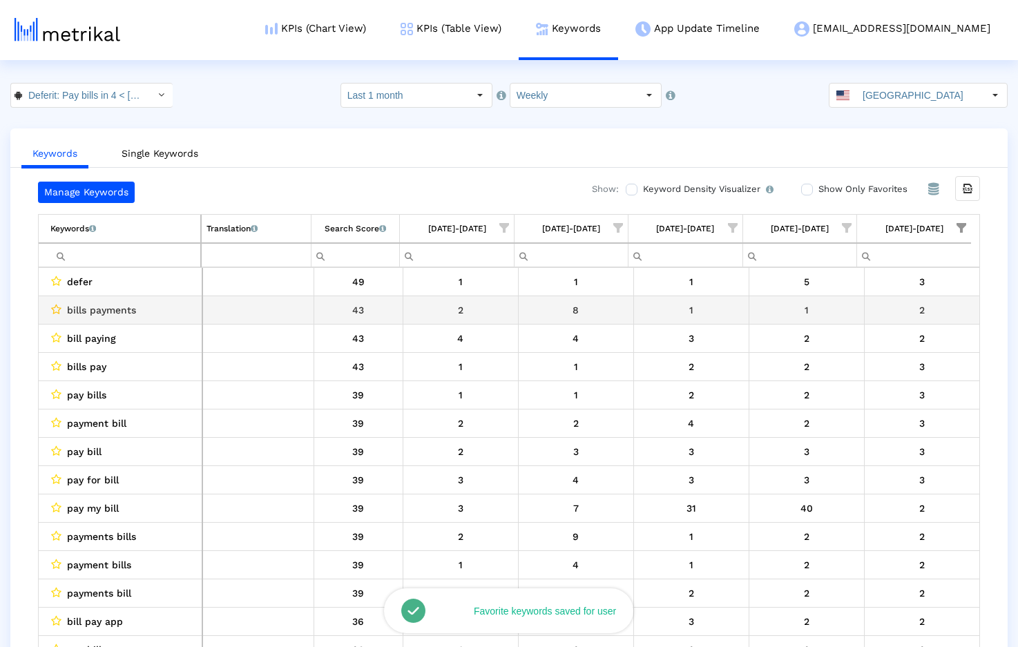
click at [58, 309] on icon "Data grid" at bounding box center [56, 309] width 10 height 11
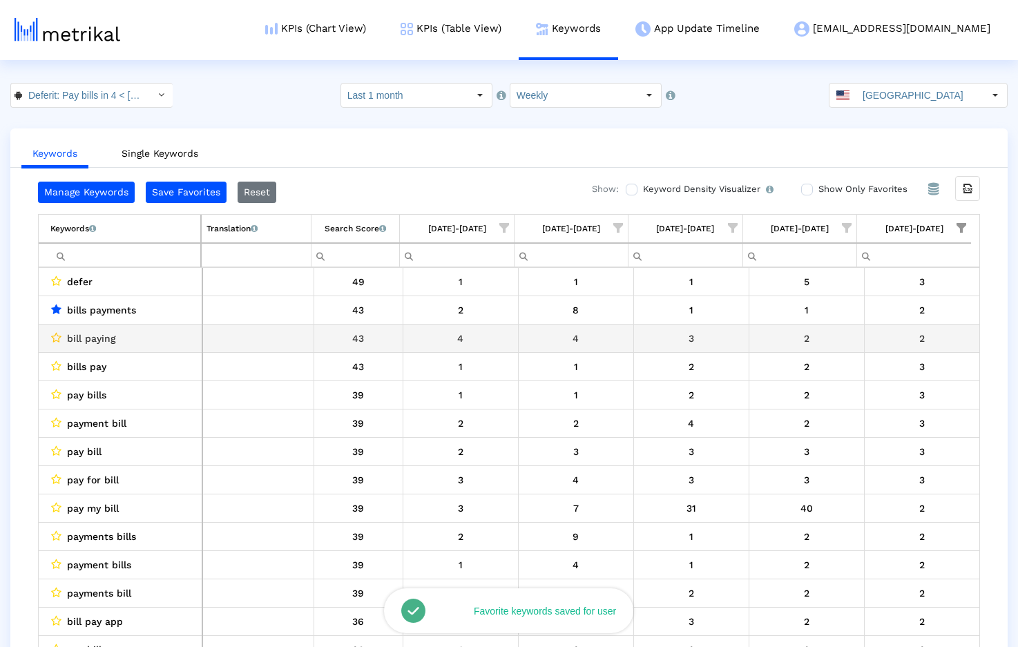
click at [55, 335] on icon "Data grid" at bounding box center [56, 337] width 10 height 11
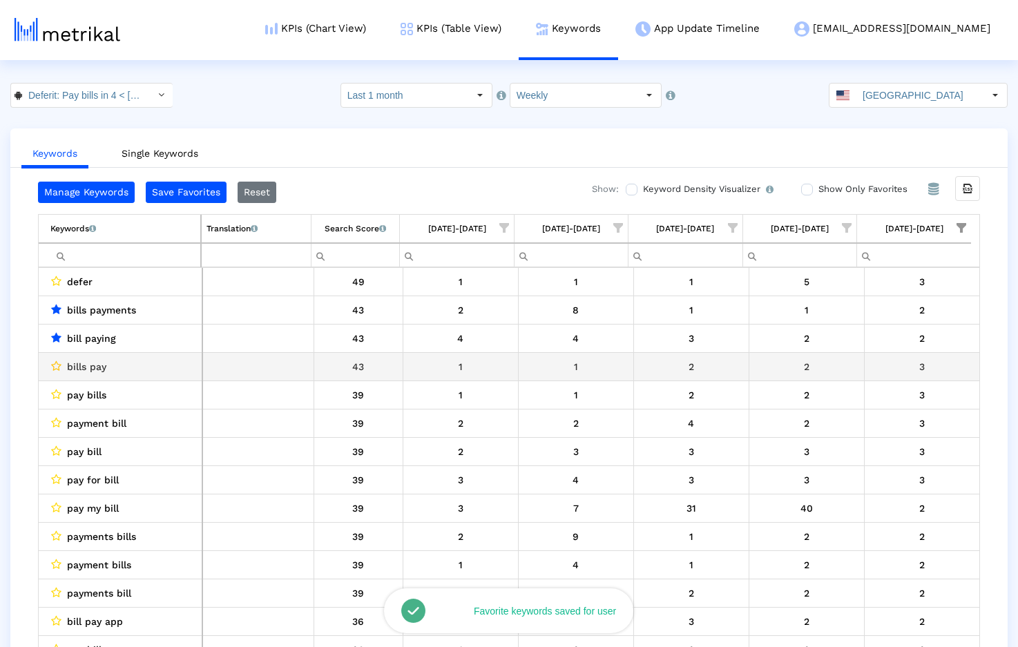
click at [53, 367] on icon "Data grid" at bounding box center [56, 366] width 10 height 11
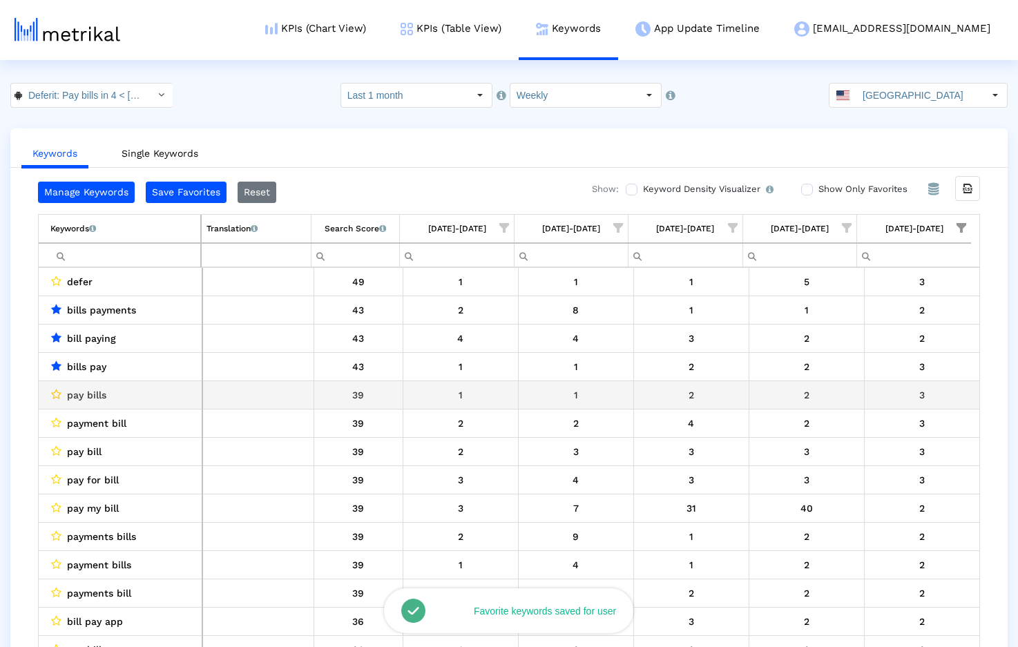
click at [56, 396] on icon "Data grid" at bounding box center [56, 394] width 10 height 11
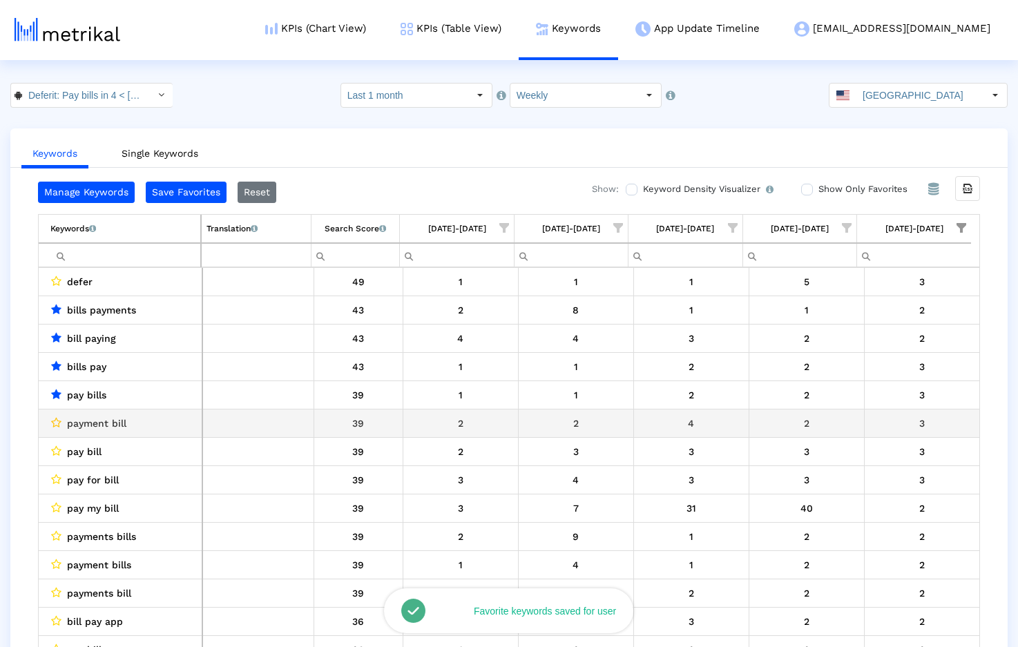
click at [54, 421] on icon "Data grid" at bounding box center [56, 422] width 10 height 11
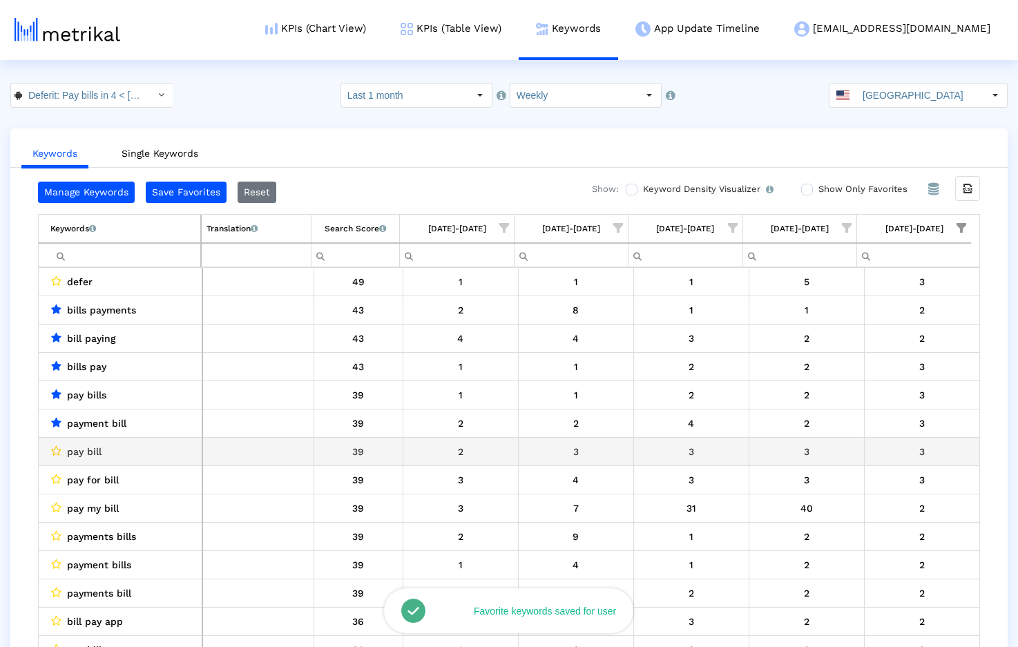
click at [54, 446] on icon "Data grid" at bounding box center [56, 450] width 10 height 11
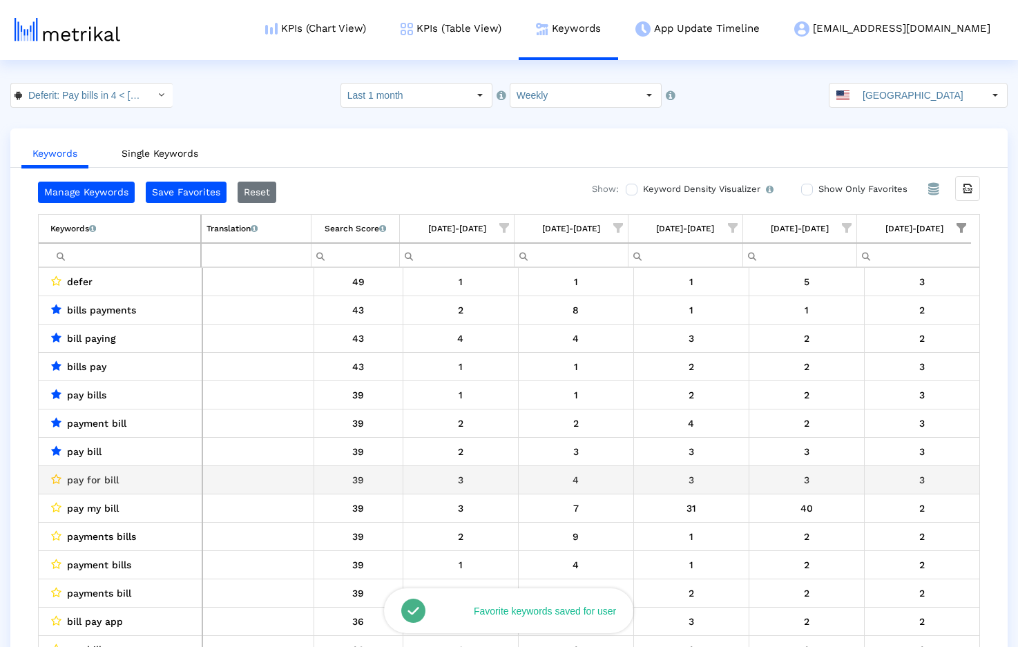
click at [57, 477] on icon "Data grid" at bounding box center [56, 479] width 10 height 11
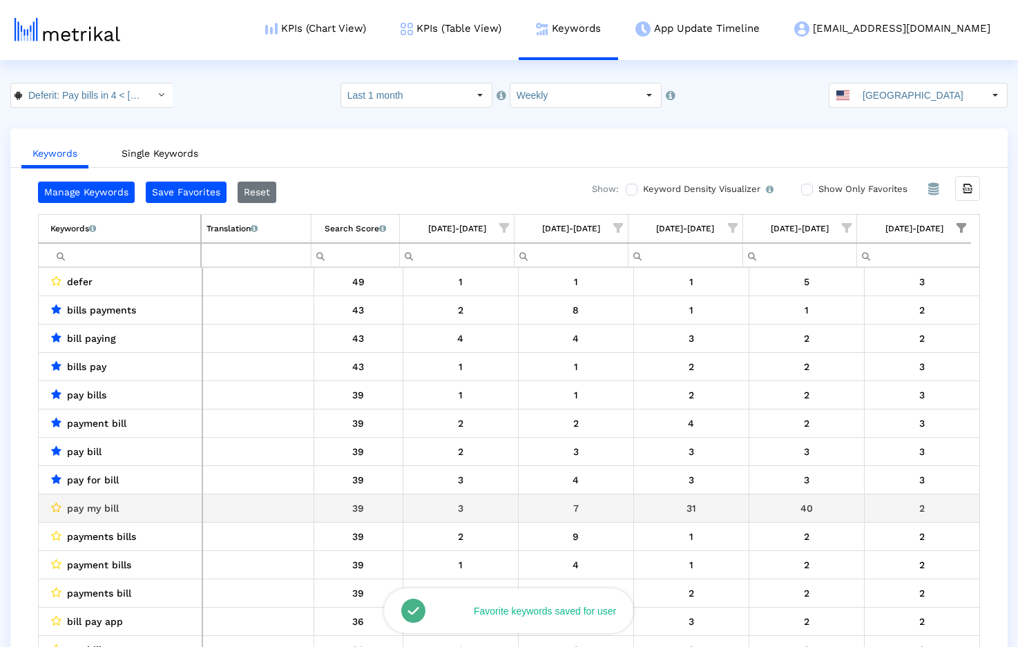
click at [55, 506] on icon "Data grid" at bounding box center [56, 507] width 10 height 11
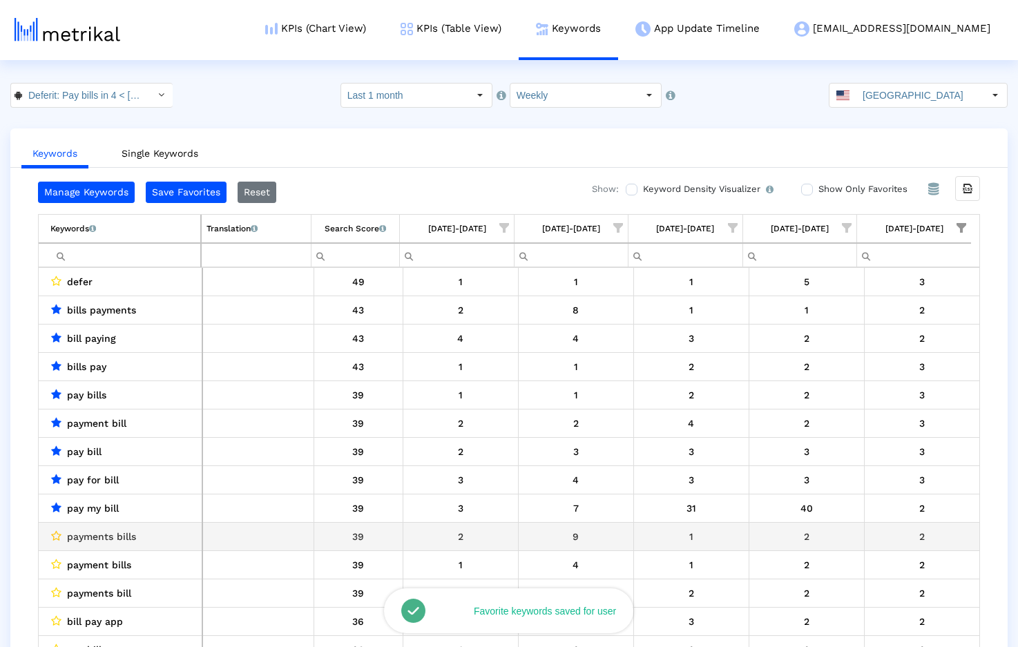
click at [57, 535] on icon "Data grid" at bounding box center [56, 535] width 10 height 11
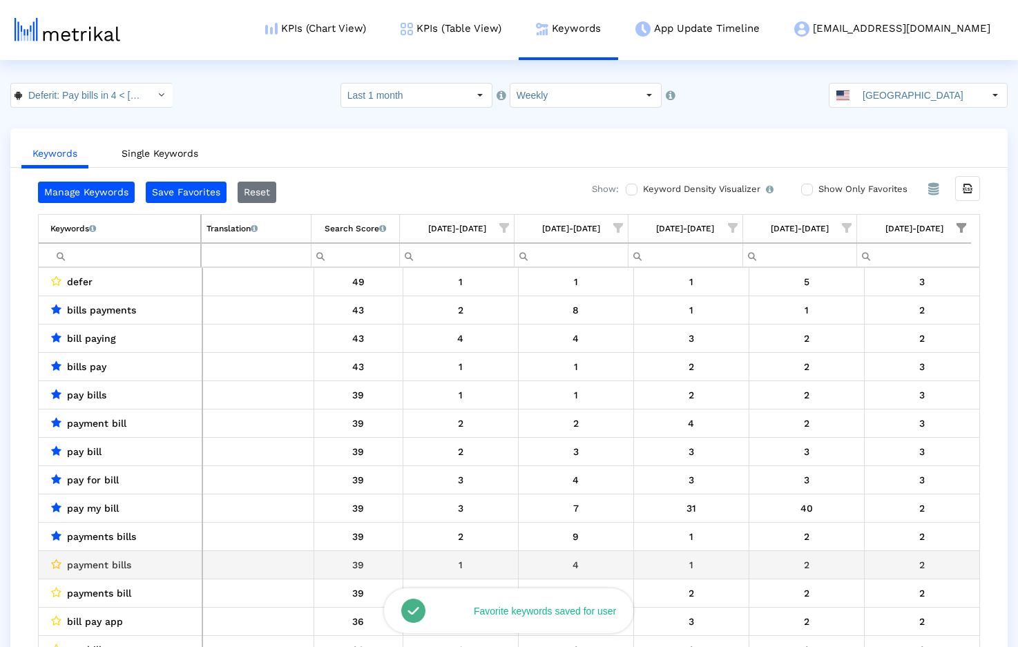
click at [56, 566] on icon "Data grid" at bounding box center [56, 564] width 10 height 11
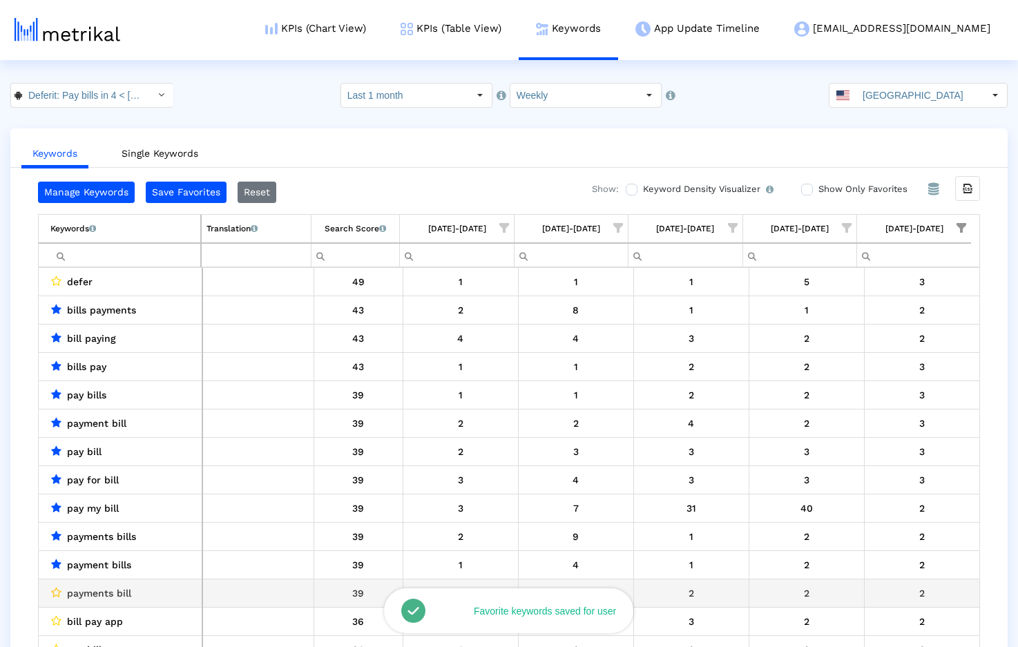
click at [59, 593] on icon "Data grid" at bounding box center [56, 592] width 10 height 11
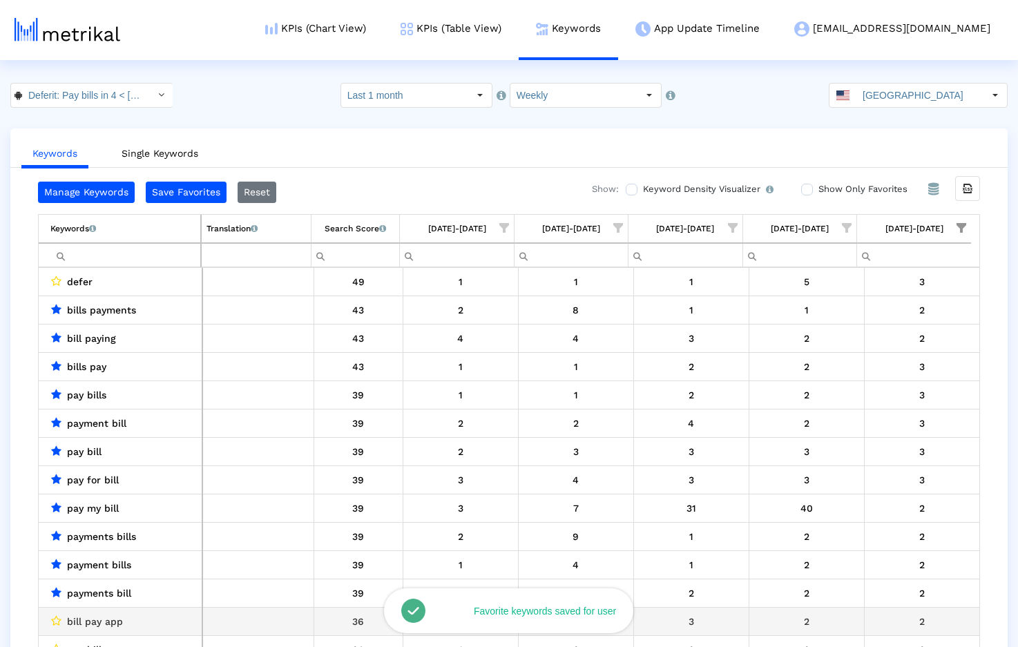
click at [59, 613] on crea-star-checkbox "Data grid" at bounding box center [55, 622] width 11 height 18
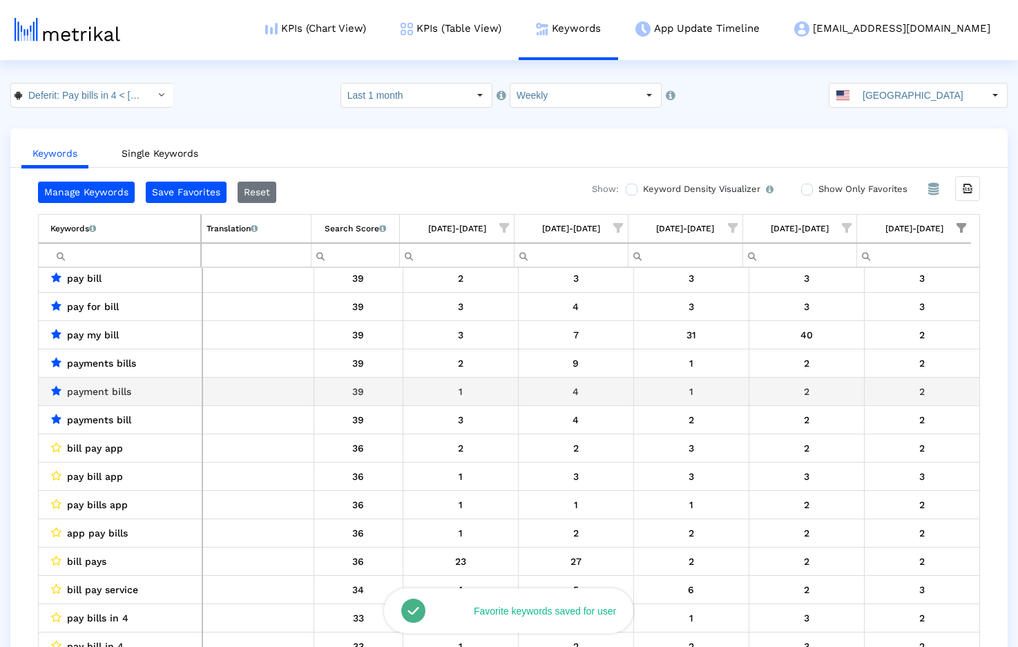
scroll to position [228, 0]
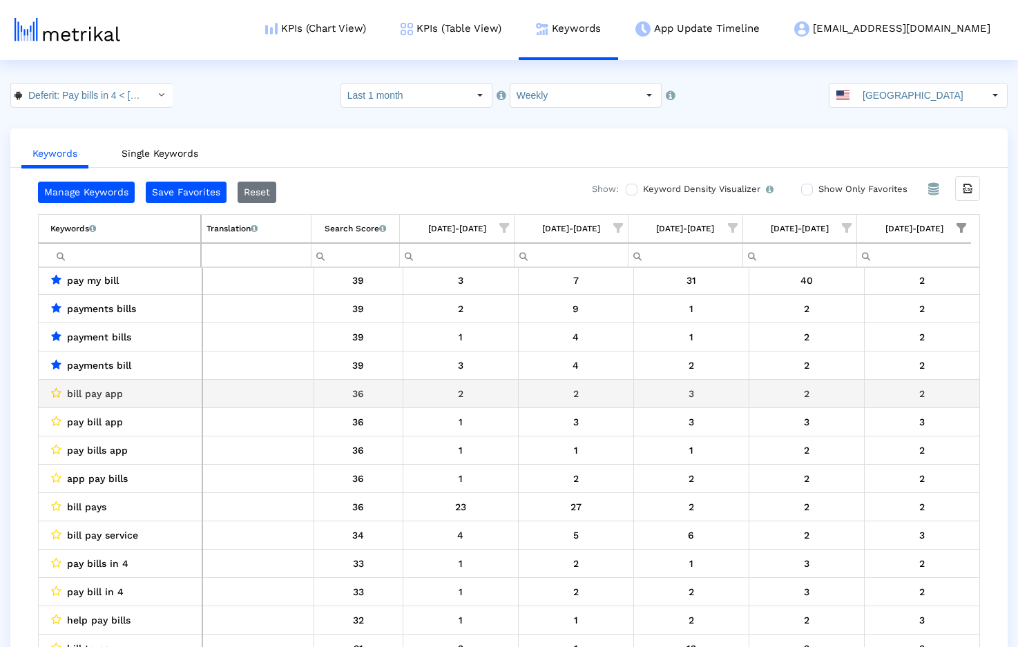
click at [58, 391] on icon "Data grid" at bounding box center [56, 392] width 10 height 11
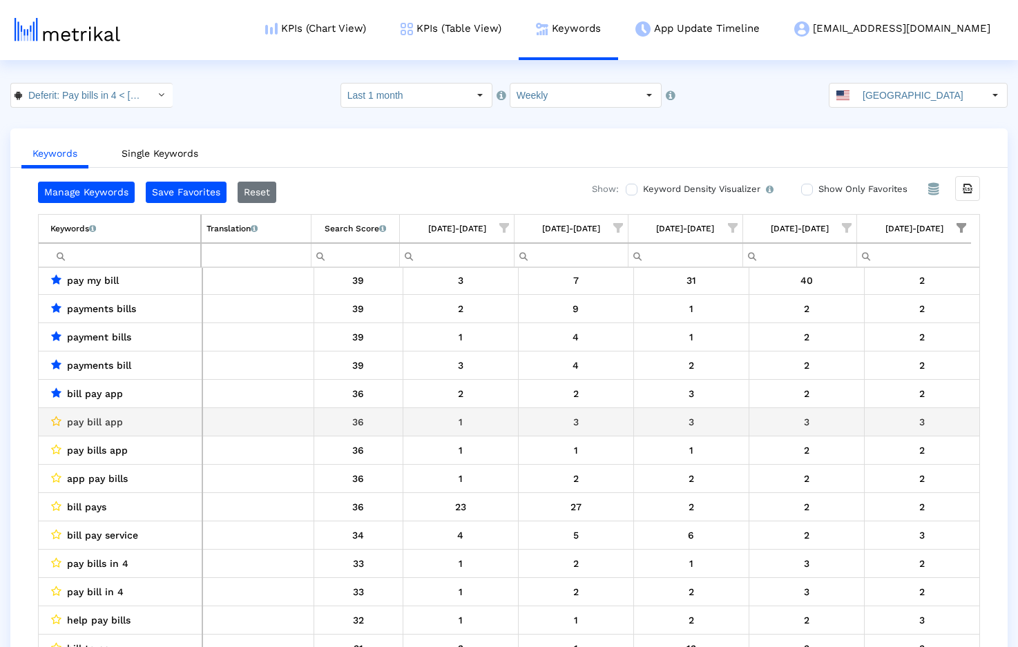
click at [55, 419] on icon "Data grid" at bounding box center [56, 421] width 10 height 11
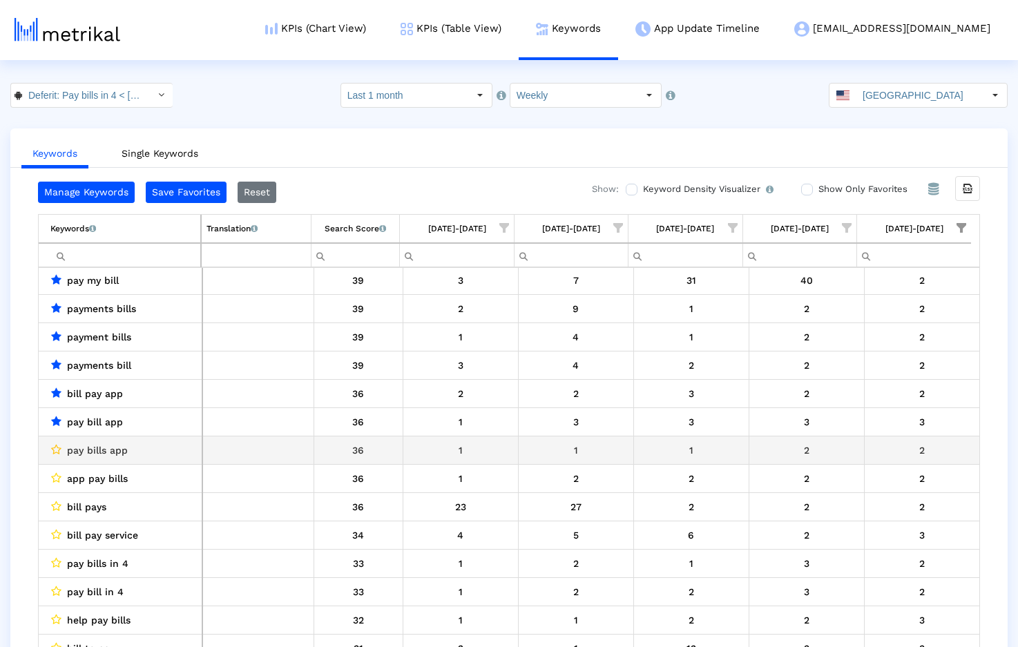
click at [54, 448] on icon "Data grid" at bounding box center [56, 449] width 10 height 11
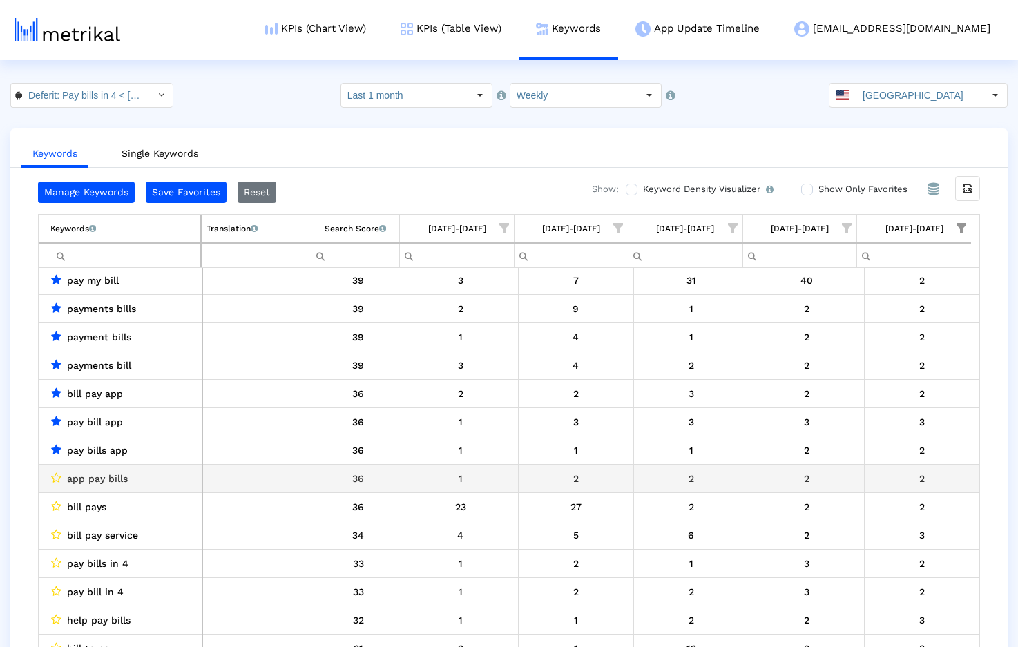
click at [53, 472] on crea-star-checkbox "Data grid" at bounding box center [55, 479] width 11 height 18
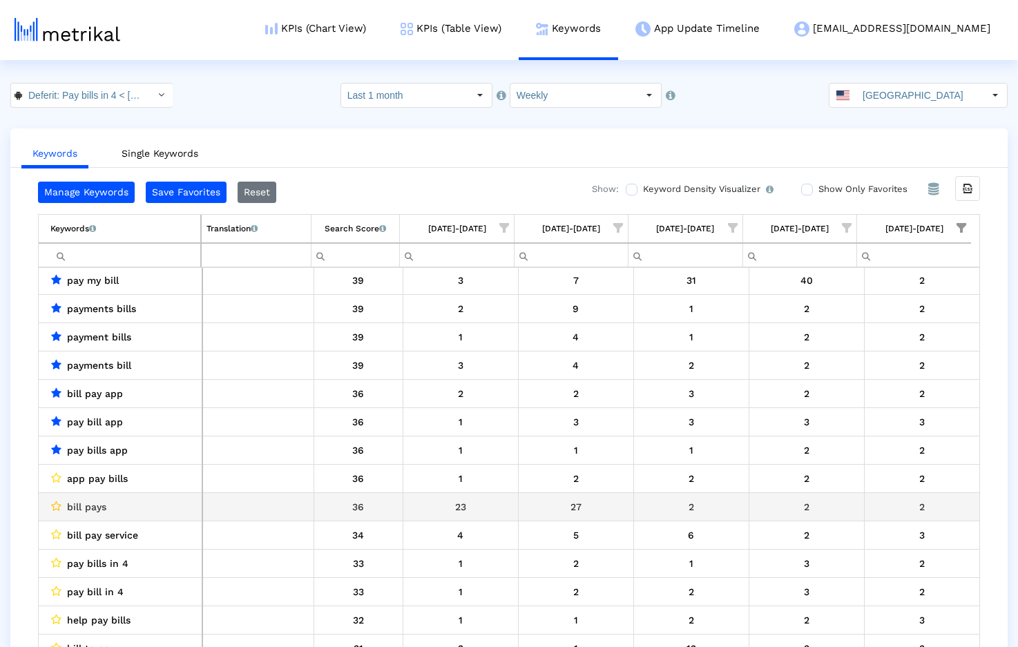
click at [55, 508] on icon "Data grid" at bounding box center [56, 506] width 10 height 11
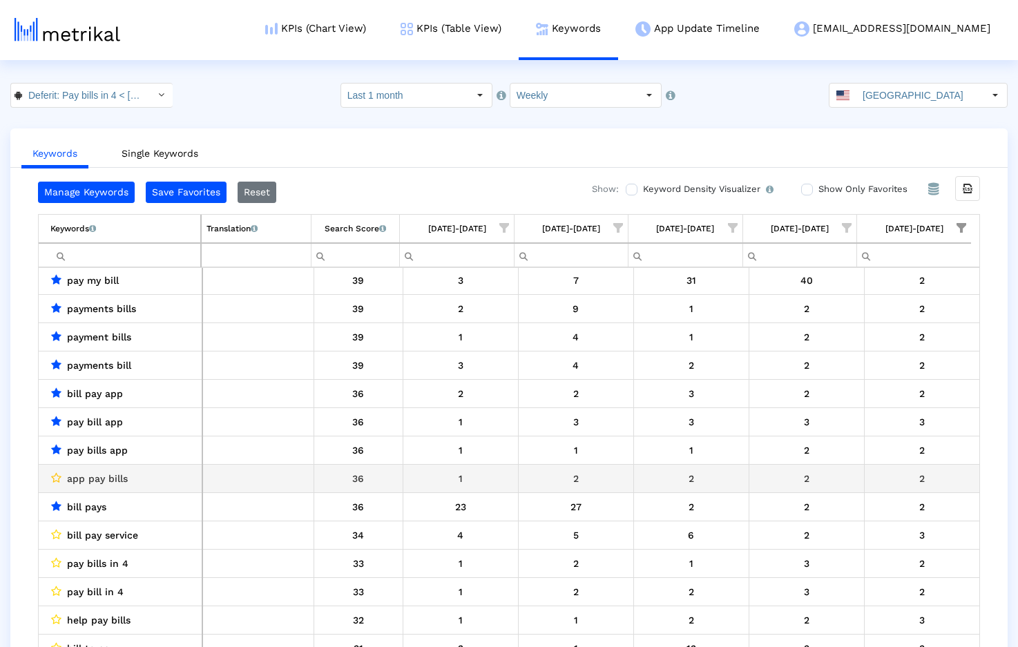
click at [55, 481] on icon "Data grid" at bounding box center [56, 477] width 10 height 11
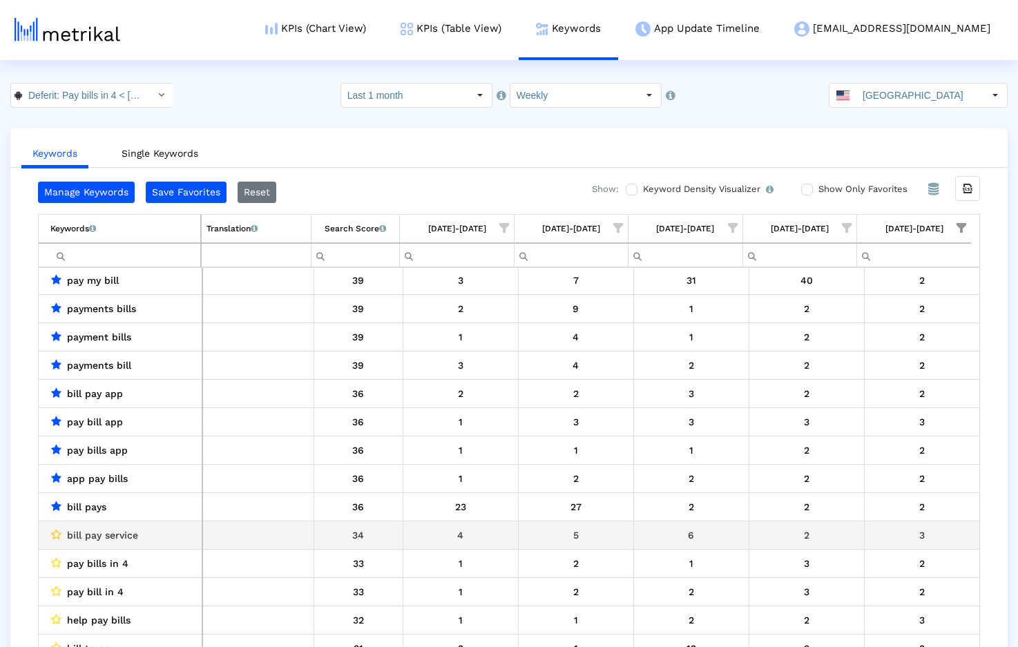
click at [55, 537] on icon "Data grid" at bounding box center [56, 534] width 10 height 11
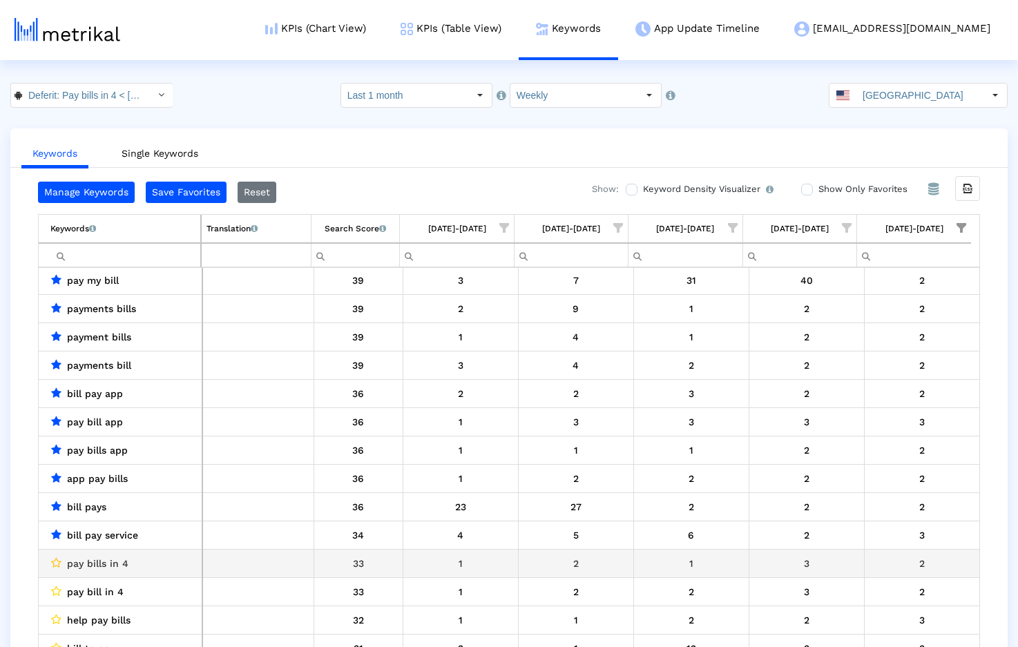
click at [55, 562] on icon "Data grid" at bounding box center [56, 562] width 10 height 11
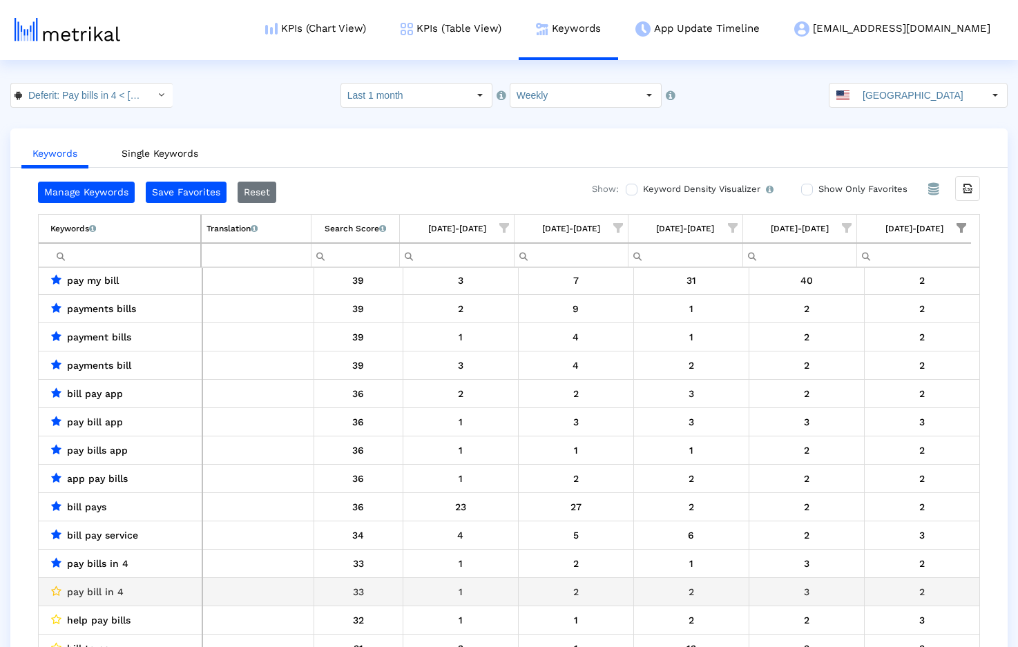
click at [58, 591] on icon "Data grid" at bounding box center [56, 591] width 10 height 11
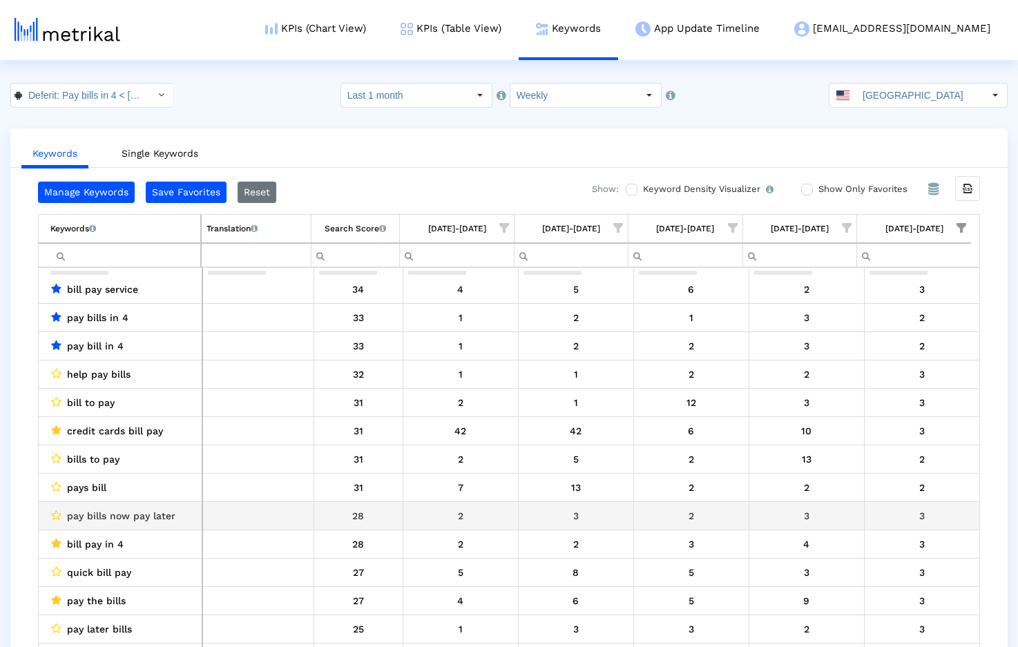
scroll to position [490, 0]
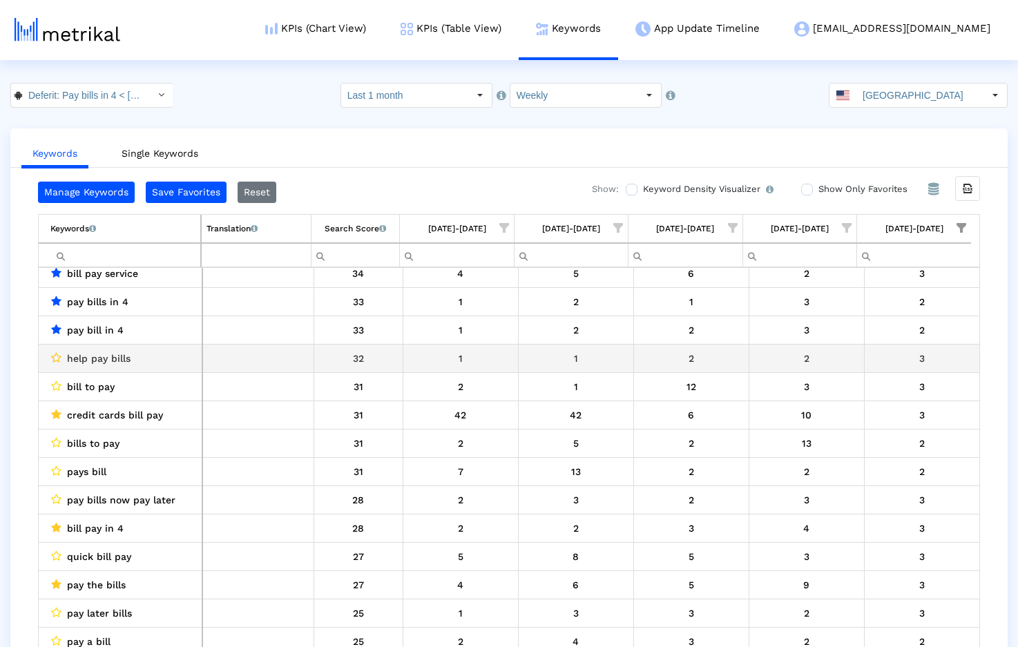
click at [59, 356] on icon "Data grid" at bounding box center [56, 357] width 10 height 11
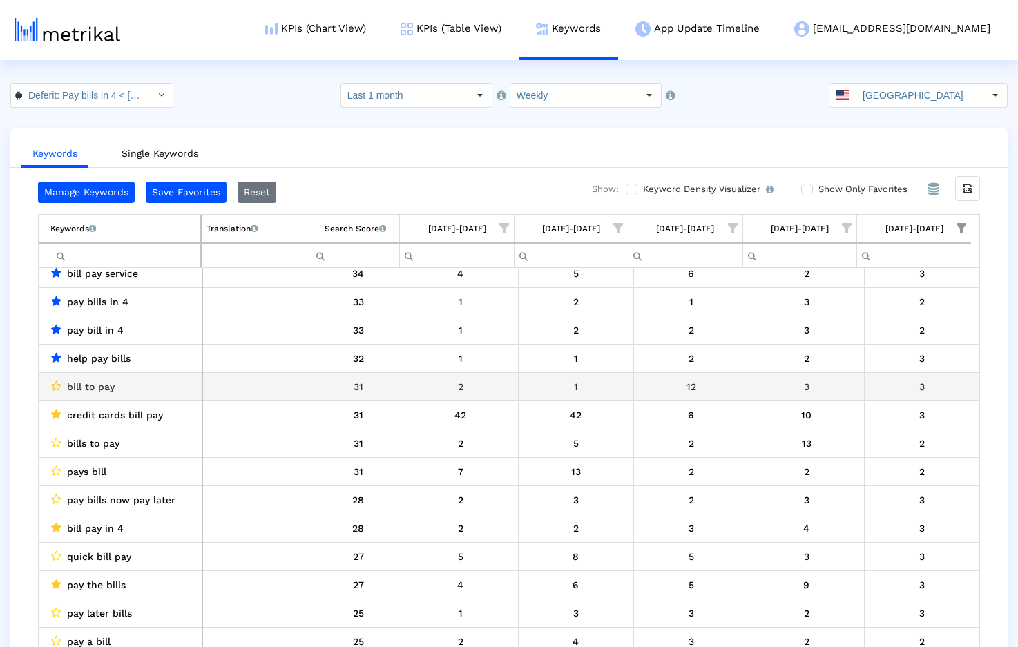
click at [59, 386] on icon "Data grid" at bounding box center [56, 386] width 10 height 11
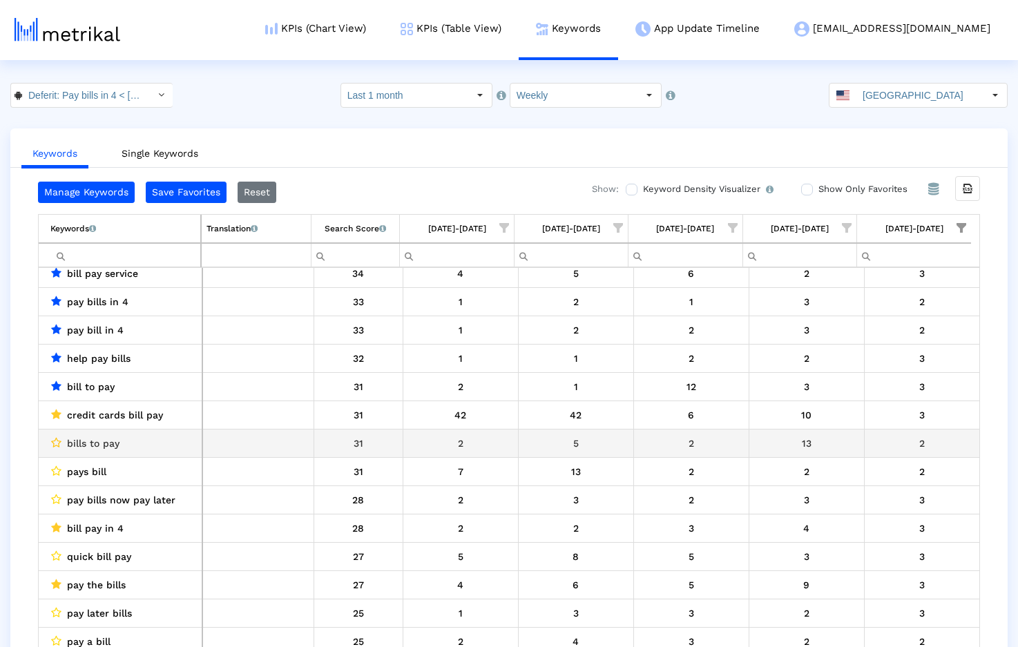
click at [55, 443] on icon "Data grid" at bounding box center [56, 442] width 10 height 11
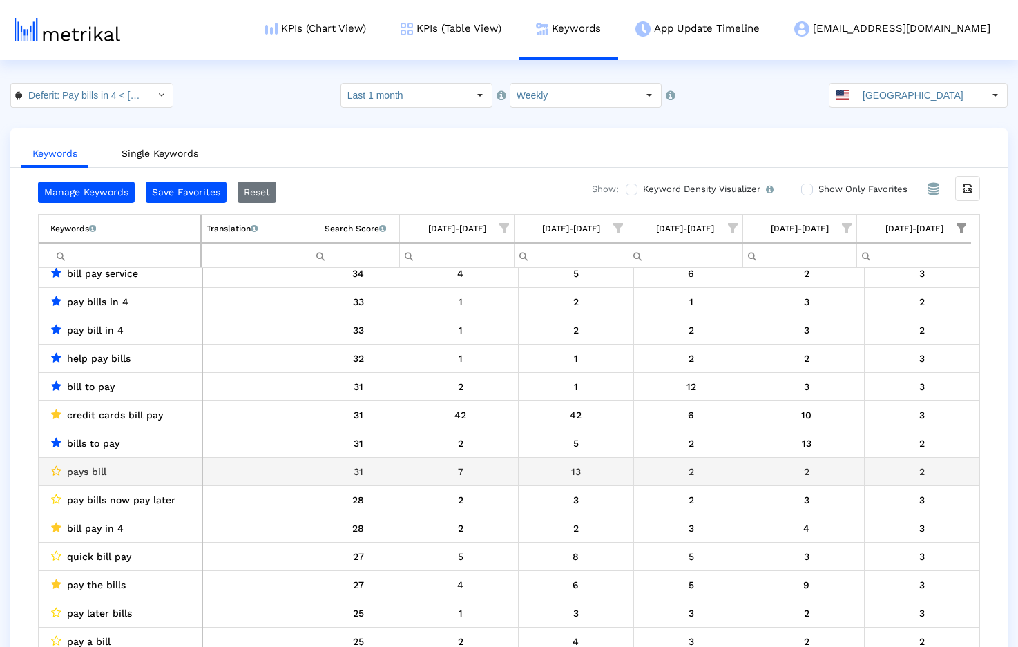
click at [56, 468] on icon "Data grid" at bounding box center [56, 471] width 10 height 11
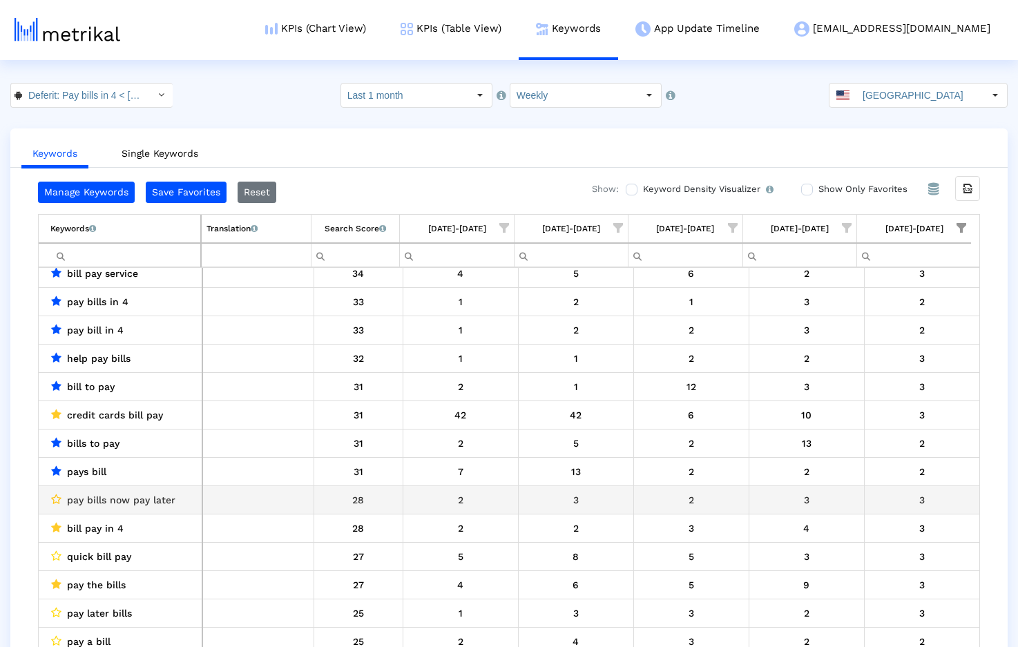
click at [56, 499] on icon "Data grid" at bounding box center [56, 499] width 10 height 11
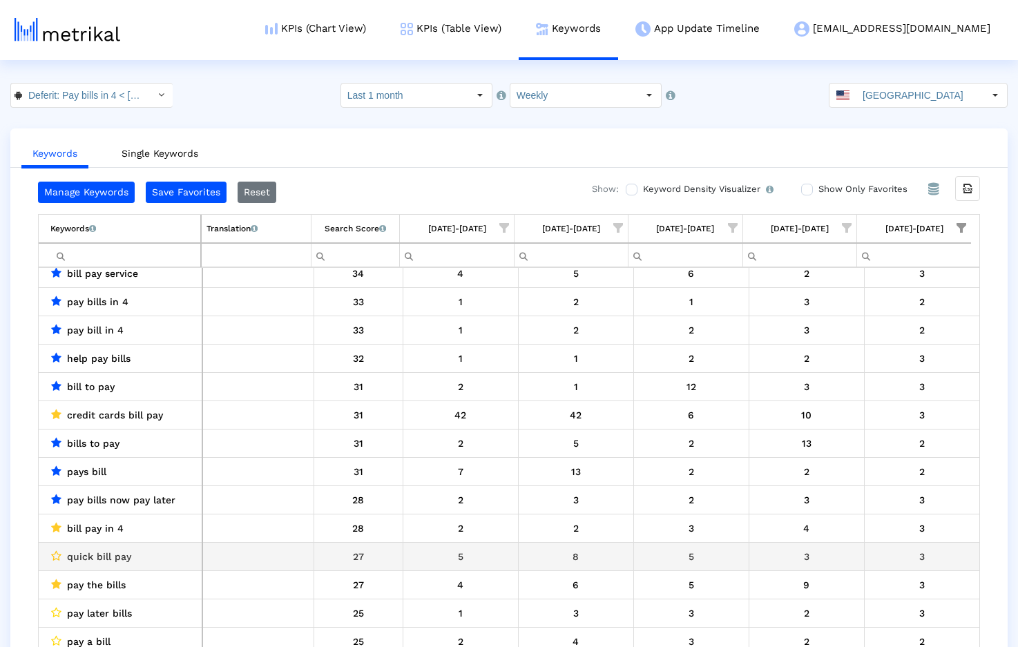
click at [56, 554] on icon "Data grid" at bounding box center [56, 555] width 10 height 11
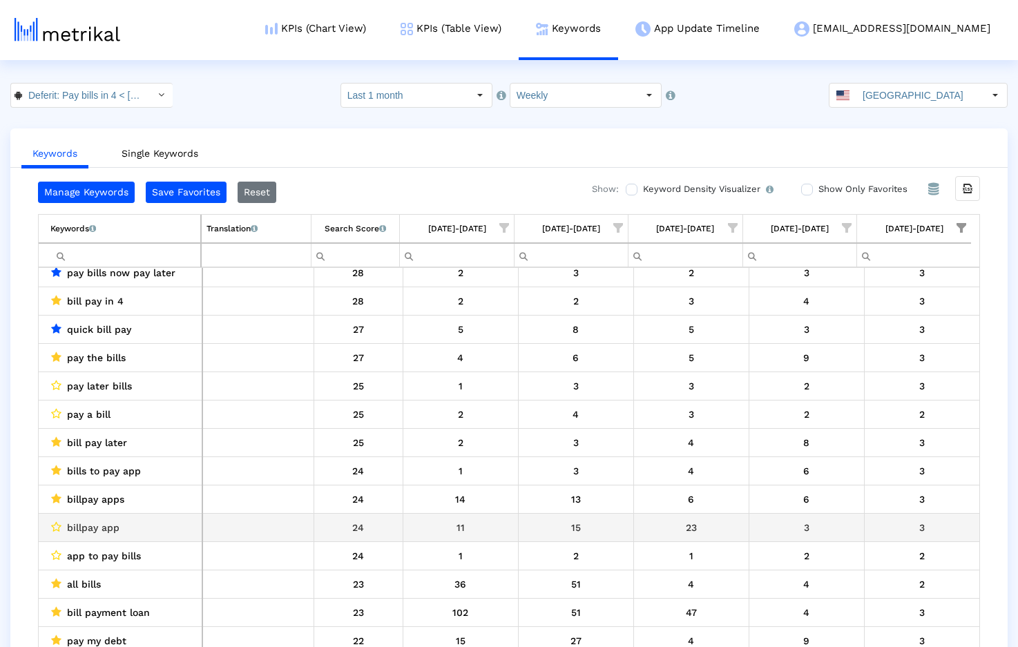
scroll to position [718, 0]
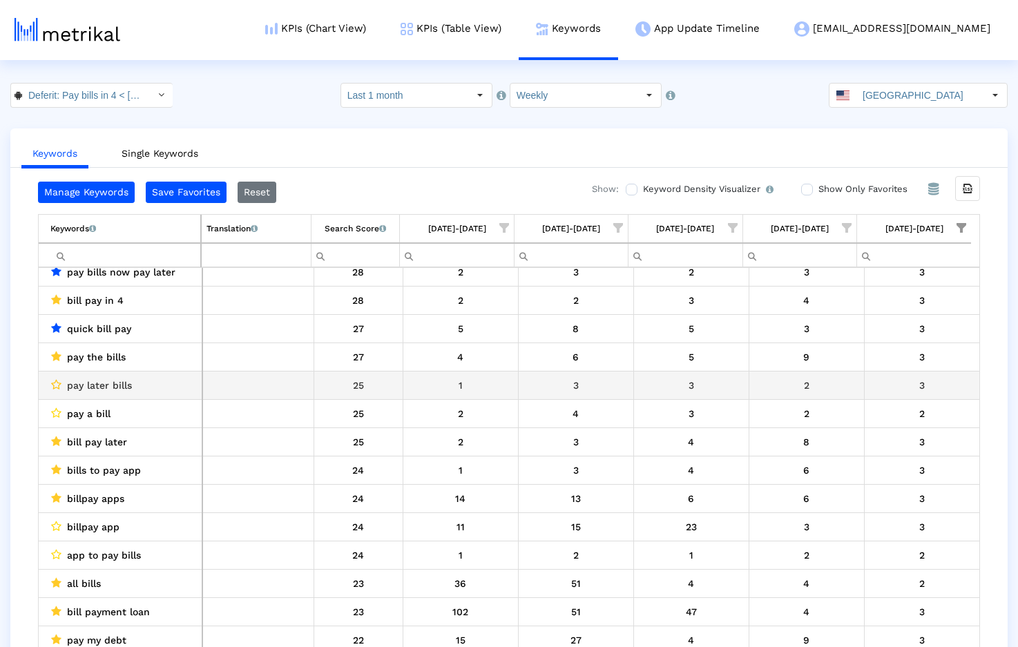
click at [57, 383] on icon "Data grid" at bounding box center [56, 384] width 10 height 11
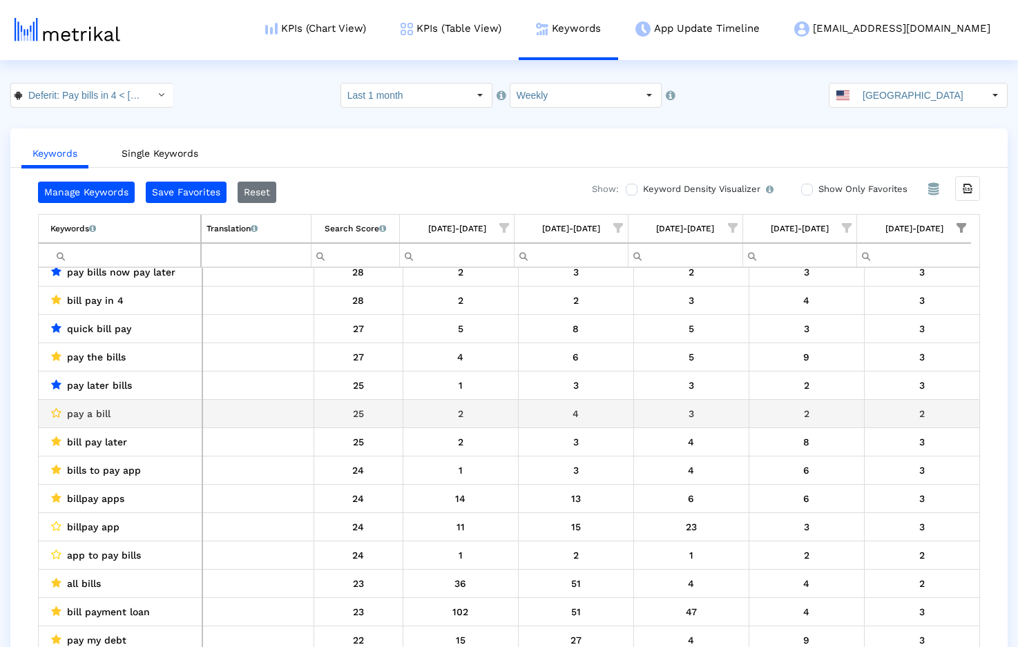
click at [57, 410] on icon "Data grid" at bounding box center [56, 413] width 10 height 11
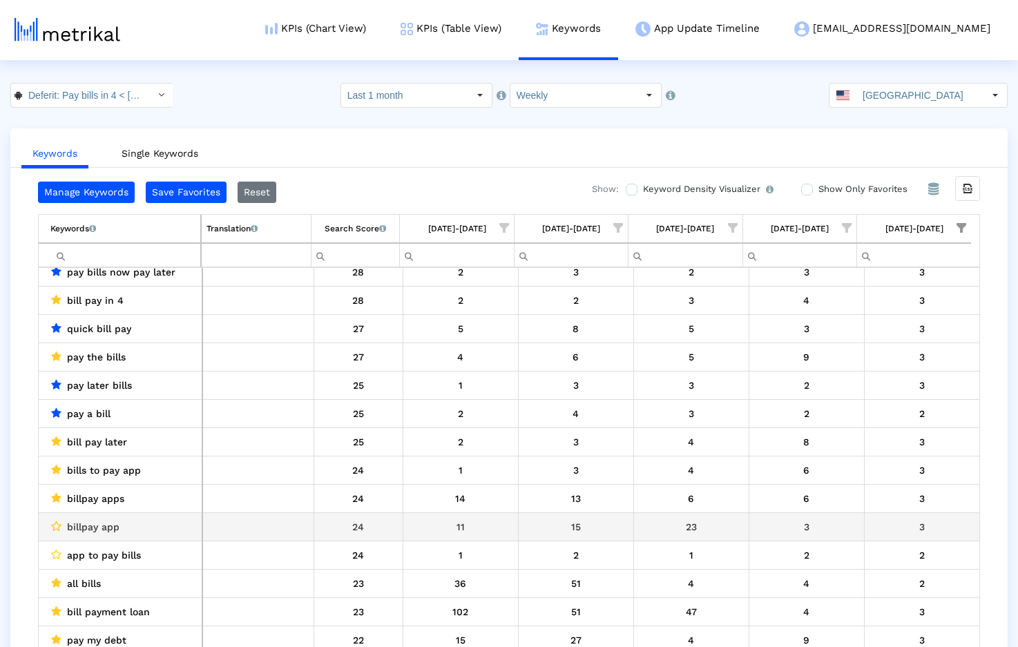
click at [58, 528] on icon "Data grid" at bounding box center [56, 526] width 10 height 11
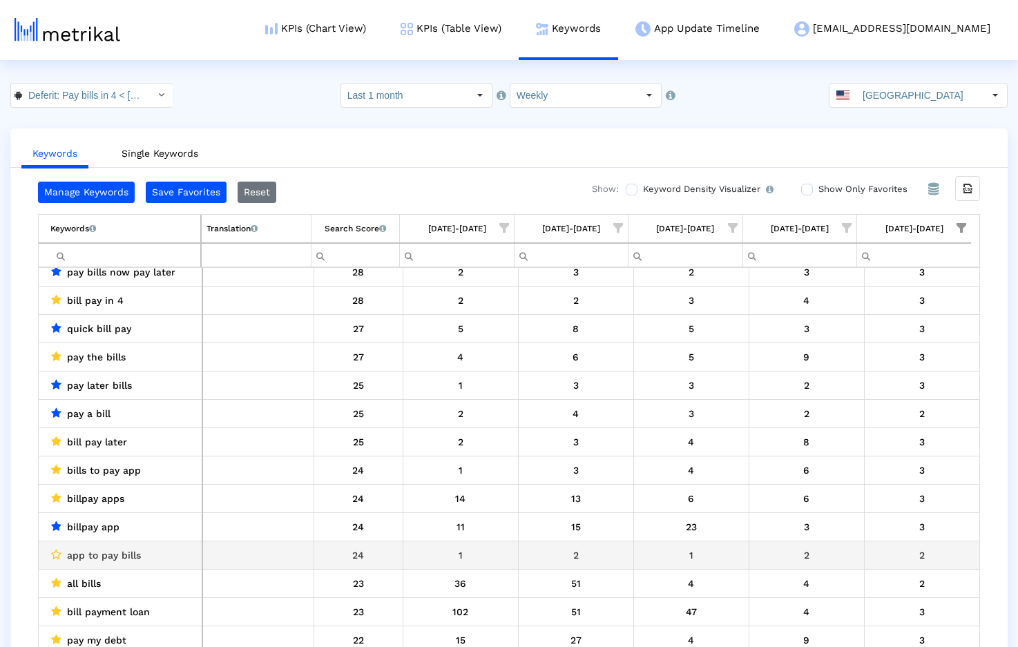
click at [57, 553] on icon "Data grid" at bounding box center [56, 554] width 10 height 11
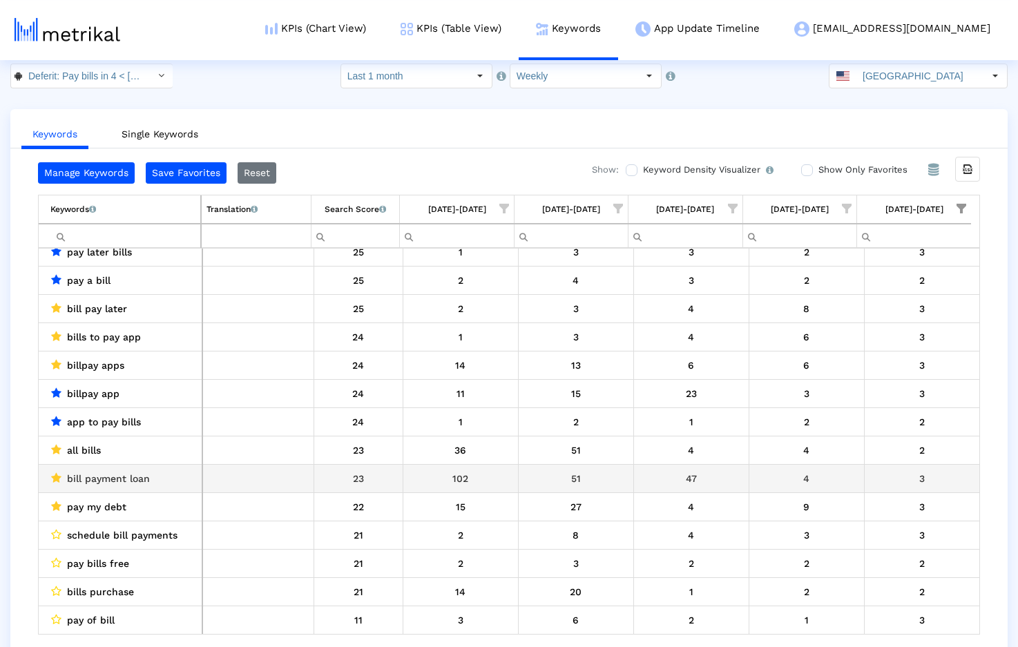
scroll to position [28, 0]
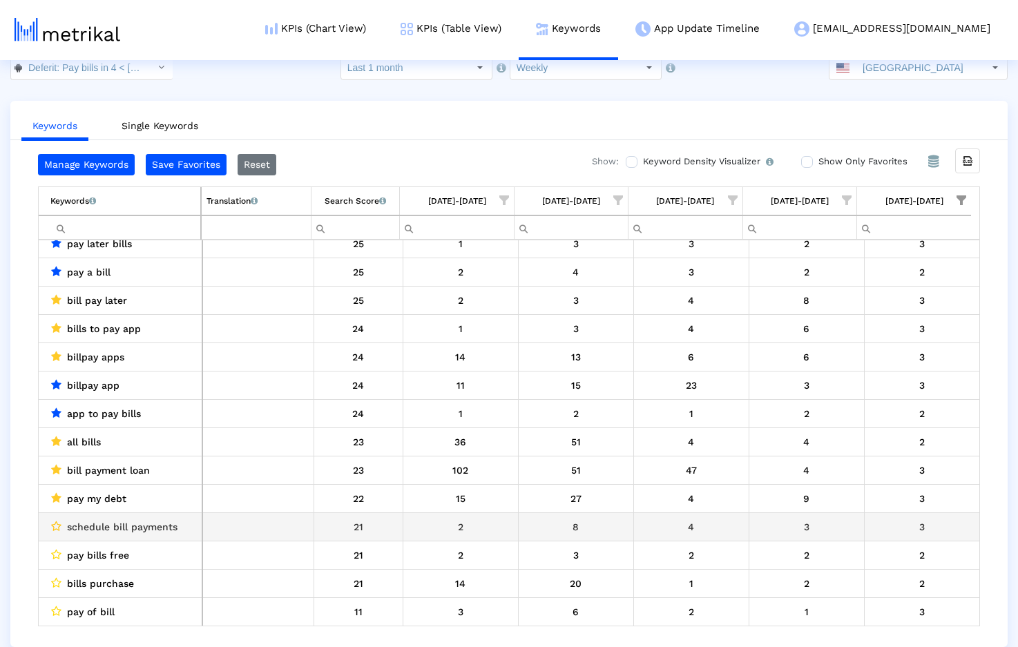
click at [55, 526] on icon "Data grid" at bounding box center [56, 526] width 10 height 11
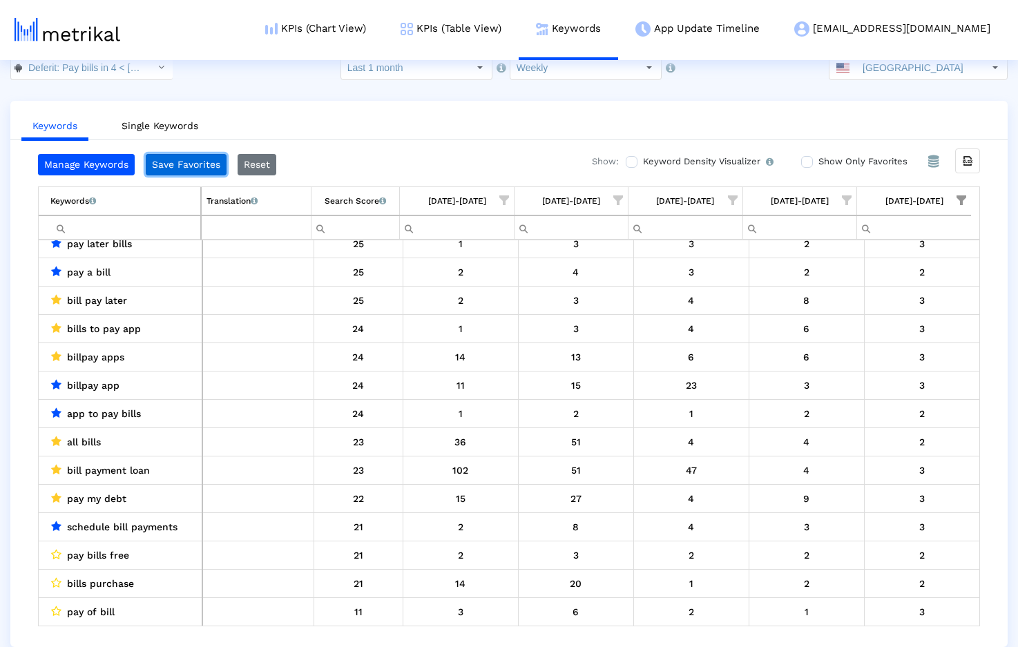
click at [181, 166] on button "Save Favorites" at bounding box center [186, 164] width 81 height 21
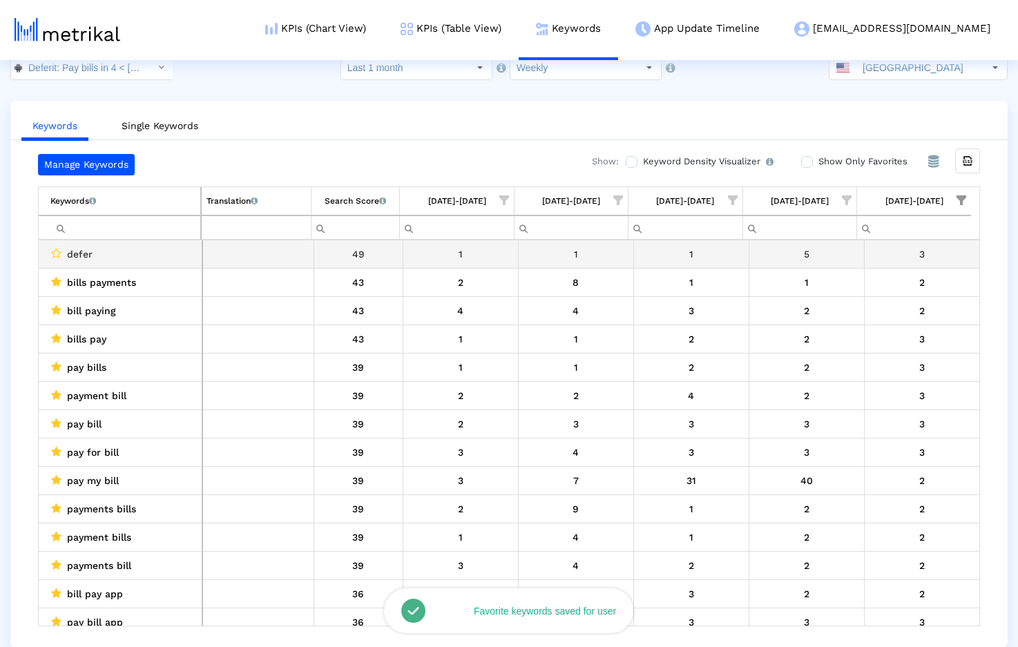
scroll to position [0, 0]
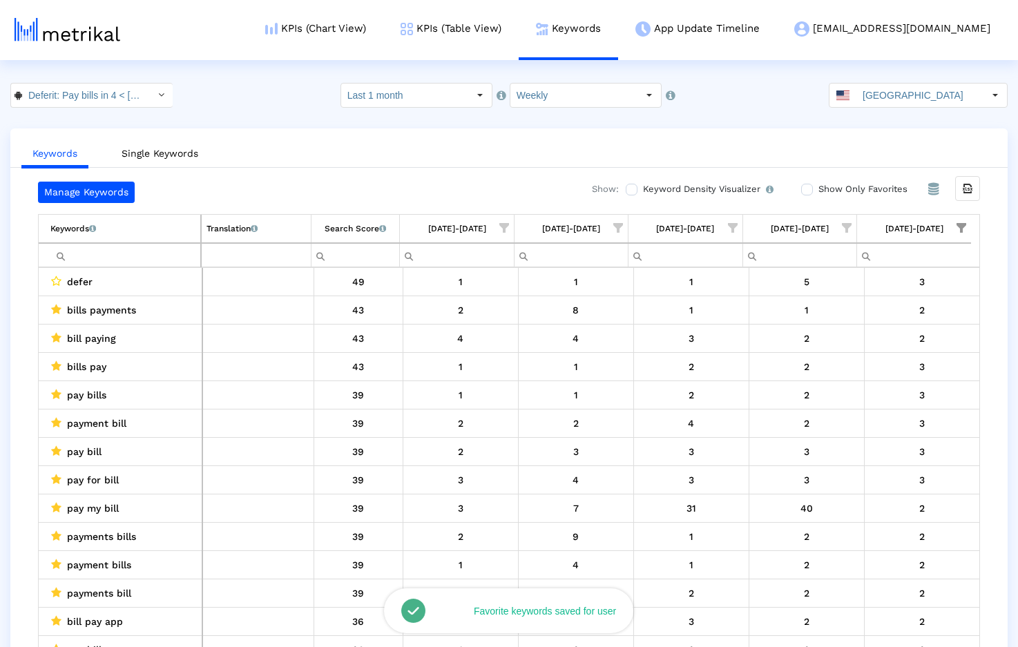
click at [965, 223] on span "Show filter options for column '08/31/25-09/06/25'" at bounding box center [962, 228] width 10 height 10
click at [831, 354] on span "Filter options" at bounding box center [825, 355] width 15 height 15
click at [828, 376] on span "Filter options" at bounding box center [825, 383] width 15 height 15
click at [839, 443] on div "OK" at bounding box center [846, 440] width 68 height 21
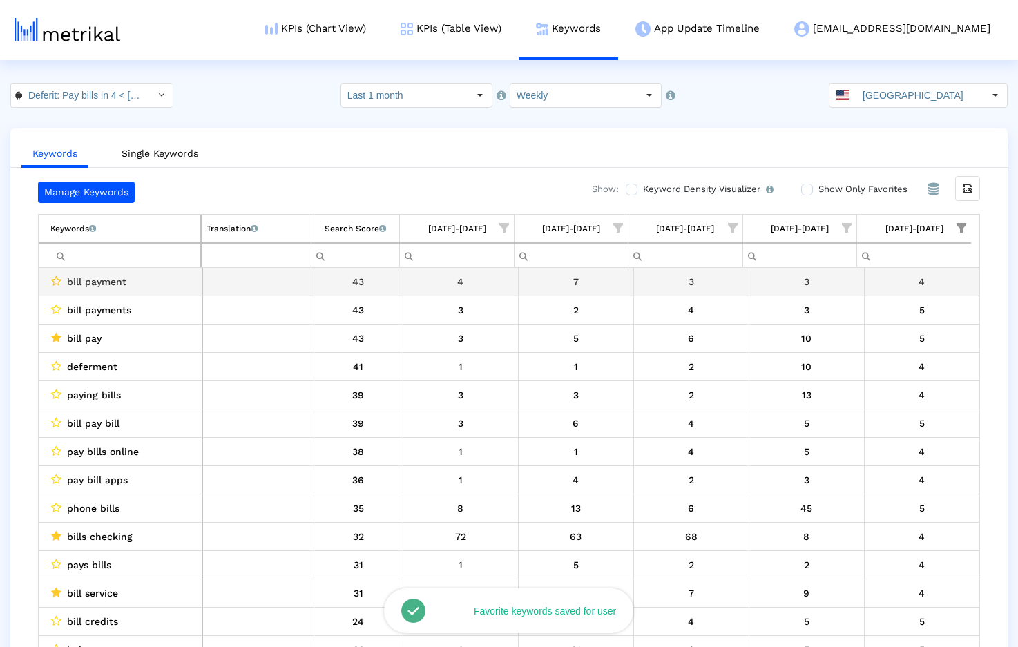
click at [56, 280] on icon "Data grid" at bounding box center [56, 281] width 10 height 11
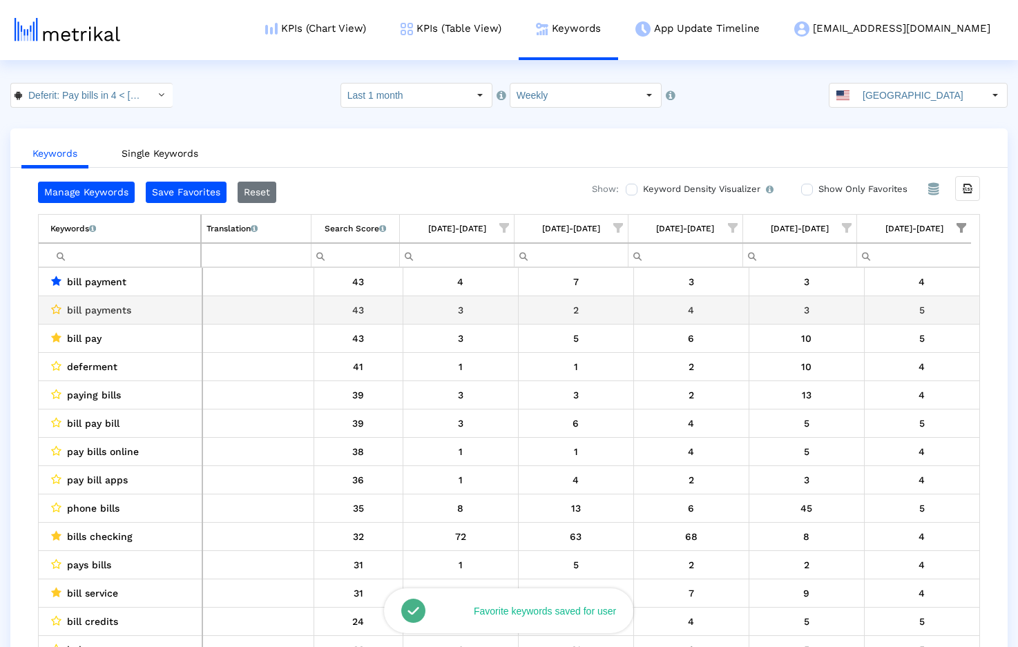
click at [56, 310] on icon "Data grid" at bounding box center [56, 309] width 10 height 11
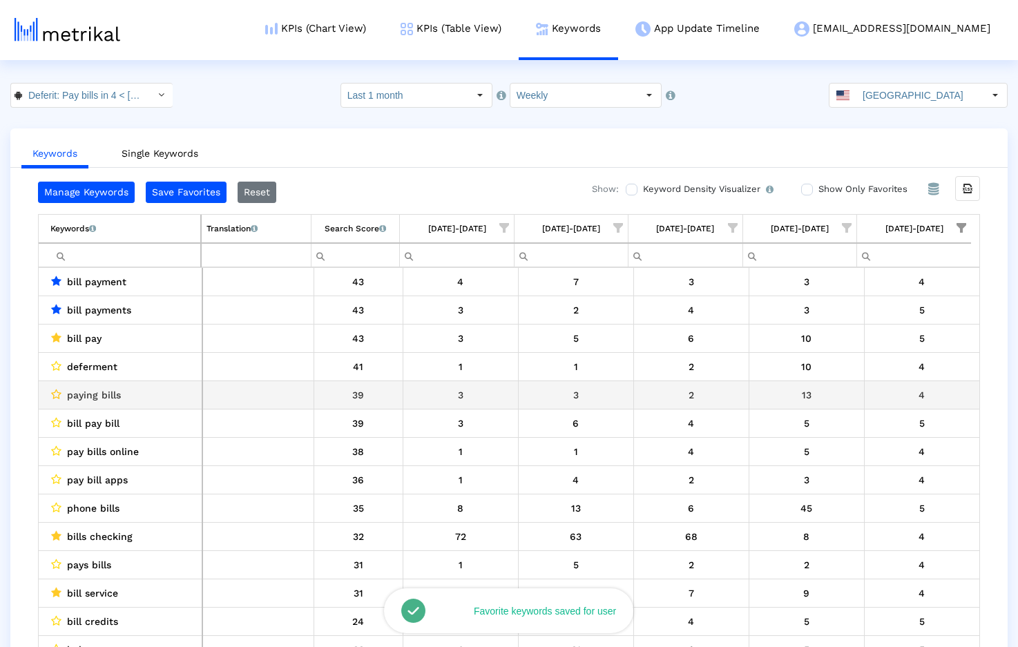
click at [55, 395] on icon "Data grid" at bounding box center [56, 394] width 10 height 11
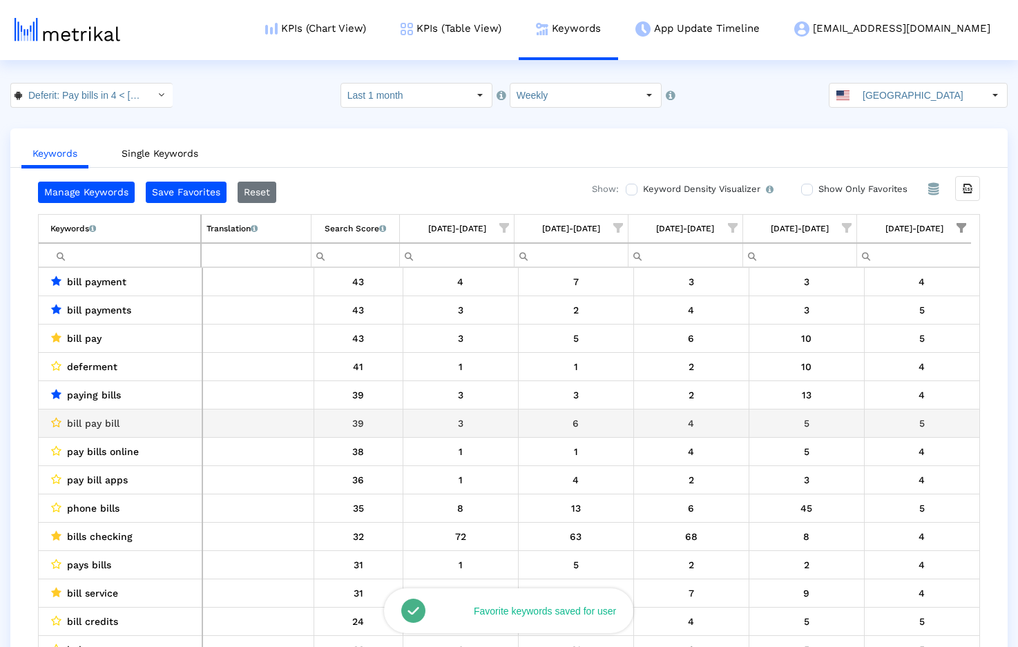
click at [55, 423] on icon "Data grid" at bounding box center [56, 422] width 10 height 11
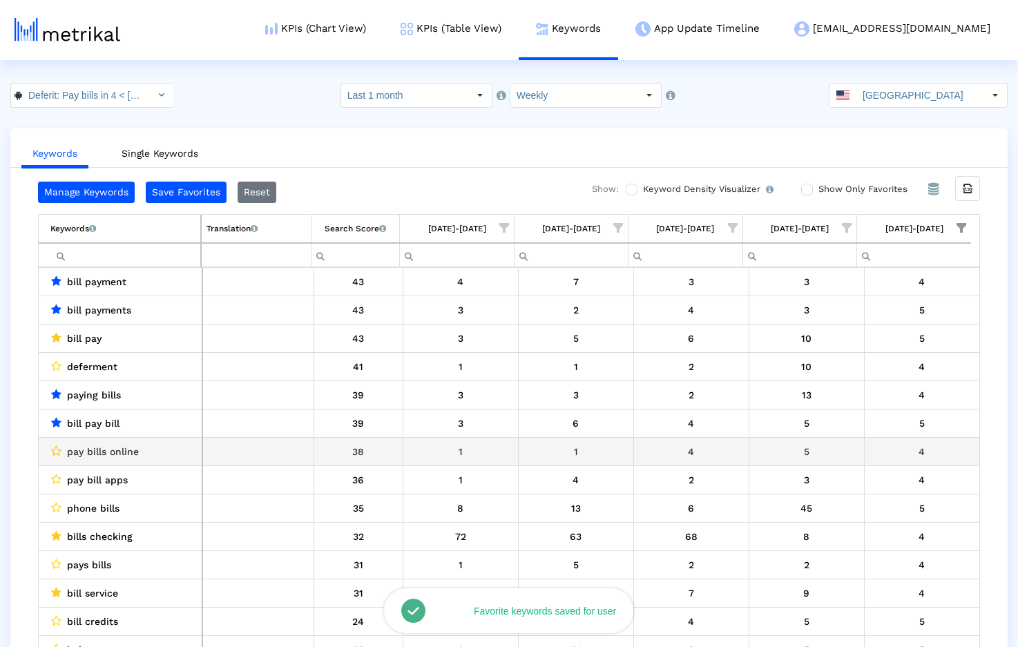
click at [57, 448] on icon "Data grid" at bounding box center [56, 450] width 10 height 11
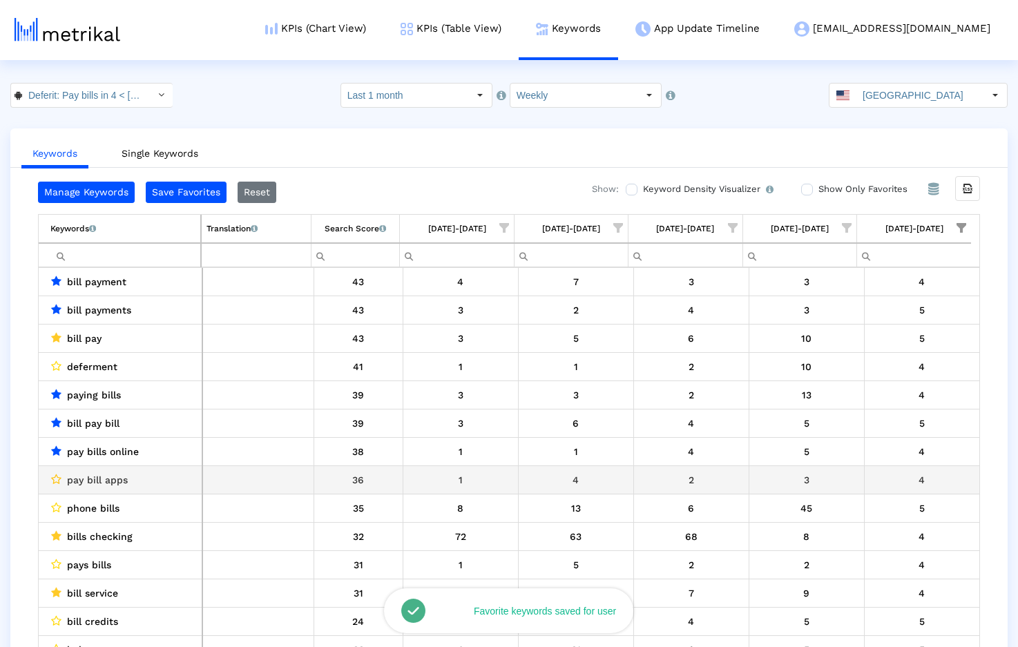
click at [58, 474] on icon "Data grid" at bounding box center [56, 479] width 10 height 11
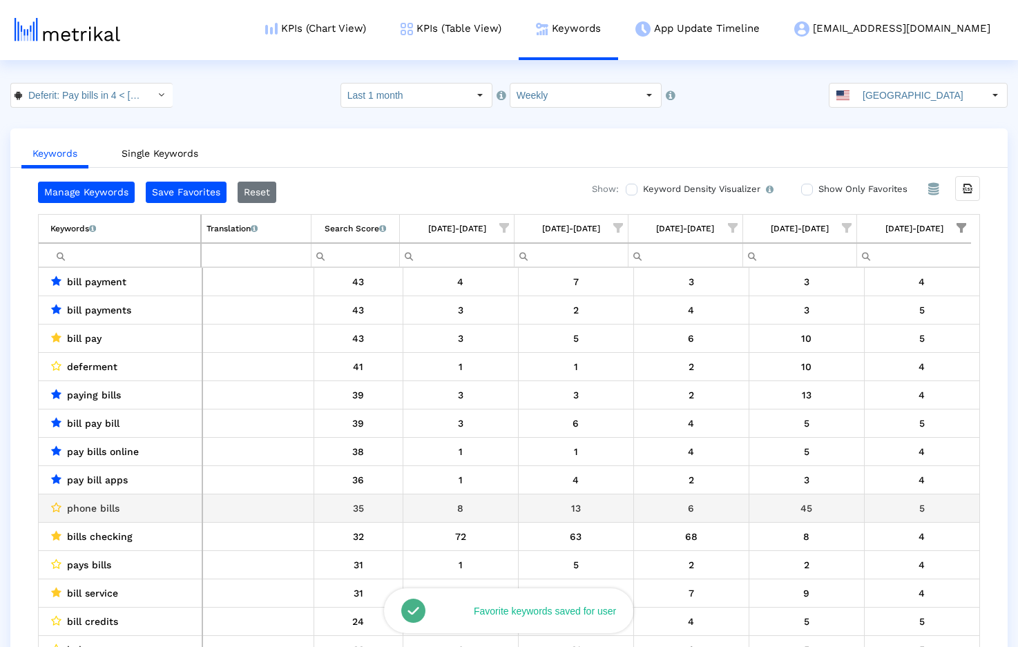
click at [59, 510] on icon "Data grid" at bounding box center [56, 507] width 10 height 11
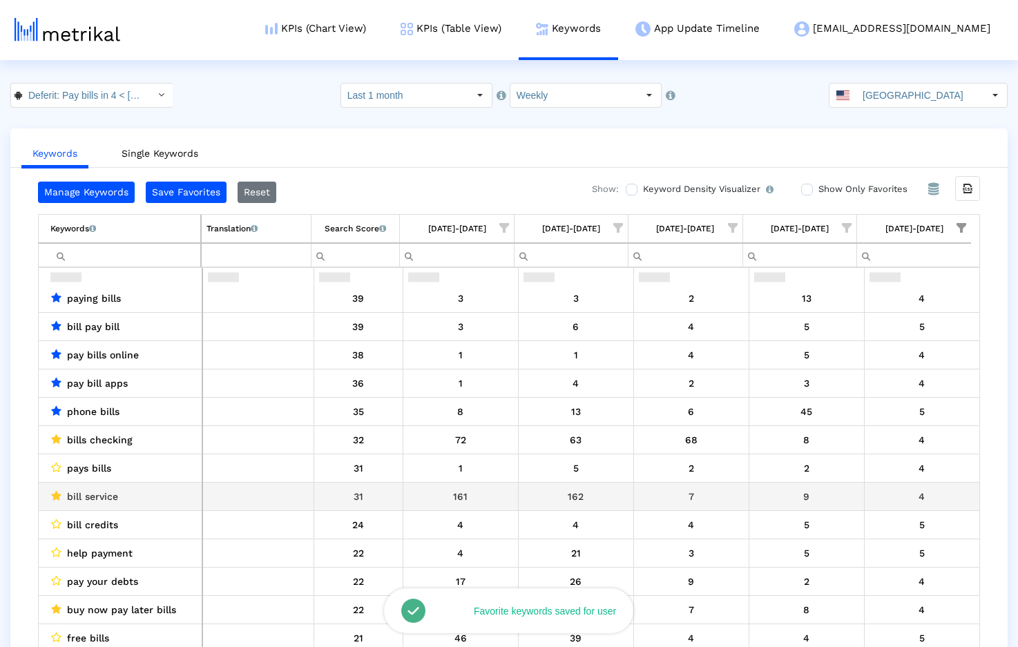
scroll to position [137, 0]
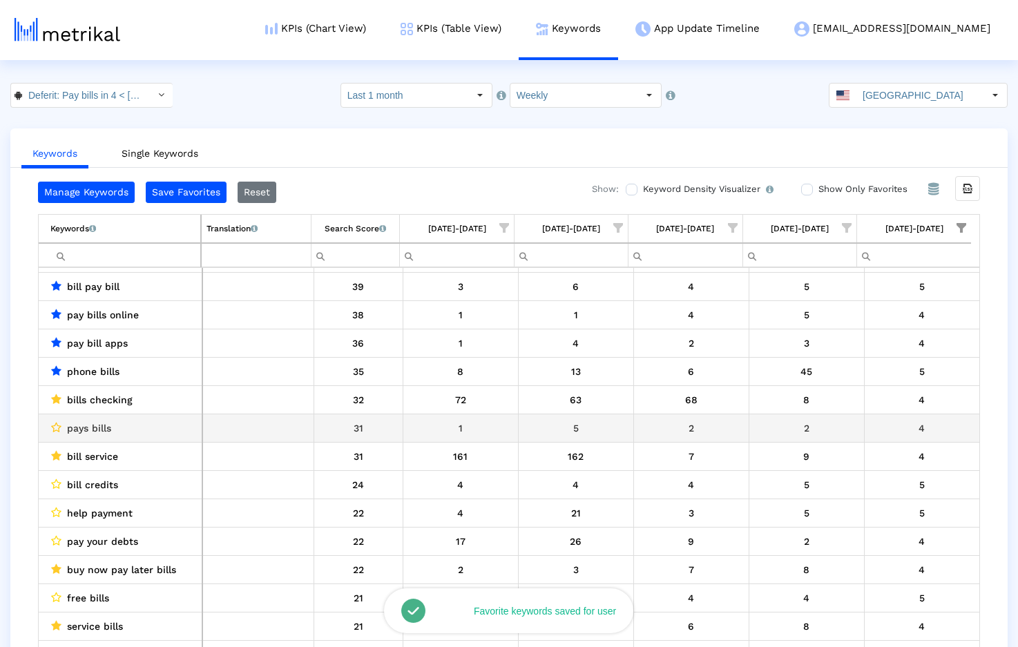
click at [57, 429] on icon "Data grid" at bounding box center [56, 427] width 10 height 11
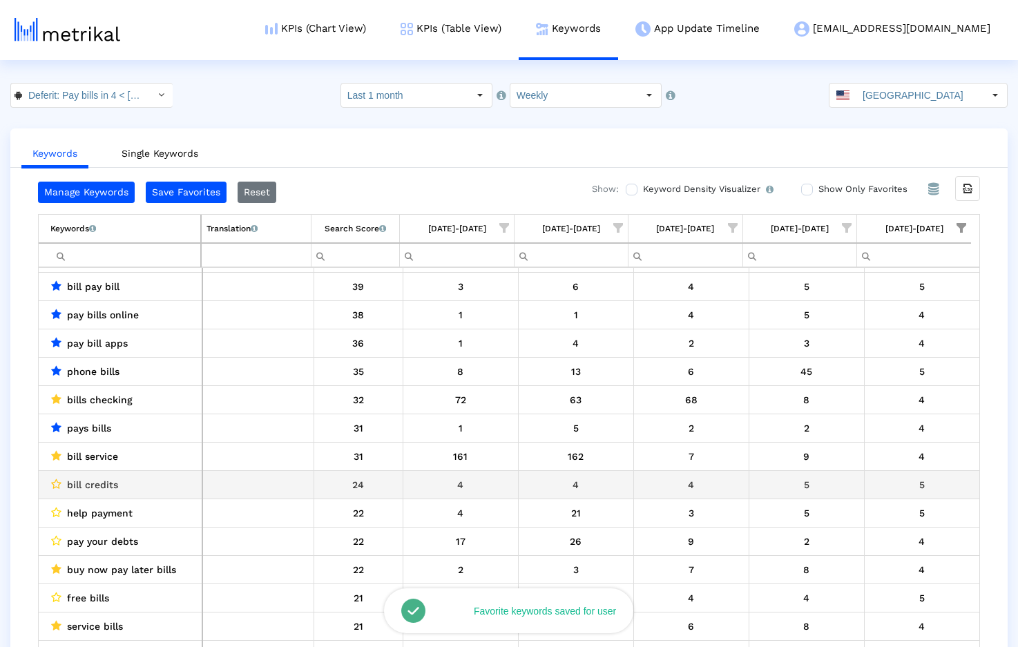
click at [58, 483] on icon "Data grid" at bounding box center [56, 484] width 10 height 11
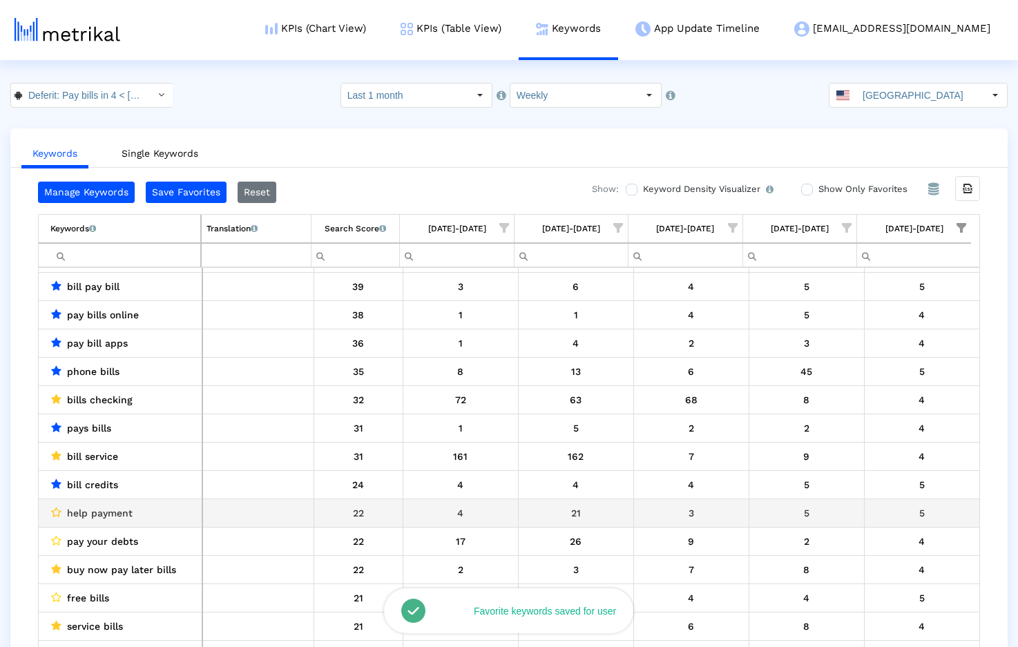
click at [59, 509] on icon "Data grid" at bounding box center [56, 512] width 10 height 11
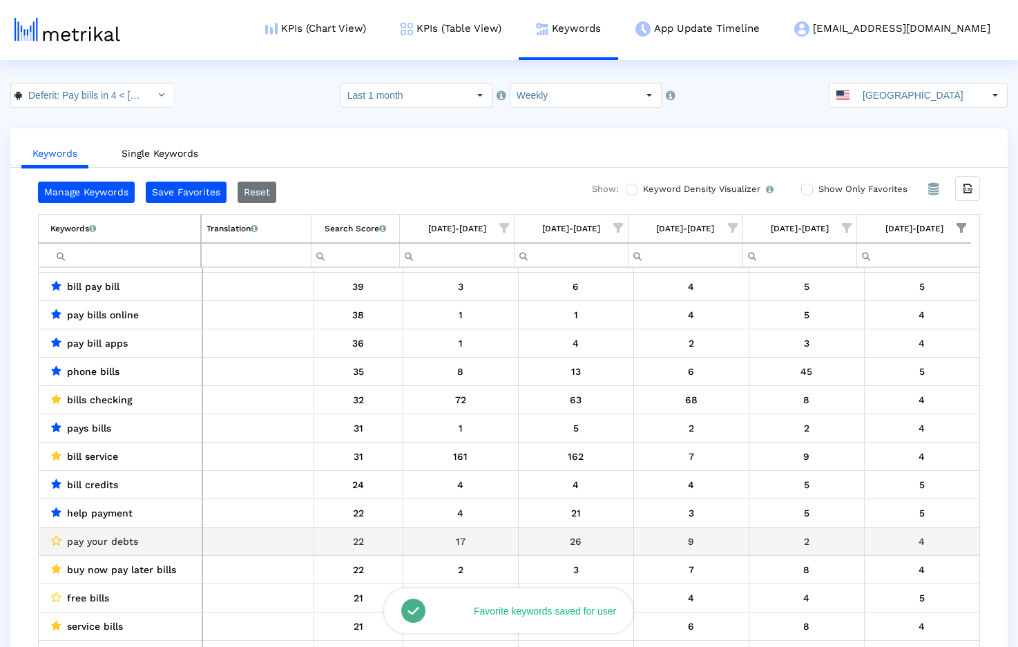
click at [58, 537] on icon "Data grid" at bounding box center [56, 540] width 10 height 11
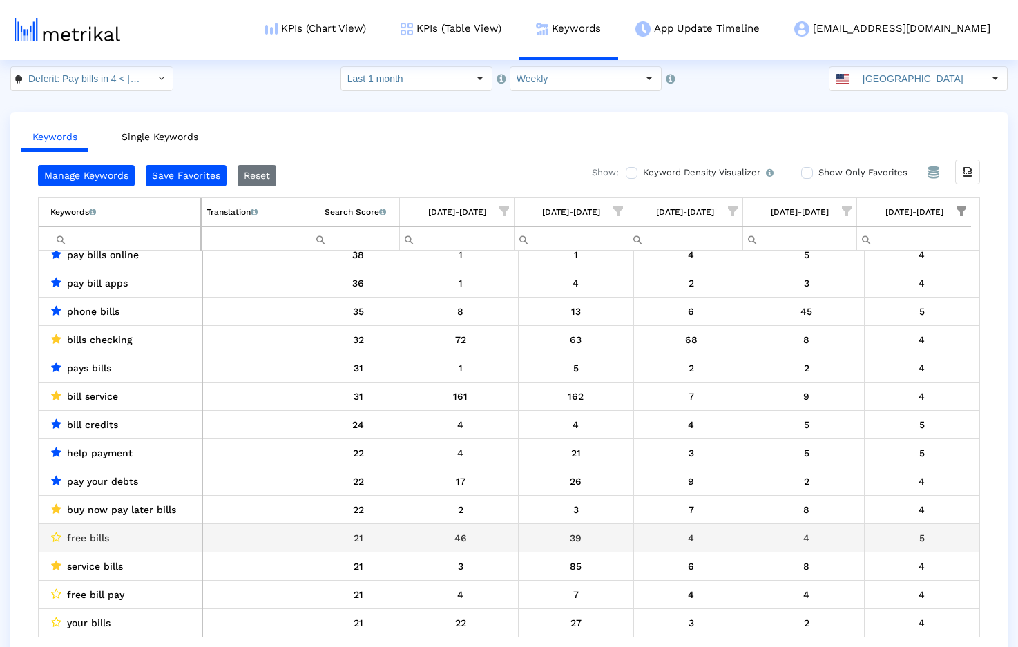
scroll to position [28, 0]
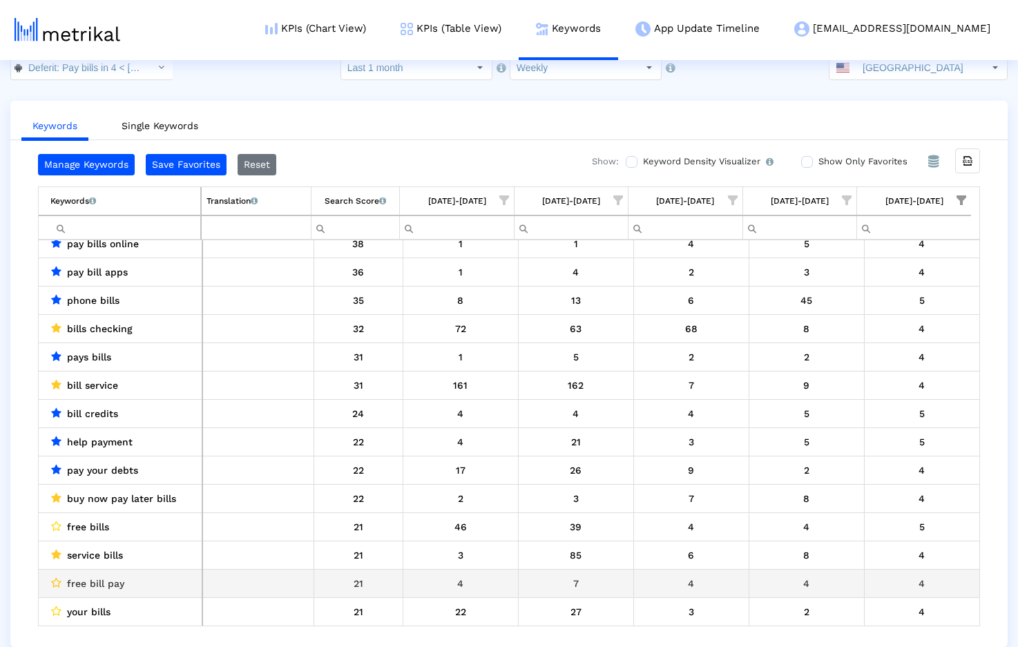
click at [57, 580] on icon "Data grid" at bounding box center [56, 582] width 10 height 11
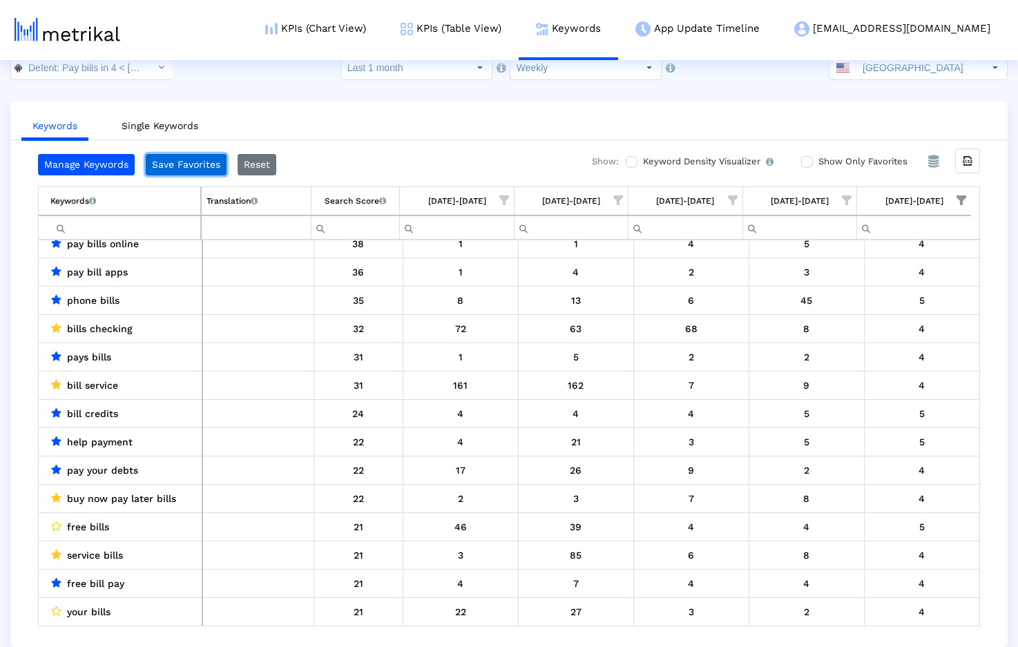
click at [165, 165] on button "Save Favorites" at bounding box center [186, 164] width 81 height 21
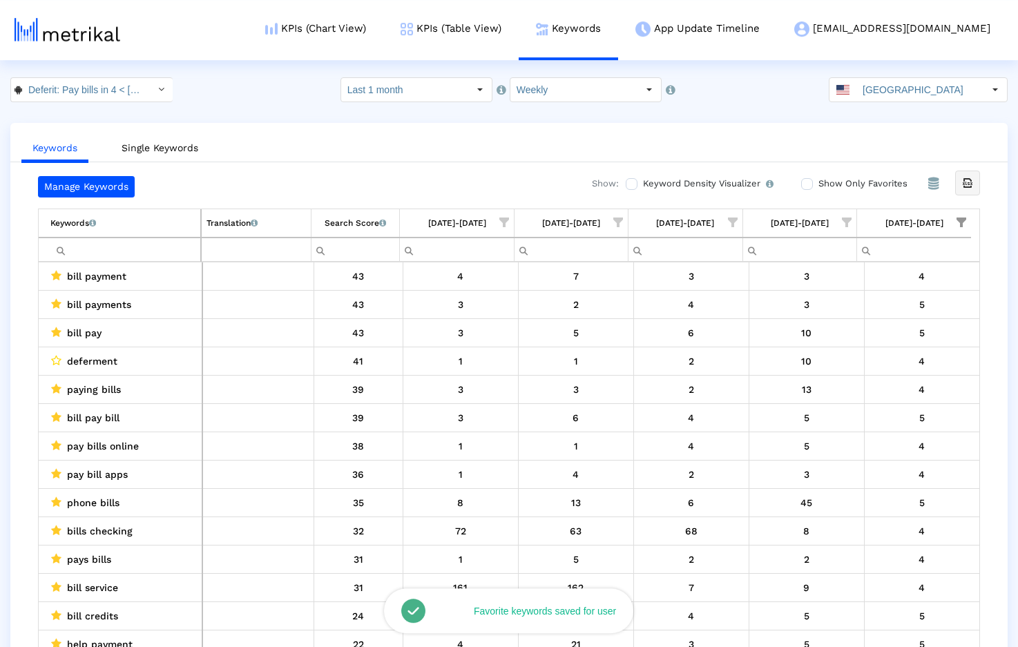
scroll to position [0, 0]
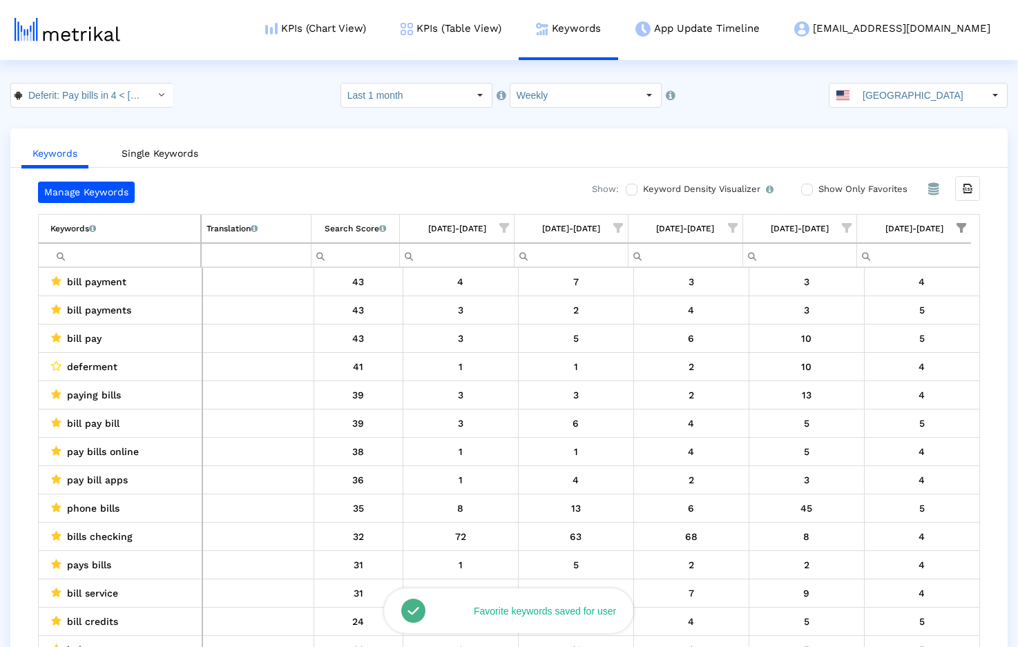
click at [963, 227] on span "Show filter options for column '08/31/25-09/06/25'" at bounding box center [962, 228] width 10 height 10
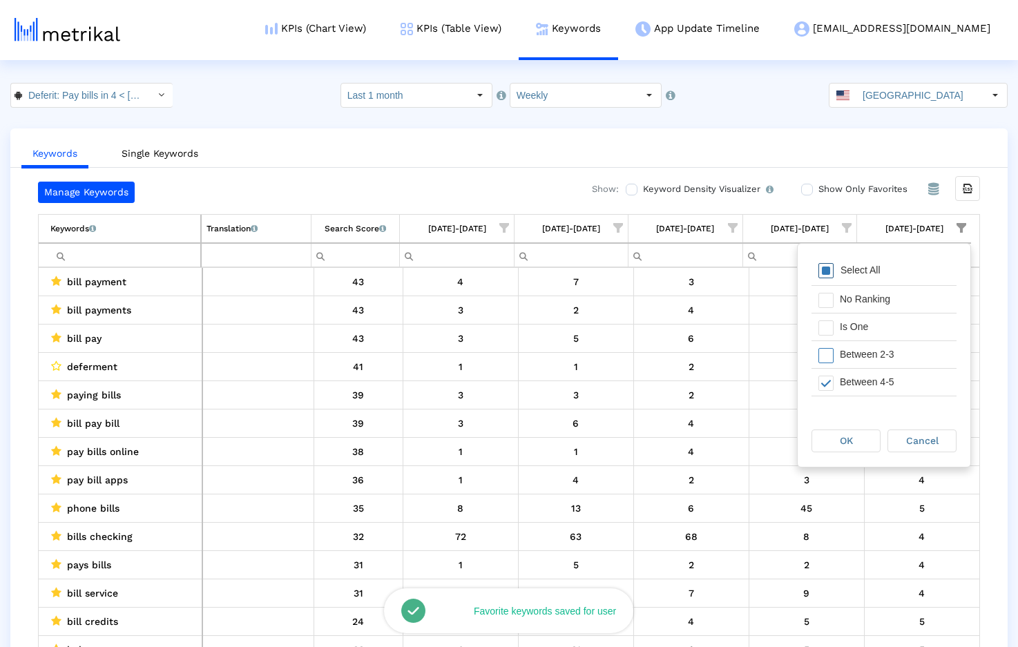
click at [825, 271] on span "Filter options" at bounding box center [825, 270] width 15 height 15
click at [844, 450] on div "OK" at bounding box center [846, 440] width 68 height 21
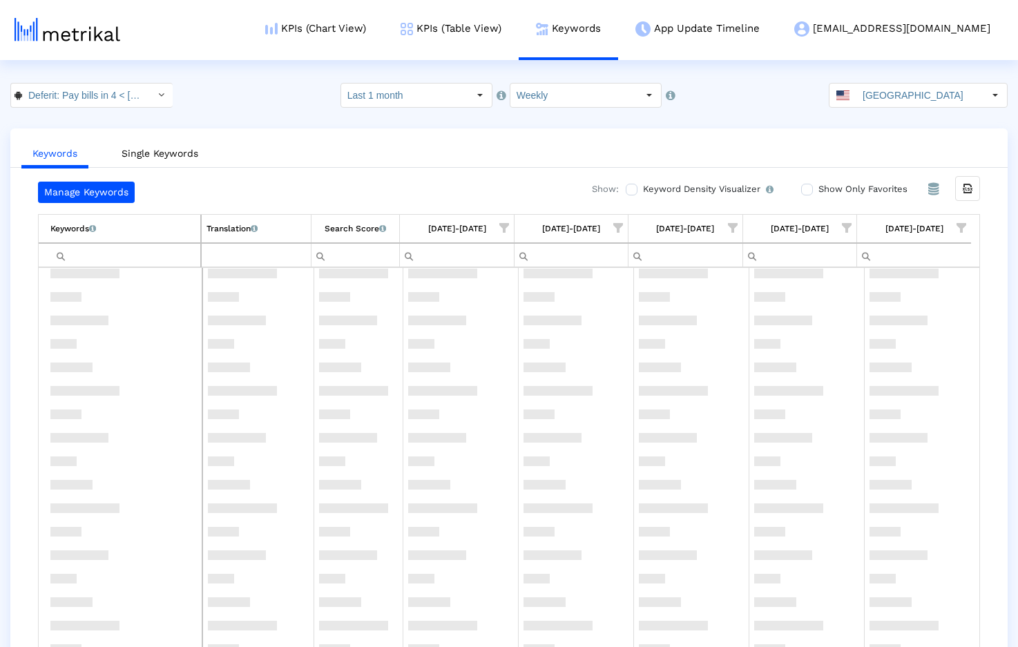
scroll to position [672, 0]
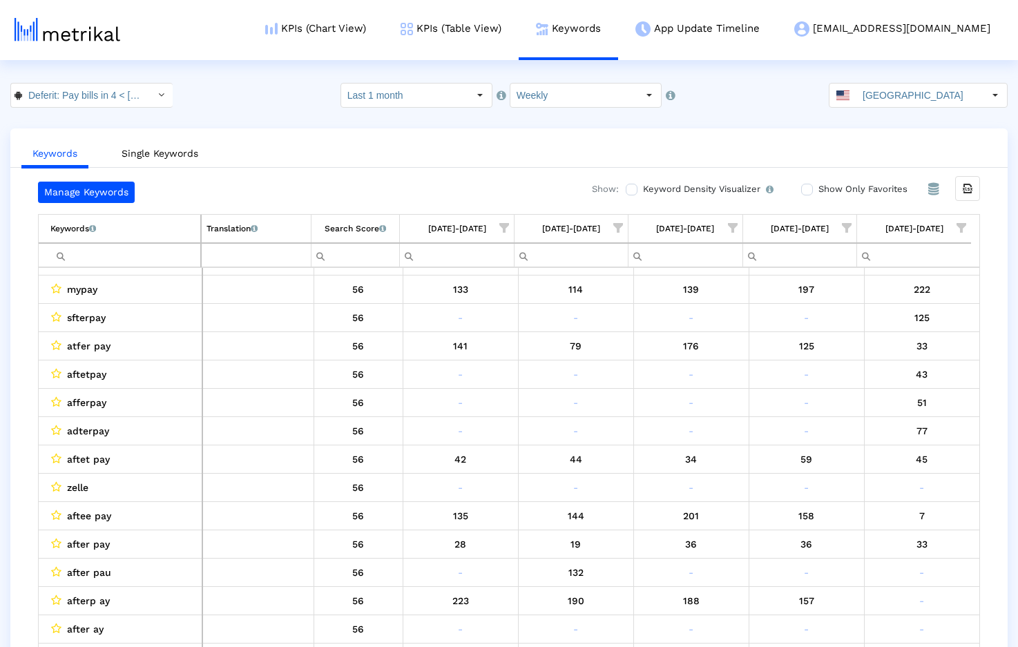
click at [806, 189] on input "Show Only Favorites" at bounding box center [805, 189] width 9 height 9
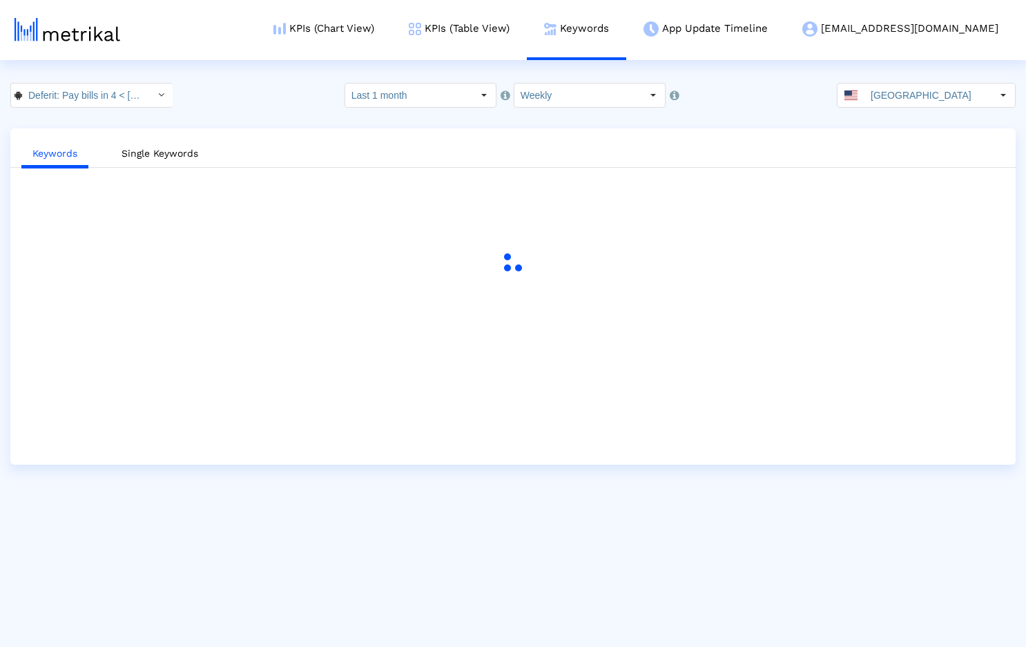
click at [428, 140] on ul "Keywords Single Keywords" at bounding box center [513, 151] width 1006 height 32
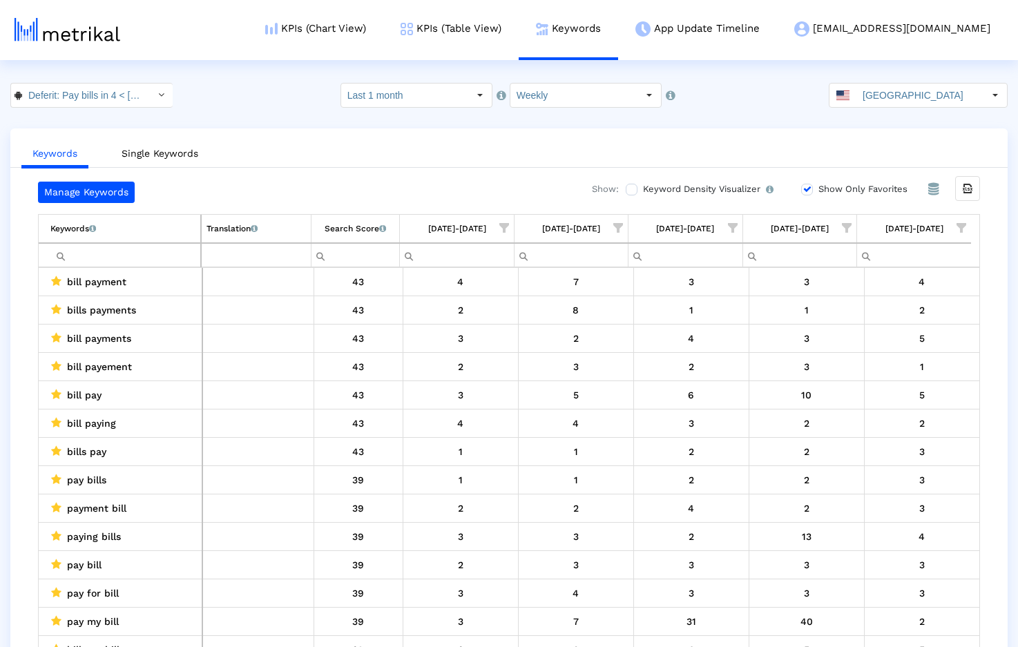
scroll to position [14, 0]
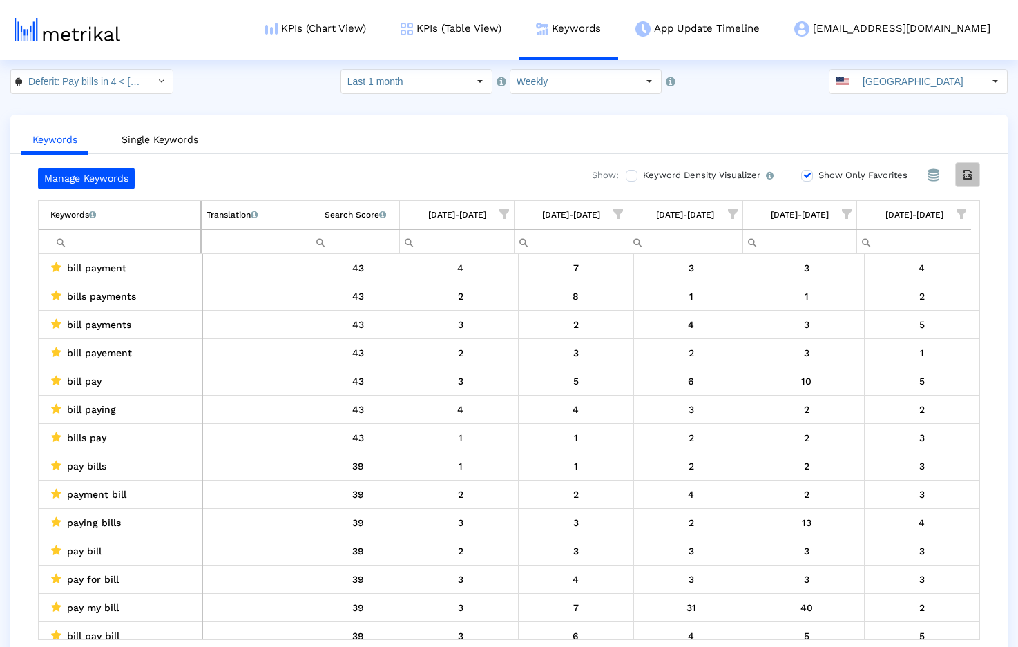
click at [970, 171] on icon "Export all data" at bounding box center [967, 175] width 12 height 12
